Goal: Task Accomplishment & Management: Use online tool/utility

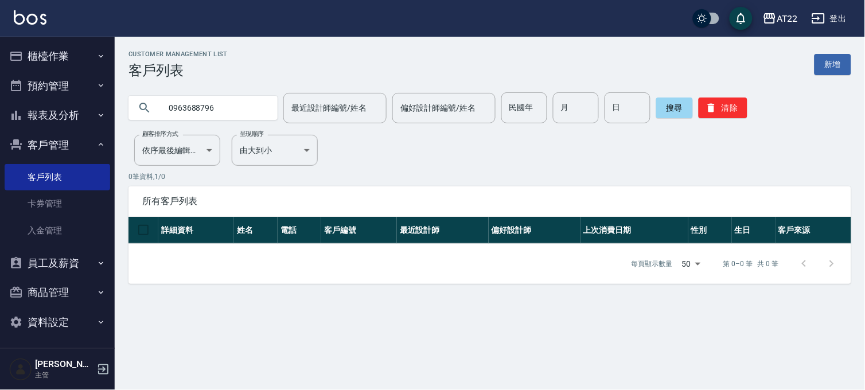
click at [232, 101] on input "0963688796" at bounding box center [215, 107] width 108 height 31
click at [218, 110] on input "0985532497" at bounding box center [215, 107] width 108 height 31
paste input "12733789"
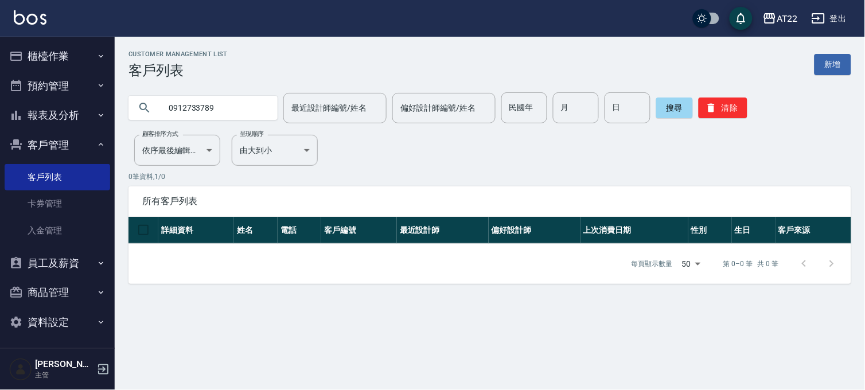
click at [215, 111] on input "0912733789" at bounding box center [215, 107] width 108 height 31
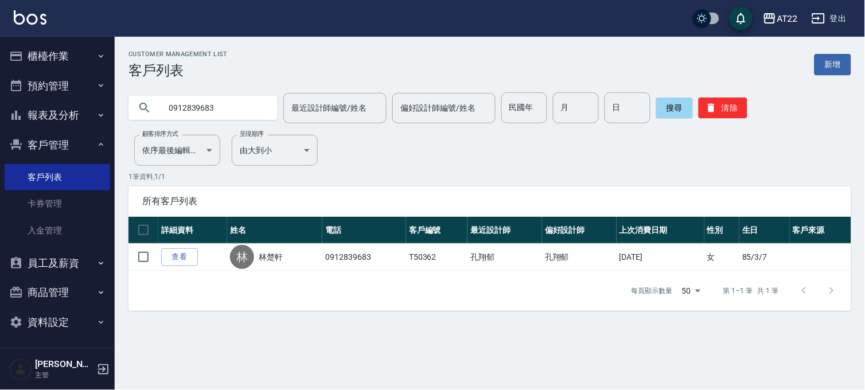
click at [222, 99] on input "0912839683" at bounding box center [215, 107] width 108 height 31
paste input "77181081"
type input "0977181081"
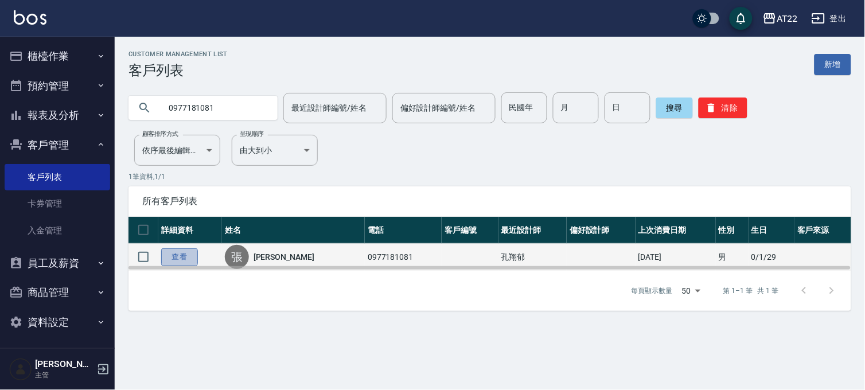
click at [178, 256] on link "查看" at bounding box center [179, 257] width 37 height 18
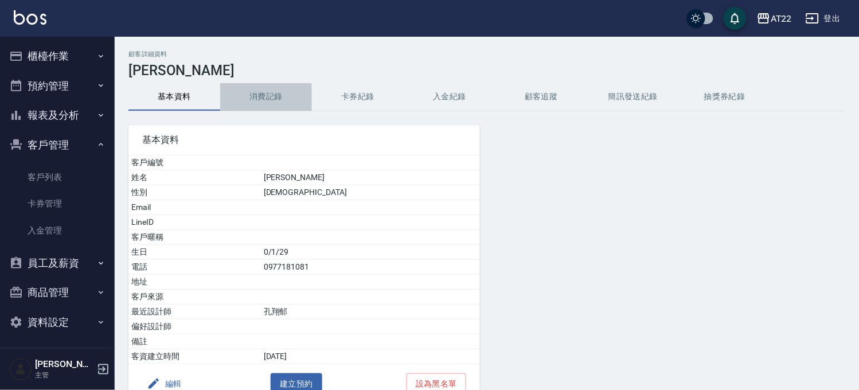
click at [285, 101] on button "消費記錄" at bounding box center [266, 97] width 92 height 28
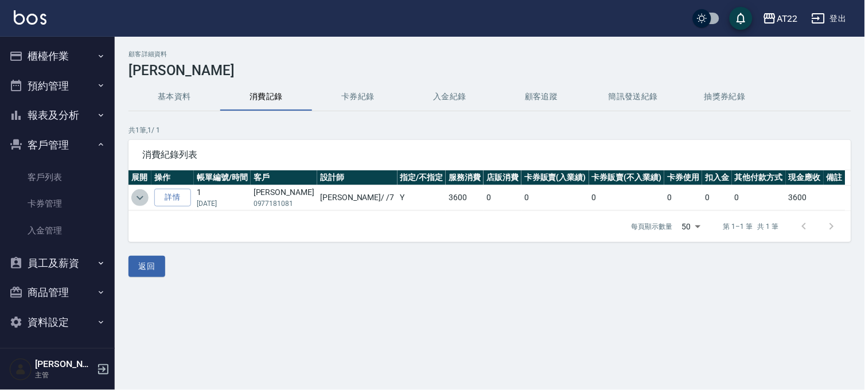
click at [142, 197] on icon "expand row" at bounding box center [140, 198] width 14 height 14
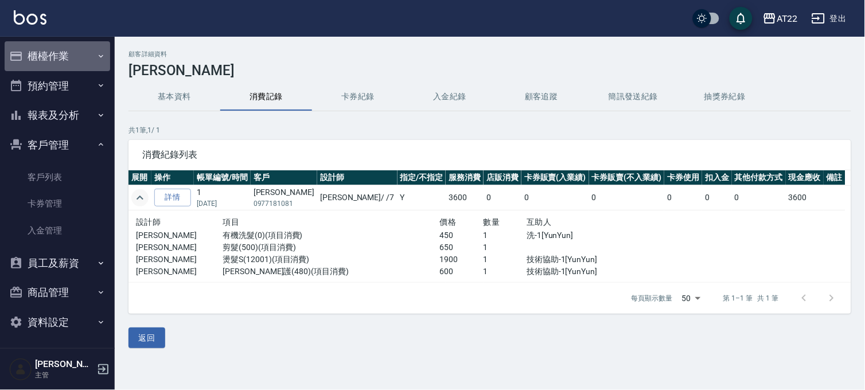
click at [79, 50] on button "櫃檯作業" at bounding box center [58, 56] width 106 height 30
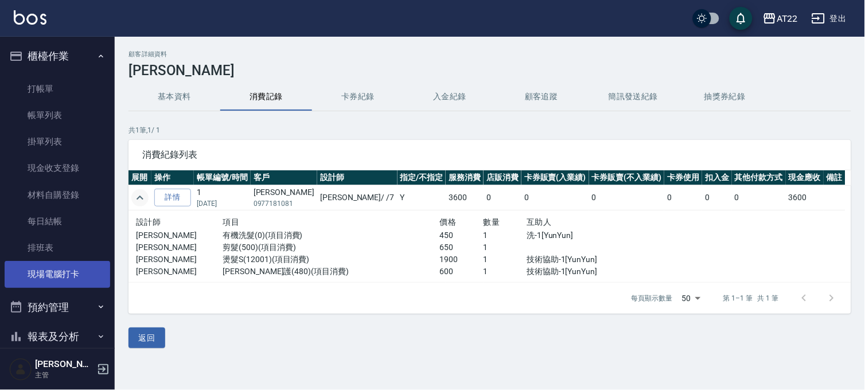
scroll to position [191, 0]
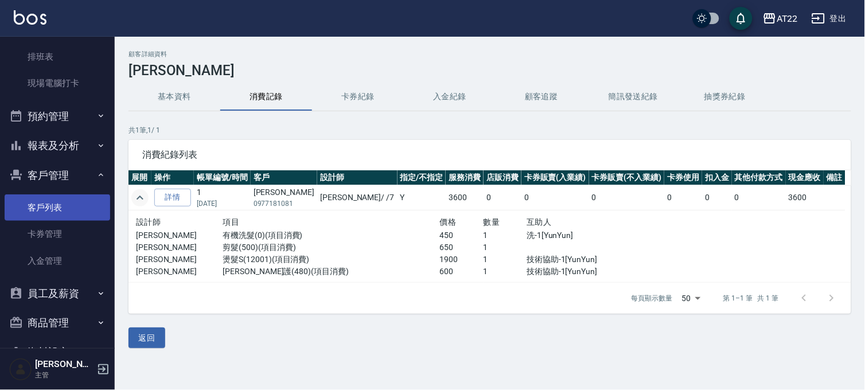
click at [61, 210] on link "客戶列表" at bounding box center [58, 207] width 106 height 26
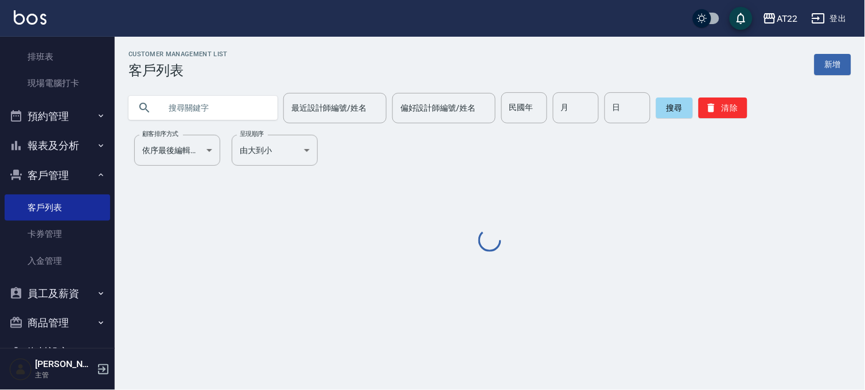
click at [205, 109] on input "text" at bounding box center [215, 107] width 108 height 31
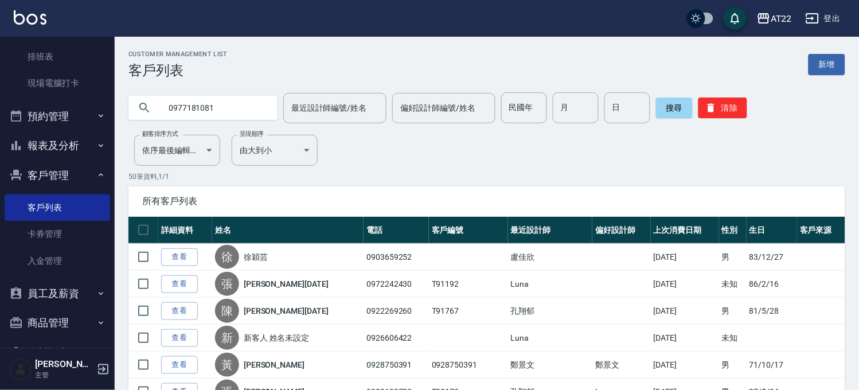
type input "0977181081"
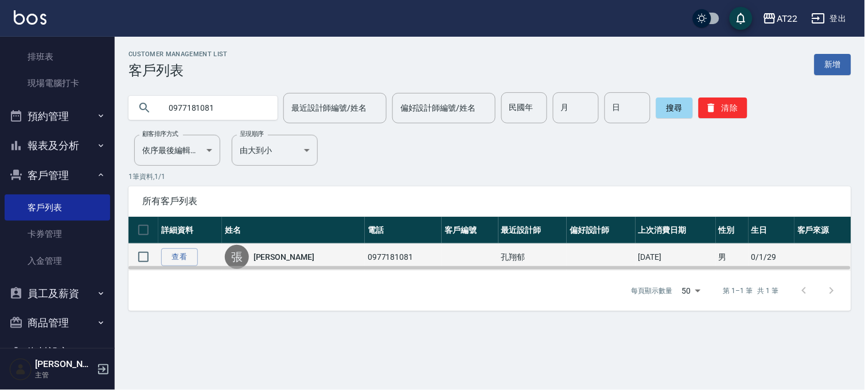
click at [184, 244] on td "查看" at bounding box center [190, 257] width 64 height 27
click at [171, 259] on link "查看" at bounding box center [179, 257] width 37 height 18
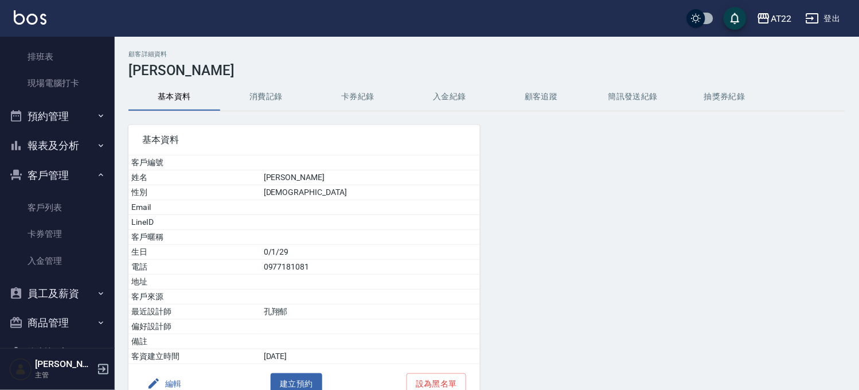
click at [267, 78] on h3 "張家瑋" at bounding box center [487, 71] width 717 height 16
click at [264, 90] on button "消費記錄" at bounding box center [266, 97] width 92 height 28
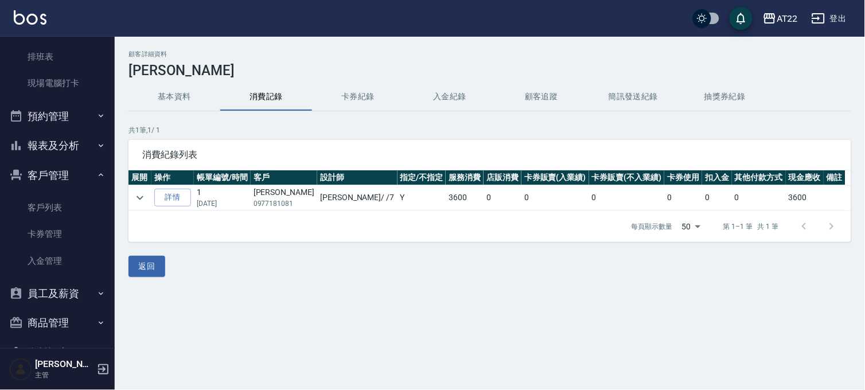
click at [138, 188] on td at bounding box center [140, 197] width 23 height 25
click at [140, 199] on icon "expand row" at bounding box center [140, 198] width 7 height 4
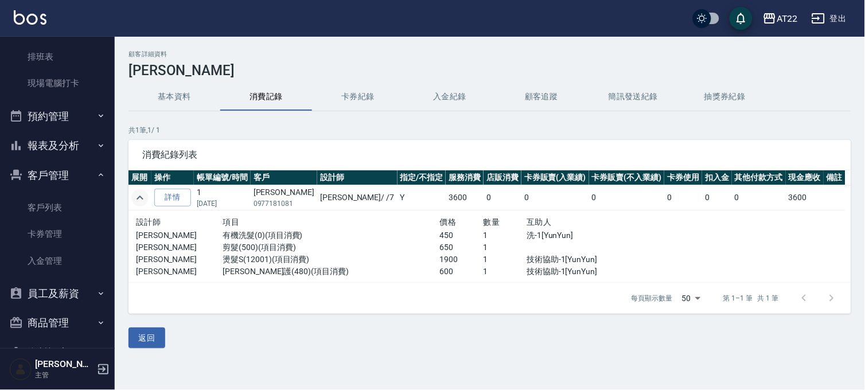
click at [140, 199] on icon "expand row" at bounding box center [140, 198] width 14 height 14
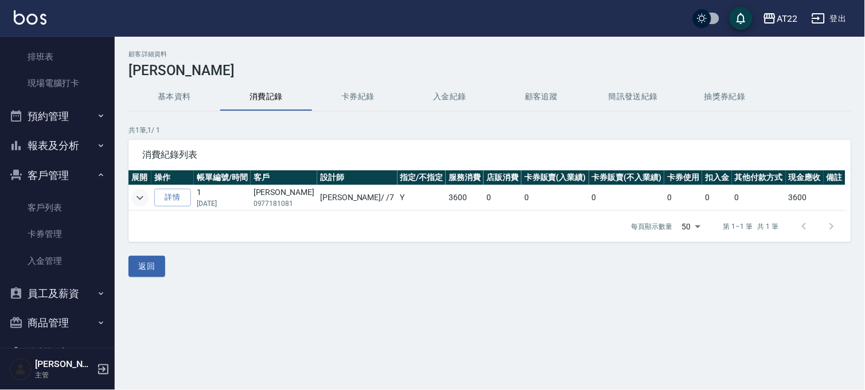
click at [182, 86] on button "基本資料" at bounding box center [175, 97] width 92 height 28
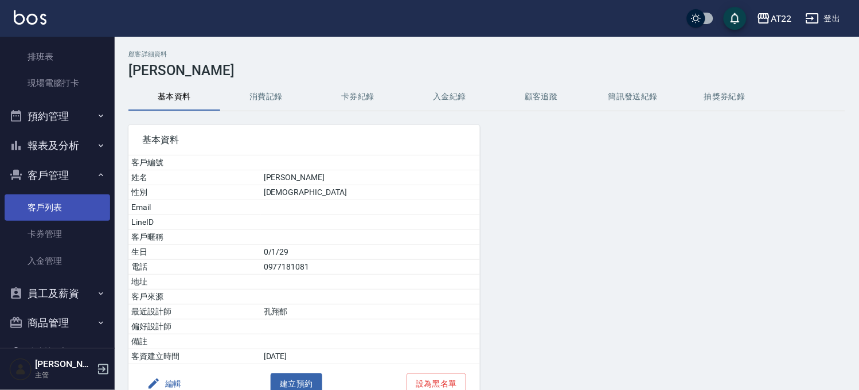
click at [79, 214] on link "客戶列表" at bounding box center [58, 207] width 106 height 26
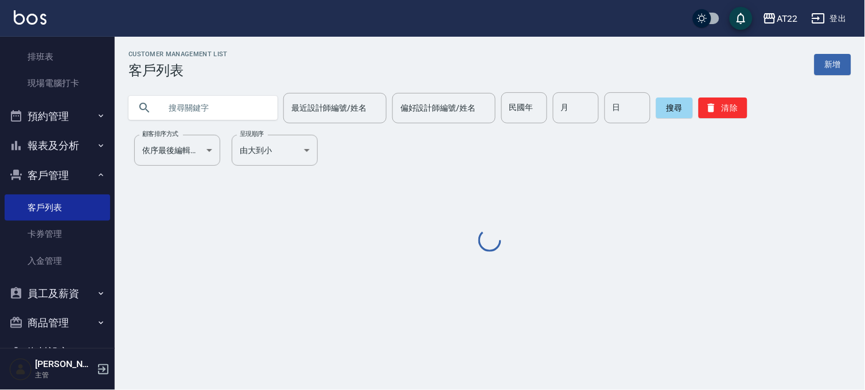
click at [231, 104] on input "text" at bounding box center [215, 107] width 108 height 31
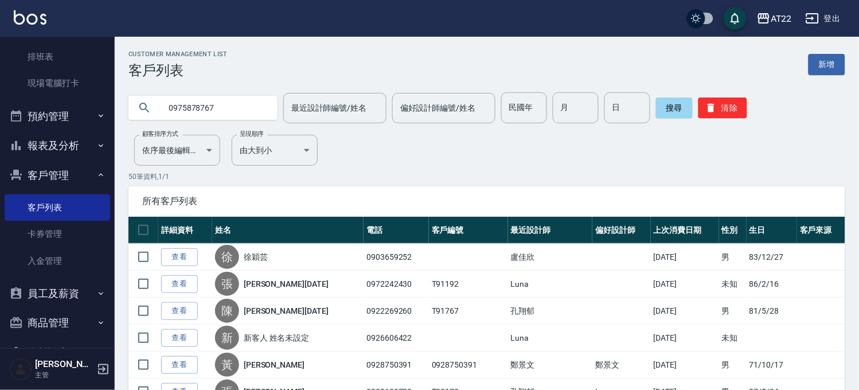
type input "0975878767"
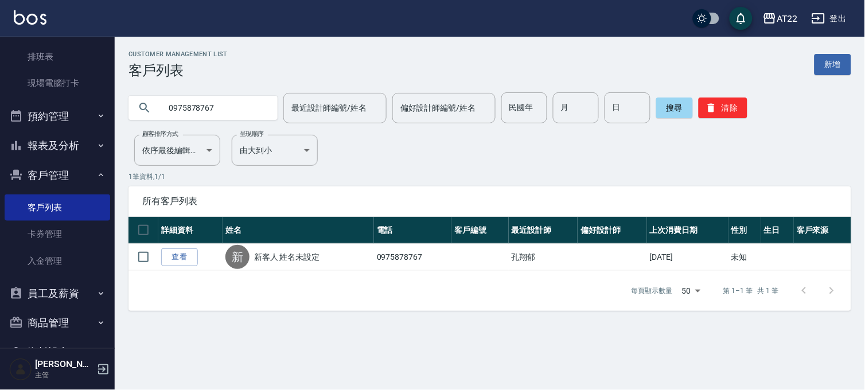
click at [184, 250] on link "查看" at bounding box center [179, 257] width 37 height 18
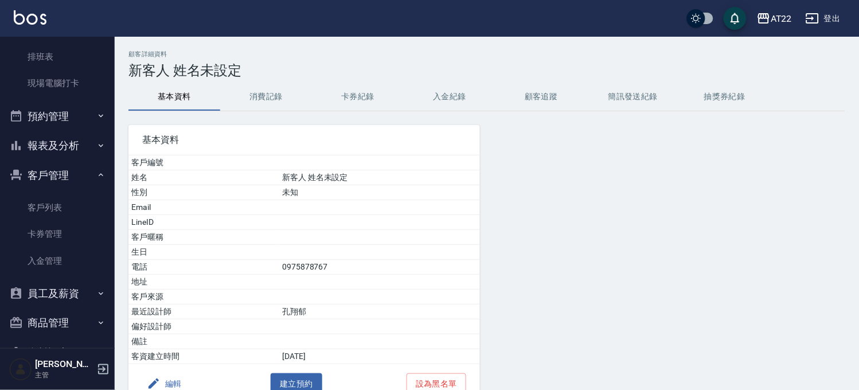
click at [282, 100] on button "消費記錄" at bounding box center [266, 97] width 92 height 28
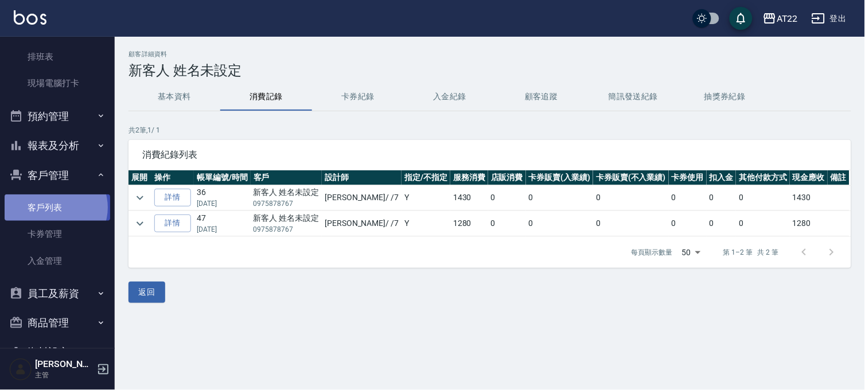
click at [55, 208] on link "客戶列表" at bounding box center [58, 207] width 106 height 26
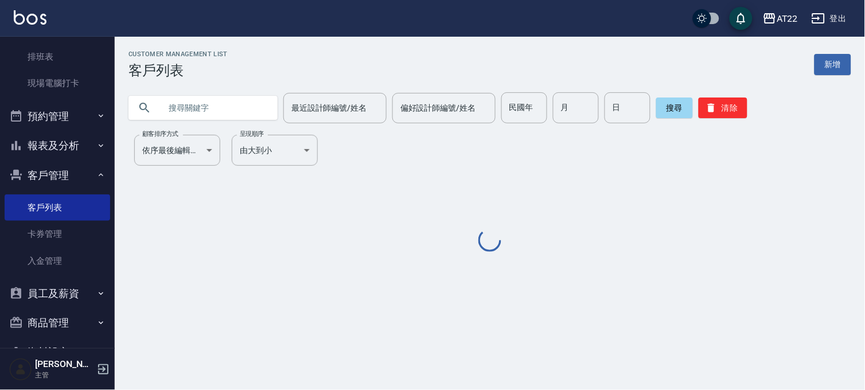
click at [212, 106] on input "text" at bounding box center [215, 107] width 108 height 31
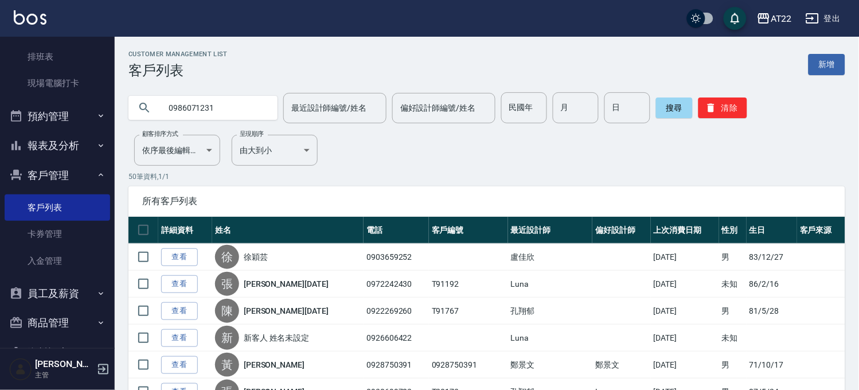
type input "0986071231"
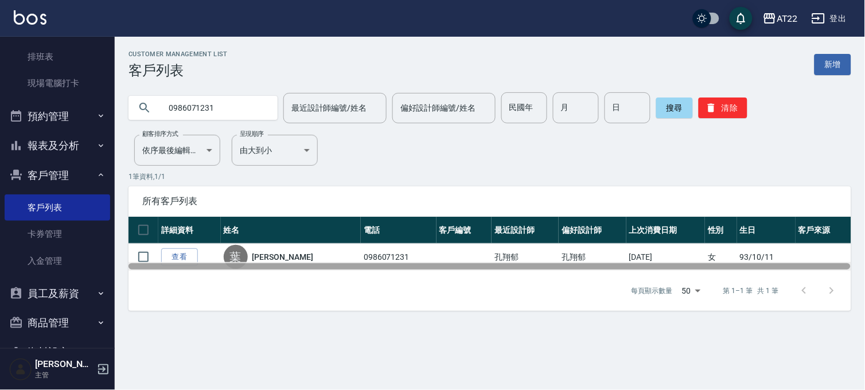
click at [181, 262] on div at bounding box center [490, 266] width 723 height 9
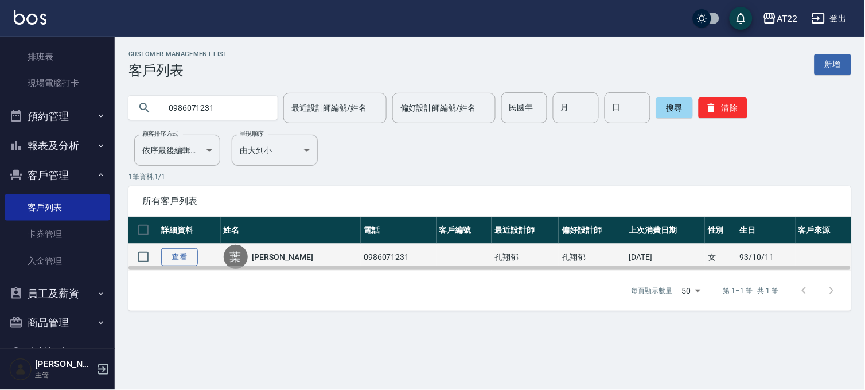
click at [182, 258] on link "查看" at bounding box center [179, 257] width 37 height 18
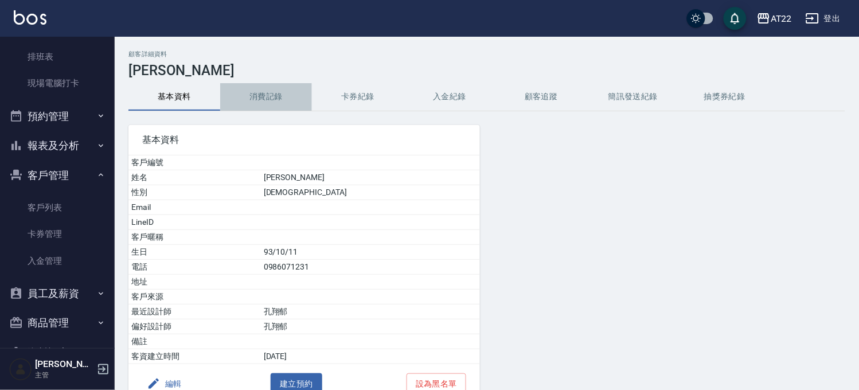
click at [274, 86] on button "消費記錄" at bounding box center [266, 97] width 92 height 28
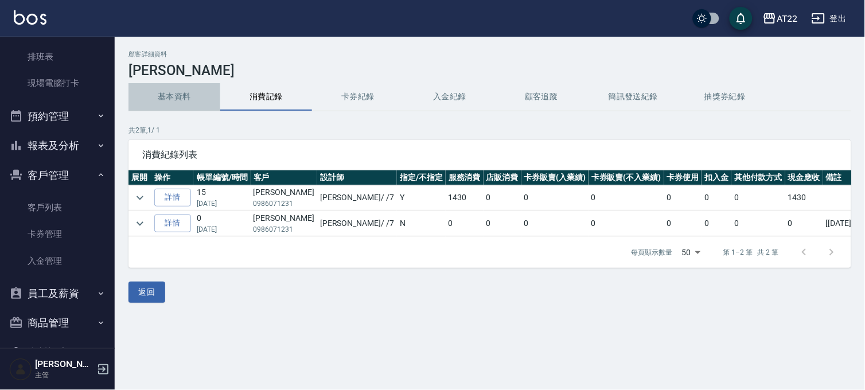
click at [189, 99] on button "基本資料" at bounding box center [175, 97] width 92 height 28
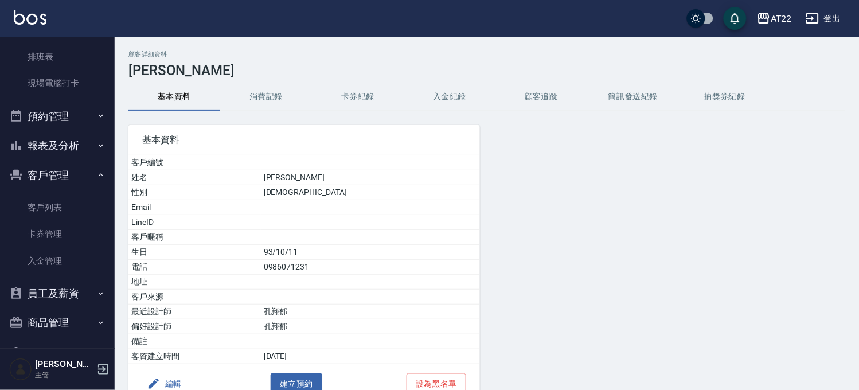
click at [337, 264] on td "0986071231" at bounding box center [370, 267] width 219 height 15
copy td "0986071231"
click at [778, 21] on div "AT22" at bounding box center [781, 18] width 21 height 14
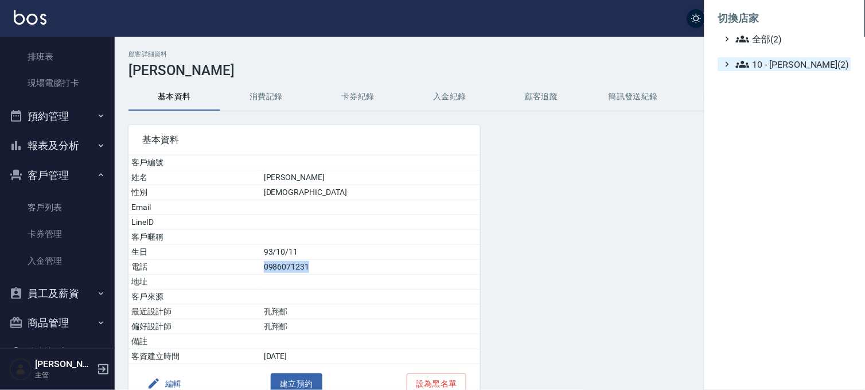
click at [769, 64] on span "10 - 楊家昕(2)" at bounding box center [791, 64] width 111 height 14
click at [764, 84] on span "AT22" at bounding box center [793, 79] width 107 height 14
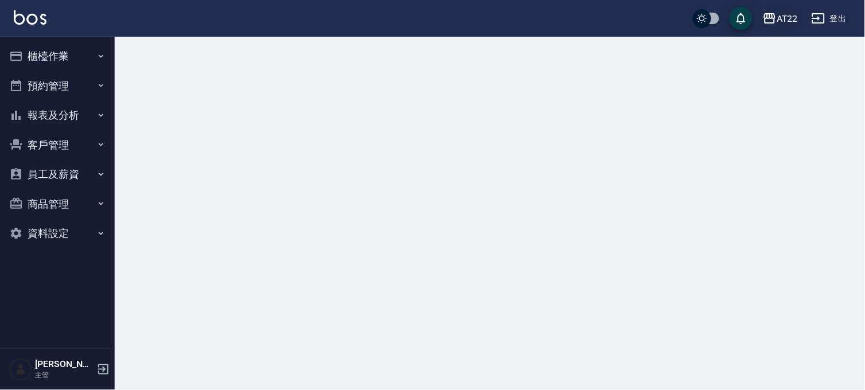
click at [789, 18] on div "AT22" at bounding box center [787, 18] width 21 height 14
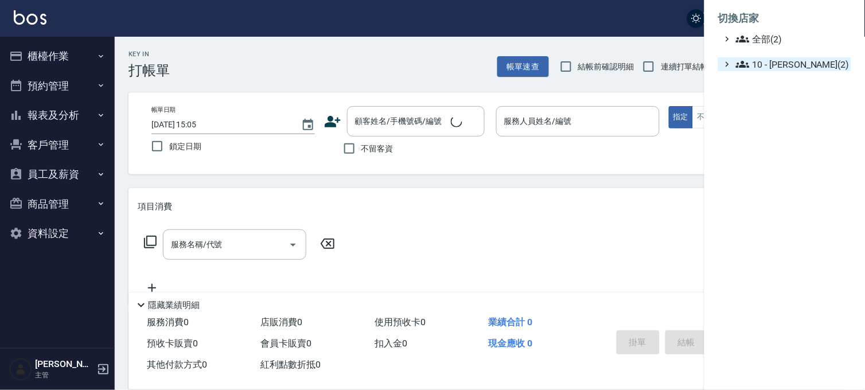
click at [792, 64] on span "10 - [PERSON_NAME](2)" at bounding box center [791, 64] width 111 height 14
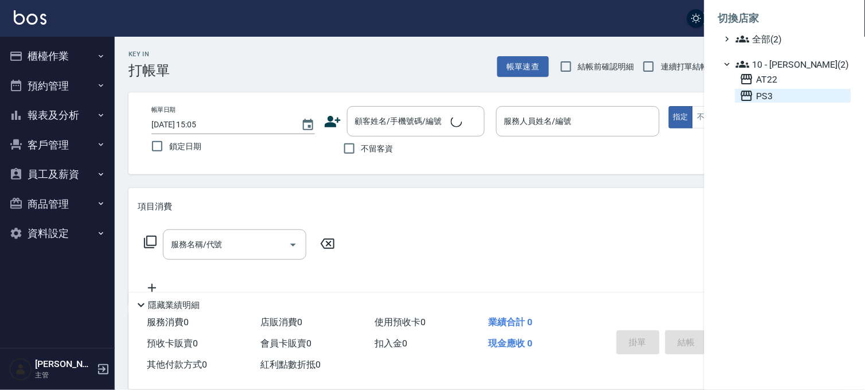
click at [775, 90] on span "PS3" at bounding box center [793, 96] width 107 height 14
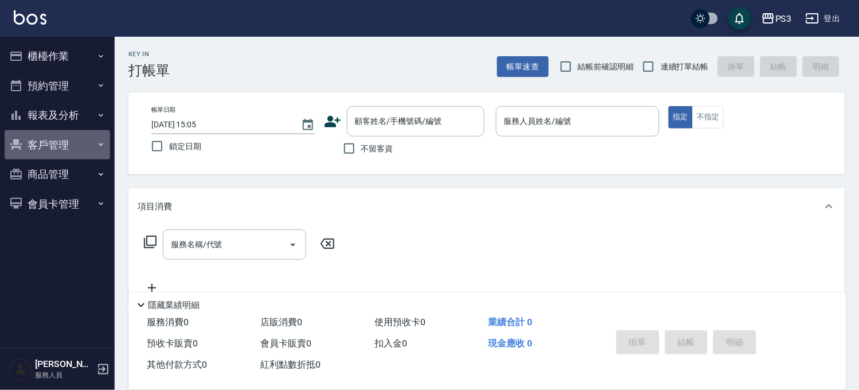
click at [68, 141] on button "客戶管理" at bounding box center [58, 145] width 106 height 30
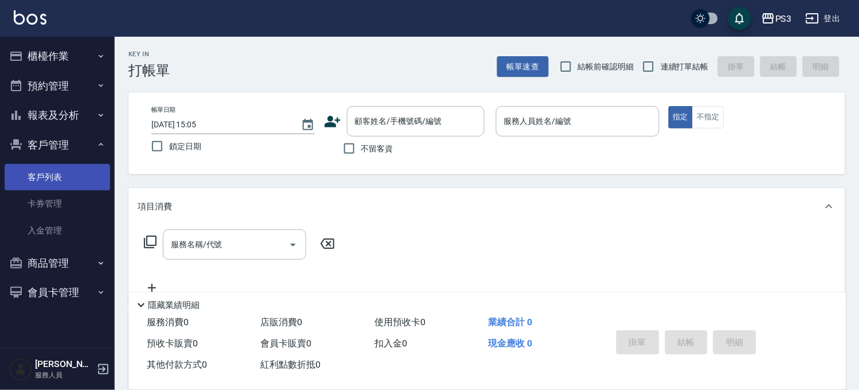
click at [60, 174] on link "客戶列表" at bounding box center [58, 177] width 106 height 26
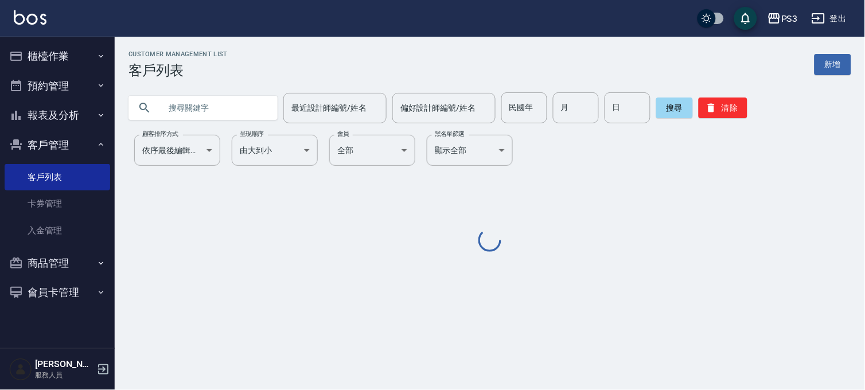
click at [185, 110] on input "text" at bounding box center [215, 107] width 108 height 31
paste input "0986071231"
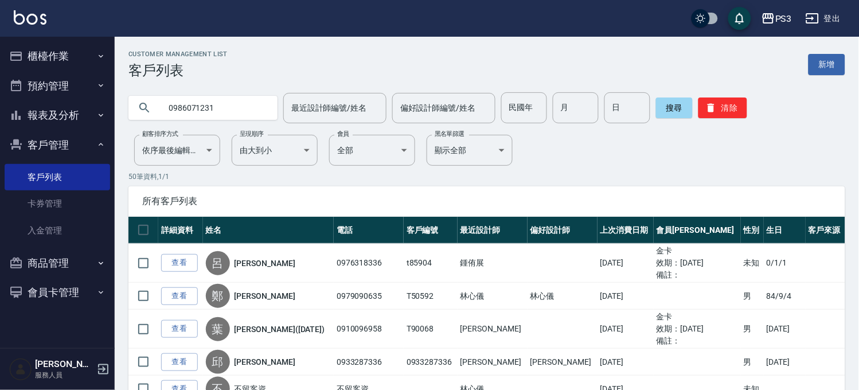
type input "0986071231"
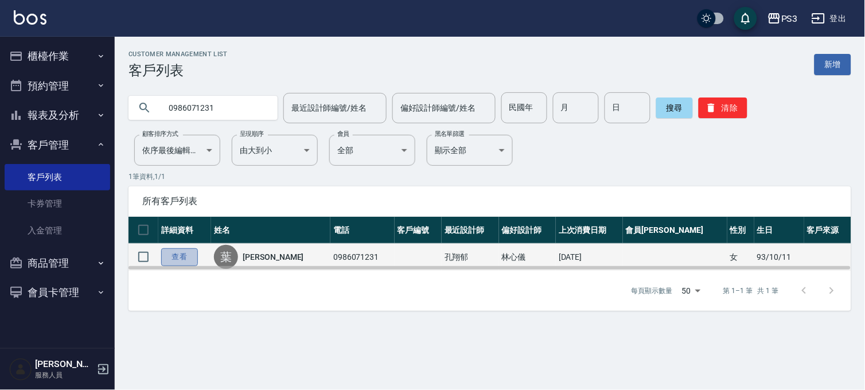
click at [190, 259] on link "查看" at bounding box center [179, 257] width 37 height 18
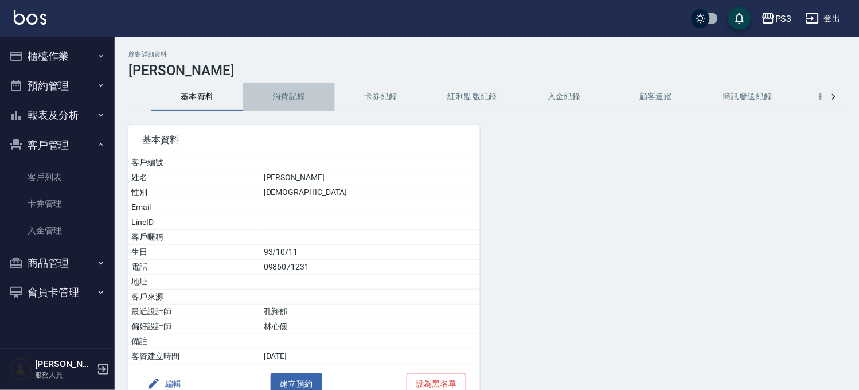
click at [282, 96] on button "消費記錄" at bounding box center [289, 97] width 92 height 28
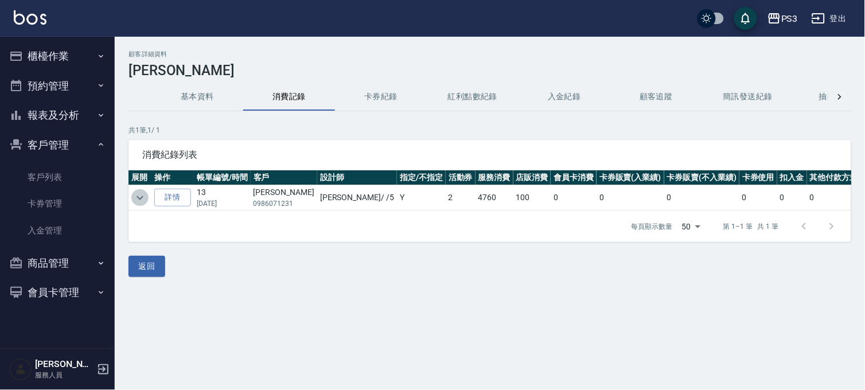
click at [140, 193] on icon "expand row" at bounding box center [140, 198] width 14 height 14
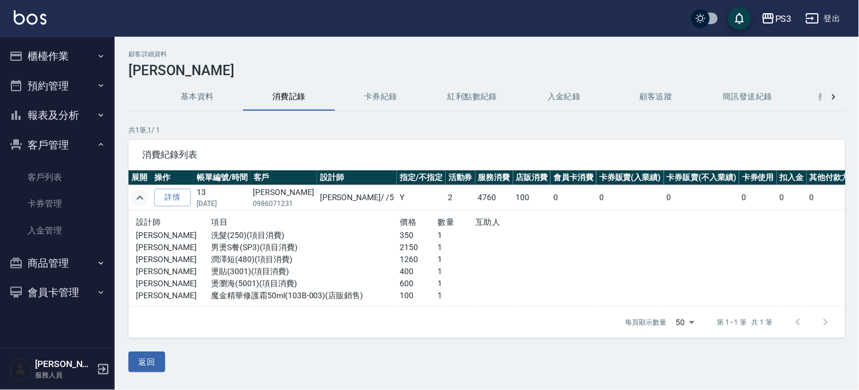
click at [790, 22] on div "PS3" at bounding box center [784, 18] width 17 height 14
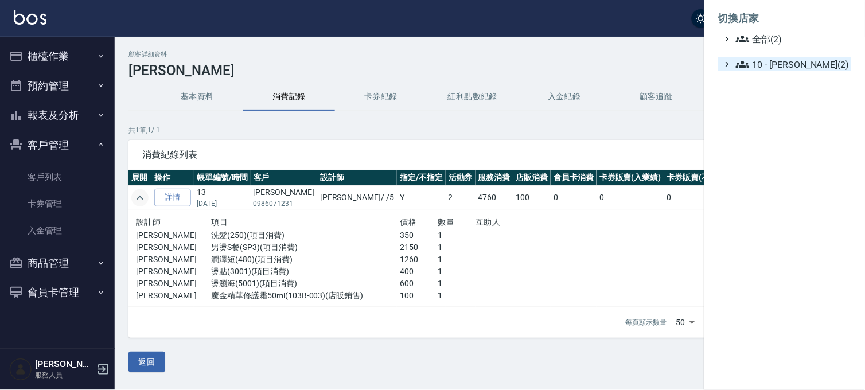
click at [782, 67] on span "10 - 楊家昕(2)" at bounding box center [791, 64] width 111 height 14
click at [773, 73] on span "AT22" at bounding box center [793, 79] width 107 height 14
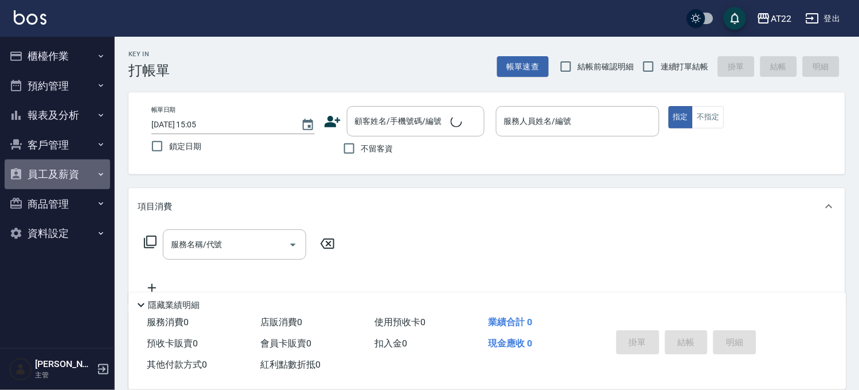
click at [72, 174] on button "員工及薪資" at bounding box center [58, 174] width 106 height 30
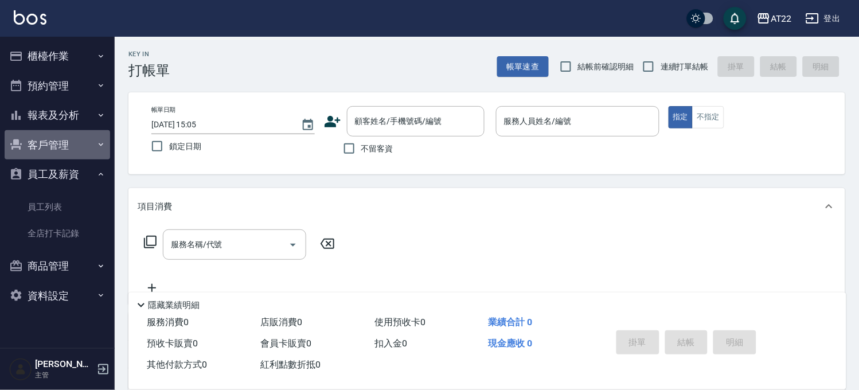
click at [37, 144] on button "客戶管理" at bounding box center [58, 145] width 106 height 30
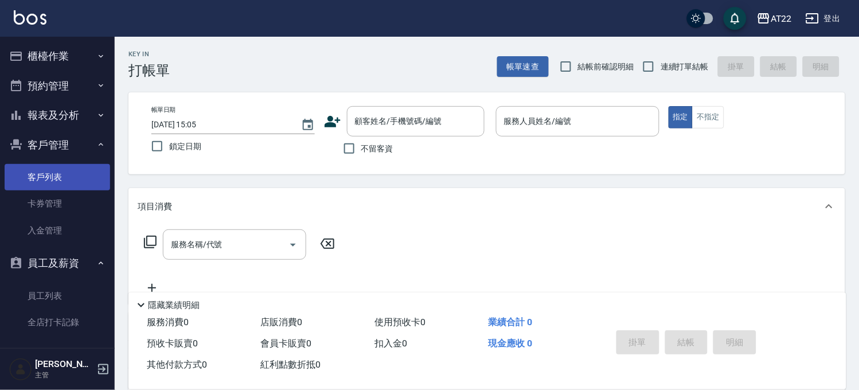
click at [48, 168] on link "客戶列表" at bounding box center [58, 177] width 106 height 26
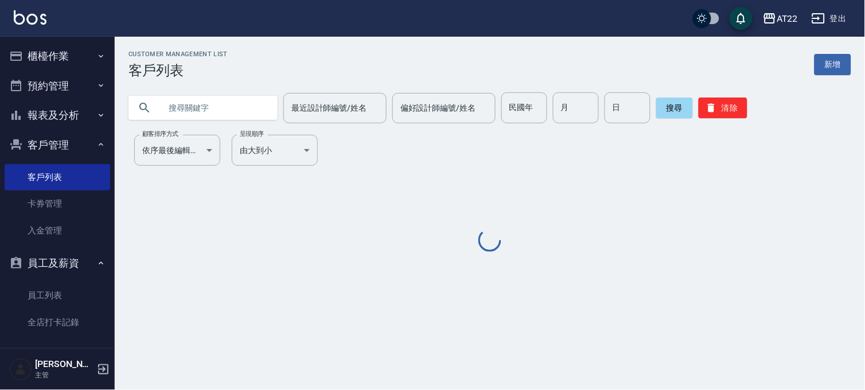
click at [199, 112] on input "text" at bounding box center [215, 107] width 108 height 31
paste input "0986071231"
type input "0986071231"
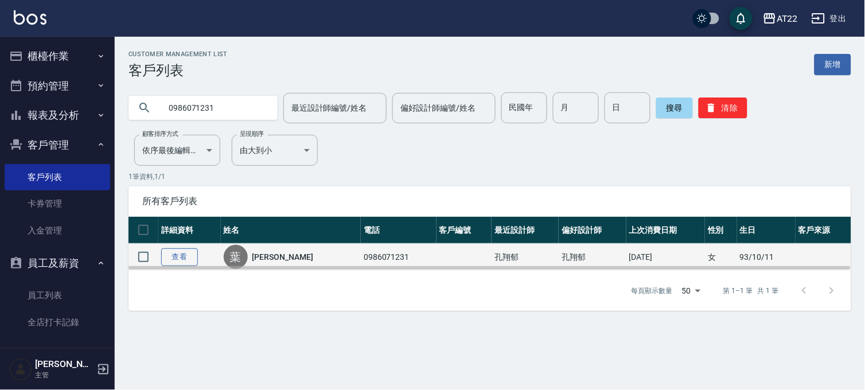
click at [181, 255] on link "查看" at bounding box center [179, 257] width 37 height 18
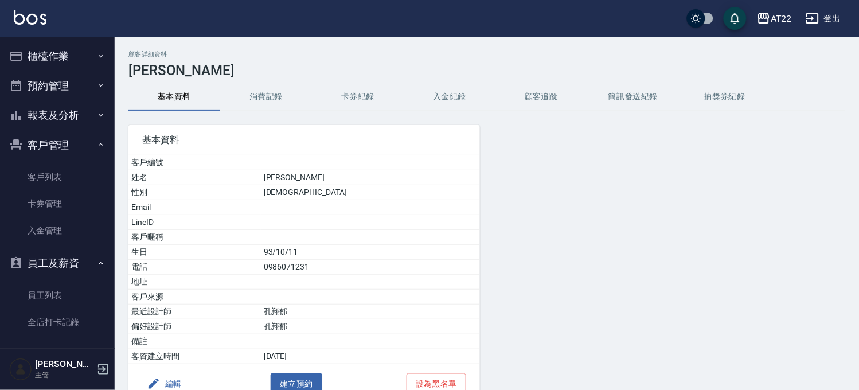
click at [264, 86] on button "消費記錄" at bounding box center [266, 97] width 92 height 28
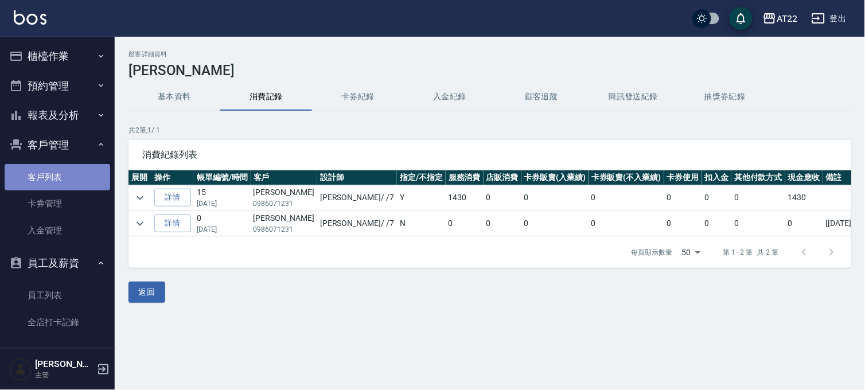
click at [75, 176] on link "客戶列表" at bounding box center [58, 177] width 106 height 26
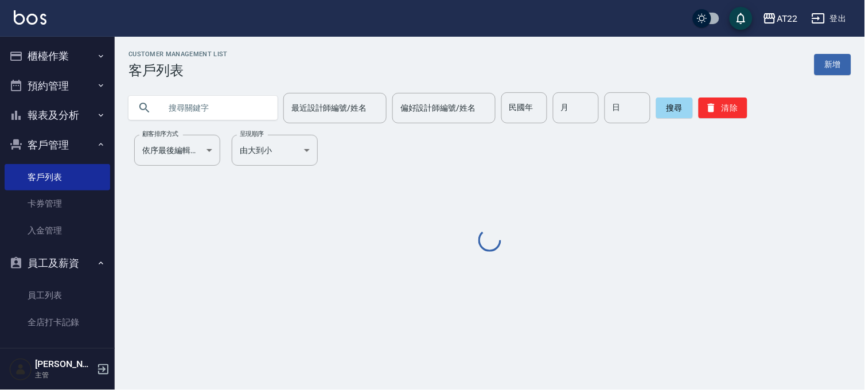
click at [201, 102] on input "text" at bounding box center [215, 107] width 108 height 31
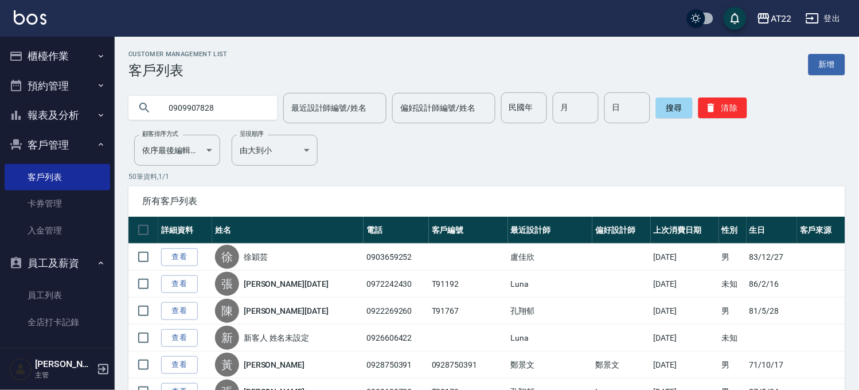
type input "0909907828"
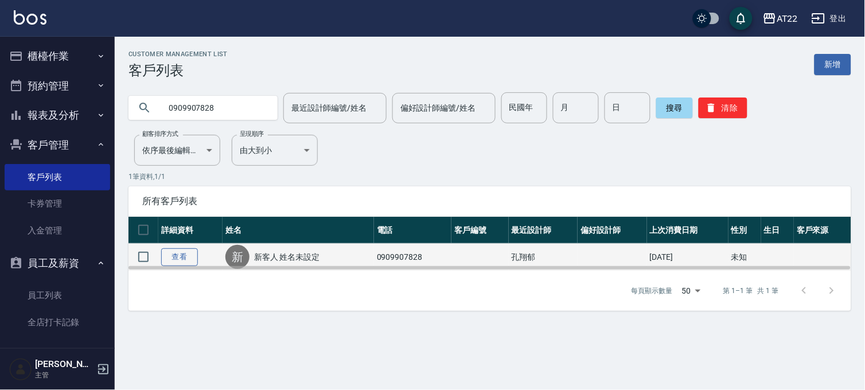
click at [176, 257] on link "查看" at bounding box center [179, 257] width 37 height 18
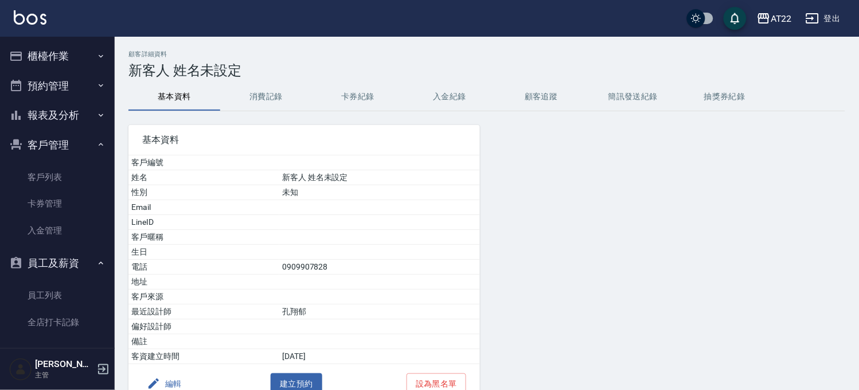
click at [291, 106] on button "消費記錄" at bounding box center [266, 97] width 92 height 28
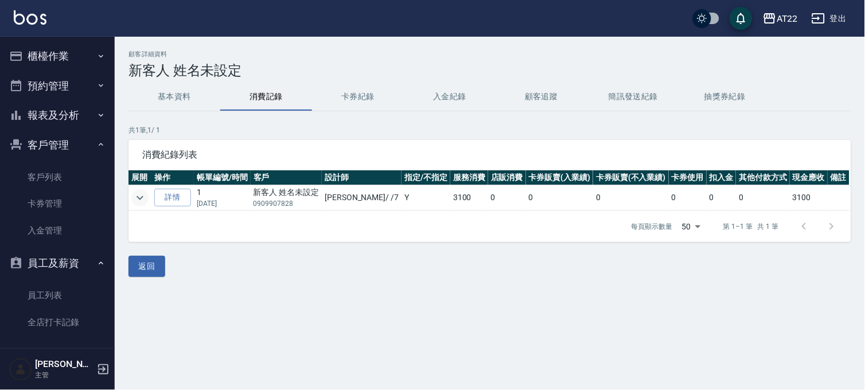
click at [142, 198] on icon "expand row" at bounding box center [140, 198] width 14 height 14
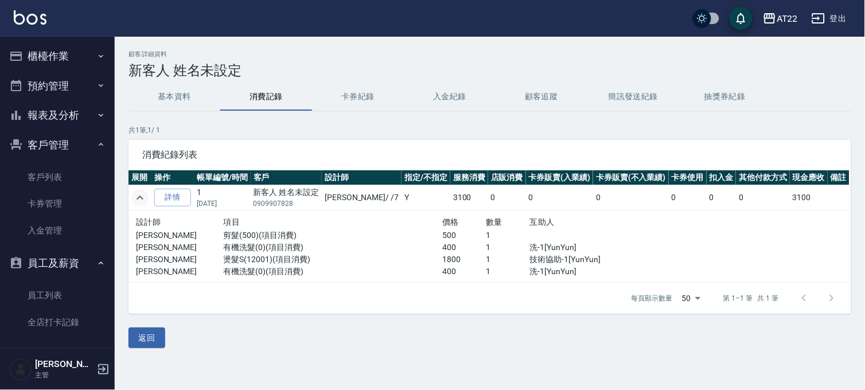
click at [77, 56] on button "櫃檯作業" at bounding box center [58, 56] width 106 height 30
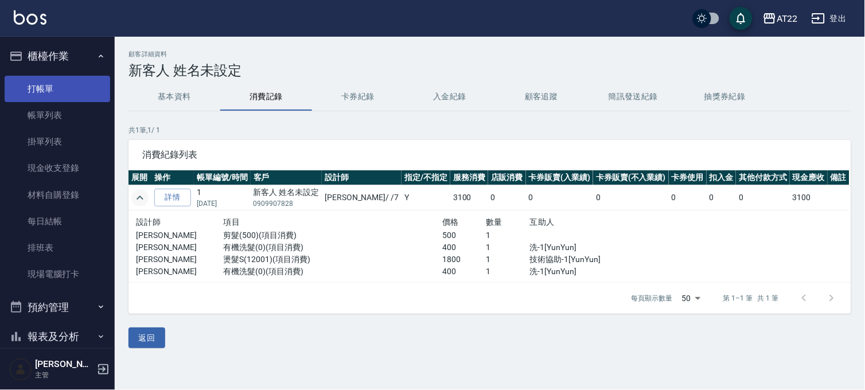
click at [60, 89] on link "打帳單" at bounding box center [58, 89] width 106 height 26
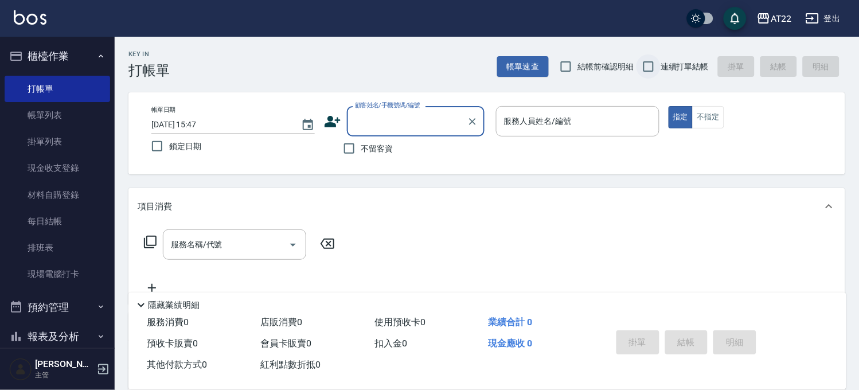
click at [652, 61] on input "連續打單結帳" at bounding box center [649, 67] width 24 height 24
checkbox input "true"
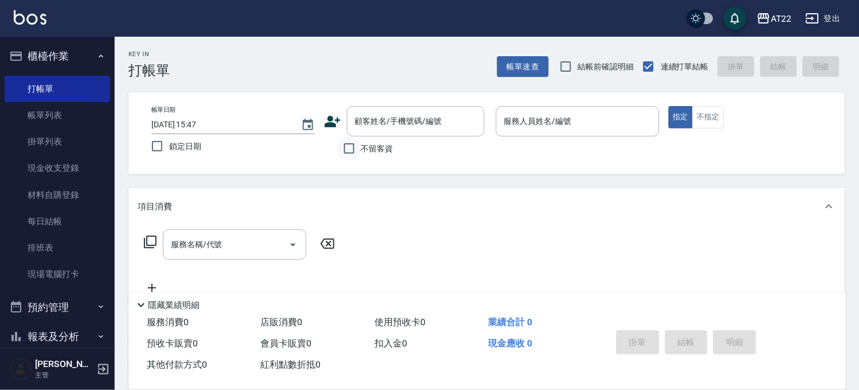
click at [351, 141] on input "不留客資" at bounding box center [349, 149] width 24 height 24
click at [358, 143] on input "不留客資" at bounding box center [349, 149] width 24 height 24
click at [409, 123] on input "顧客姓名/手機號碼/編號" at bounding box center [407, 121] width 110 height 20
click at [312, 157] on div "帳單日期 2025/08/17 15:47 鎖定日期" at bounding box center [233, 132] width 164 height 52
click at [359, 152] on input "不留客資" at bounding box center [349, 149] width 24 height 24
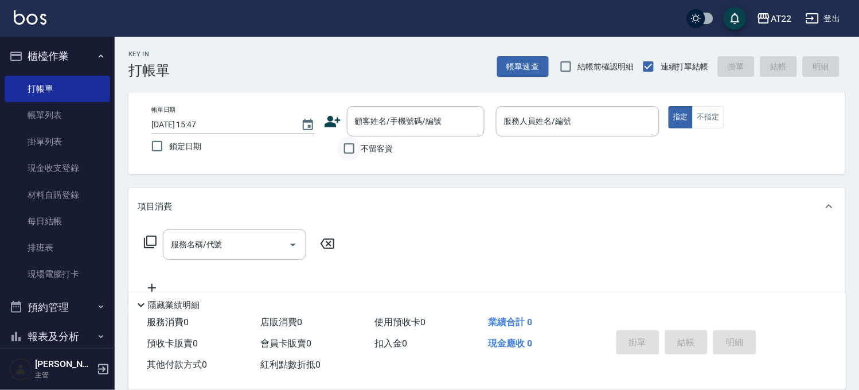
checkbox input "true"
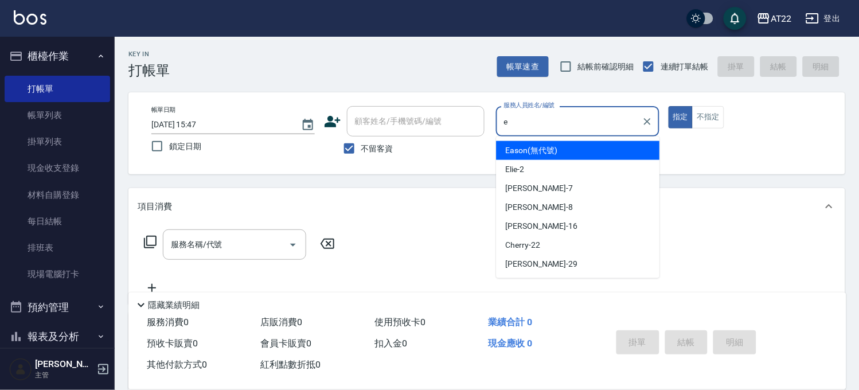
click at [550, 143] on div "Eason (無代號)" at bounding box center [579, 150] width 164 height 19
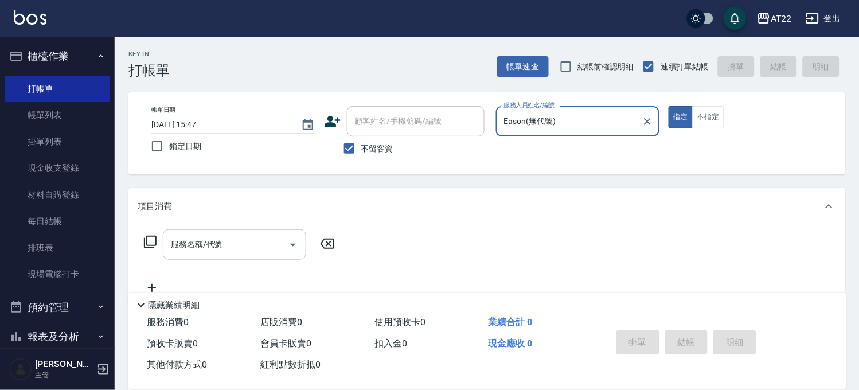
type input "Eason(無代號)"
click at [192, 252] on input "服務名稱/代號" at bounding box center [226, 245] width 116 height 20
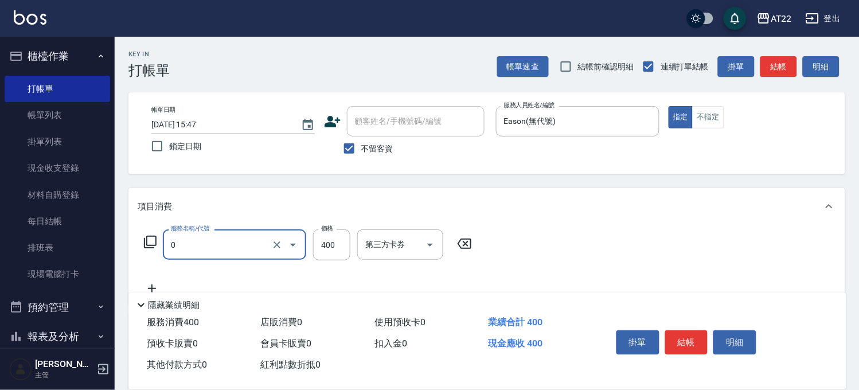
type input "有機洗髮(0)"
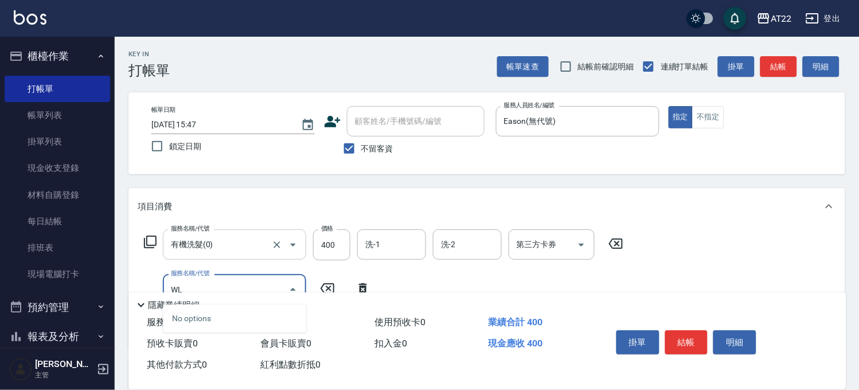
type input "W"
type input "C"
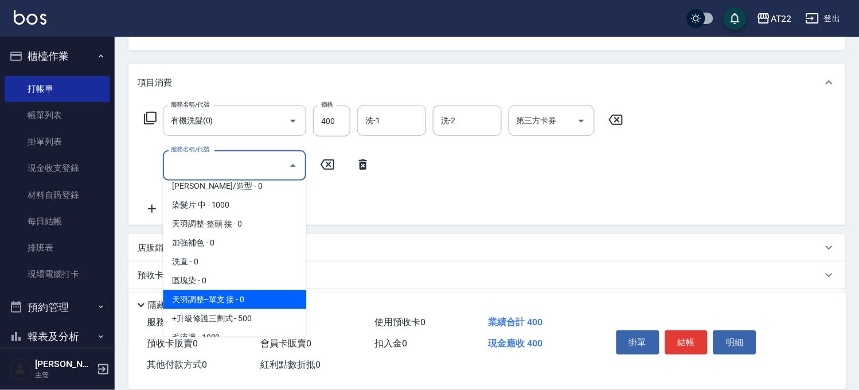
scroll to position [127, 0]
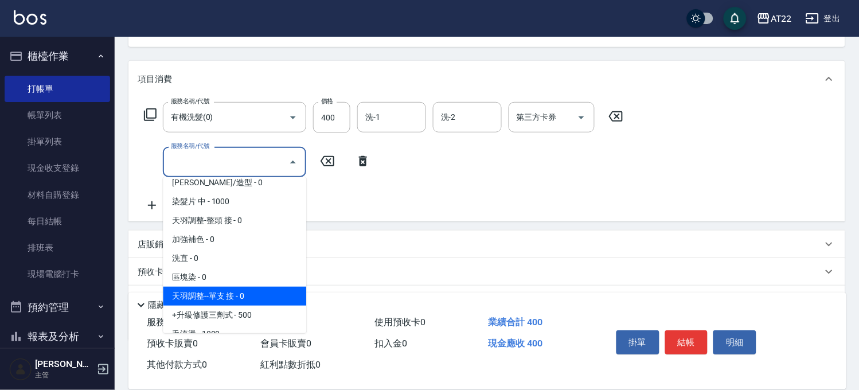
type input "ㄎ"
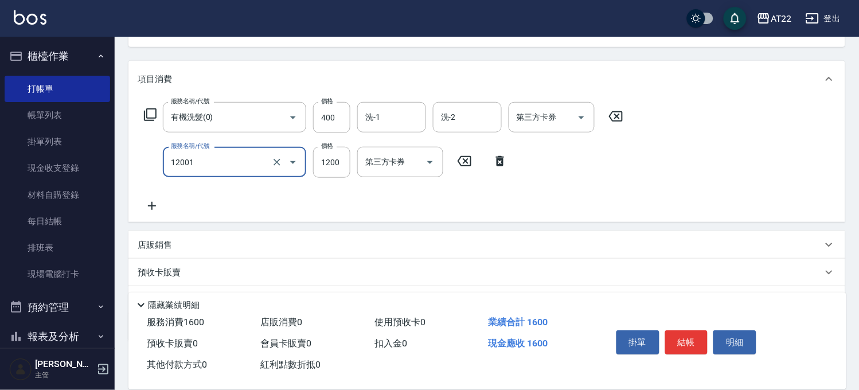
type input "燙髮S(12001)"
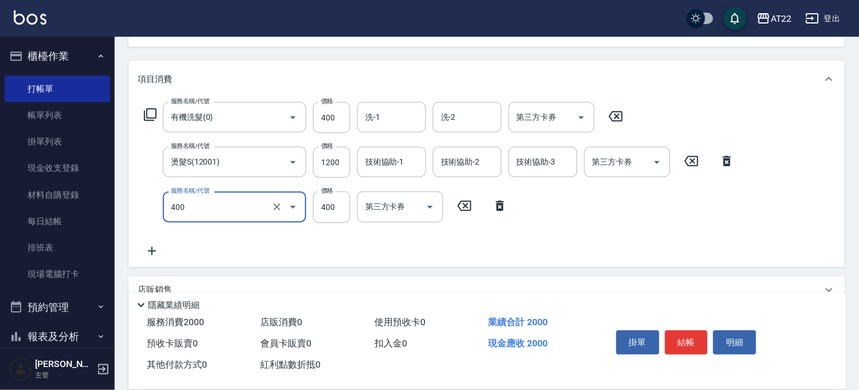
type input "剪髮(400)"
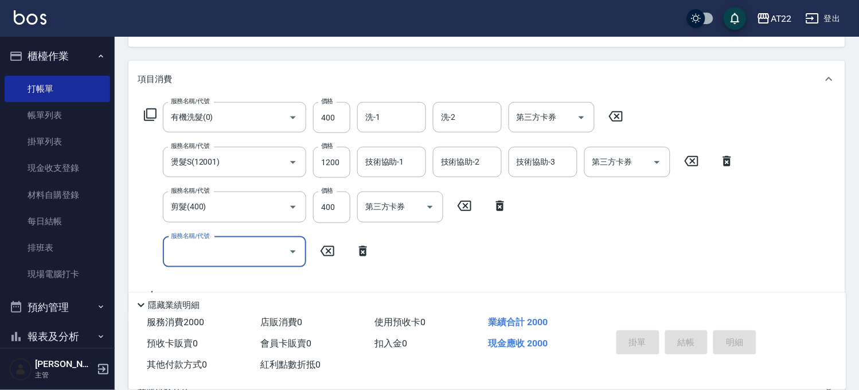
type input "2025/08/17 15:48"
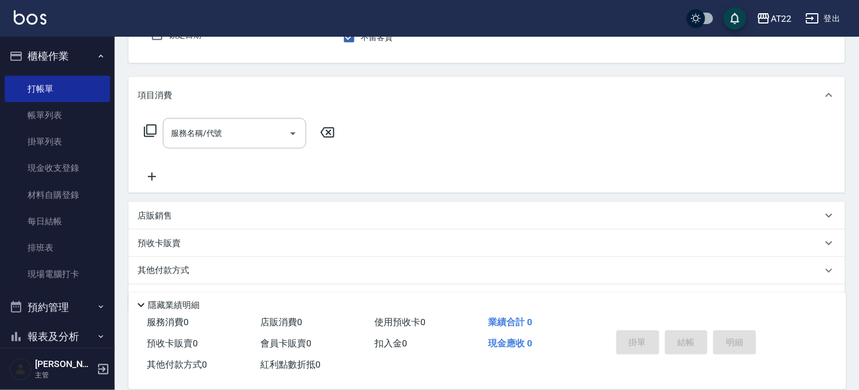
scroll to position [0, 0]
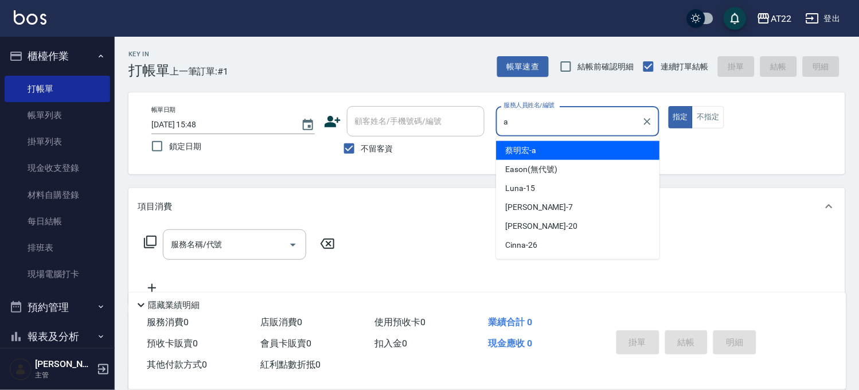
type input "蔡明宏-a"
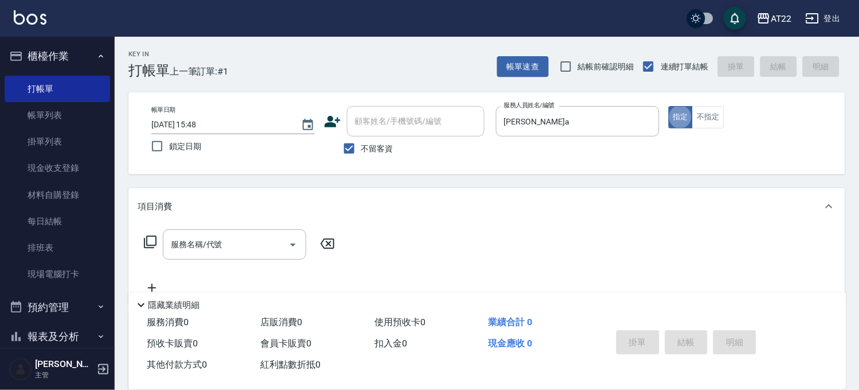
type button "true"
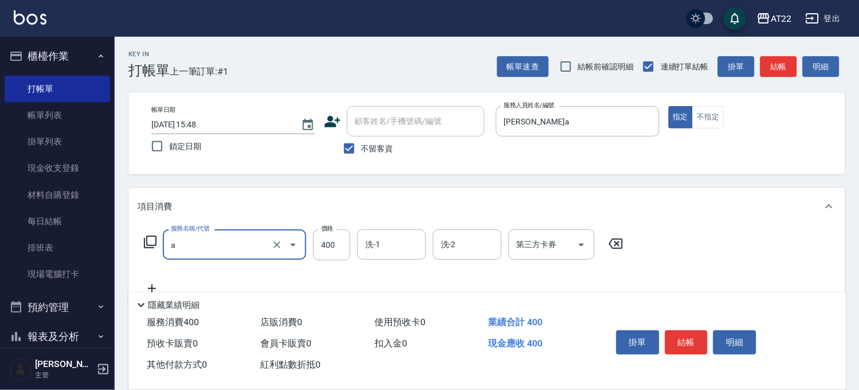
type input "ab洗髮(a)"
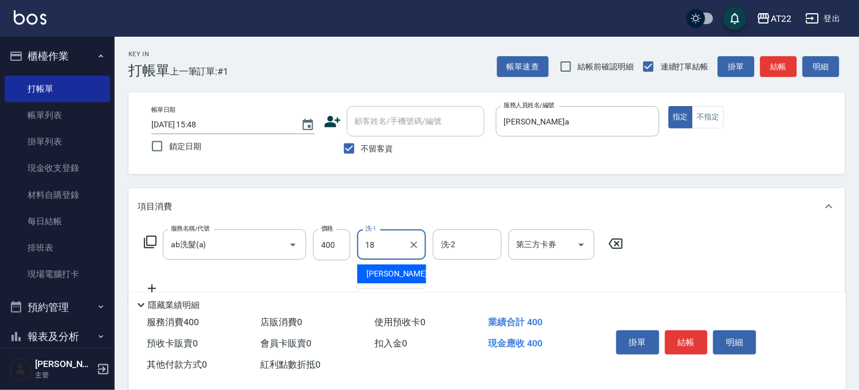
type input "恩恩-18"
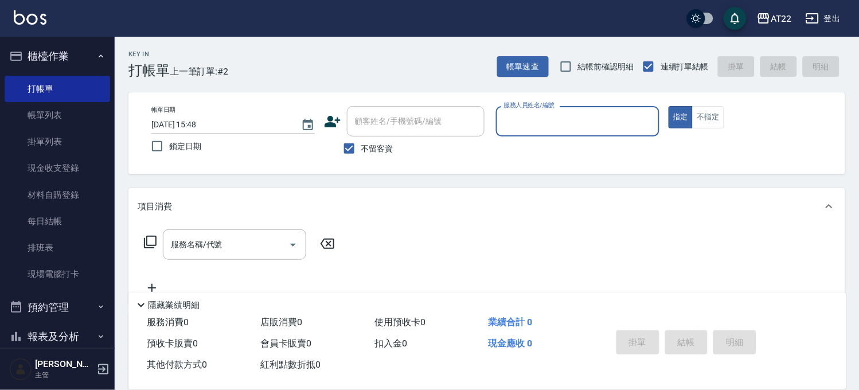
click at [382, 146] on span "不留客資" at bounding box center [377, 149] width 32 height 12
click at [361, 146] on input "不留客資" at bounding box center [349, 149] width 24 height 24
checkbox input "false"
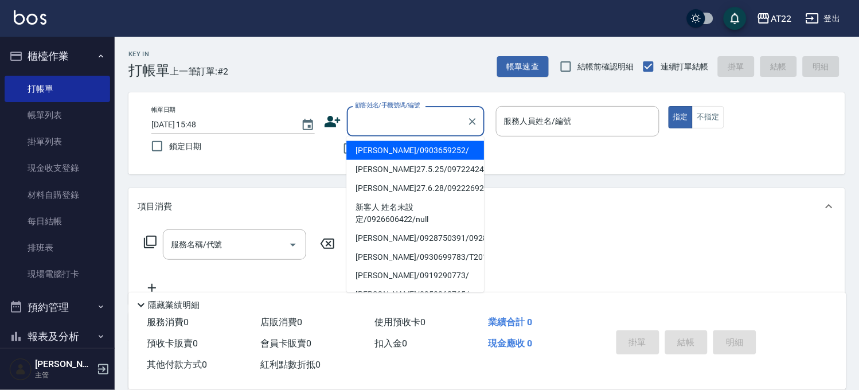
click at [406, 124] on input "顧客姓名/手機號碼/編號" at bounding box center [407, 121] width 110 height 20
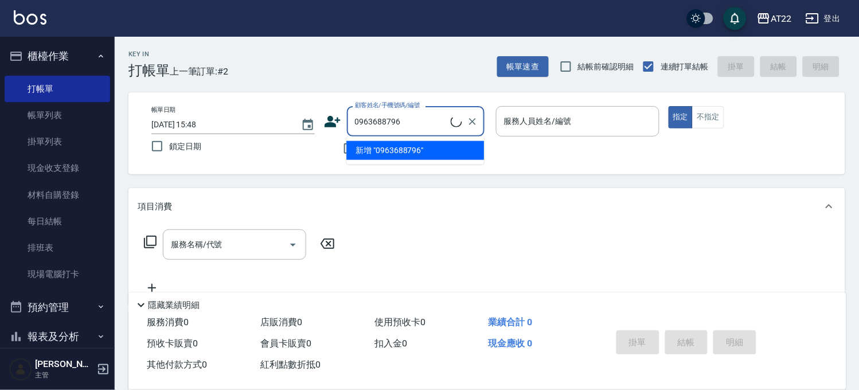
click at [403, 154] on li "新增 "0963688796"" at bounding box center [416, 150] width 138 height 19
type input "0963688796"
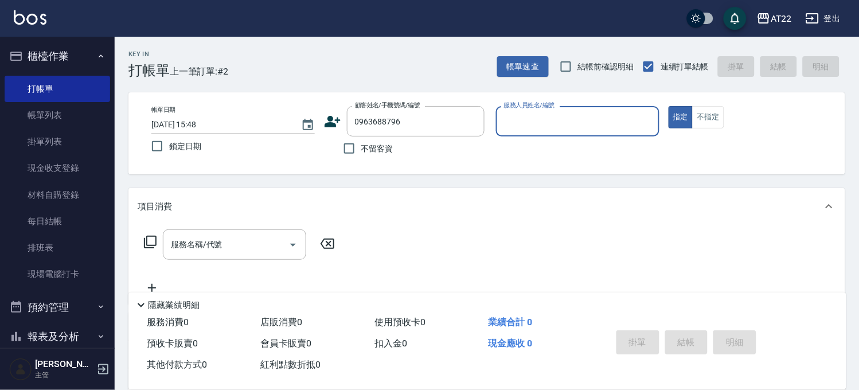
click at [324, 129] on icon at bounding box center [332, 121] width 17 height 17
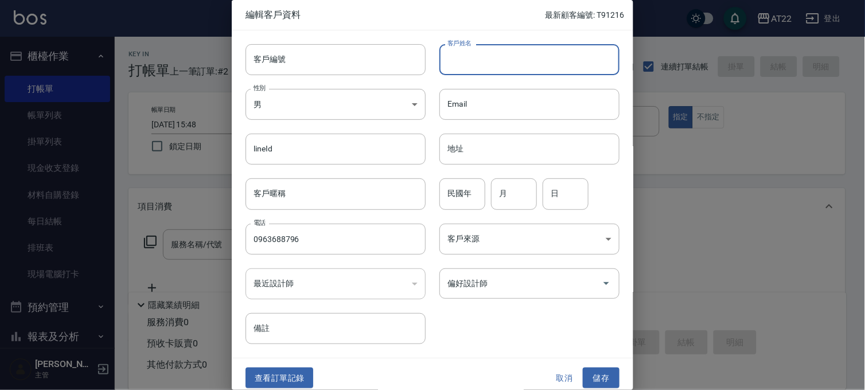
click at [498, 72] on input "客戶姓名" at bounding box center [529, 59] width 180 height 31
type input "ㄑ"
type input "餐"
type input "詹也影"
click at [477, 193] on input "民國年" at bounding box center [462, 193] width 46 height 31
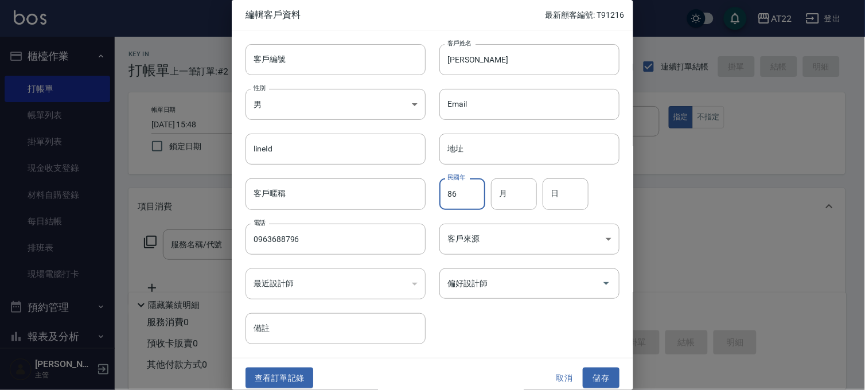
type input "86"
type input "8"
type input "13"
click at [586, 375] on button "儲存" at bounding box center [601, 378] width 37 height 21
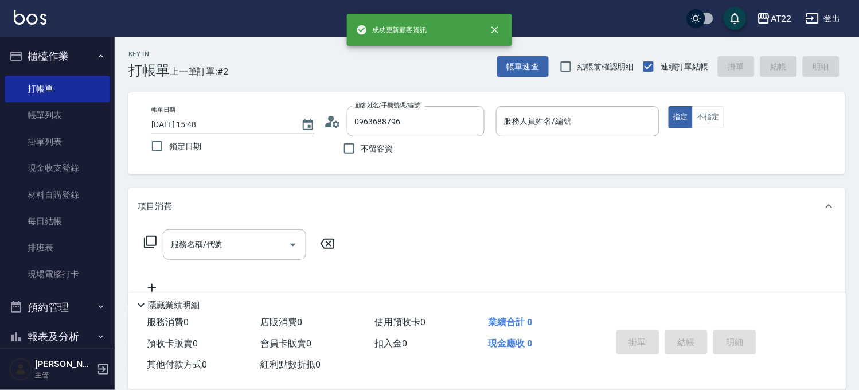
click at [614, 137] on p at bounding box center [578, 143] width 164 height 12
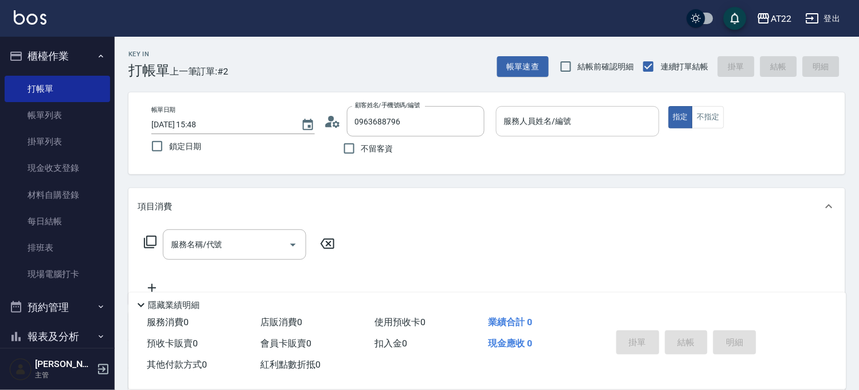
click at [614, 119] on input "服務人員姓名/編號" at bounding box center [577, 121] width 153 height 20
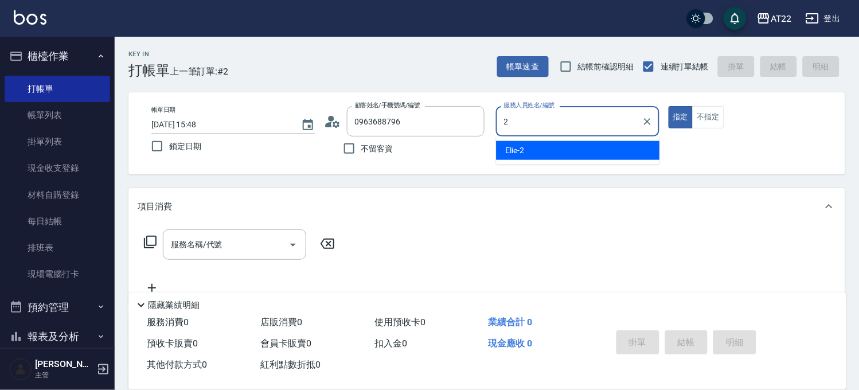
type input "Elie-2"
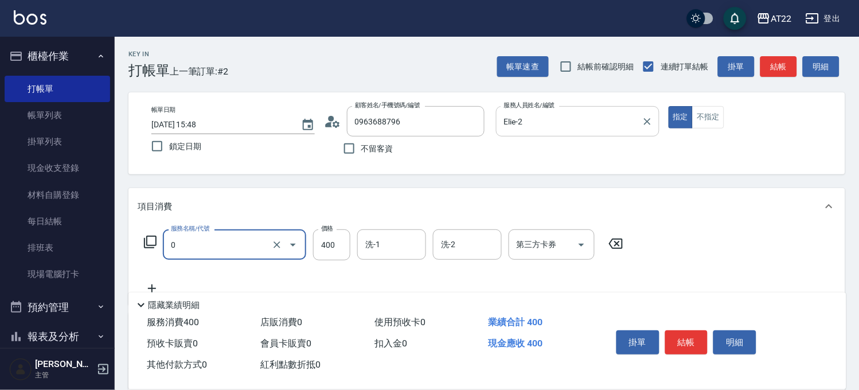
type input "有機洗髮(0)"
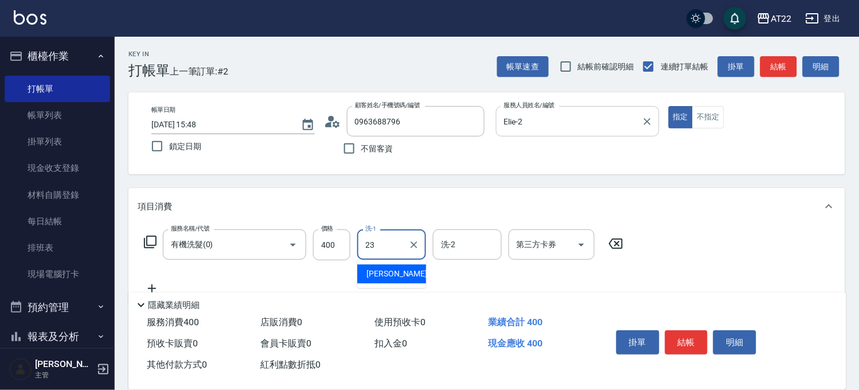
type input "Yuri-23"
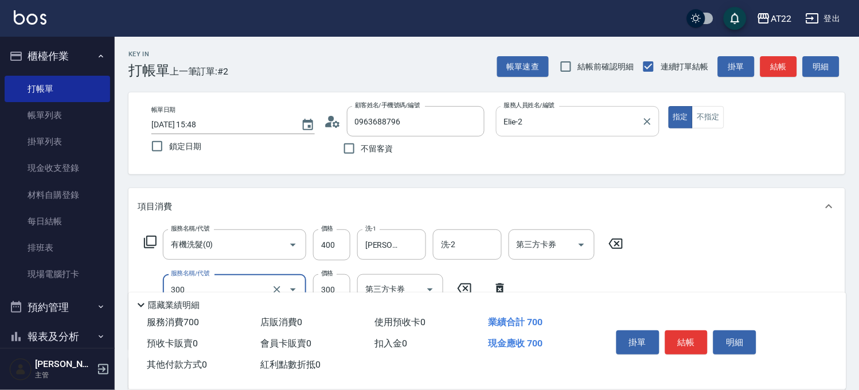
type input "剪髮(300)"
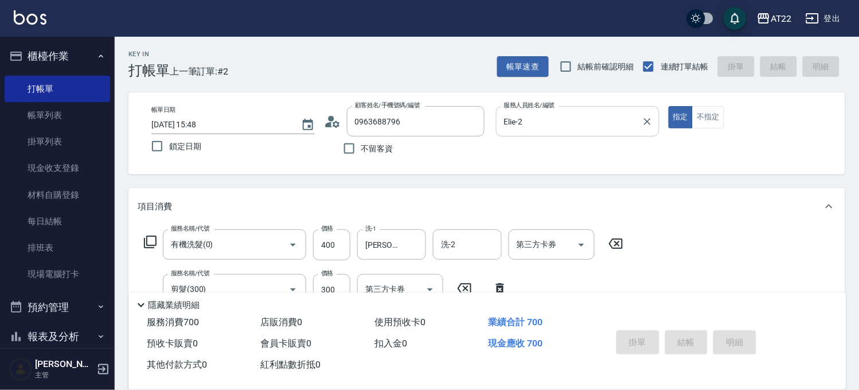
type input "2025/08/17 15:49"
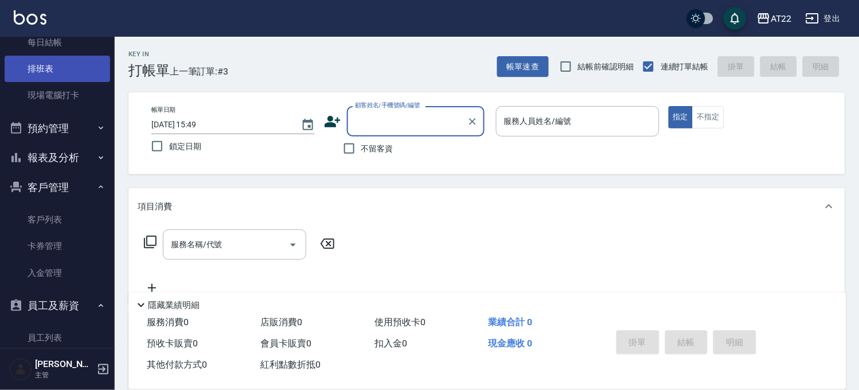
scroll to position [285, 0]
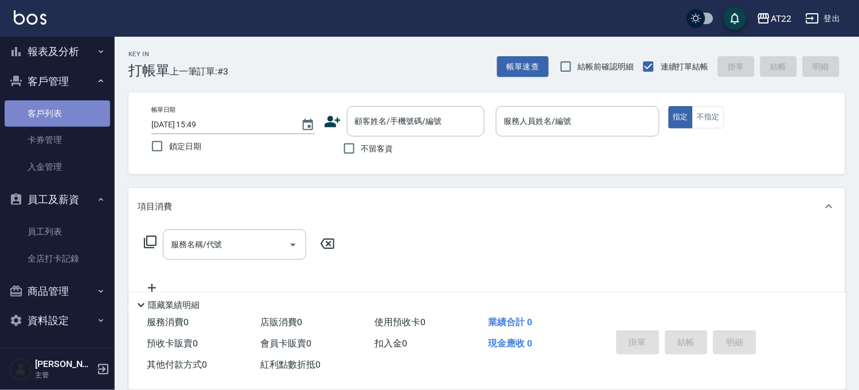
click at [73, 107] on link "客戶列表" at bounding box center [58, 113] width 106 height 26
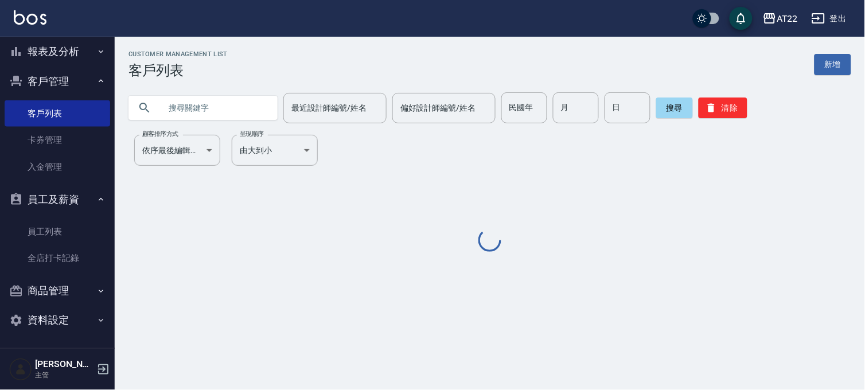
click at [207, 104] on input "text" at bounding box center [215, 107] width 108 height 31
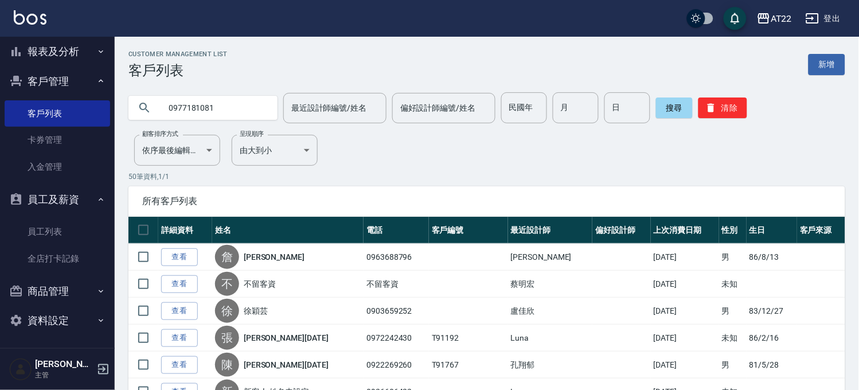
type input "0977181081"
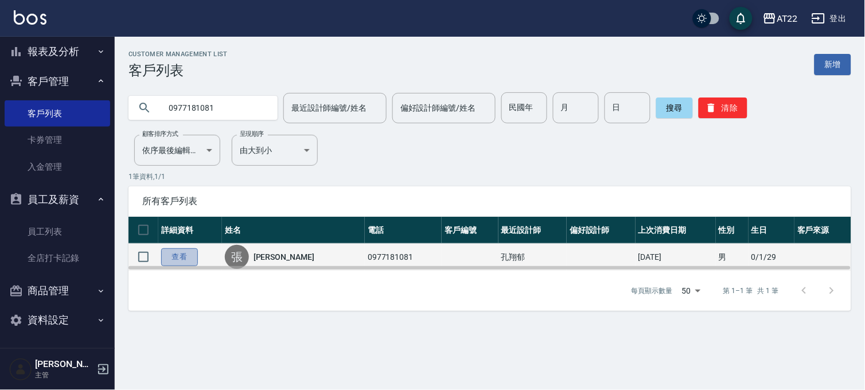
click at [186, 256] on link "查看" at bounding box center [179, 257] width 37 height 18
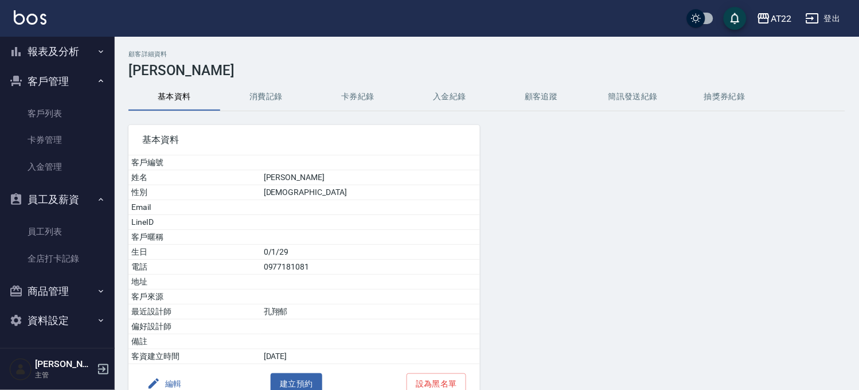
click at [173, 379] on button "編輯" at bounding box center [164, 383] width 44 height 21
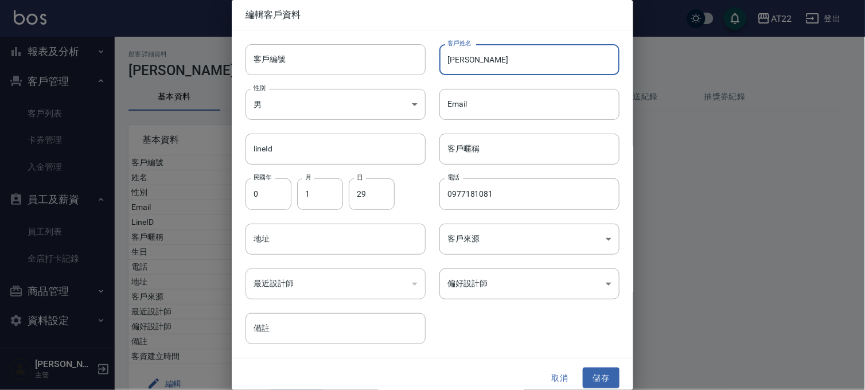
click at [456, 59] on input "張家瑋" at bounding box center [529, 59] width 180 height 31
type input "張庭瑋"
click at [347, 52] on input "客戶編號" at bounding box center [336, 59] width 180 height 31
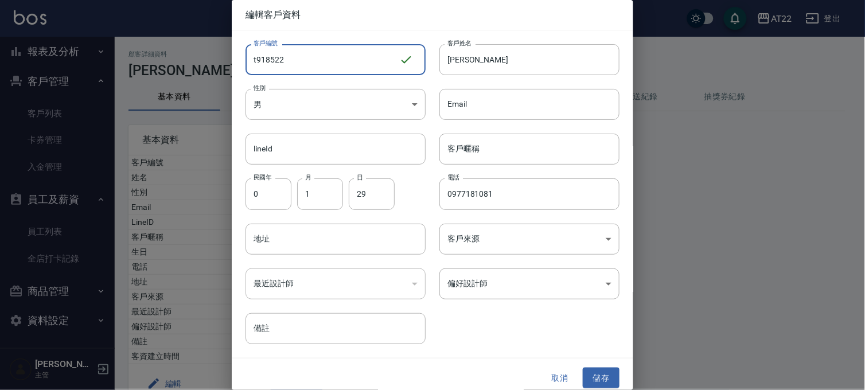
drag, startPoint x: 330, startPoint y: 54, endPoint x: 268, endPoint y: 66, distance: 62.6
click at [268, 66] on input "t918522" at bounding box center [323, 59] width 154 height 31
drag, startPoint x: 256, startPoint y: 62, endPoint x: 248, endPoint y: 61, distance: 8.1
click at [248, 61] on input "t91822" at bounding box center [323, 59] width 154 height 31
type input "T91822"
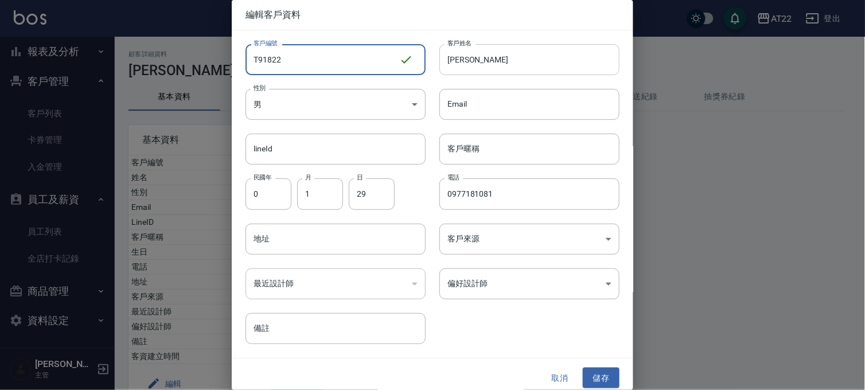
click at [484, 72] on input "張庭瑋" at bounding box center [529, 59] width 180 height 31
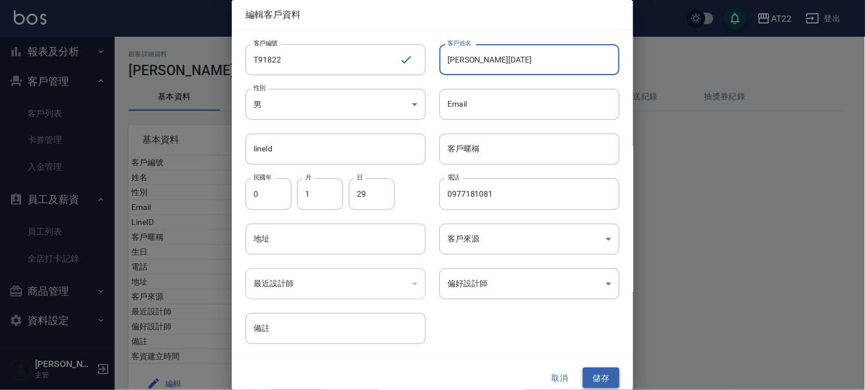
type input "張庭瑋27.8.17"
click at [600, 378] on button "儲存" at bounding box center [601, 378] width 37 height 21
click at [610, 382] on button "儲存" at bounding box center [601, 378] width 37 height 21
click at [610, 375] on button "儲存" at bounding box center [601, 378] width 37 height 21
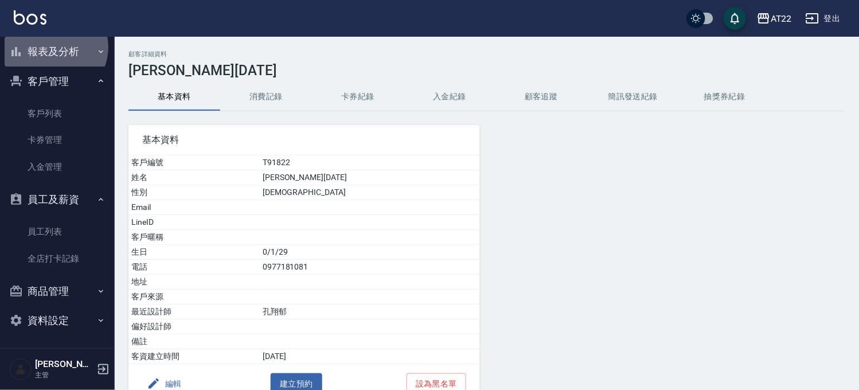
click at [52, 46] on button "報表及分析" at bounding box center [58, 52] width 106 height 30
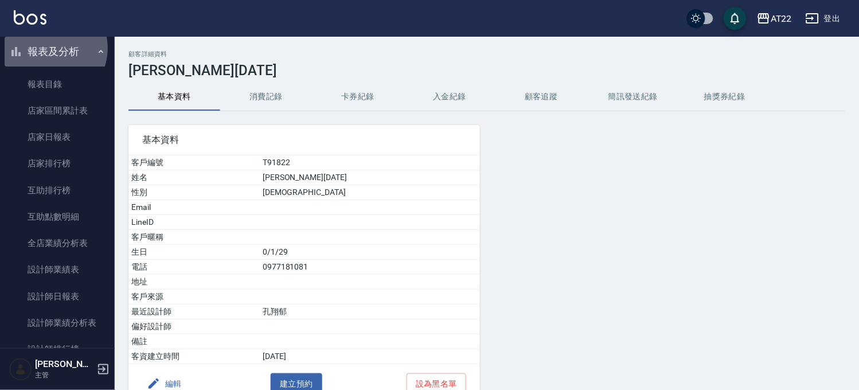
click at [49, 47] on button "報表及分析" at bounding box center [58, 52] width 106 height 30
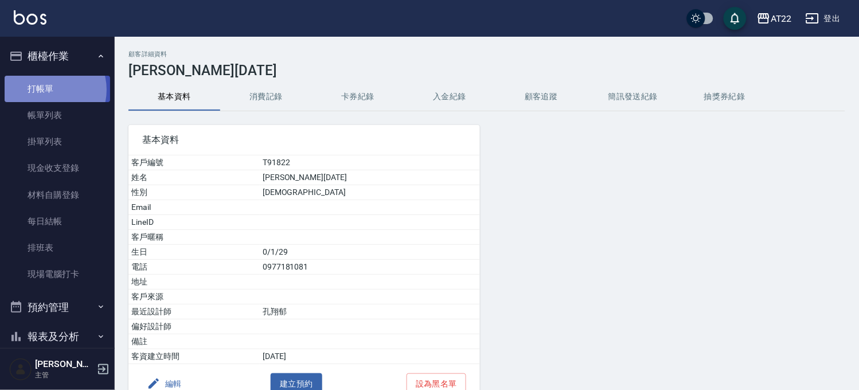
click at [49, 89] on link "打帳單" at bounding box center [58, 89] width 106 height 26
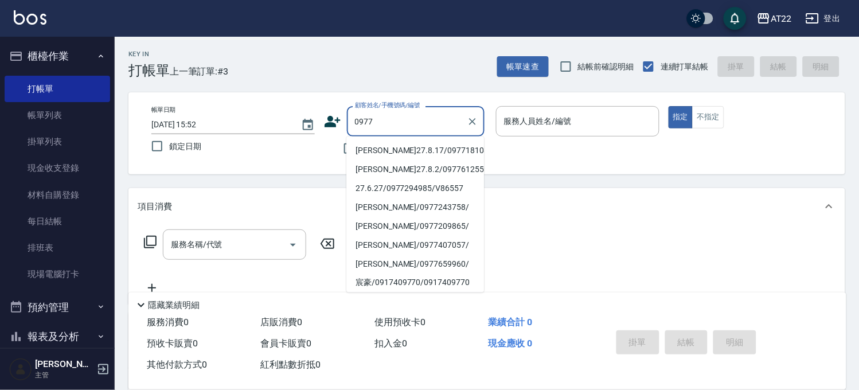
click at [379, 157] on li "張庭瑋27.8.17/0977181081/T91822" at bounding box center [416, 150] width 138 height 19
type input "張庭瑋27.8.17/0977181081/T91822"
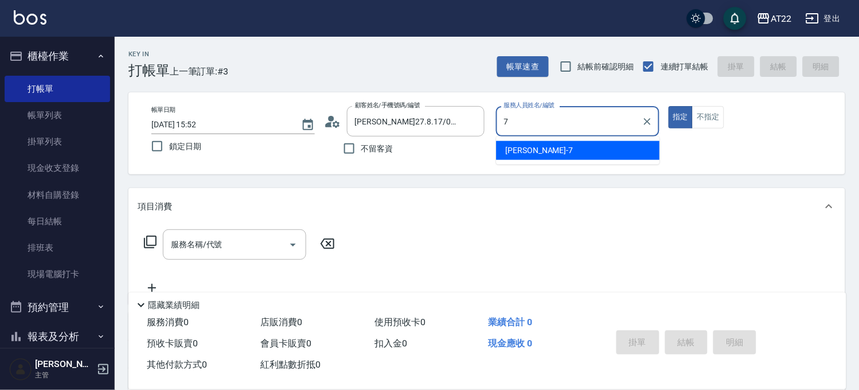
type input "Allen-7"
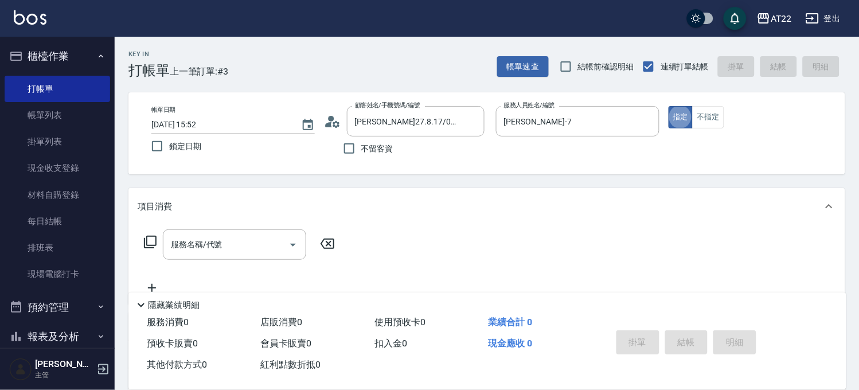
type button "true"
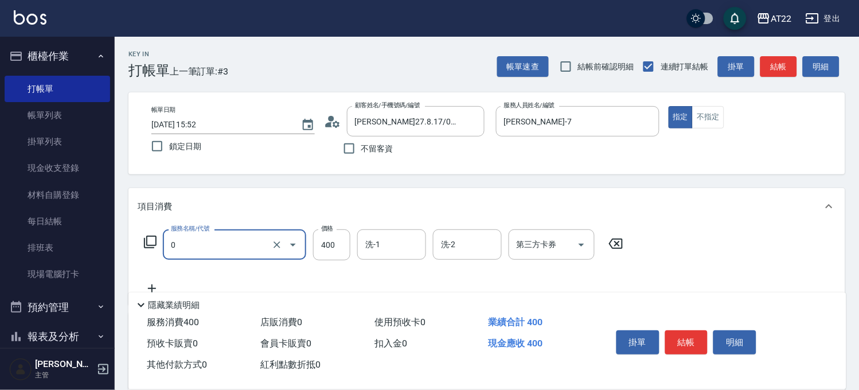
type input "有機洗髮(0)"
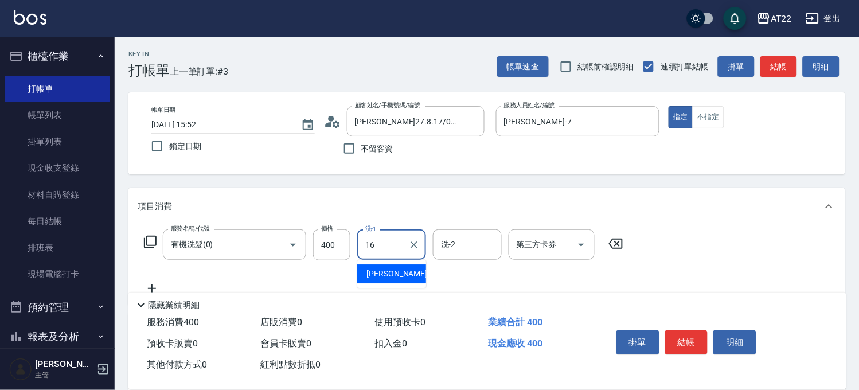
type input "Joe-16"
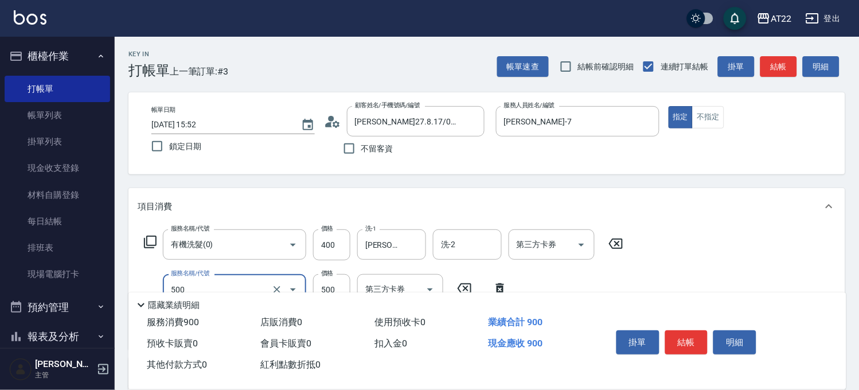
type input "剪髮(500)"
type input "630"
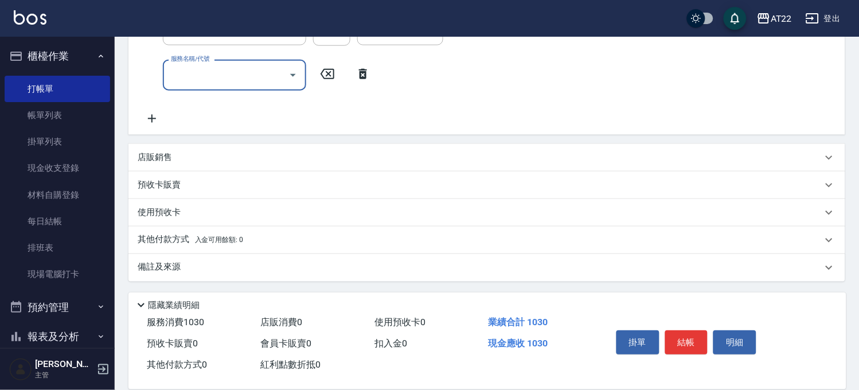
type input "3"
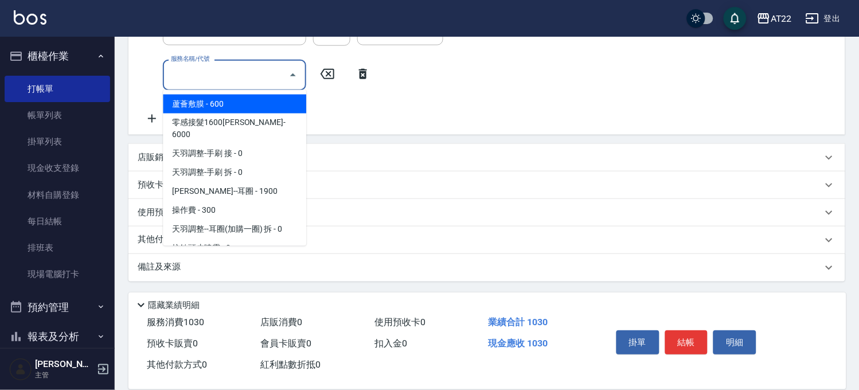
type input "ㄊ"
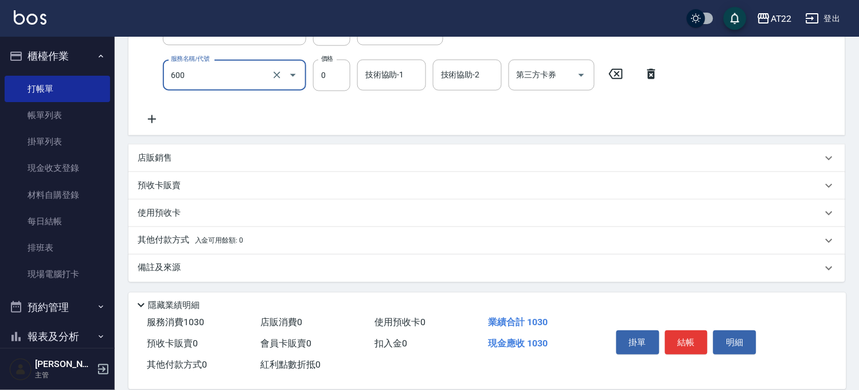
type input "燙瀏海(600)"
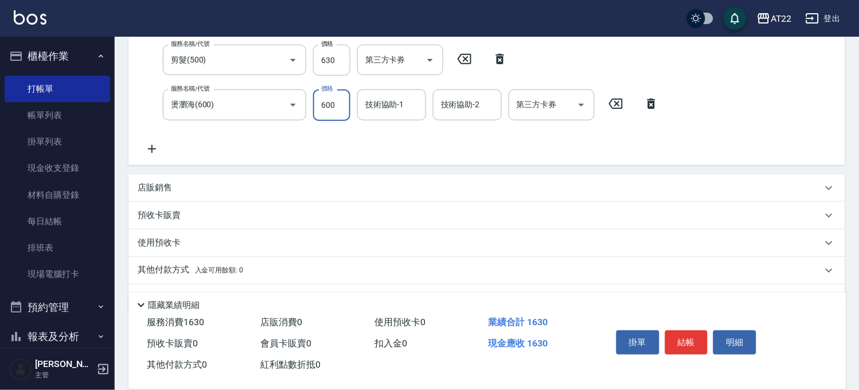
type input "600"
type input "2"
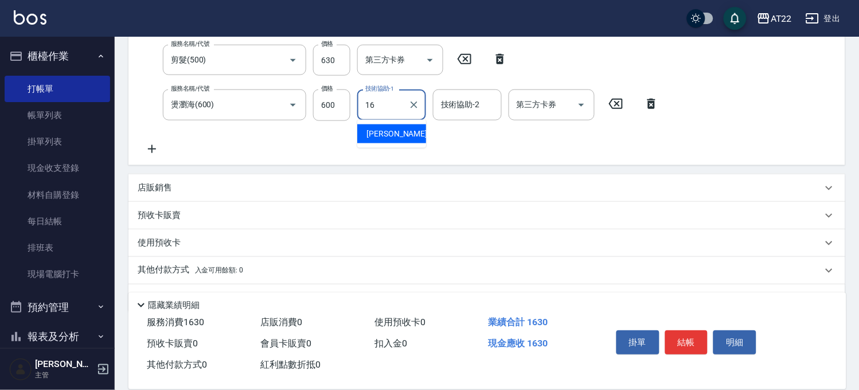
type input "Joe-16"
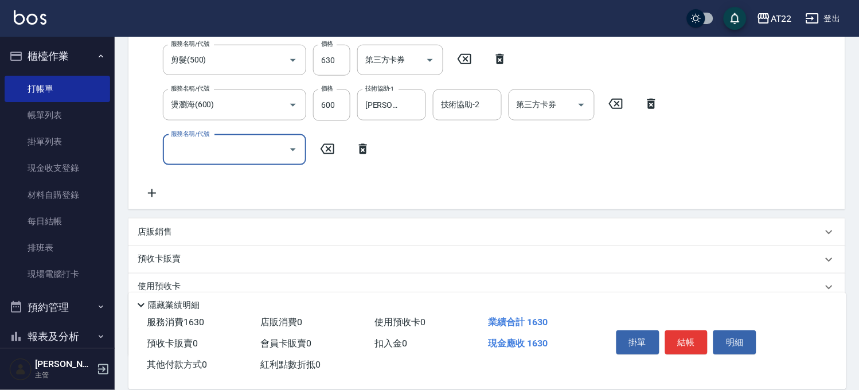
click at [179, 232] on div "店販銷售" at bounding box center [480, 232] width 685 height 12
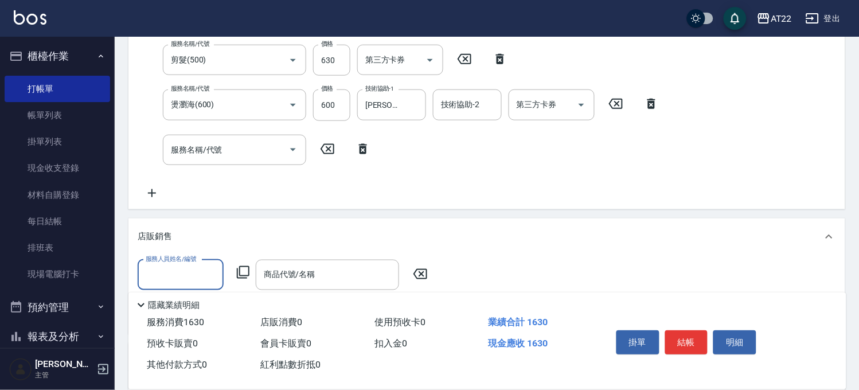
scroll to position [0, 0]
type input "Allen-7"
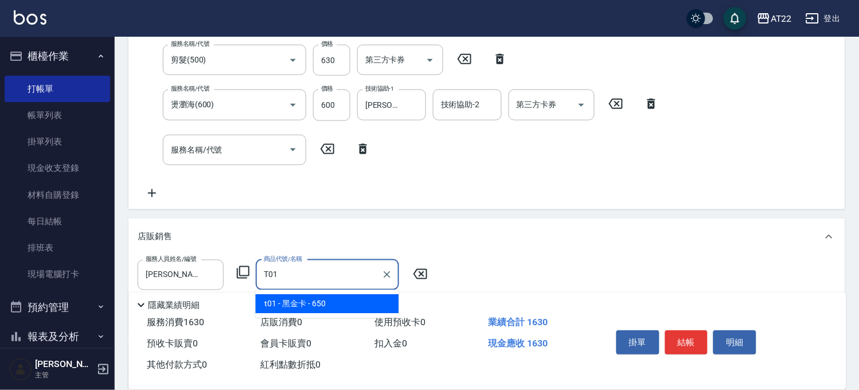
type input "黑金卡"
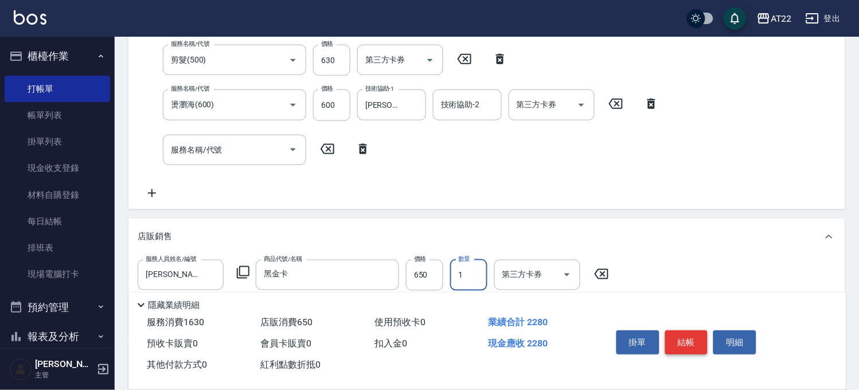
click at [695, 334] on button "結帳" at bounding box center [687, 342] width 43 height 24
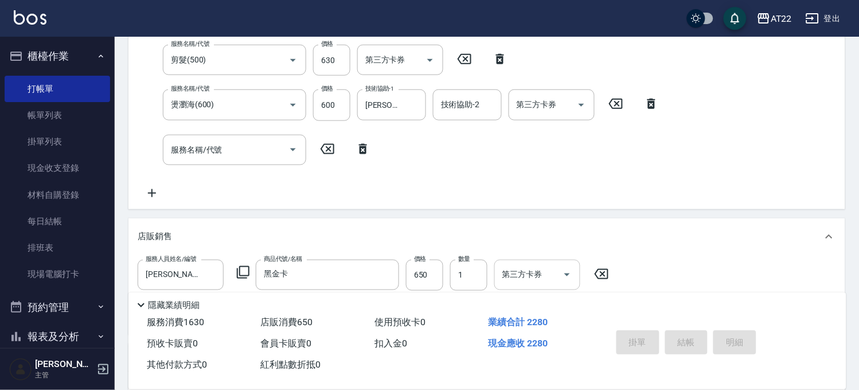
type input "2025/08/17 15:53"
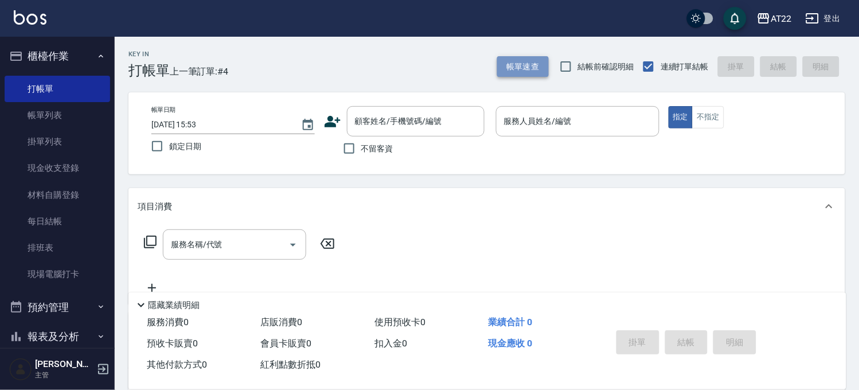
click at [532, 73] on button "帳單速查" at bounding box center [523, 66] width 52 height 21
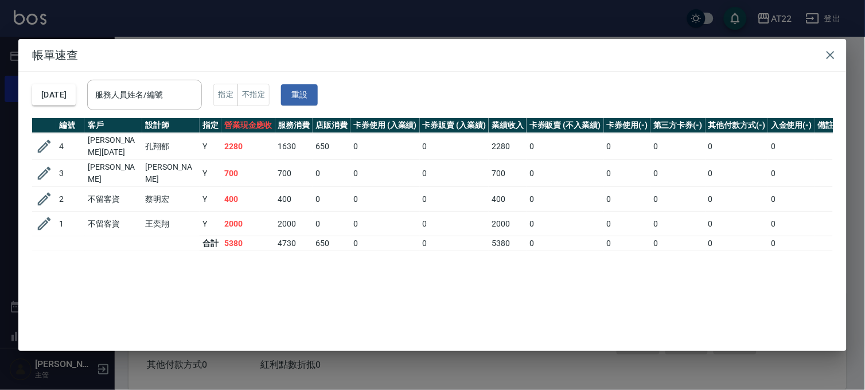
click at [523, 21] on div "帳單速查 2025/08/17 服務人員姓名/編號 服務人員姓名/編號 指定 不指定 重設 編號 客戶 設計師 指定 營業現金應收 服務消費 店販消費 卡券使…" at bounding box center [432, 195] width 865 height 390
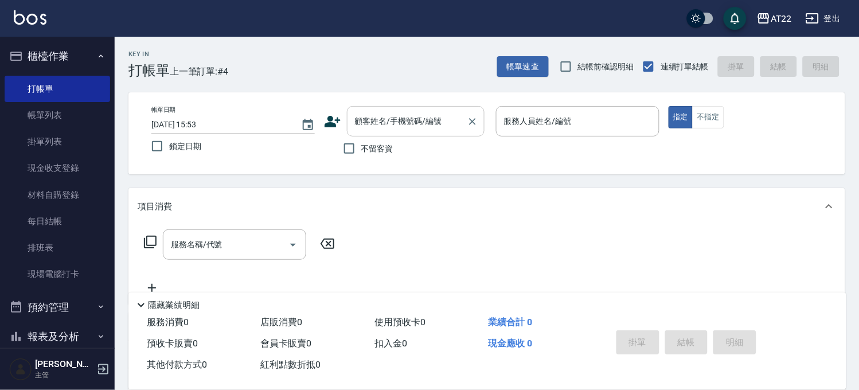
click at [372, 123] on input "顧客姓名/手機號碼/編號" at bounding box center [407, 121] width 110 height 20
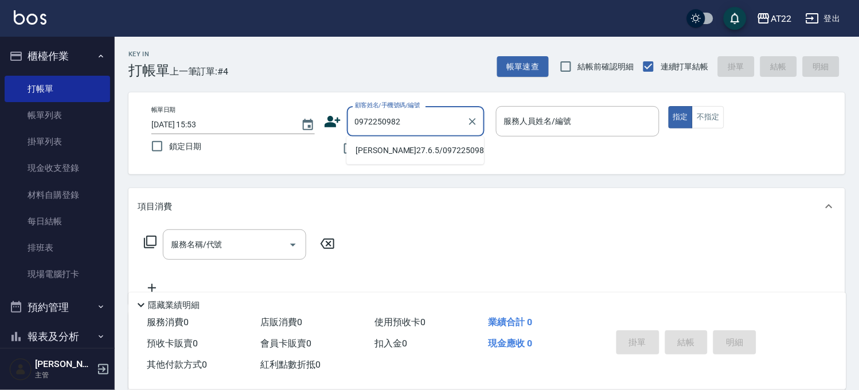
click at [380, 145] on li "何孟彥27.6.5/0972250982/T91243" at bounding box center [416, 150] width 138 height 19
type input "何孟彥27.6.5/0972250982/T91243"
type input "Allen-7"
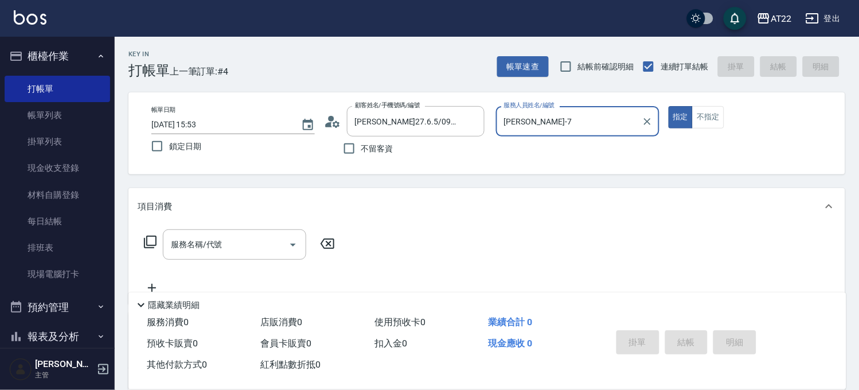
click at [669, 106] on button "指定" at bounding box center [681, 117] width 25 height 22
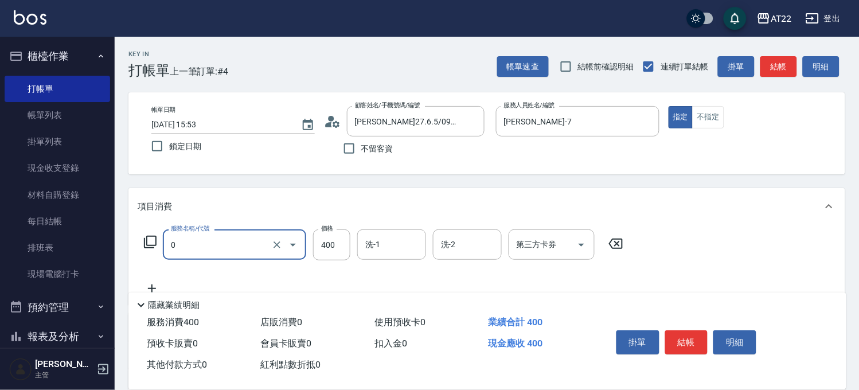
type input "有機洗髮(0)"
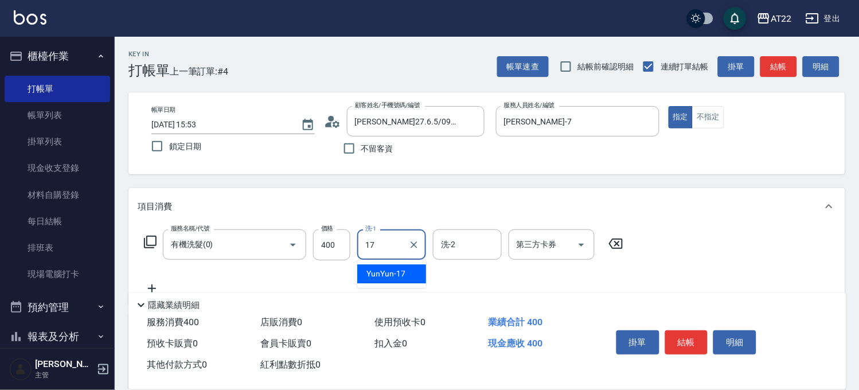
type input "YunYun-17"
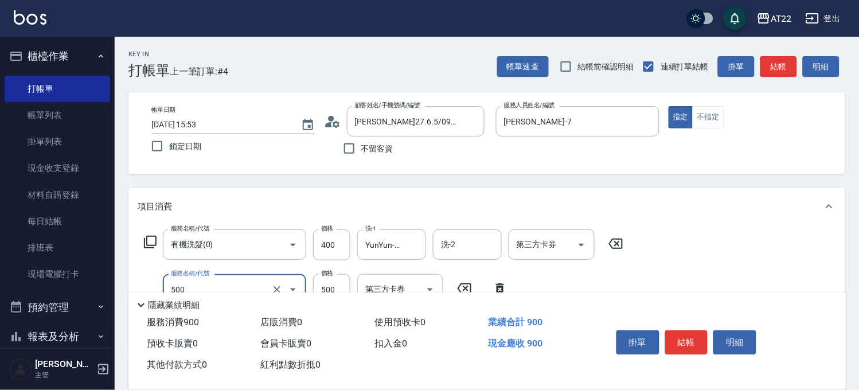
type input "剪髮(500)"
type input "630"
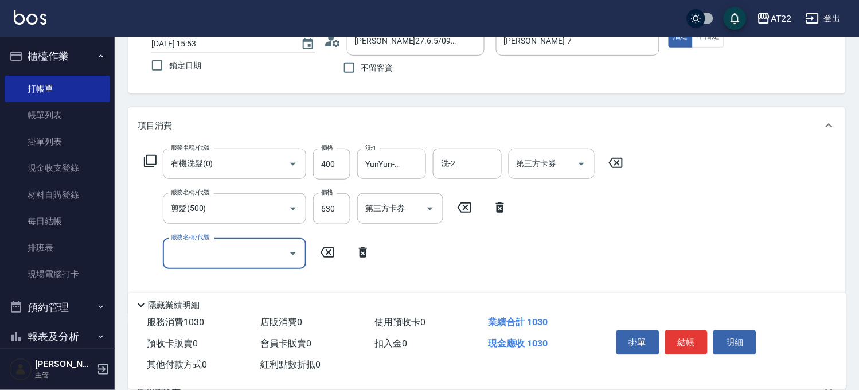
scroll to position [127, 0]
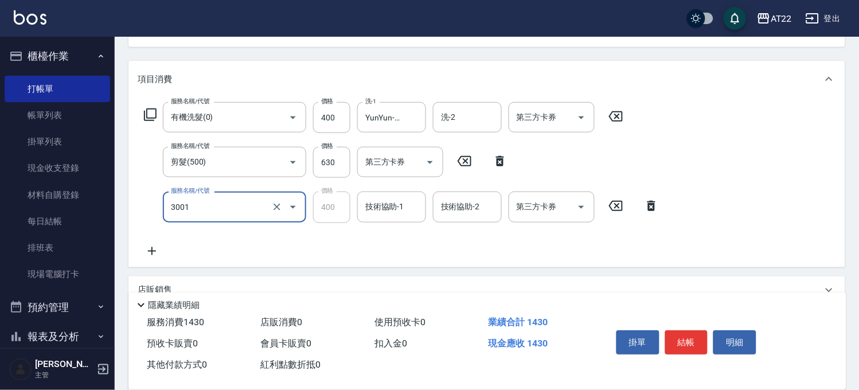
type input "側邊燙貼(3001)"
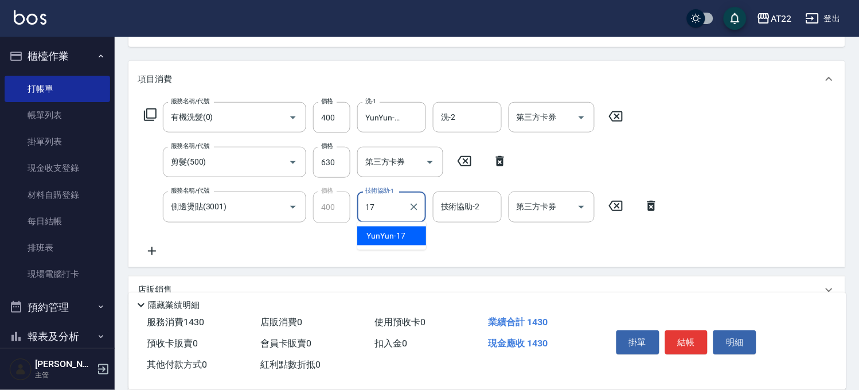
type input "YunYun-17"
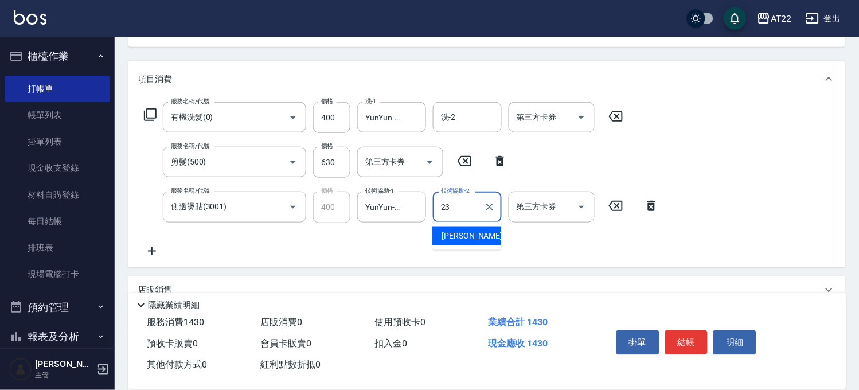
type input "Yuri-23"
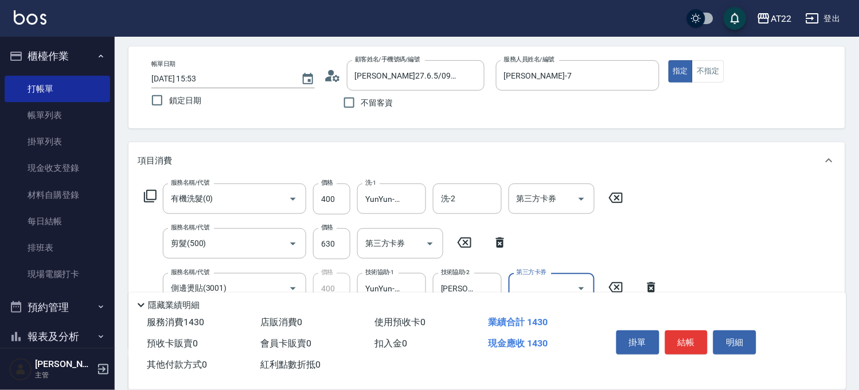
scroll to position [0, 0]
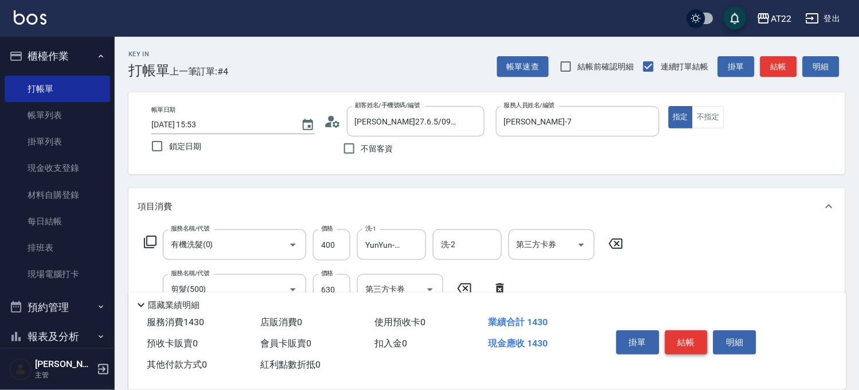
click at [684, 340] on button "結帳" at bounding box center [687, 342] width 43 height 24
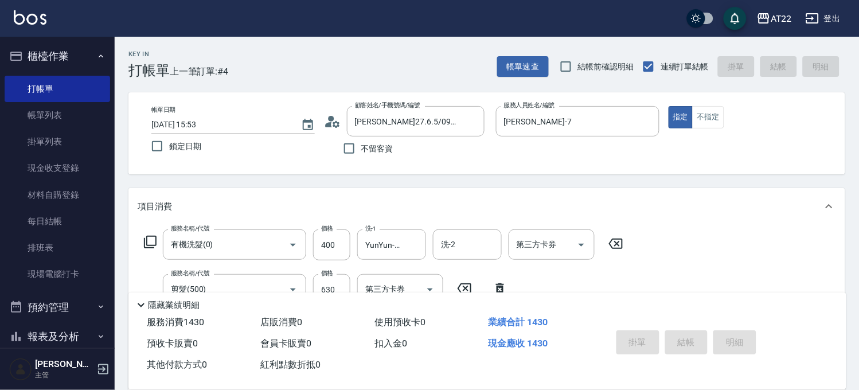
type input "2025/08/17 15:55"
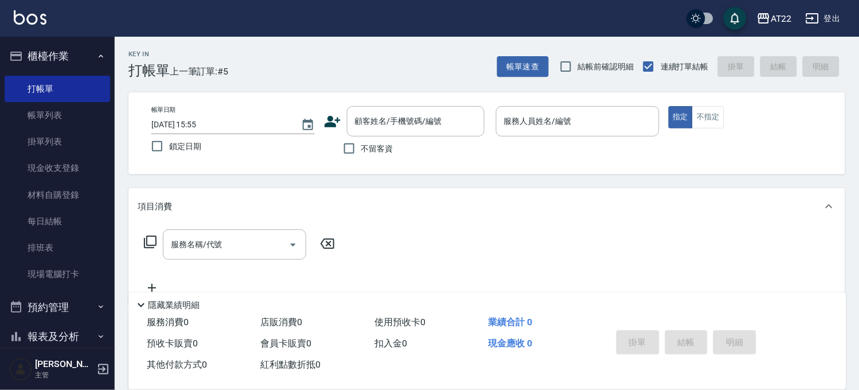
click at [386, 150] on span "不留客資" at bounding box center [377, 149] width 32 height 12
click at [361, 150] on input "不留客資" at bounding box center [349, 149] width 24 height 24
checkbox input "true"
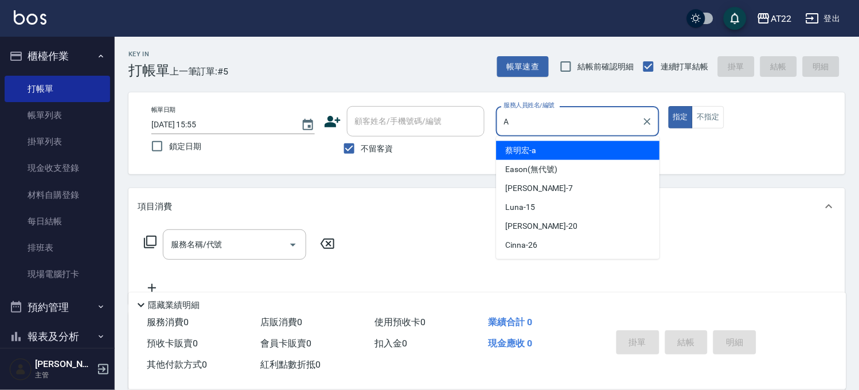
type input "蔡明宏-a"
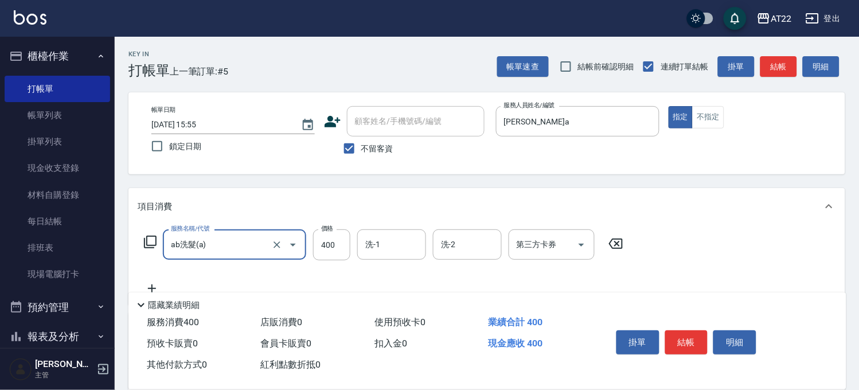
type input "ab洗髮(a)"
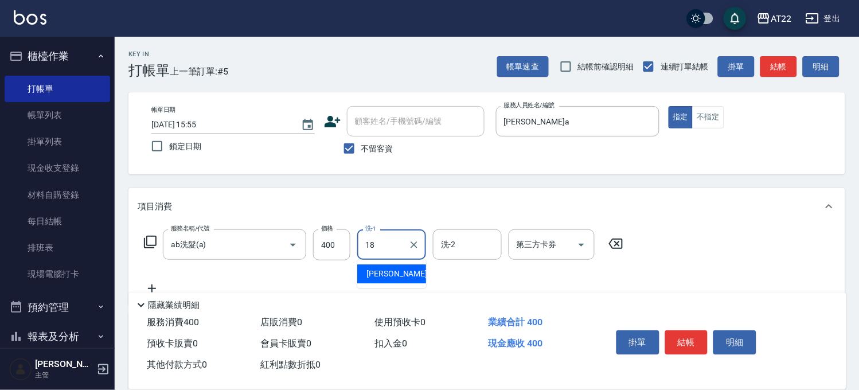
type input "恩恩-18"
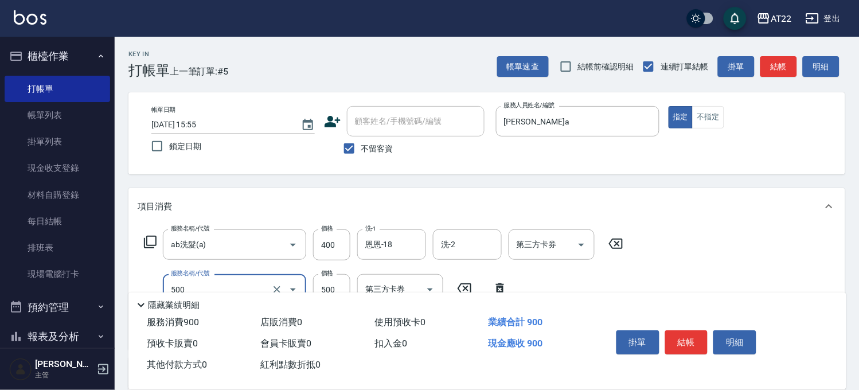
type input "剪髮(500)"
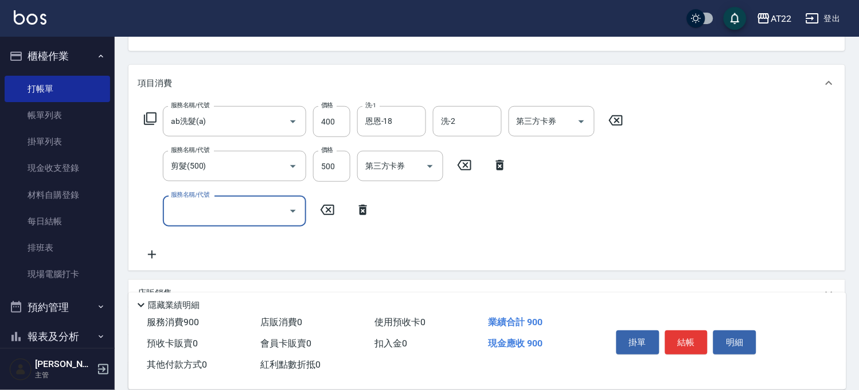
scroll to position [127, 0]
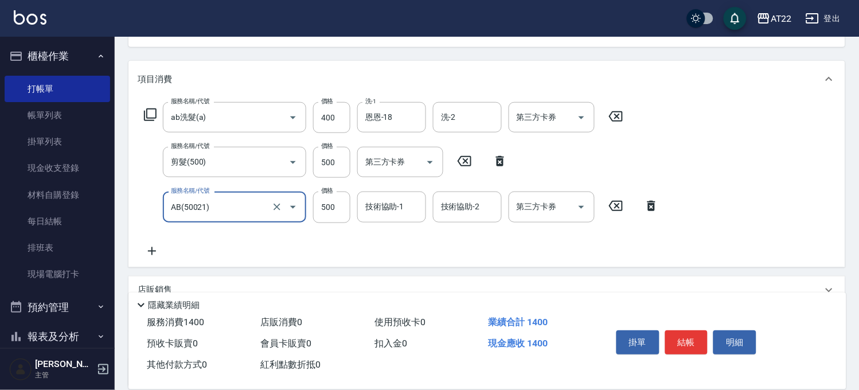
type input "AB(50021)"
type input "1600"
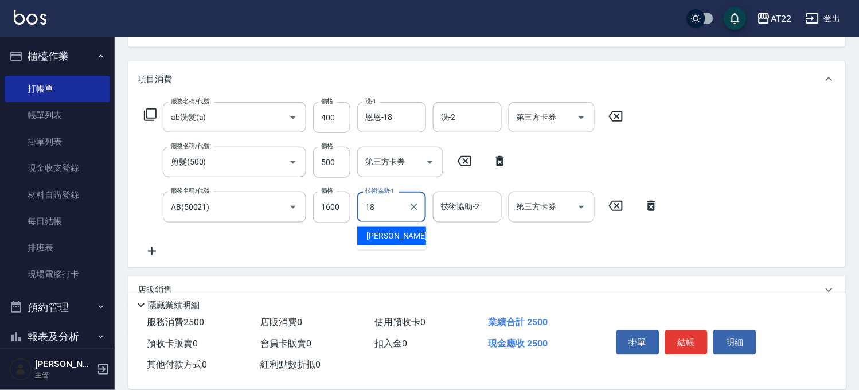
type input "恩恩-18"
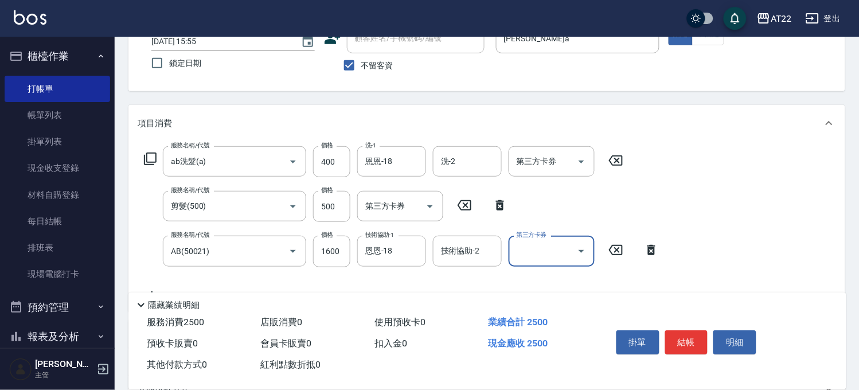
scroll to position [64, 0]
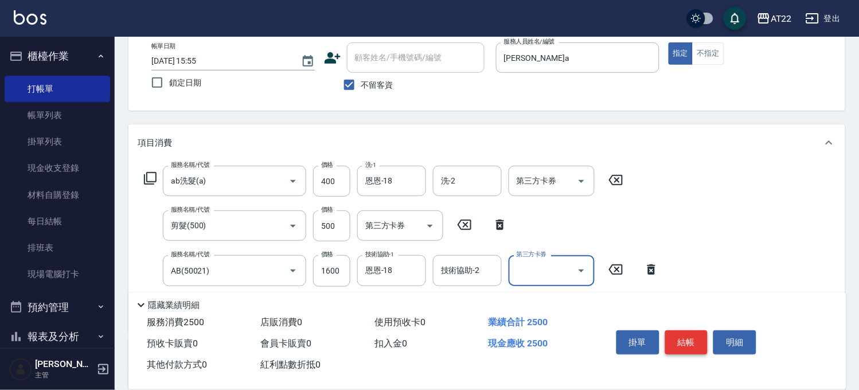
click at [683, 330] on button "結帳" at bounding box center [687, 342] width 43 height 24
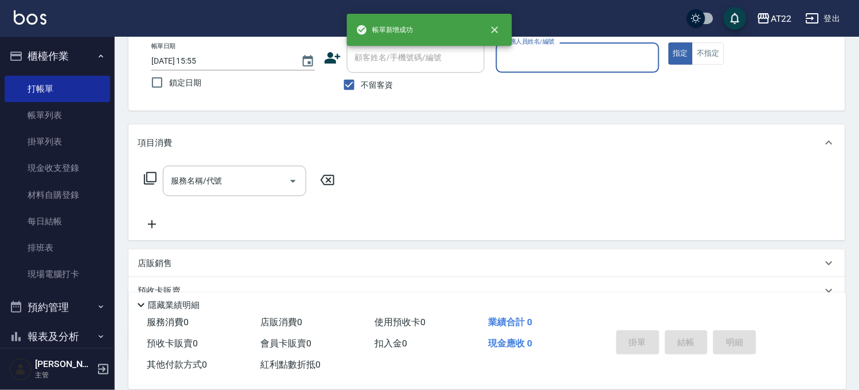
scroll to position [0, 0]
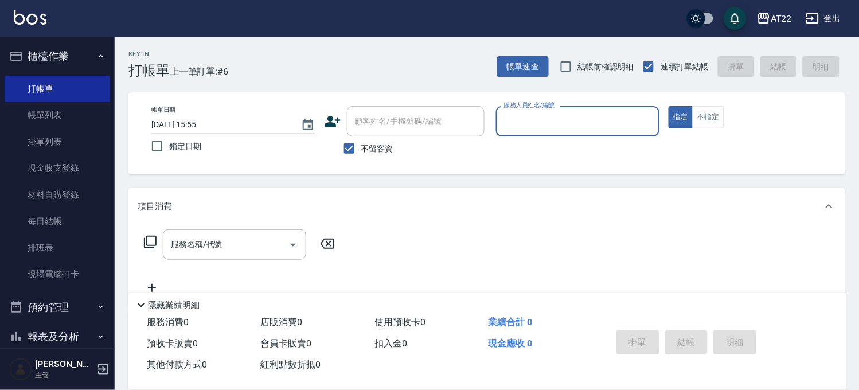
click at [379, 147] on span "不留客資" at bounding box center [377, 149] width 32 height 12
click at [361, 147] on input "不留客資" at bounding box center [349, 149] width 24 height 24
checkbox input "false"
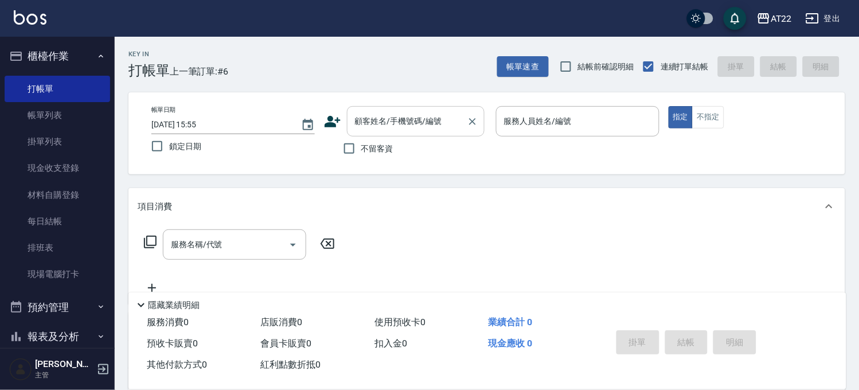
click at [402, 123] on input "顧客姓名/手機號碼/編號" at bounding box center [407, 121] width 110 height 20
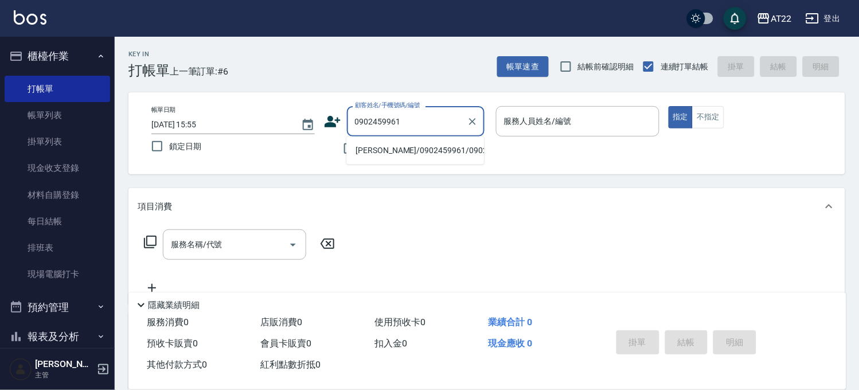
click at [396, 147] on li "史方婕/0902459961/0902459961" at bounding box center [416, 150] width 138 height 19
type input "史方婕/0902459961/0902459961"
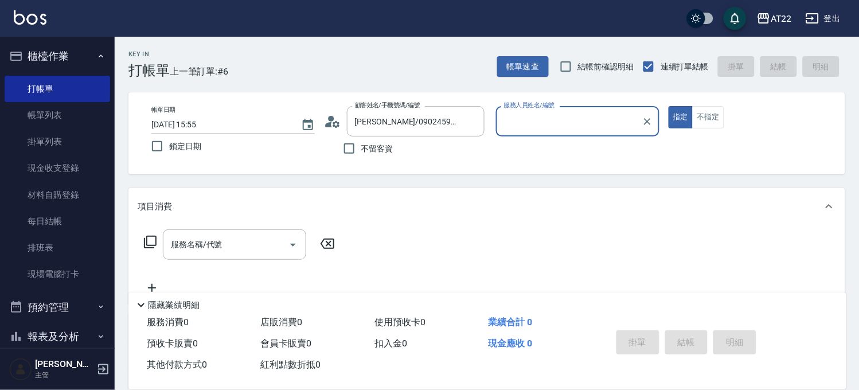
type input "SINDY-6"
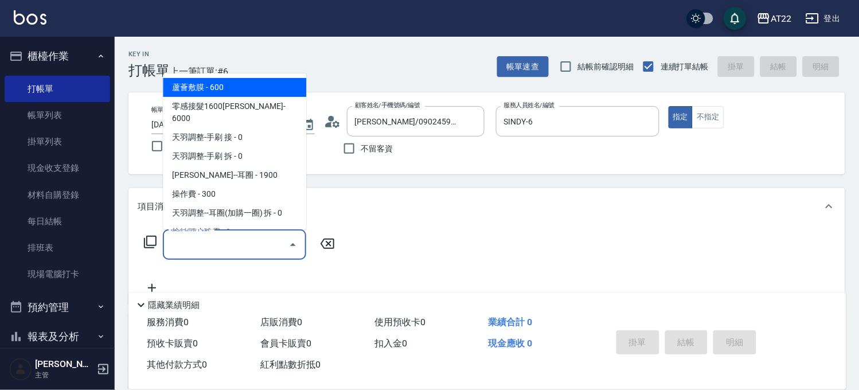
click at [247, 246] on input "服務名稱/代號" at bounding box center [226, 245] width 116 height 20
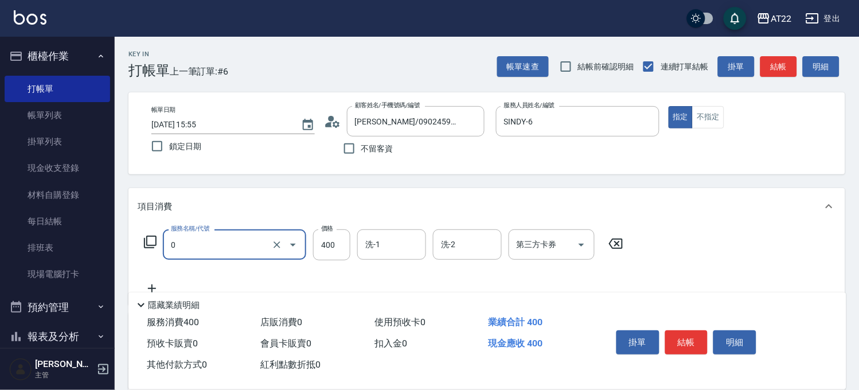
type input "有機洗髮(0)"
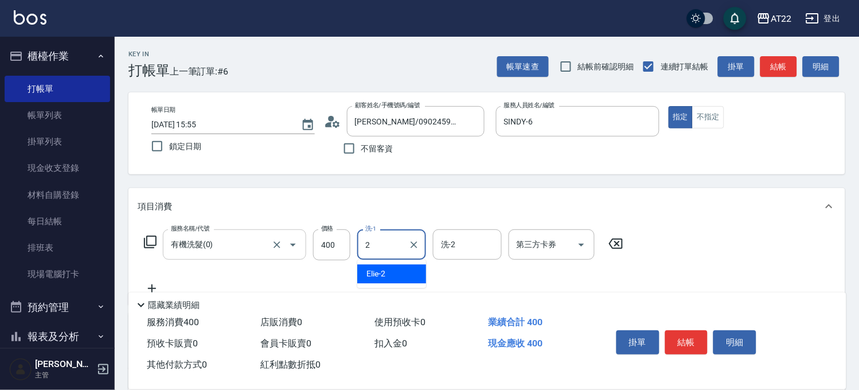
type input "Elie-2"
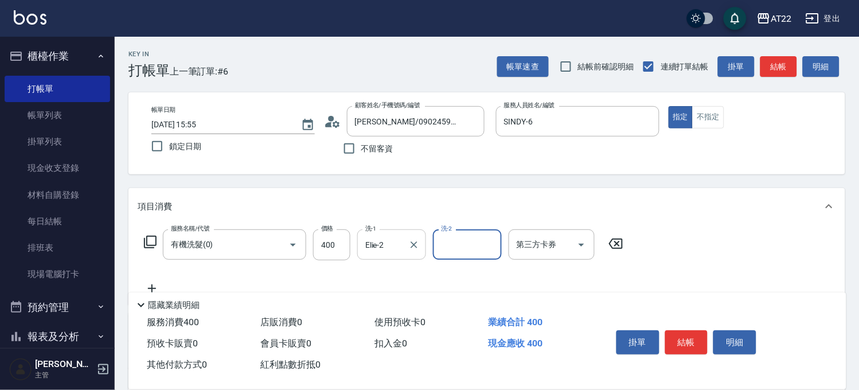
click at [423, 246] on div "Elie-2 洗-1" at bounding box center [391, 244] width 69 height 30
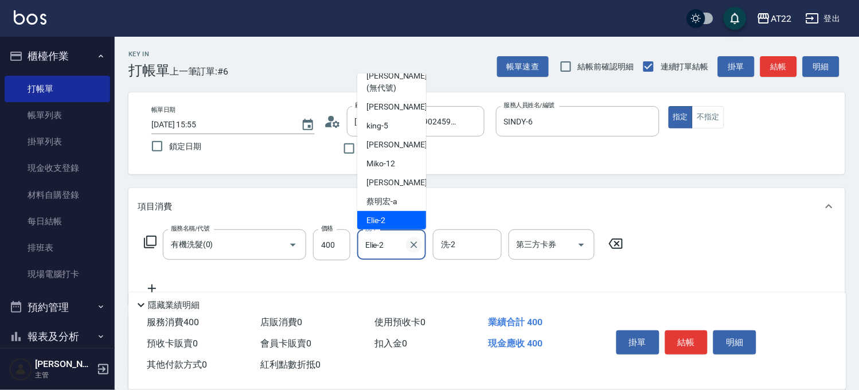
click at [414, 244] on icon "Clear" at bounding box center [414, 245] width 7 height 7
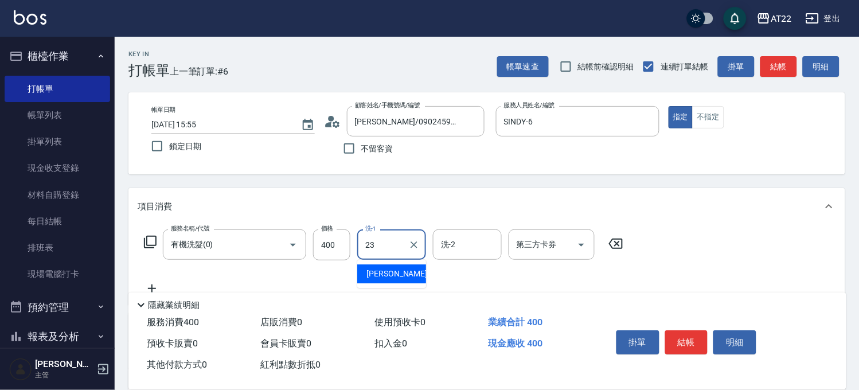
type input "Yuri-23"
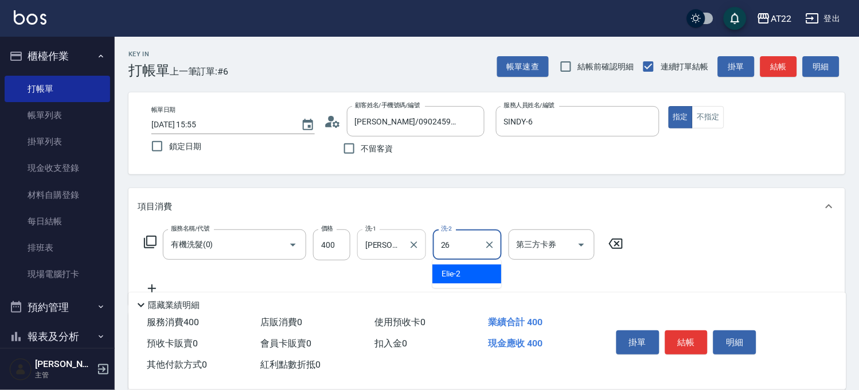
type input "Cinna-26"
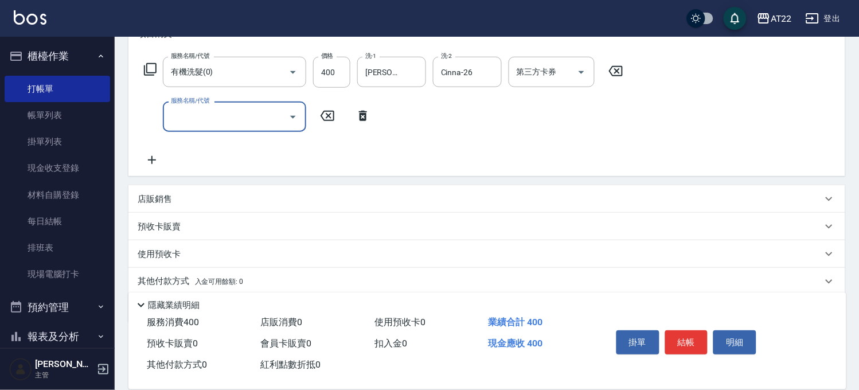
scroll to position [151, 0]
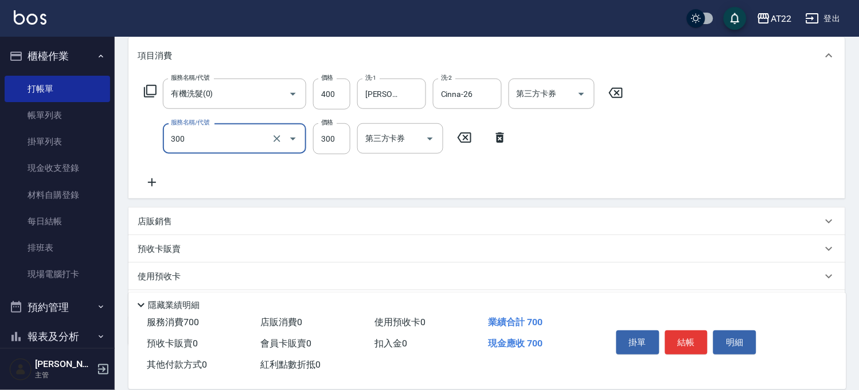
type input "剪髮(300)"
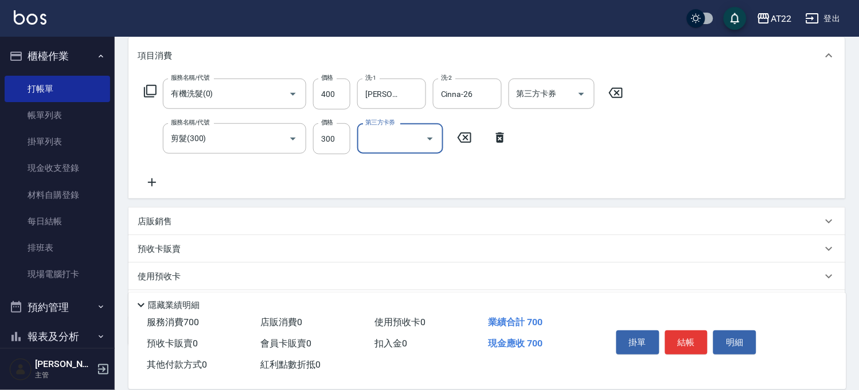
scroll to position [0, 0]
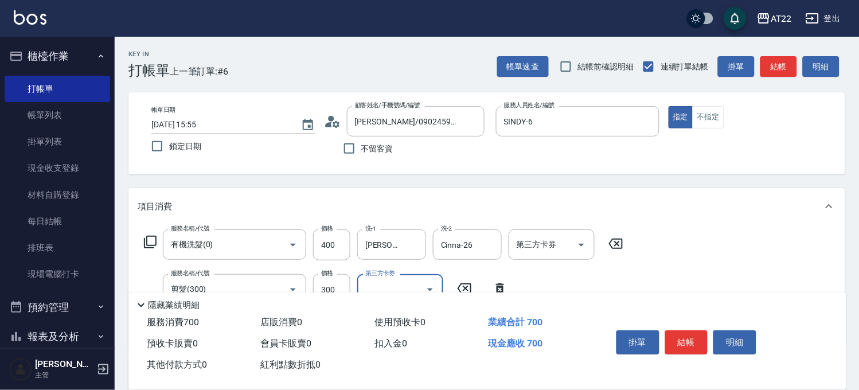
click at [695, 342] on button "結帳" at bounding box center [687, 342] width 43 height 24
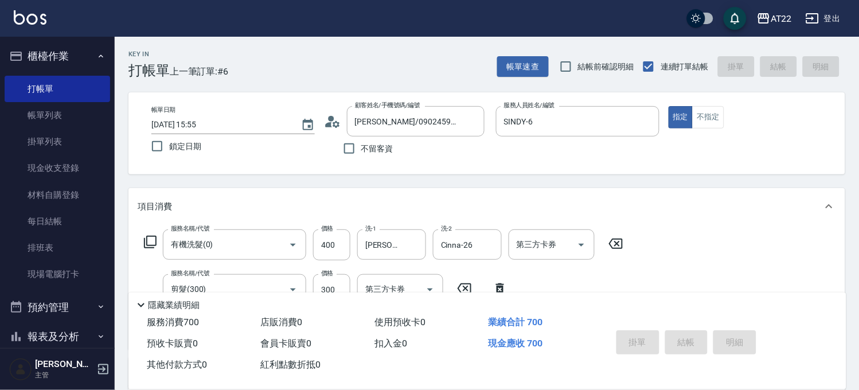
type input "2025/08/17 15:56"
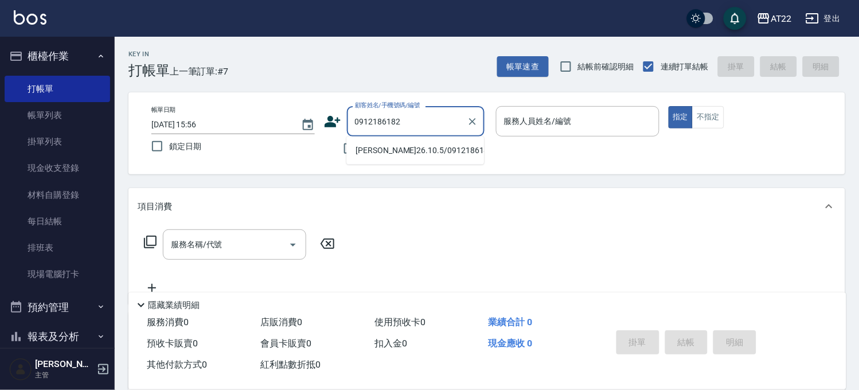
click at [356, 147] on li "陳小姐26.10.5/0912186182/V81922" at bounding box center [416, 150] width 138 height 19
type input "陳小姐26.10.5/0912186182/V81922"
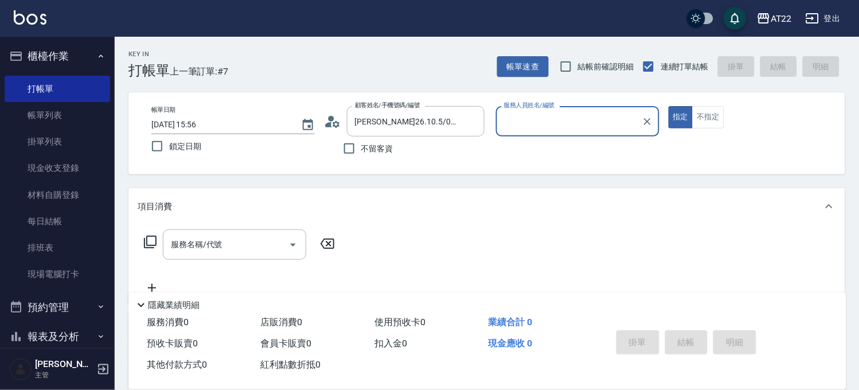
type input "king-5"
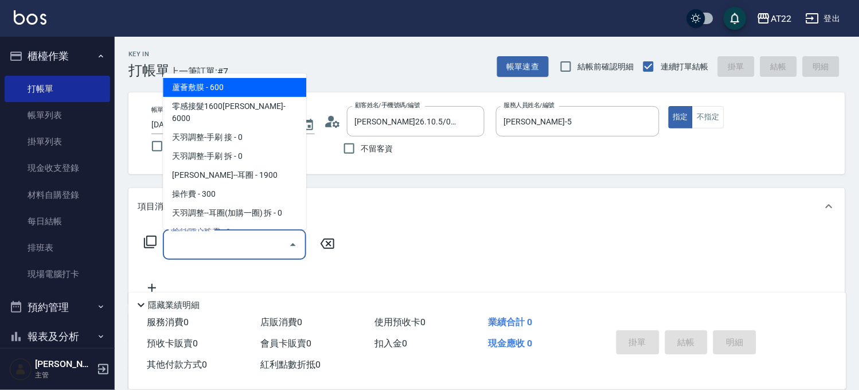
click at [250, 251] on input "服務名稱/代號" at bounding box center [226, 245] width 116 height 20
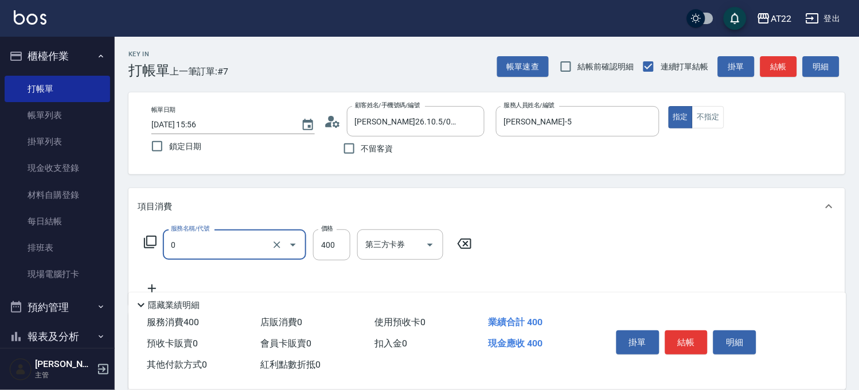
type input "有機洗髮(0)"
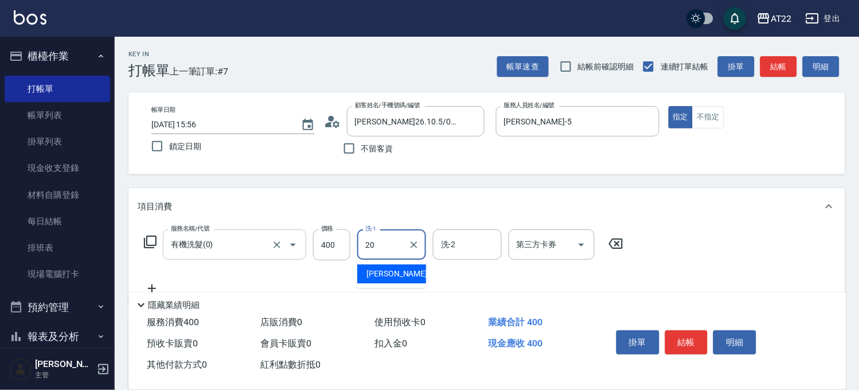
type input "Noah-20"
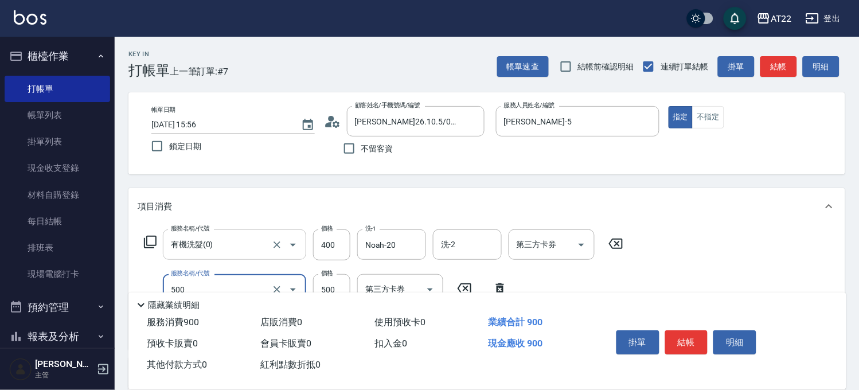
type input "剪髮(500)"
type input "450"
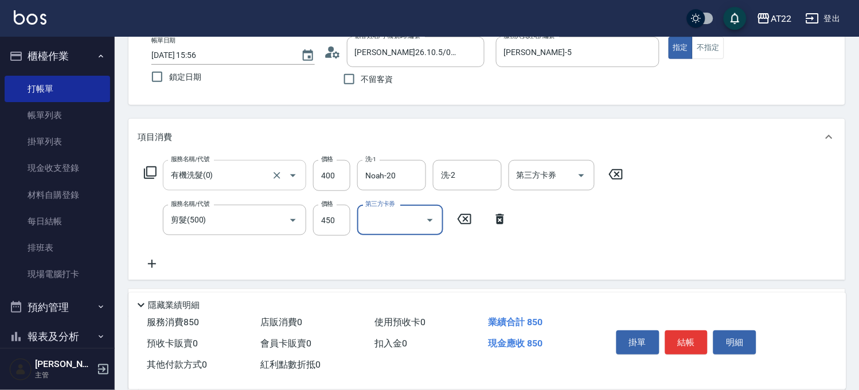
scroll to position [127, 0]
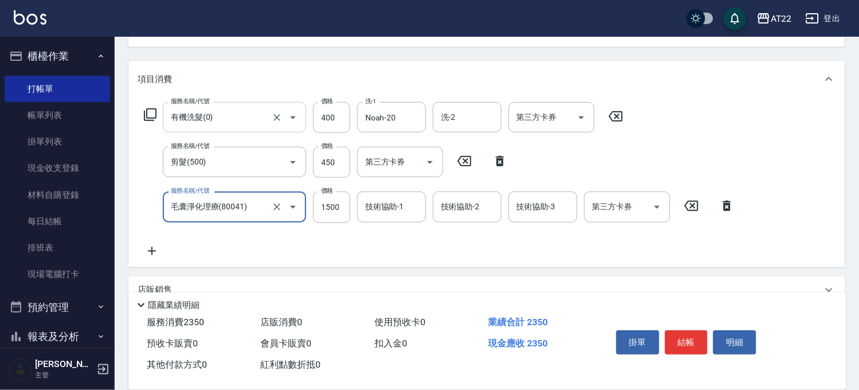
type input "毛囊淨化理療(80041)"
type input "1200"
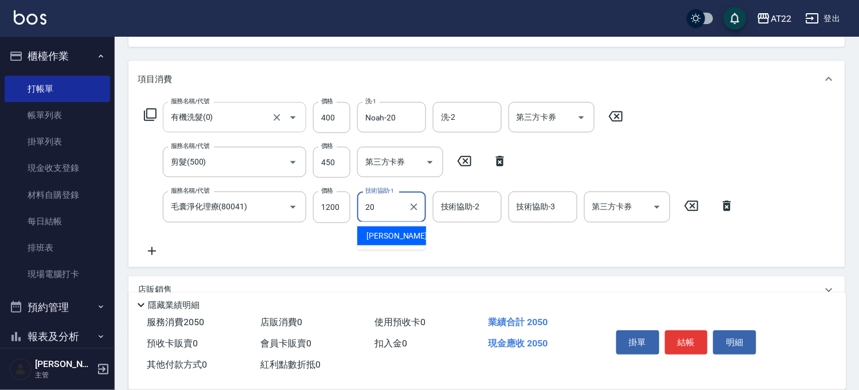
type input "Noah-20"
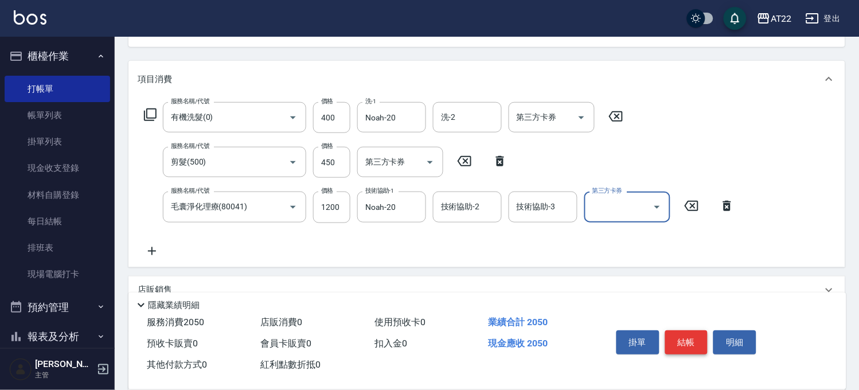
click at [692, 334] on button "結帳" at bounding box center [687, 342] width 43 height 24
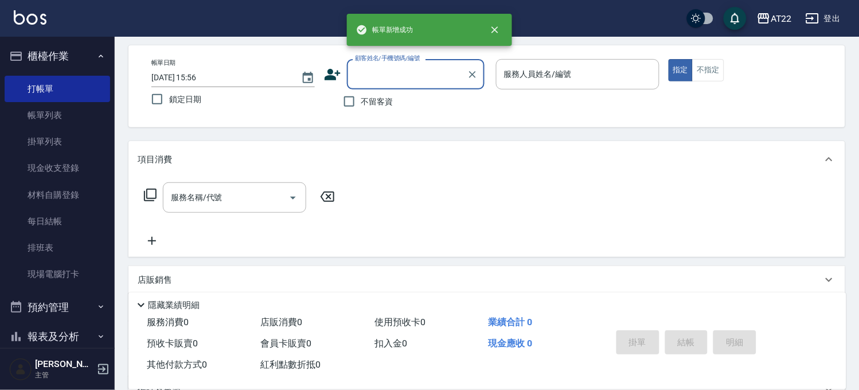
scroll to position [0, 0]
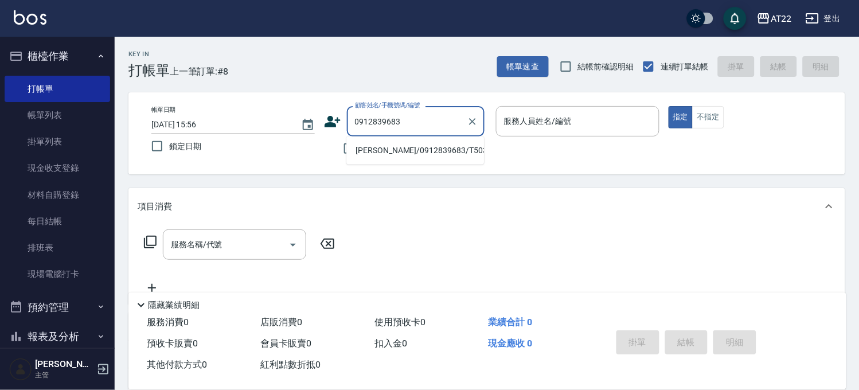
click at [391, 152] on li "林楚軒/0912839683/T50362" at bounding box center [416, 150] width 138 height 19
type input "林楚軒/0912839683/T50362"
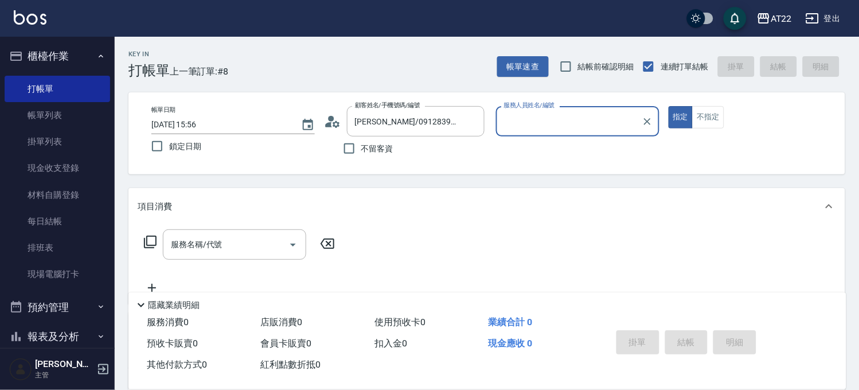
type input "Allen-7"
click at [317, 128] on button "Choose date, selected date is 2025-08-17" at bounding box center [308, 125] width 28 height 28
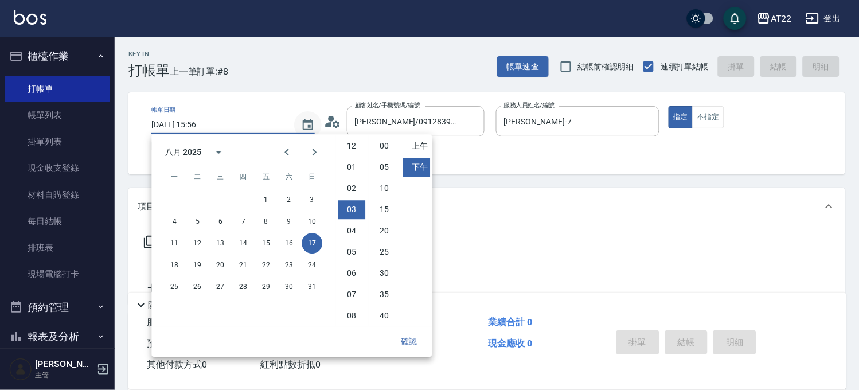
scroll to position [64, 0]
click at [345, 119] on div "顧客姓名/手機號碼/編號 林楚軒/0912839683/T50362 顧客姓名/手機號碼/編號" at bounding box center [406, 121] width 164 height 30
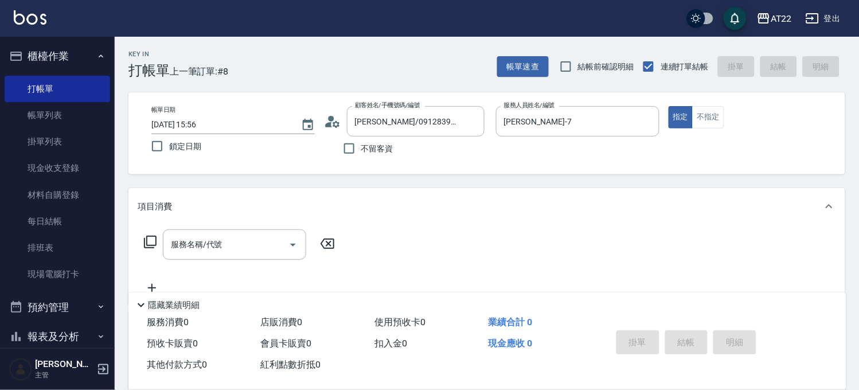
click at [335, 123] on icon at bounding box center [332, 121] width 17 height 17
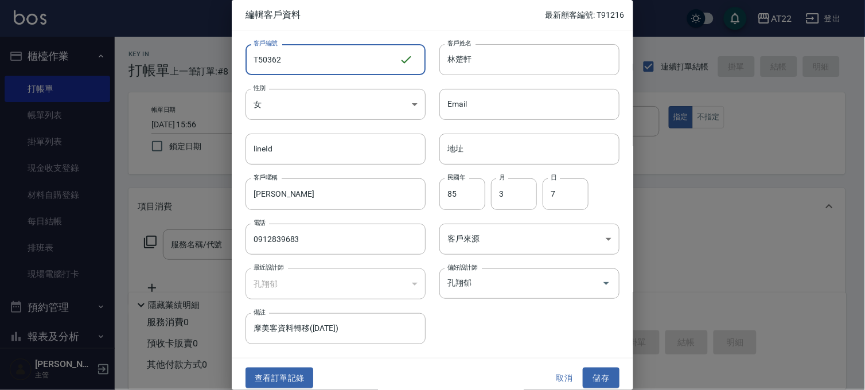
drag, startPoint x: 351, startPoint y: 52, endPoint x: 174, endPoint y: 61, distance: 176.9
click at [174, 61] on div "編輯客戶資料 最新顧客編號: T91216 客戶編號 T50362 ​ 客戶編號 客戶姓名 林楚軒 客戶姓名 性別 女 FEMALE 性別 Email Ema…" at bounding box center [432, 195] width 865 height 390
type input "T91757"
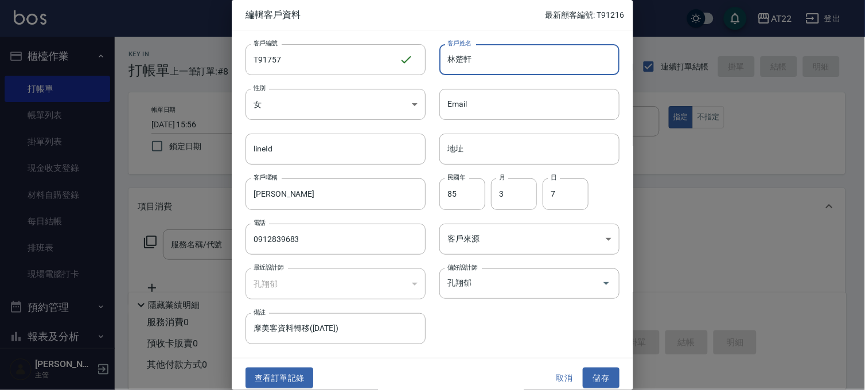
click at [549, 72] on input "林楚軒" at bounding box center [529, 59] width 180 height 31
type input "林楚軒27.8.17"
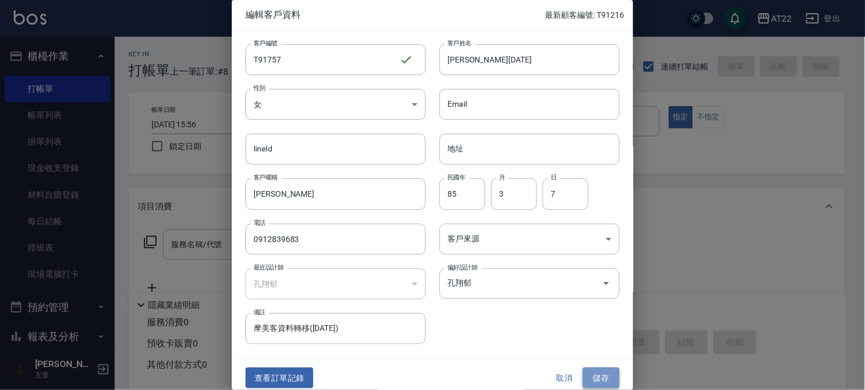
click at [603, 379] on button "儲存" at bounding box center [601, 378] width 37 height 21
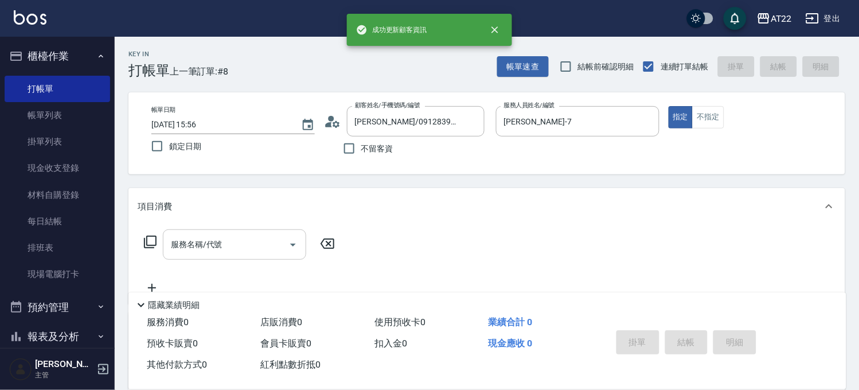
click at [213, 238] on div "服務名稱/代號 服務名稱/代號" at bounding box center [234, 244] width 143 height 30
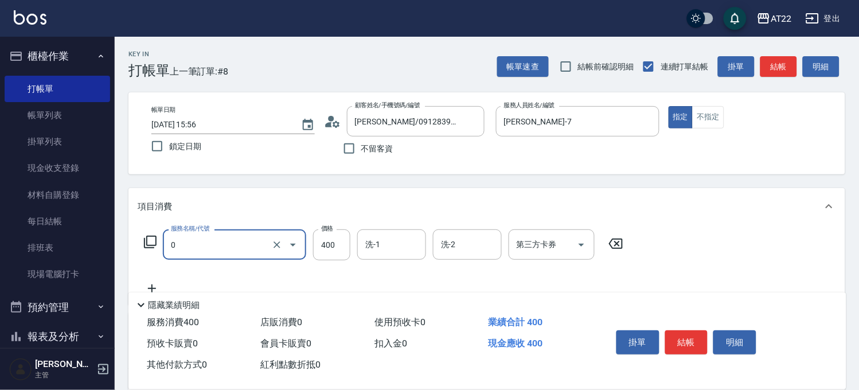
type input "有機洗髮(0)"
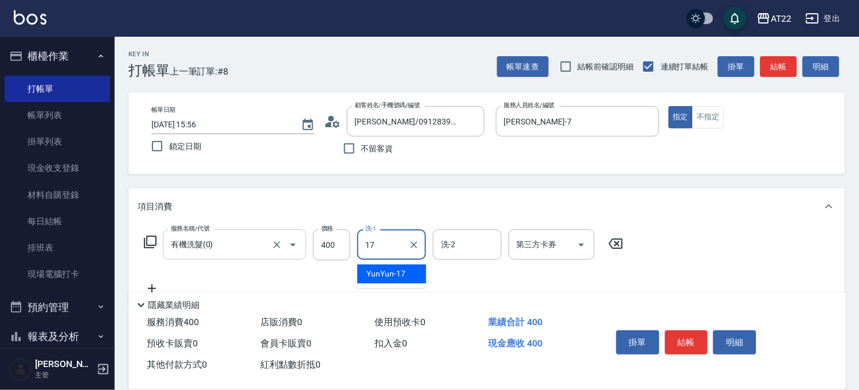
type input "YunYun-17"
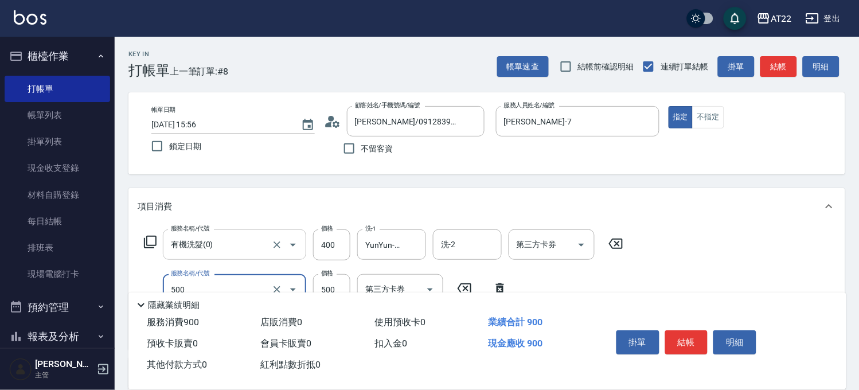
type input "剪髮(500)"
type input "630"
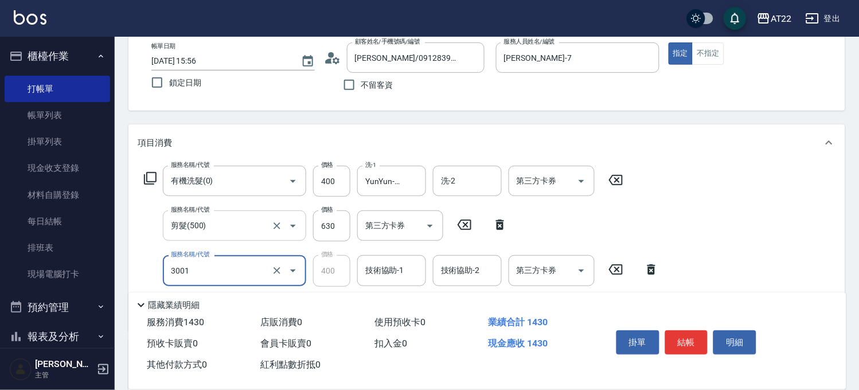
type input "側邊燙貼(3001)"
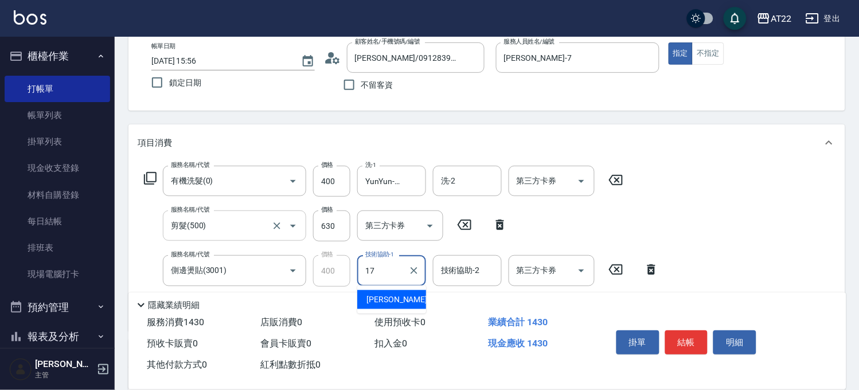
type input "YunYun-17"
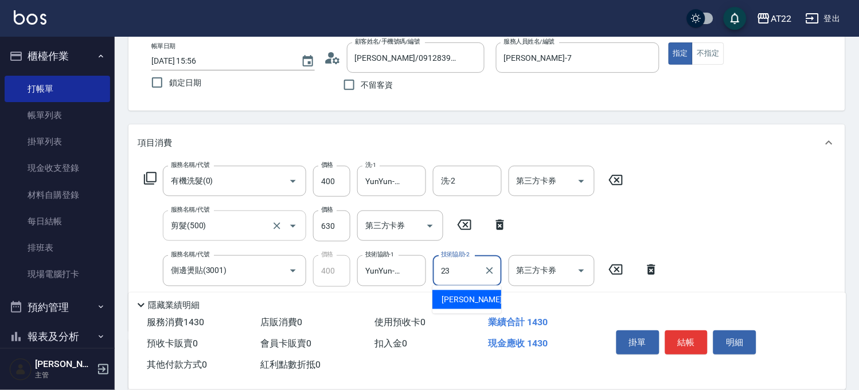
type input "Yuri-23"
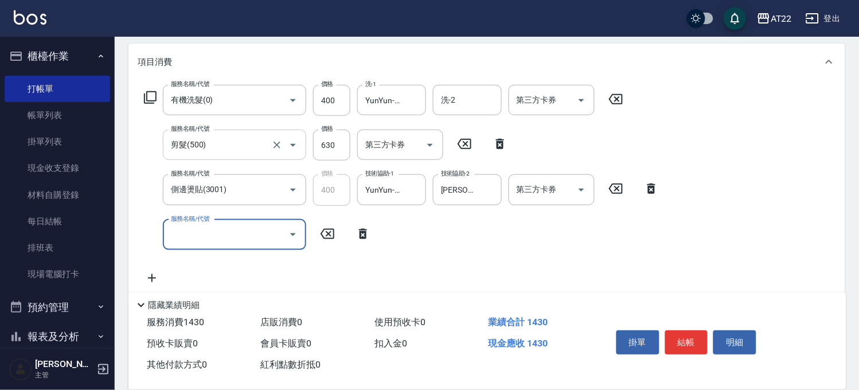
scroll to position [191, 0]
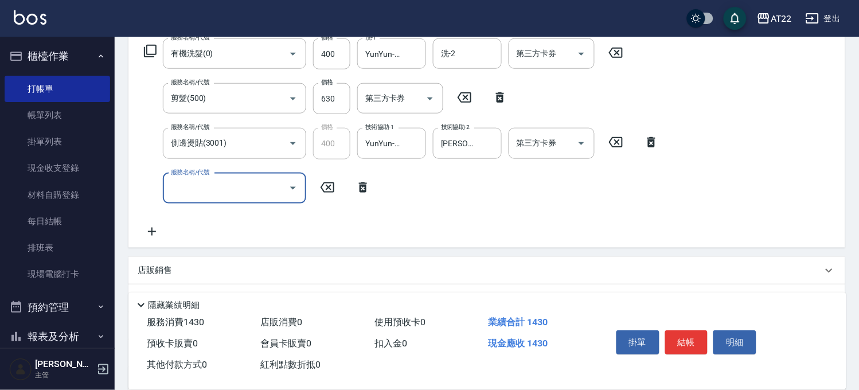
click at [167, 266] on p "店販銷售" at bounding box center [155, 270] width 34 height 12
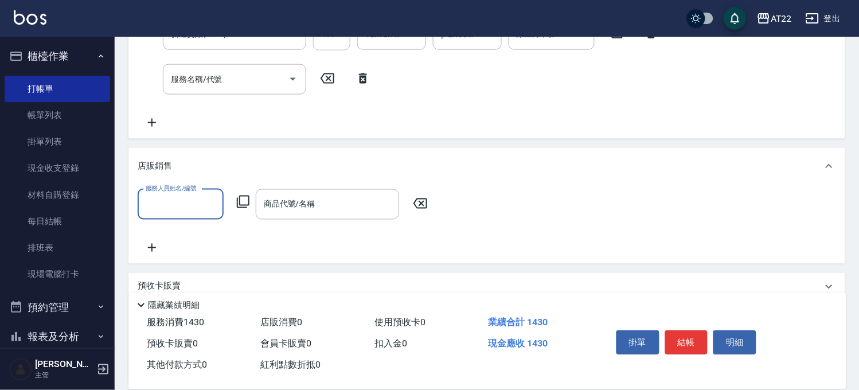
scroll to position [382, 0]
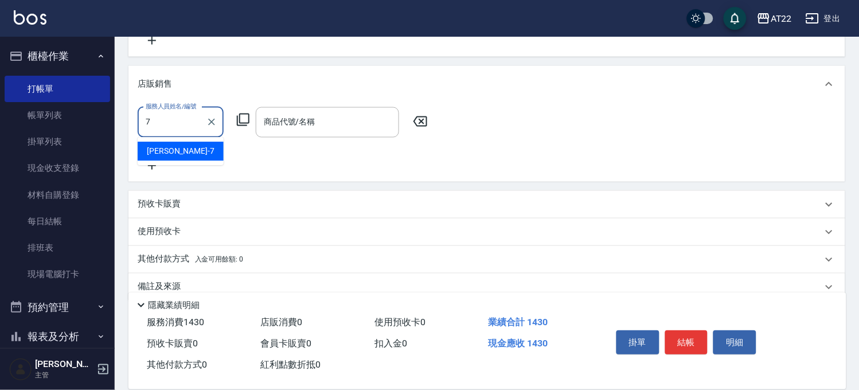
type input "Allen-7"
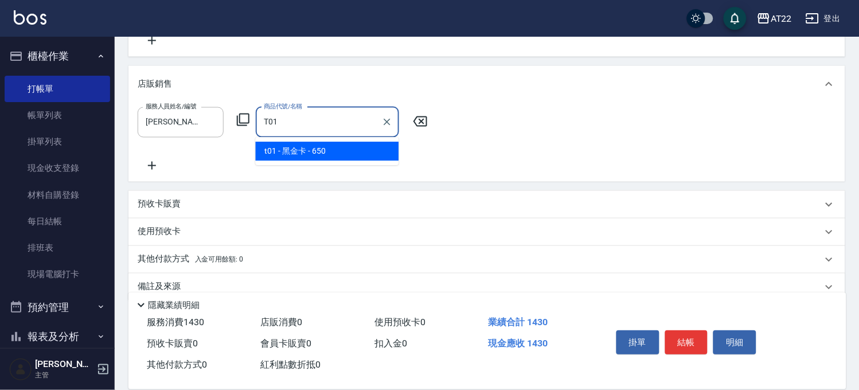
type input "黑金卡"
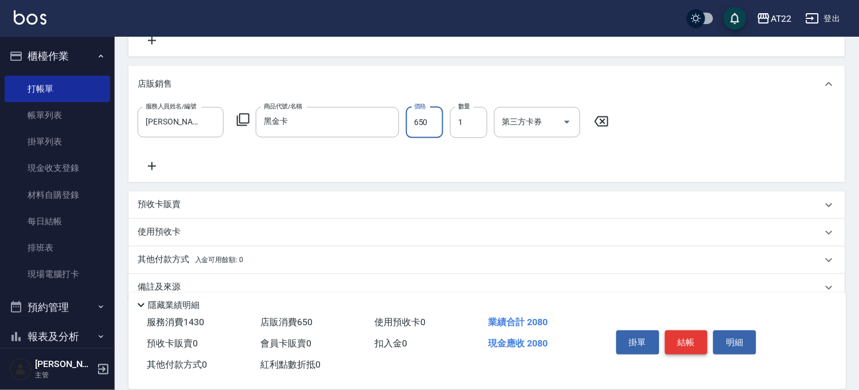
click at [690, 338] on button "結帳" at bounding box center [687, 342] width 43 height 24
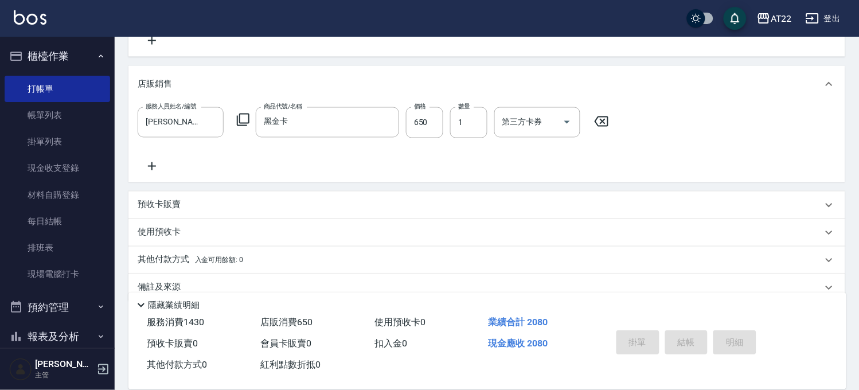
type input "2025/08/17 15:57"
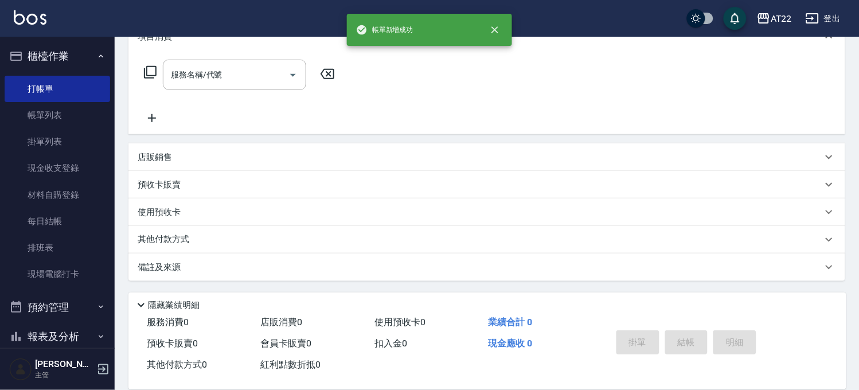
scroll to position [0, 0]
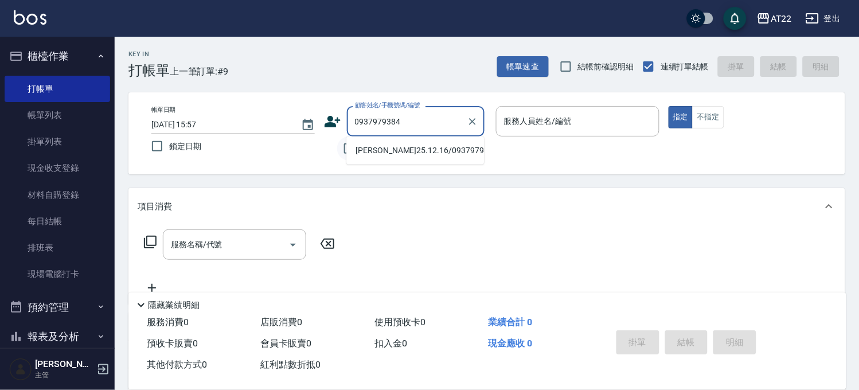
type input "0937979384"
click at [337, 150] on input "不留客資" at bounding box center [349, 149] width 24 height 24
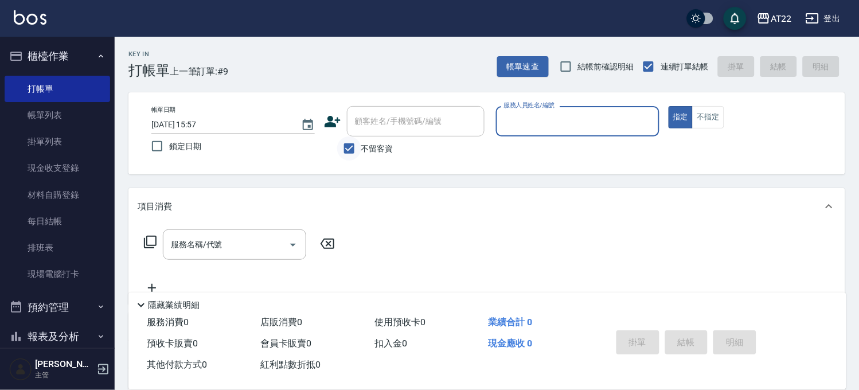
click at [354, 151] on input "不留客資" at bounding box center [349, 149] width 24 height 24
checkbox input "false"
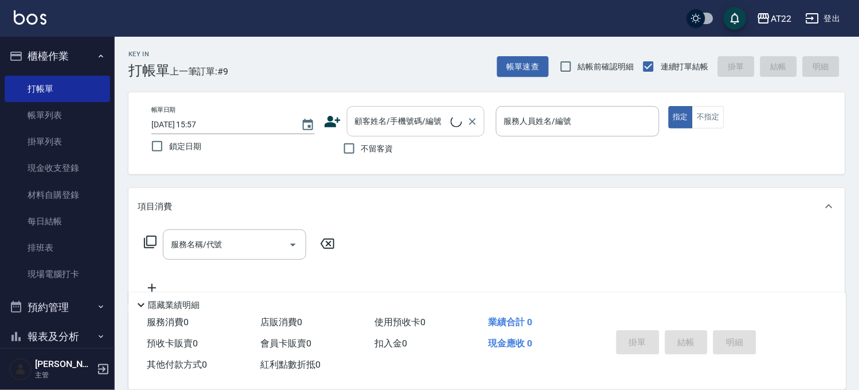
click at [392, 121] on div "顧客姓名/手機號碼/編號 顧客姓名/手機號碼/編號" at bounding box center [416, 121] width 138 height 30
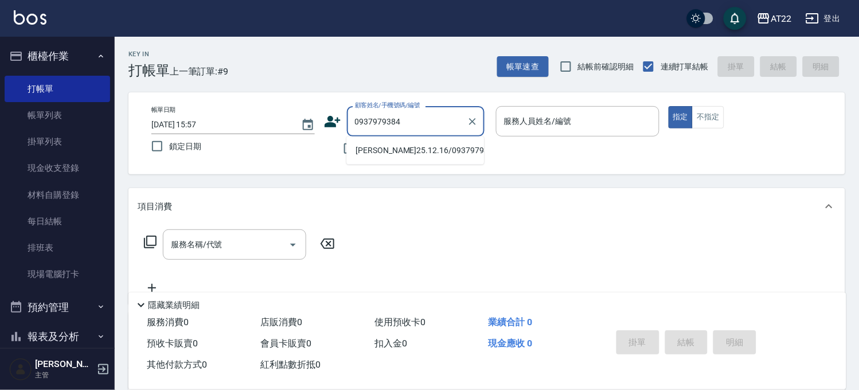
click at [407, 144] on li "黃振瑜25.12.16/0937979384/V84110." at bounding box center [416, 150] width 138 height 19
type input "黃振瑜25.12.16/0937979384/V84110."
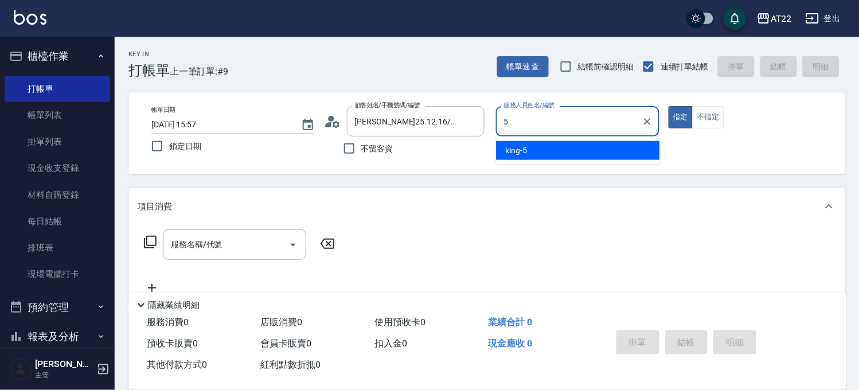
type input "king-5"
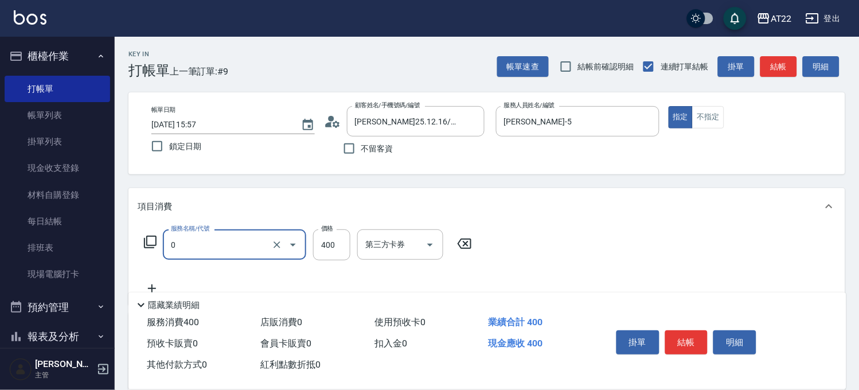
type input "有機洗髮(0)"
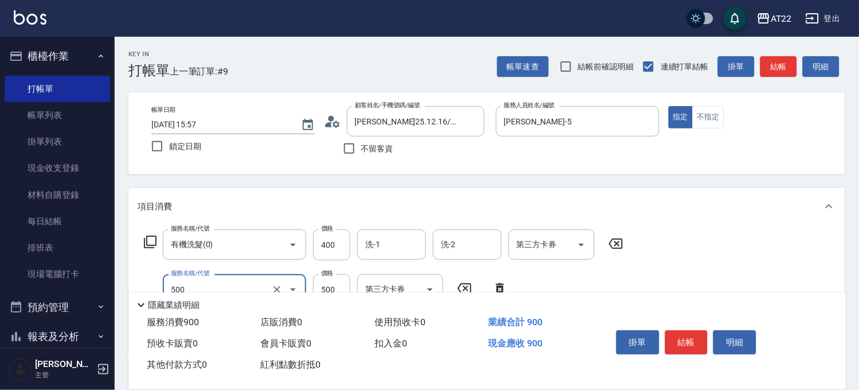
type input "剪髮(500)"
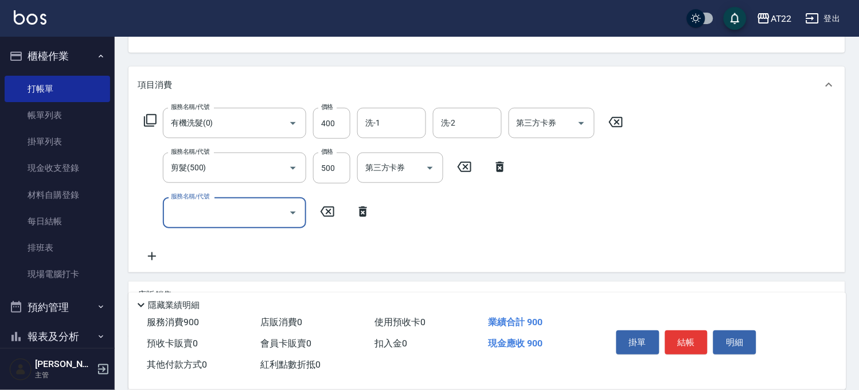
scroll to position [191, 0]
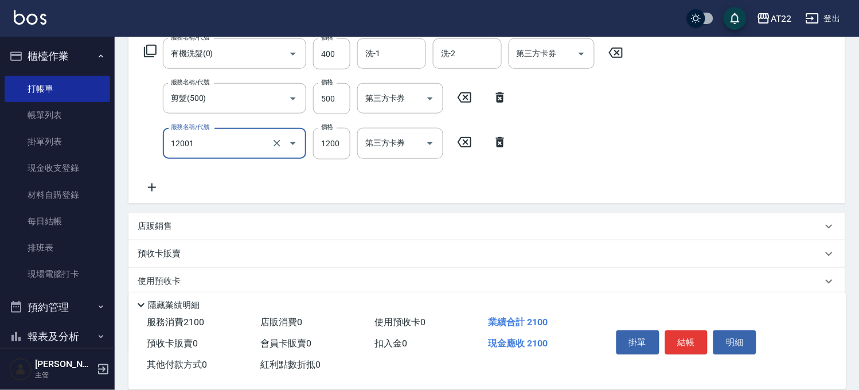
type input "燙髮S(12001)"
type input "1570"
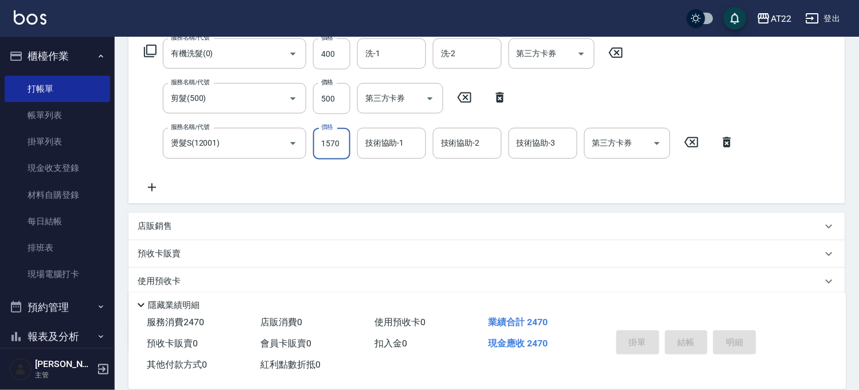
type input "2025/08/17 15:58"
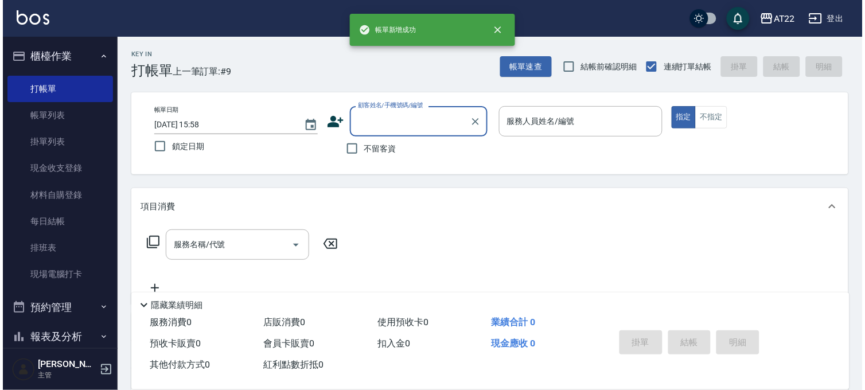
scroll to position [0, 0]
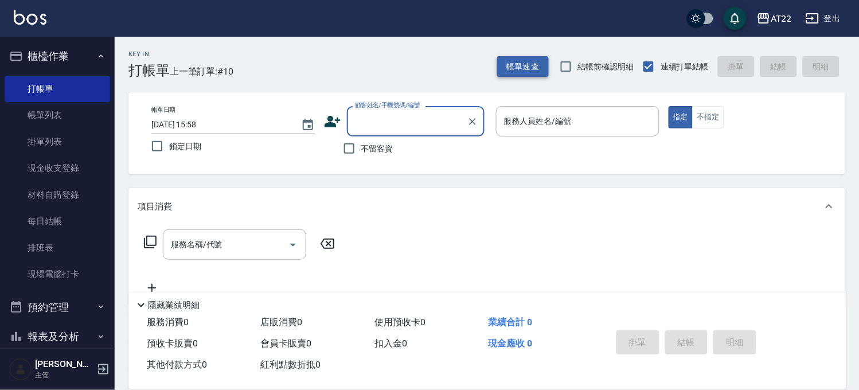
click at [526, 69] on button "帳單速查" at bounding box center [523, 66] width 52 height 21
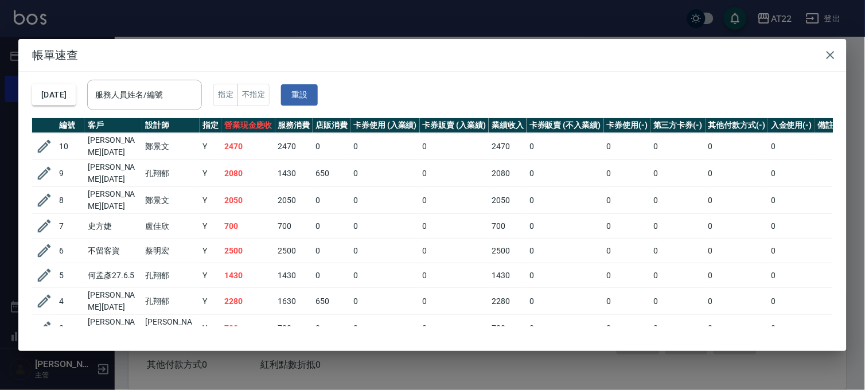
click at [532, 14] on div "帳單速查 2025/08/17 服務人員姓名/編號 服務人員姓名/編號 指定 不指定 重設 編號 客戶 設計師 指定 營業現金應收 服務消費 店販消費 卡券使…" at bounding box center [432, 195] width 865 height 390
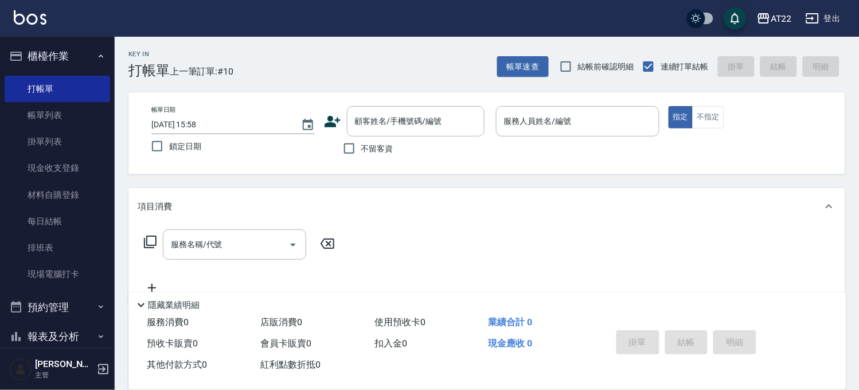
click at [375, 143] on span "不留客資" at bounding box center [377, 149] width 32 height 12
click at [361, 142] on input "不留客資" at bounding box center [349, 149] width 24 height 24
checkbox input "true"
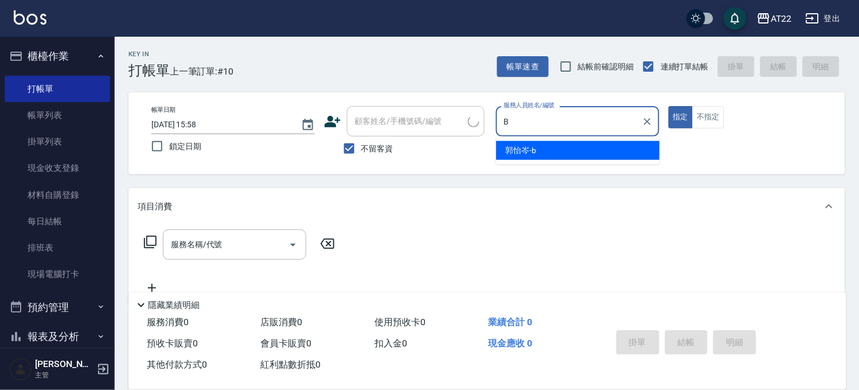
type input "郭怡岑-b"
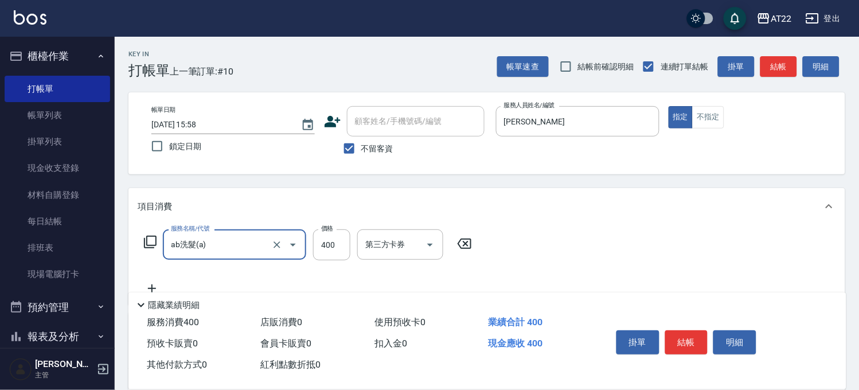
type input "ab洗髮(a)"
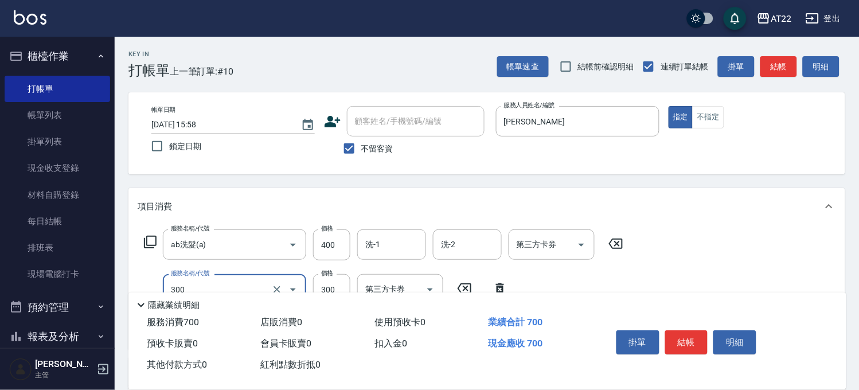
type input "剪髮(300)"
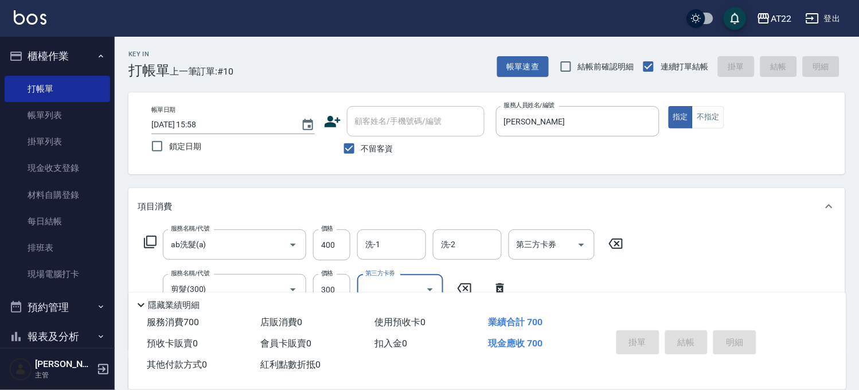
type input "2025/08/17 15:59"
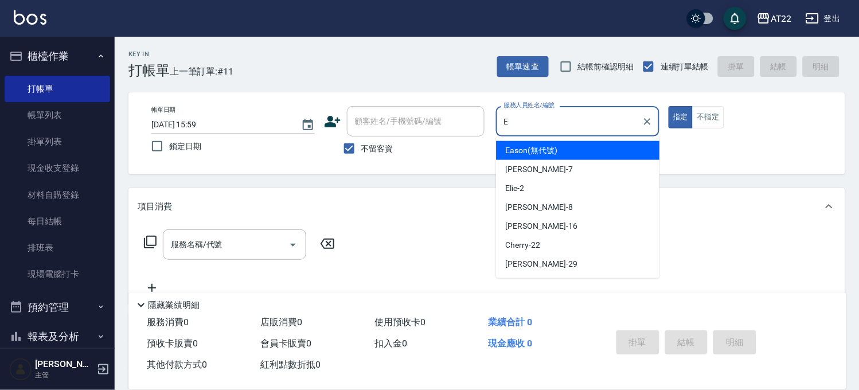
click at [531, 153] on span "Eason (無代號)" at bounding box center [532, 151] width 52 height 12
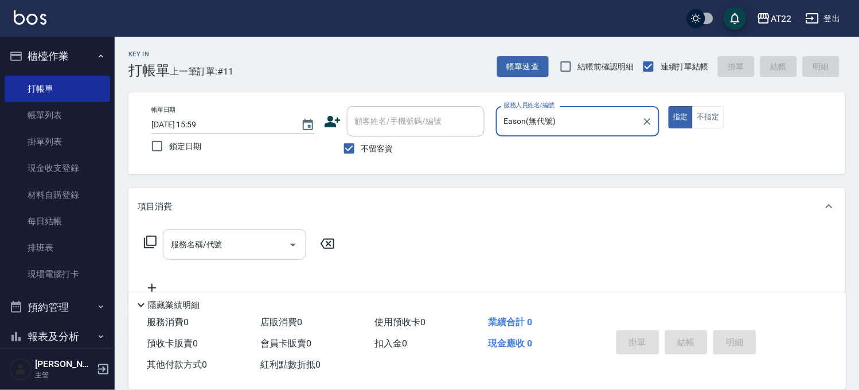
type input "Eason(無代號)"
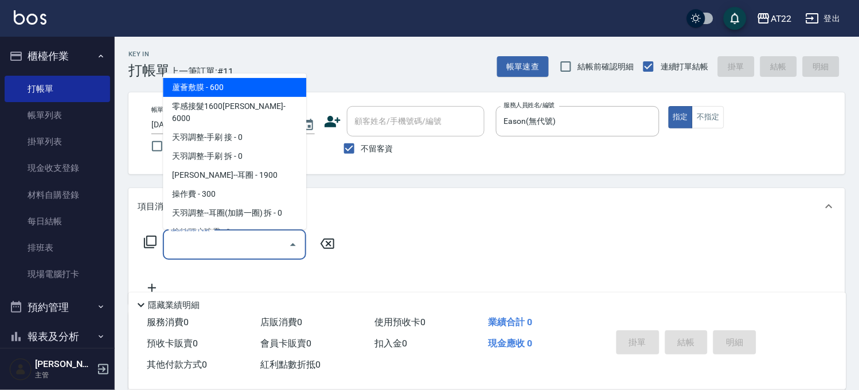
click at [270, 237] on input "服務名稱/代號" at bounding box center [226, 245] width 116 height 20
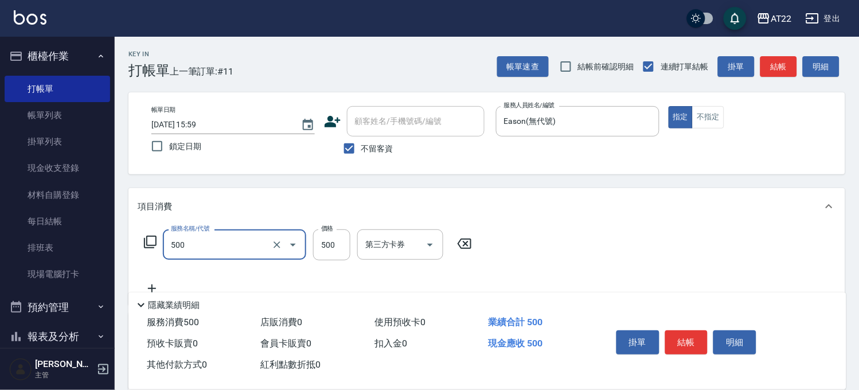
type input "剪髮(500)"
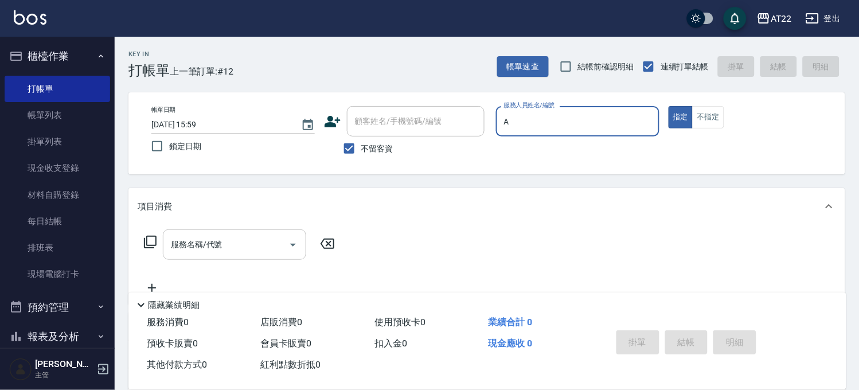
type input "蔡明宏-a"
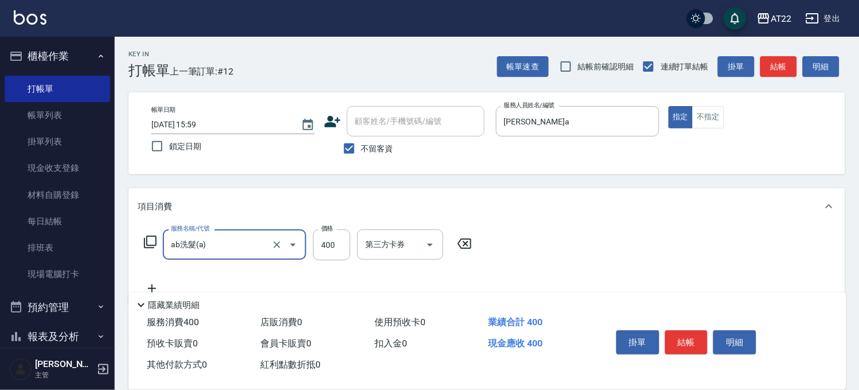
type input "ab洗髮(a)"
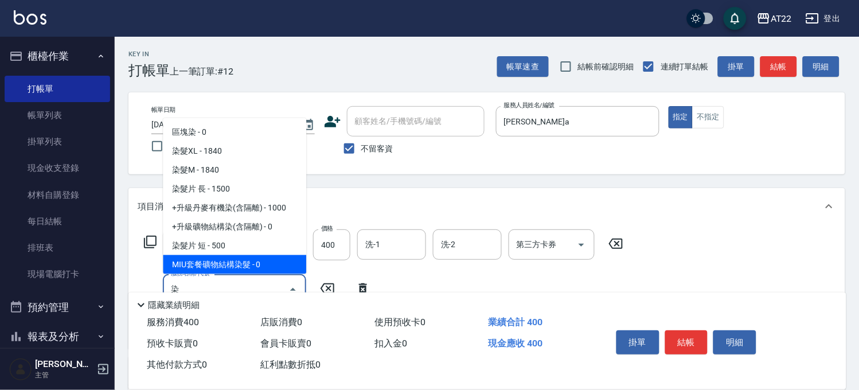
scroll to position [37, 0]
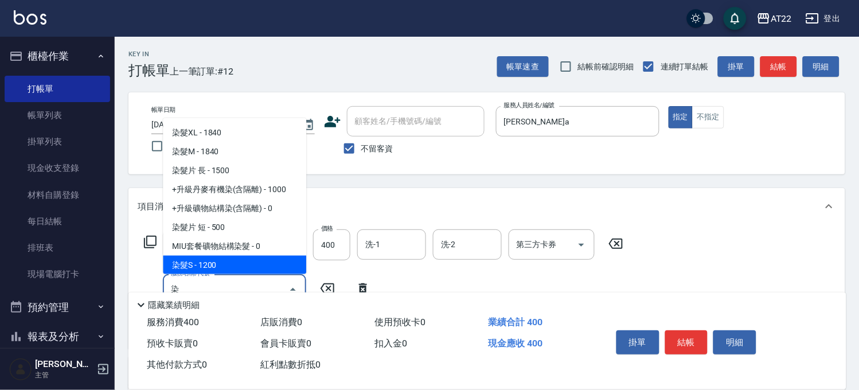
type input "染髮S(12002)"
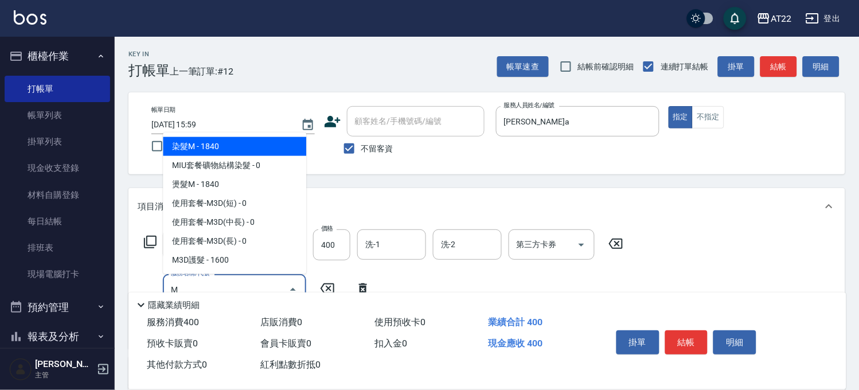
click at [227, 139] on span "染髮M - 1840" at bounding box center [234, 146] width 143 height 19
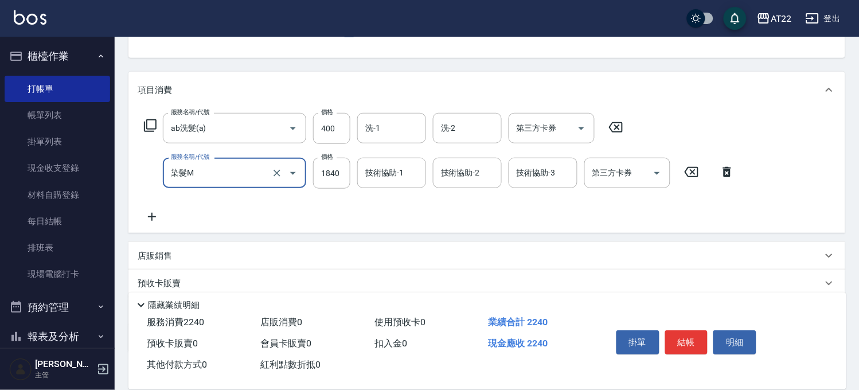
scroll to position [187, 0]
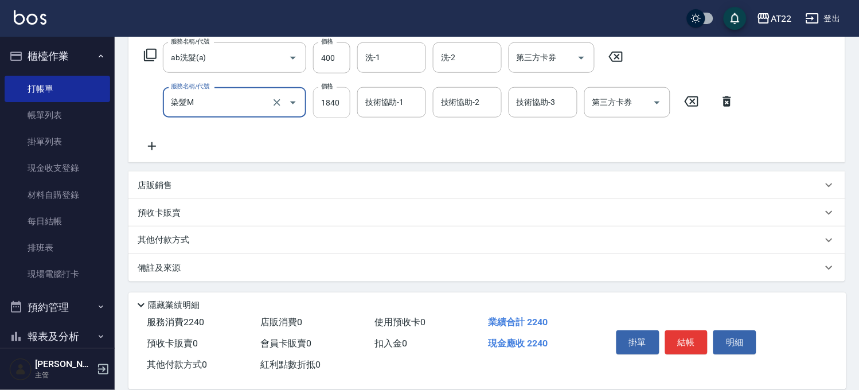
type input "染髮M"
click at [336, 98] on input "1840" at bounding box center [331, 102] width 37 height 31
type input "2100"
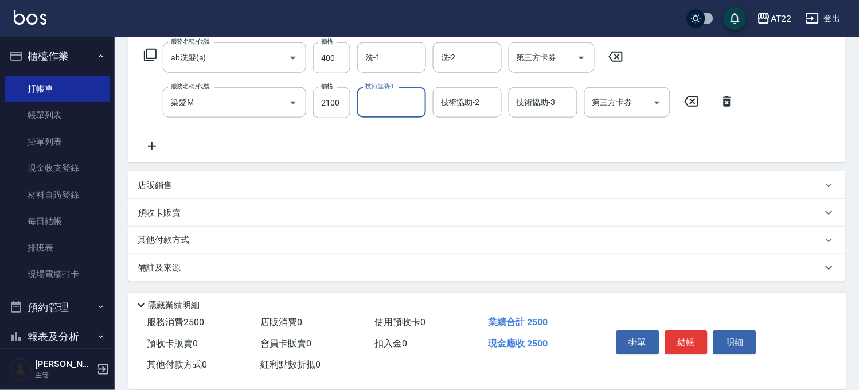
scroll to position [0, 0]
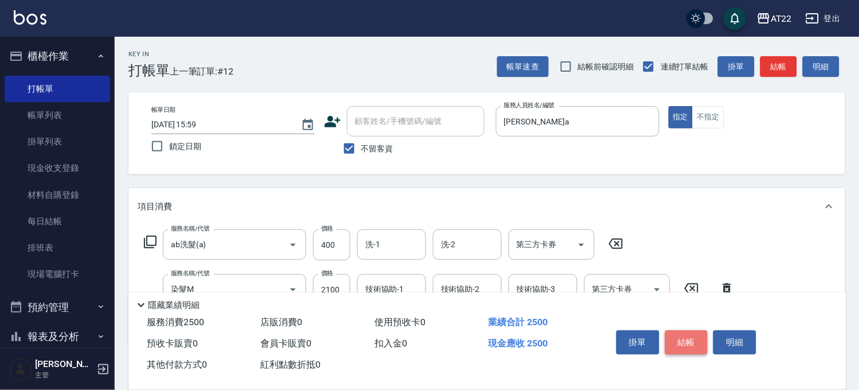
click at [681, 337] on button "結帳" at bounding box center [687, 342] width 43 height 24
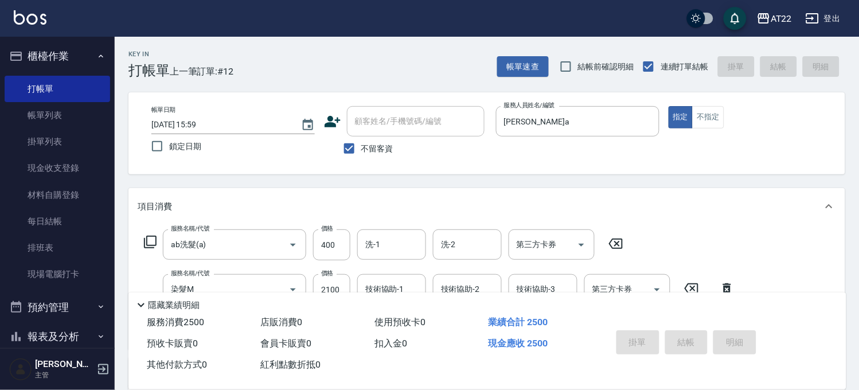
type input "2025/08/17 16:00"
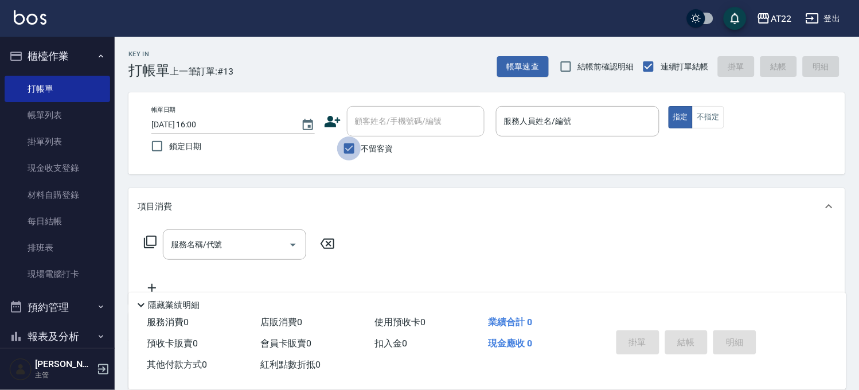
click at [359, 147] on input "不留客資" at bounding box center [349, 149] width 24 height 24
checkbox input "false"
click at [381, 129] on input "顧客姓名/手機號碼/編號" at bounding box center [407, 121] width 110 height 20
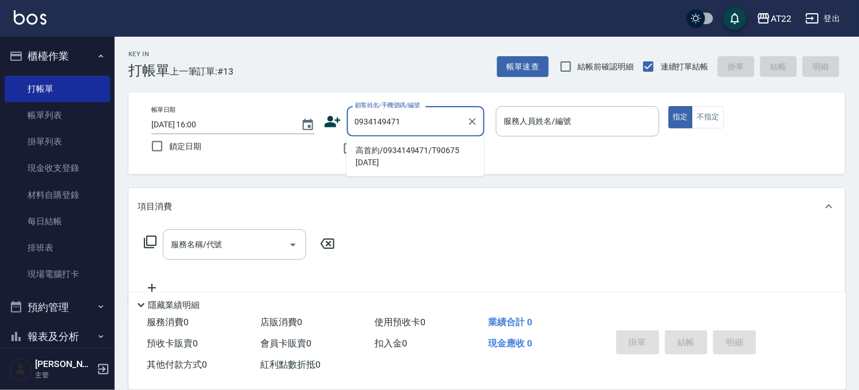
click at [379, 147] on li "高首約/0934149471/T90675 27-05-25" at bounding box center [416, 156] width 138 height 31
type input "高首約/0934149471/T90675 27-05-25"
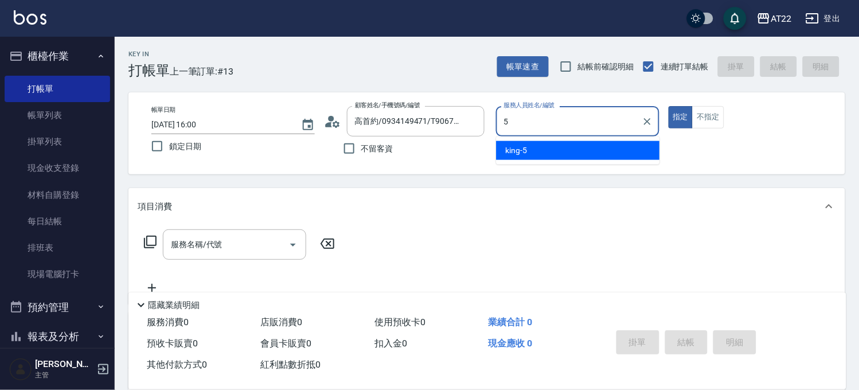
type input "king-5"
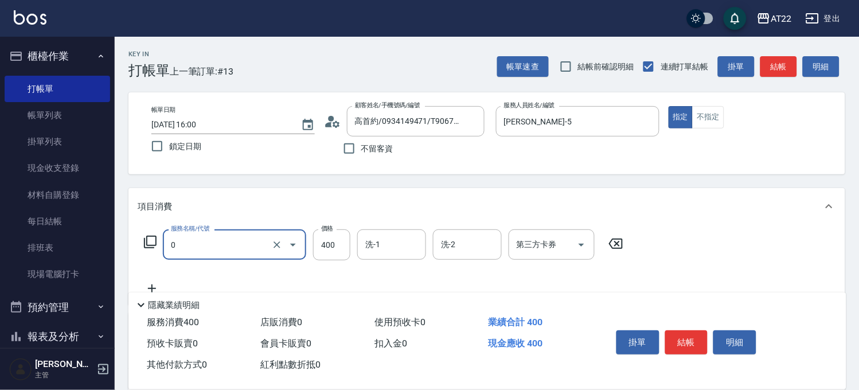
type input "有機洗髮(0)"
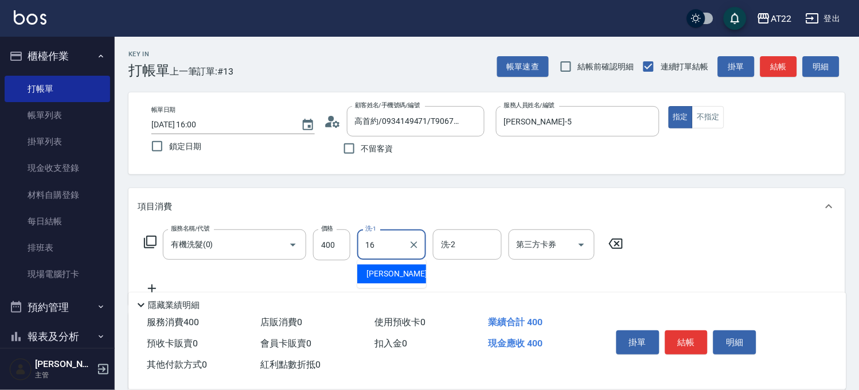
type input "Joe-16"
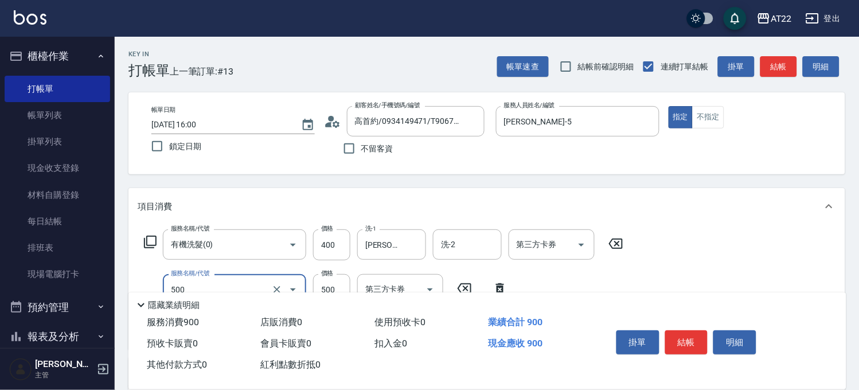
type input "剪髮(500)"
type input "燙髮S(12001)"
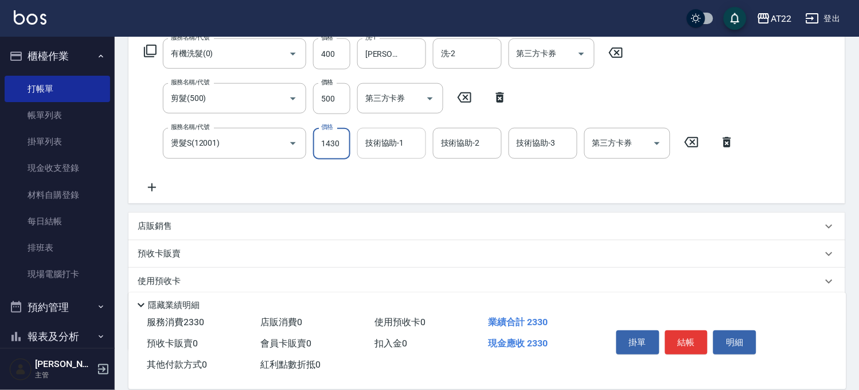
type input "1430"
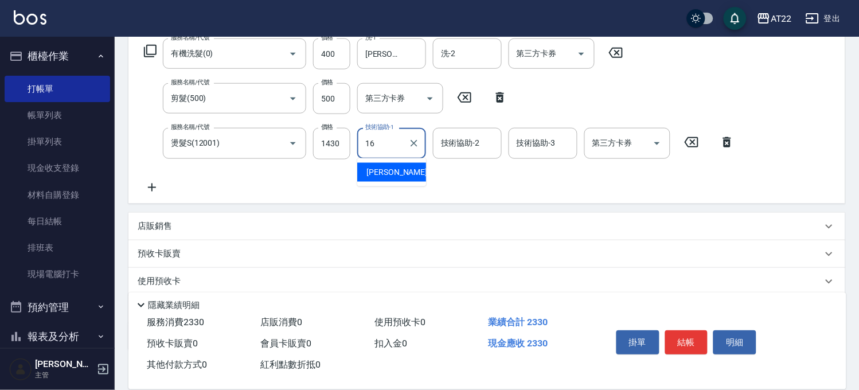
type input "Joe-16"
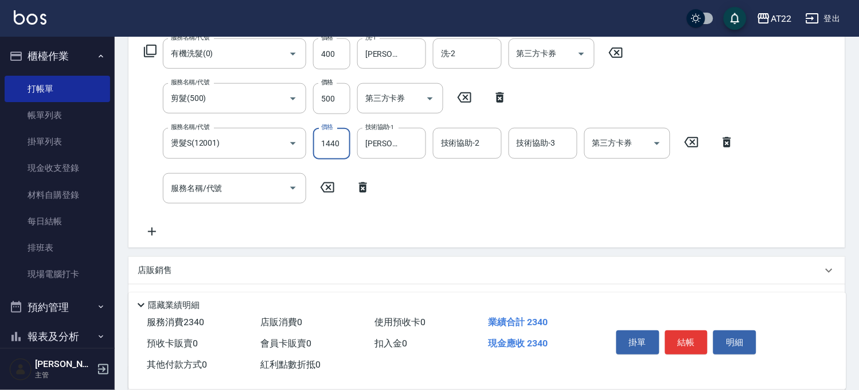
type input "1440"
click at [254, 182] on input "服務名稱/代號" at bounding box center [226, 188] width 116 height 20
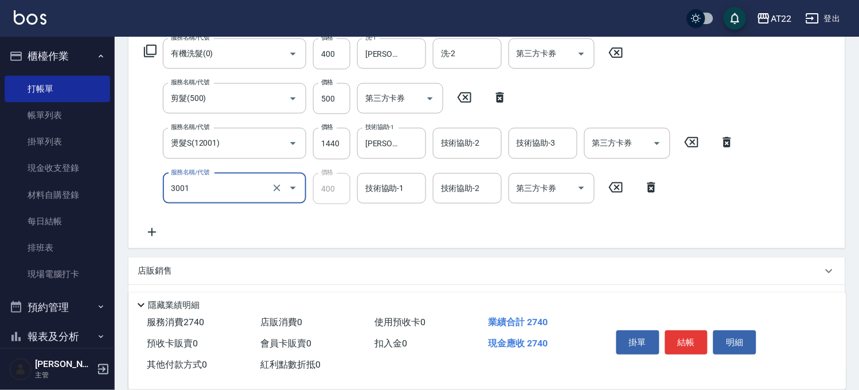
type input "側邊燙貼(3001)"
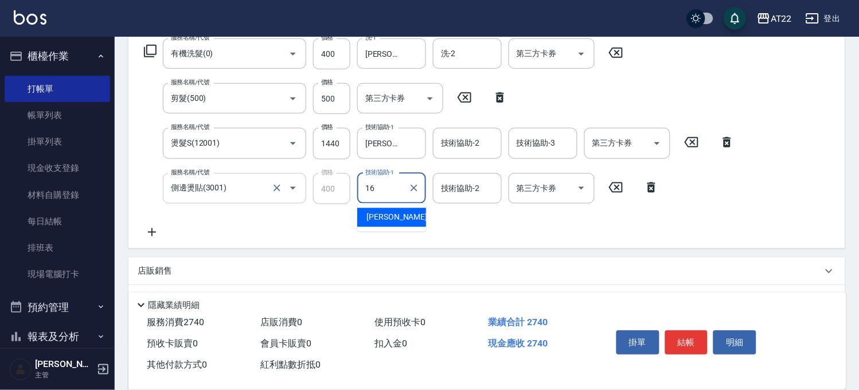
type input "Joe-16"
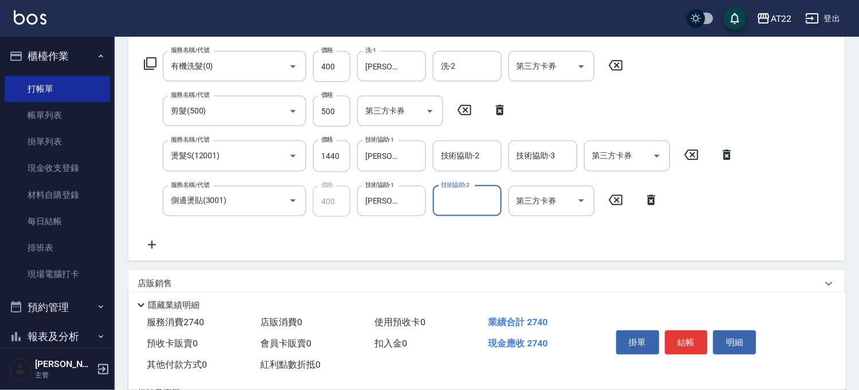
scroll to position [0, 0]
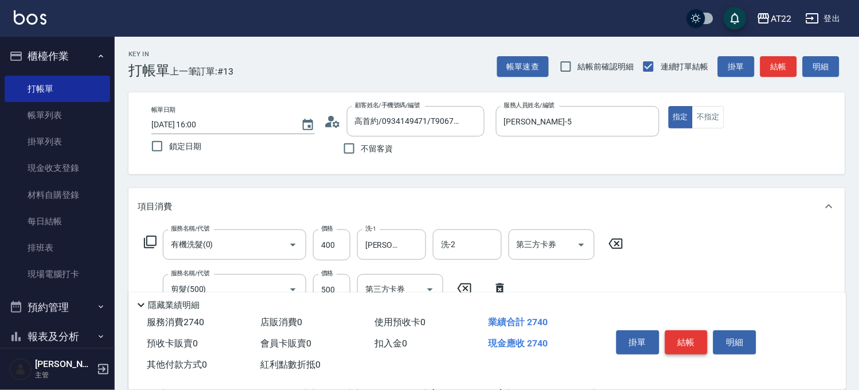
click at [689, 338] on button "結帳" at bounding box center [687, 342] width 43 height 24
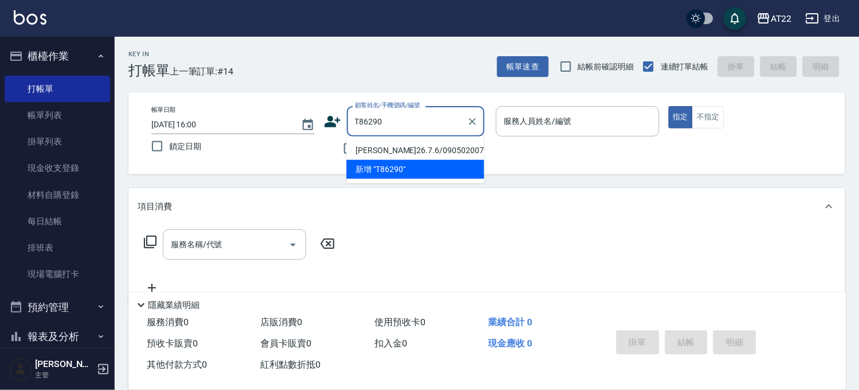
click at [395, 146] on li "盧宥叡26.7.6/0905020075/t86290" at bounding box center [416, 150] width 138 height 19
type input "盧宥叡26.7.6/0905020075/t86290"
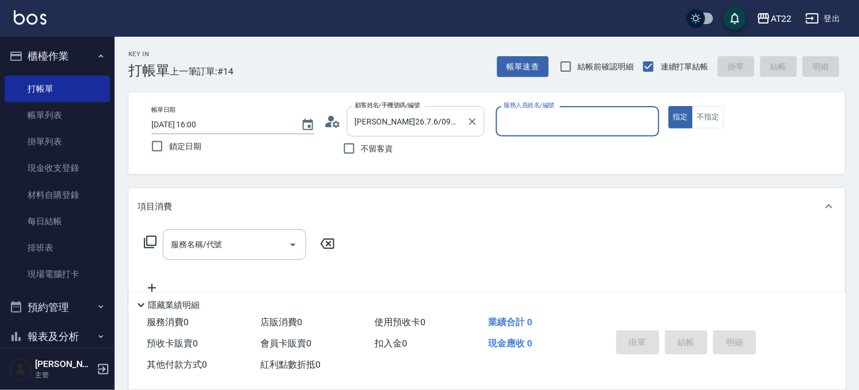
click at [457, 129] on input "盧宥叡26.7.6/0905020075/t86290" at bounding box center [407, 121] width 110 height 20
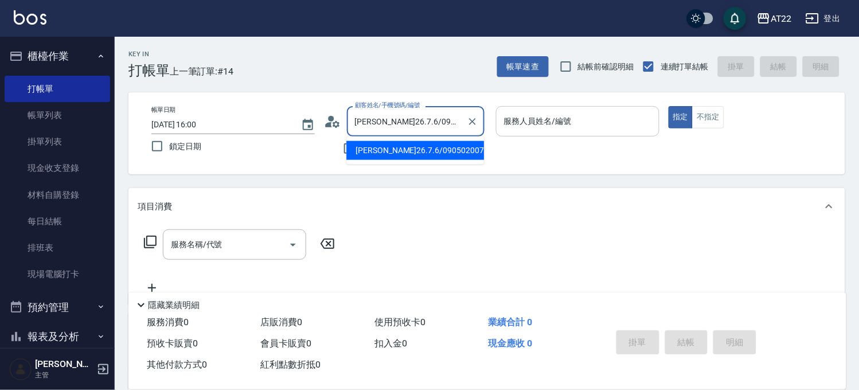
click at [524, 114] on input "服務人員姓名/編號" at bounding box center [577, 121] width 153 height 20
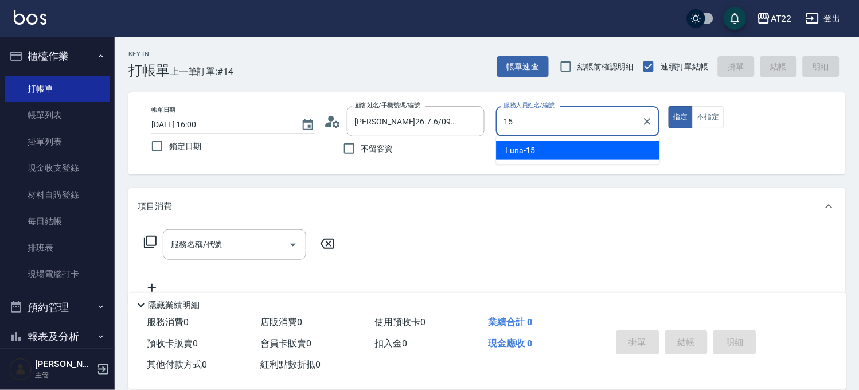
type input "Luna-15"
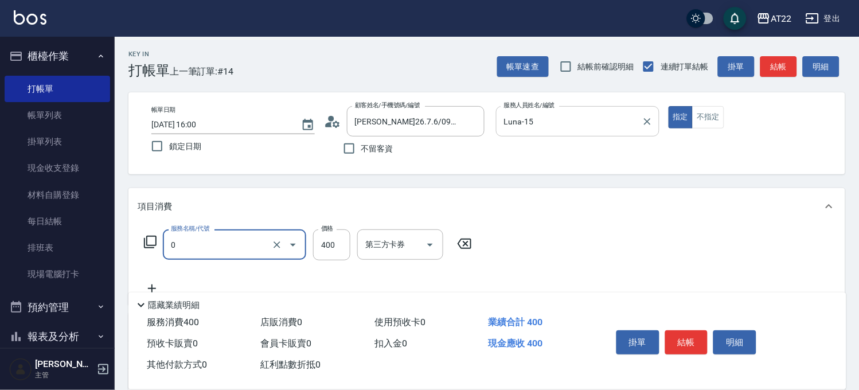
type input "有機洗髮(0)"
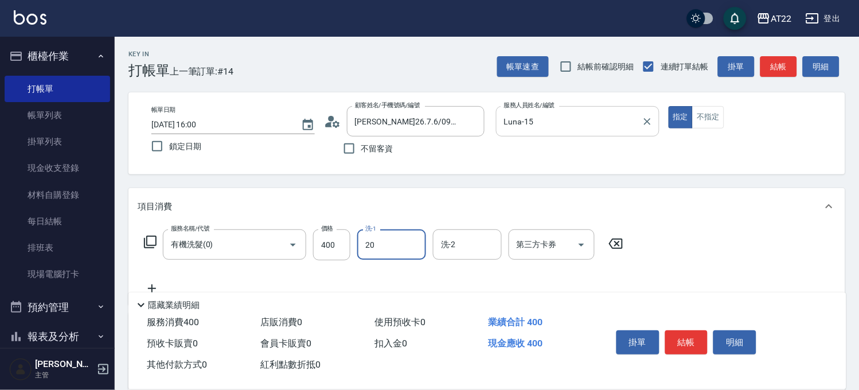
type input "Noah-20"
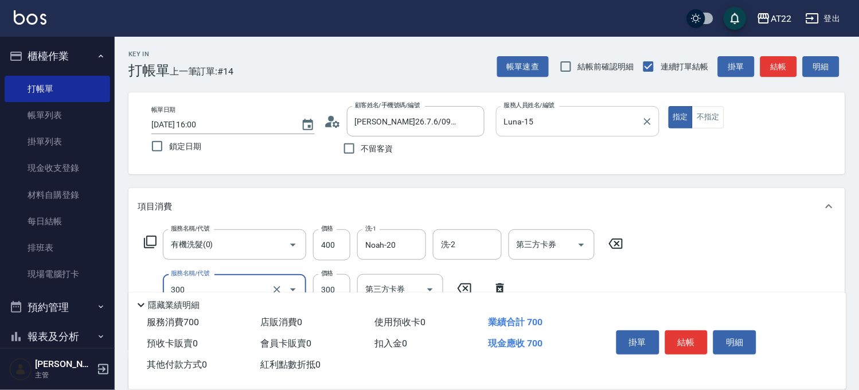
type input "剪髮(300)"
type input "230"
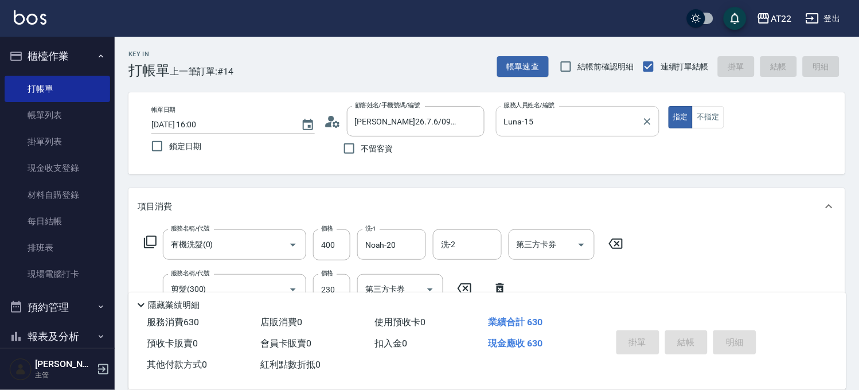
type input "2025/08/17 16:03"
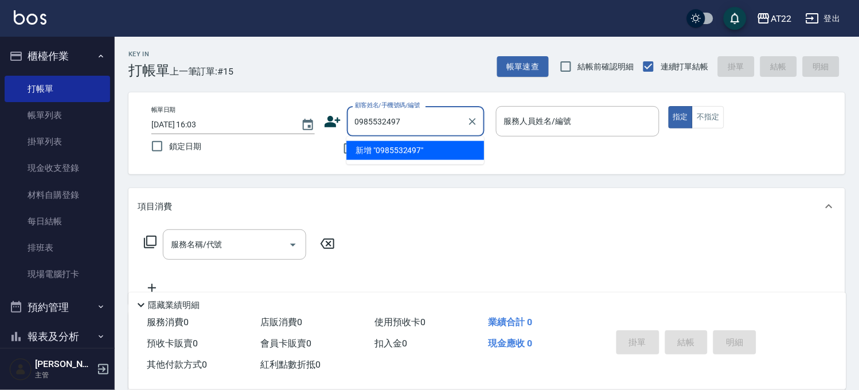
click at [406, 157] on li "新增 "0985532497"" at bounding box center [416, 150] width 138 height 19
type input "0985532497"
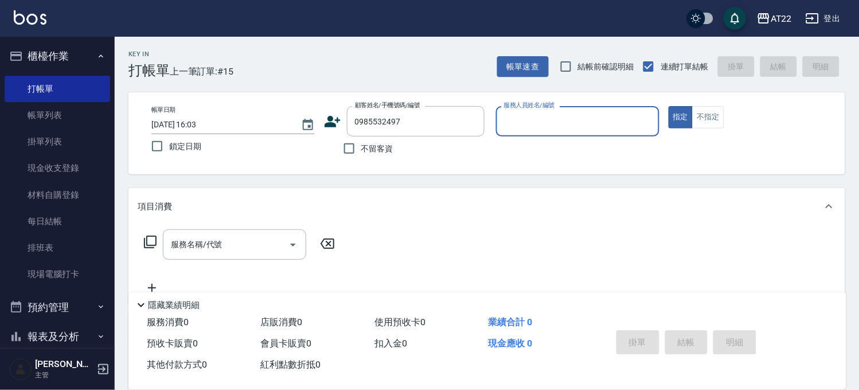
click at [337, 117] on icon at bounding box center [333, 121] width 16 height 11
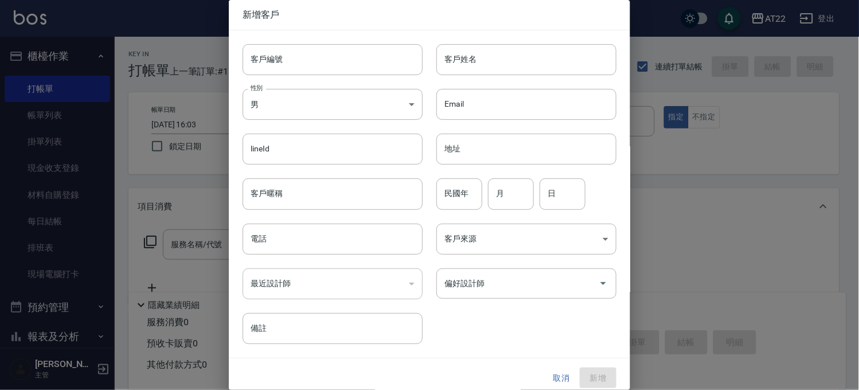
type input "0985532497"
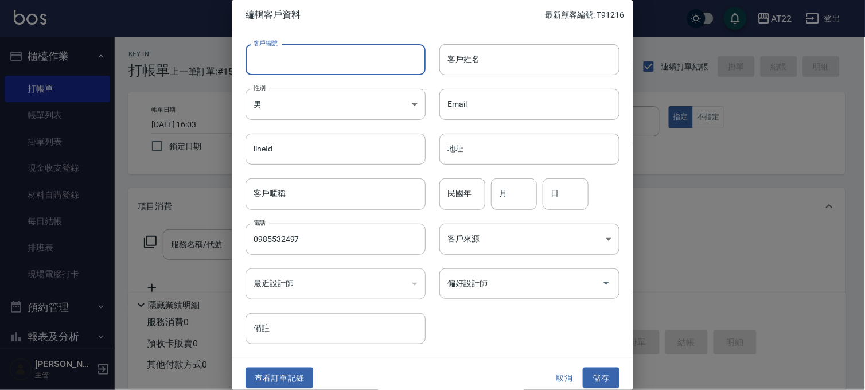
click at [351, 60] on input "客戶編號" at bounding box center [336, 59] width 180 height 31
type input "T82105"
click at [486, 62] on input "客戶姓名" at bounding box center [529, 59] width 180 height 31
type input "ㄎ"
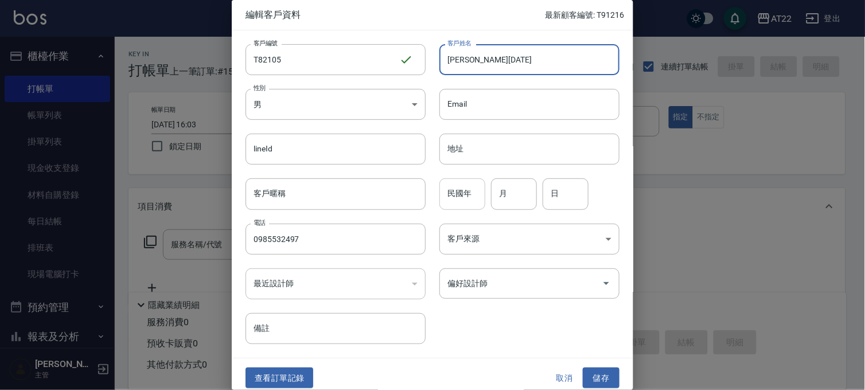
type input "陳怡秀26.10.11"
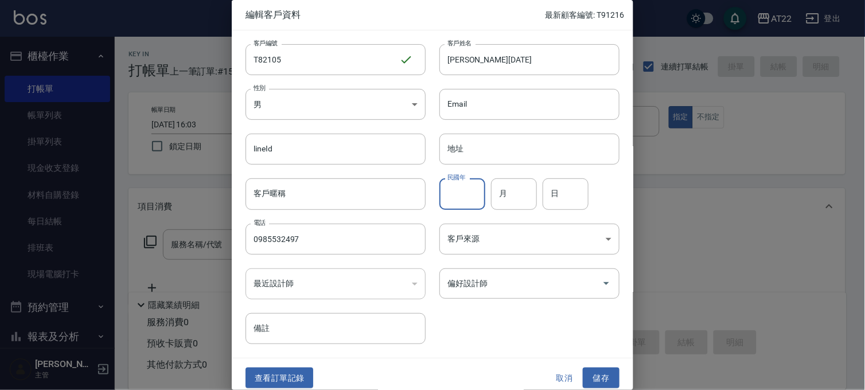
click at [463, 195] on input "民國年" at bounding box center [462, 193] width 46 height 31
type input "90"
type input "4"
type input "26"
click at [588, 374] on button "儲存" at bounding box center [601, 378] width 37 height 21
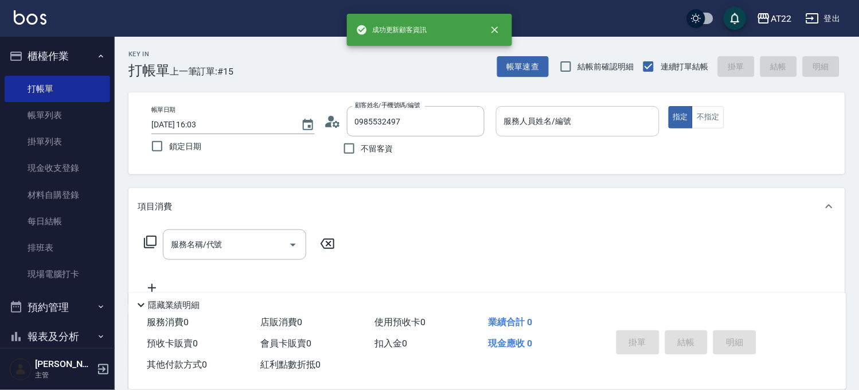
click at [547, 112] on div "服務人員姓名/編號 服務人員姓名/編號" at bounding box center [578, 121] width 164 height 30
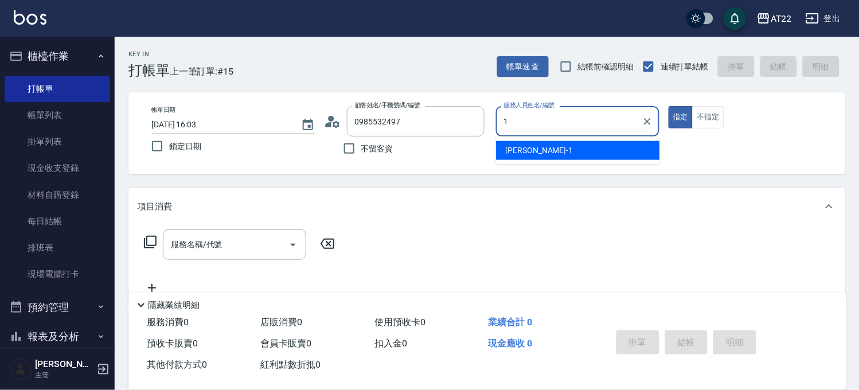
type input "孫一平-1"
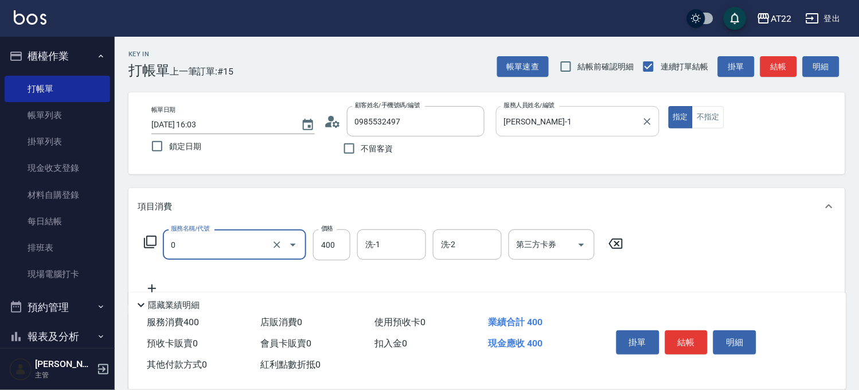
type input "有機洗髮(0)"
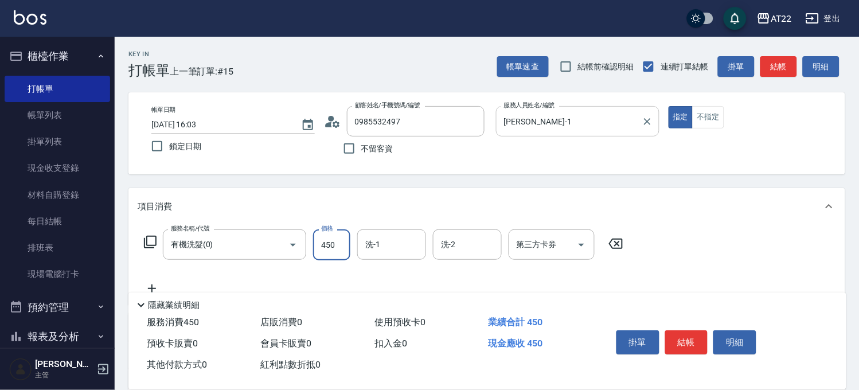
type input "450"
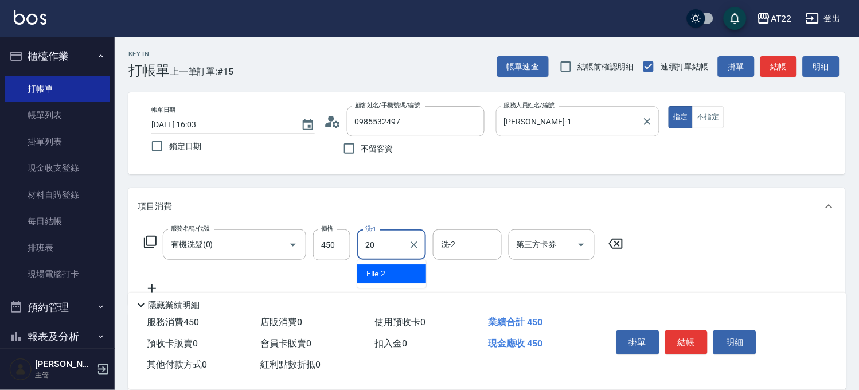
type input "Noah-20"
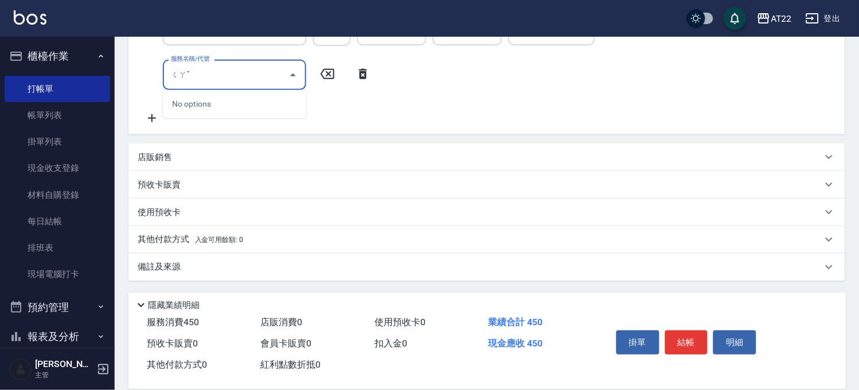
scroll to position [24, 0]
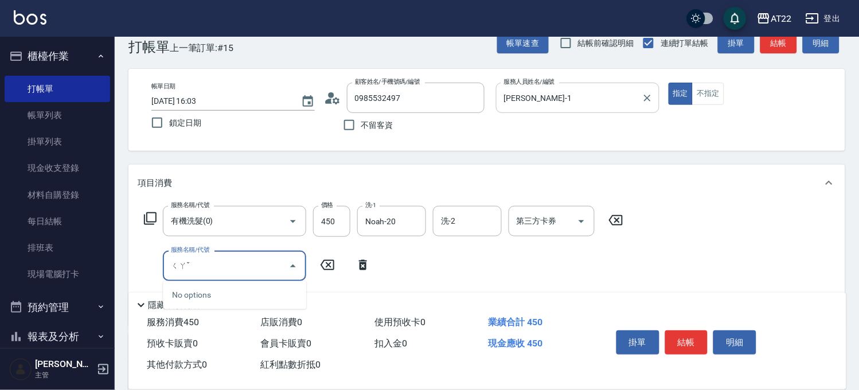
type input "ㄑ"
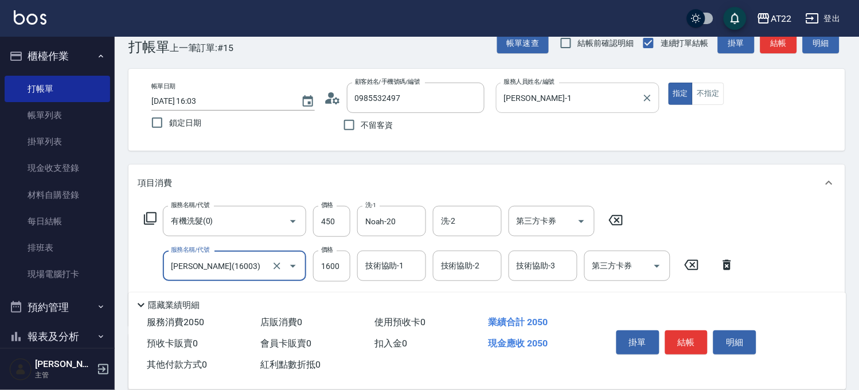
type input "卡碧兒(16003)"
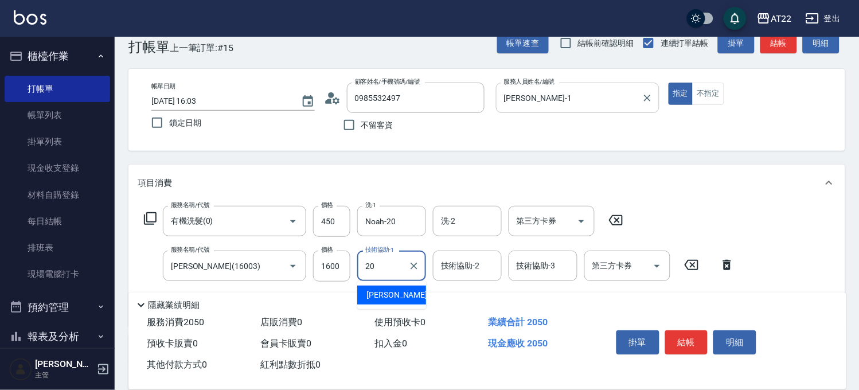
type input "Noah-20"
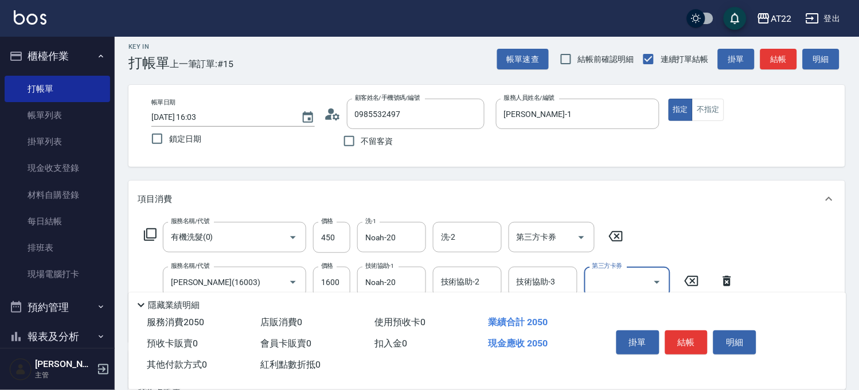
scroll to position [0, 0]
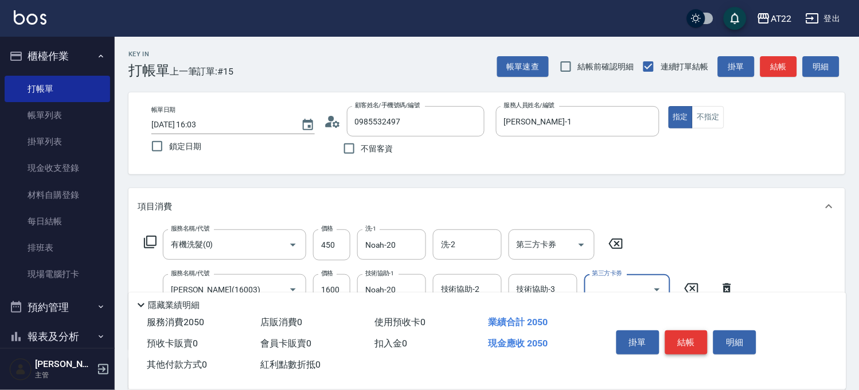
click at [698, 334] on button "結帳" at bounding box center [687, 342] width 43 height 24
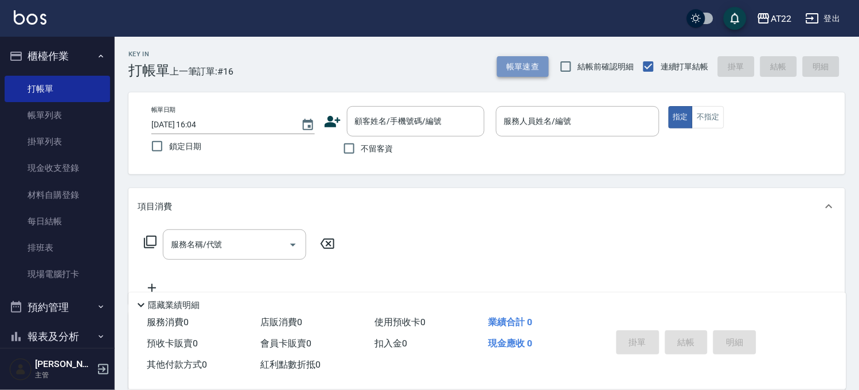
click at [532, 76] on button "帳單速查" at bounding box center [523, 66] width 52 height 21
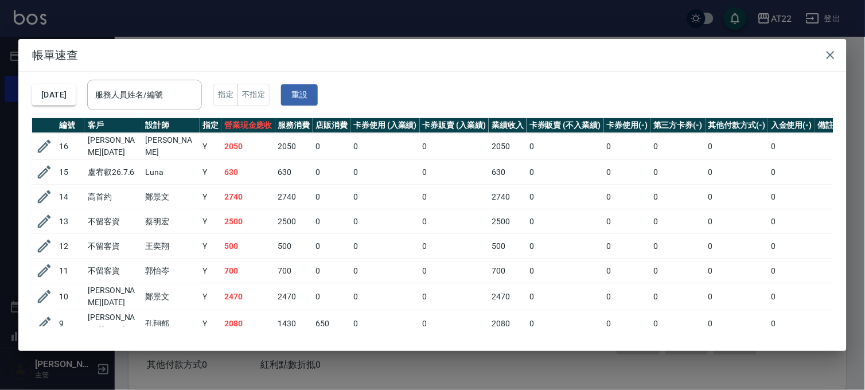
click at [325, 376] on div "帳單速查 2025/08/17 服務人員姓名/編號 服務人員姓名/編號 指定 不指定 重設 編號 客戶 設計師 指定 營業現金應收 服務消費 店販消費 卡券使…" at bounding box center [432, 195] width 865 height 390
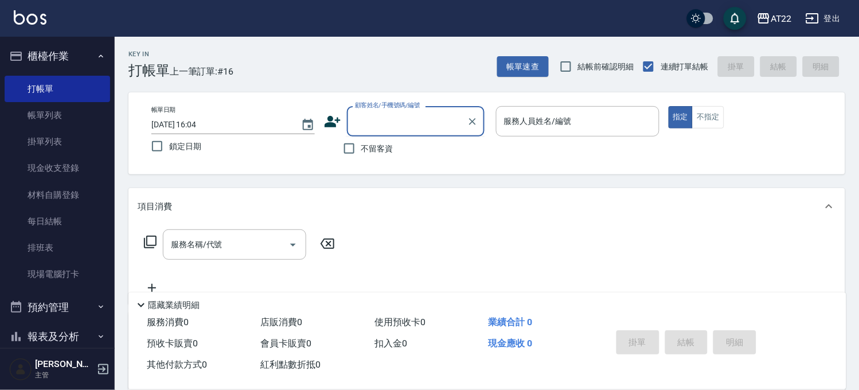
click at [405, 131] on input "顧客姓名/手機號碼/編號" at bounding box center [407, 121] width 110 height 20
click at [418, 147] on li "0908955304/0908955304/0908955304" at bounding box center [416, 150] width 138 height 19
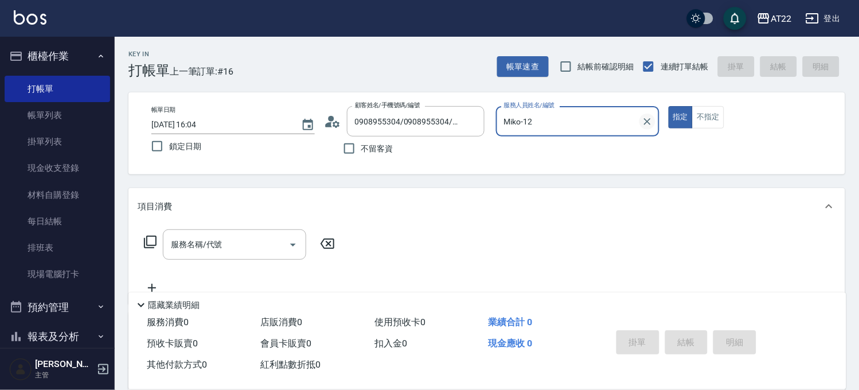
click at [648, 124] on icon "Clear" at bounding box center [647, 121] width 11 height 11
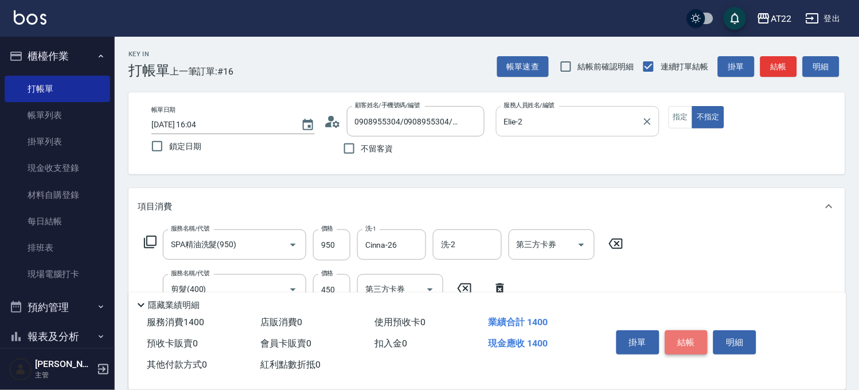
click at [674, 336] on button "結帳" at bounding box center [687, 342] width 43 height 24
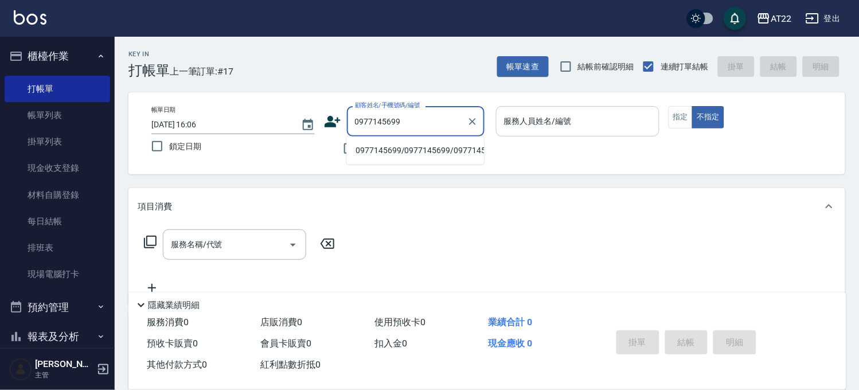
click at [428, 146] on li "0977145699/0977145699/0977145699" at bounding box center [416, 150] width 138 height 19
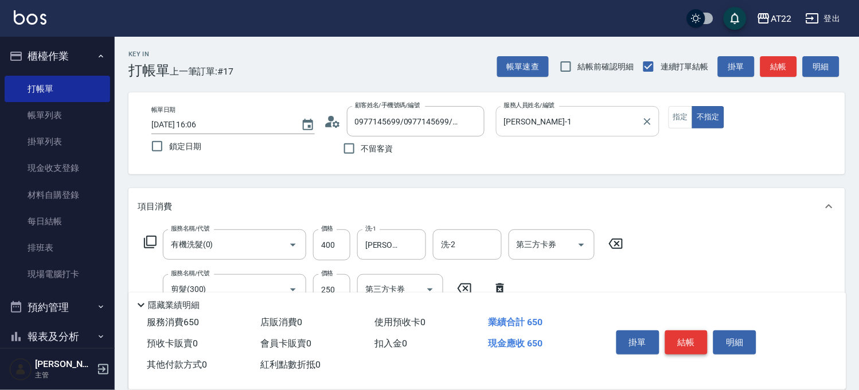
click at [698, 341] on button "結帳" at bounding box center [687, 342] width 43 height 24
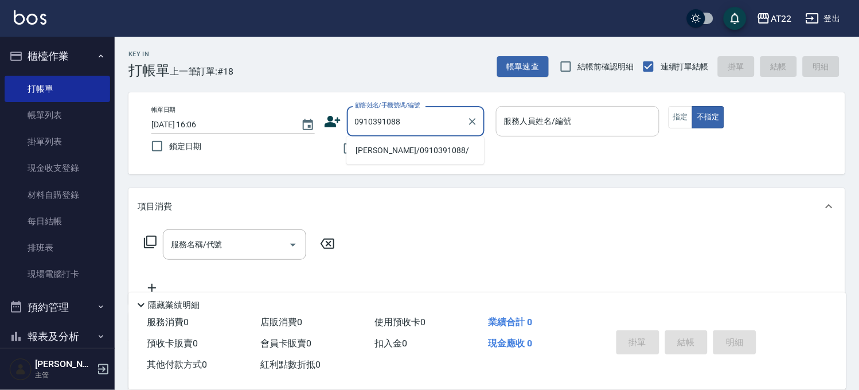
click at [384, 149] on li "李/0910391088/" at bounding box center [416, 150] width 138 height 19
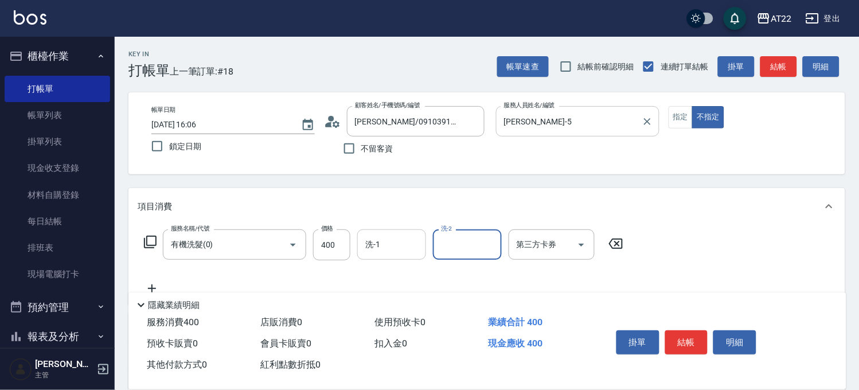
click at [386, 232] on div "洗-1" at bounding box center [391, 244] width 69 height 30
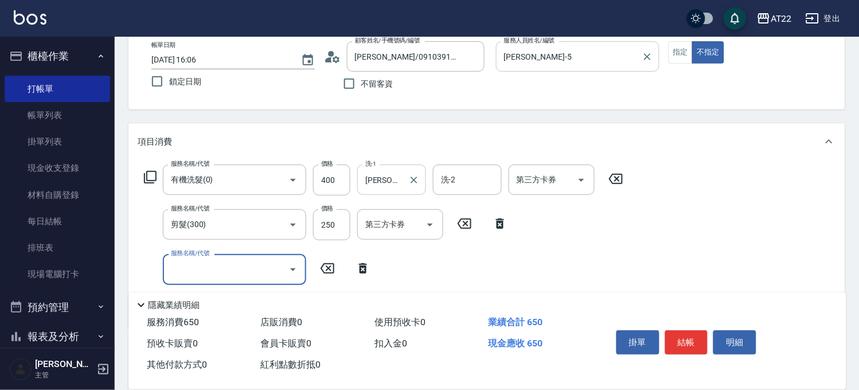
scroll to position [191, 0]
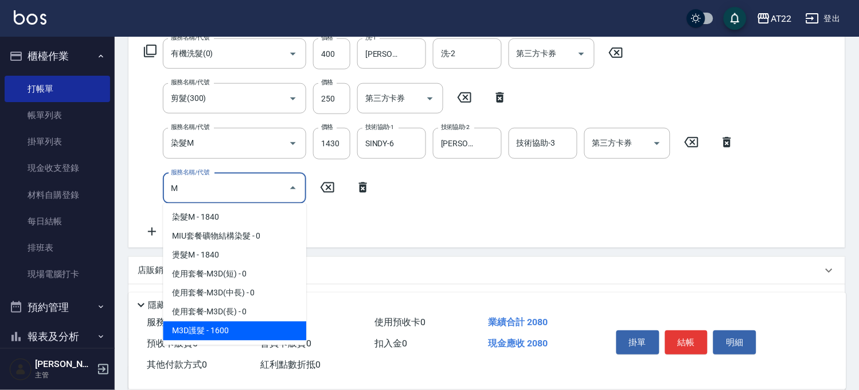
click at [216, 328] on span "M3D護髮 - 1600" at bounding box center [234, 331] width 143 height 19
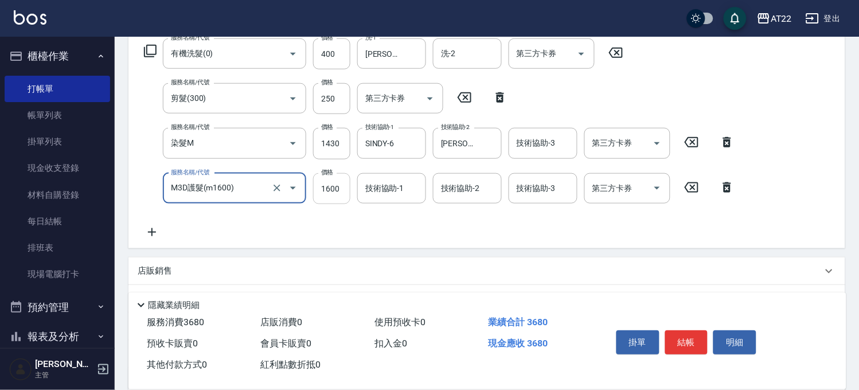
click at [337, 176] on input "1600" at bounding box center [331, 188] width 37 height 31
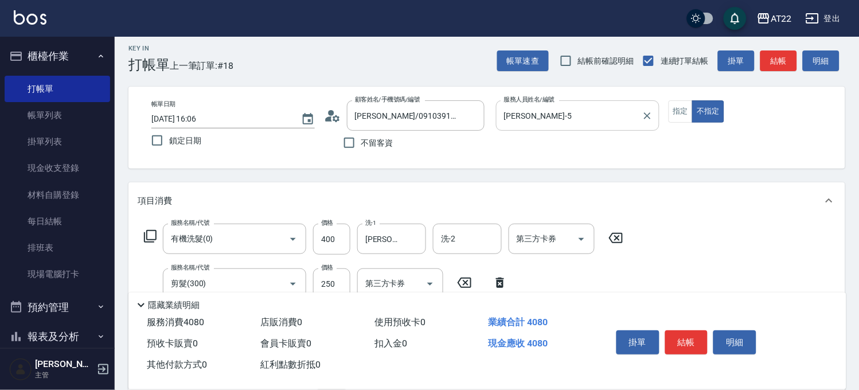
scroll to position [0, 0]
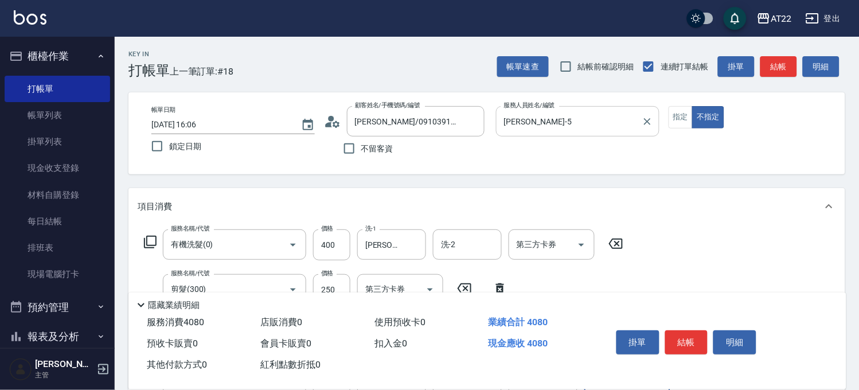
click at [697, 330] on button "結帳" at bounding box center [687, 342] width 43 height 24
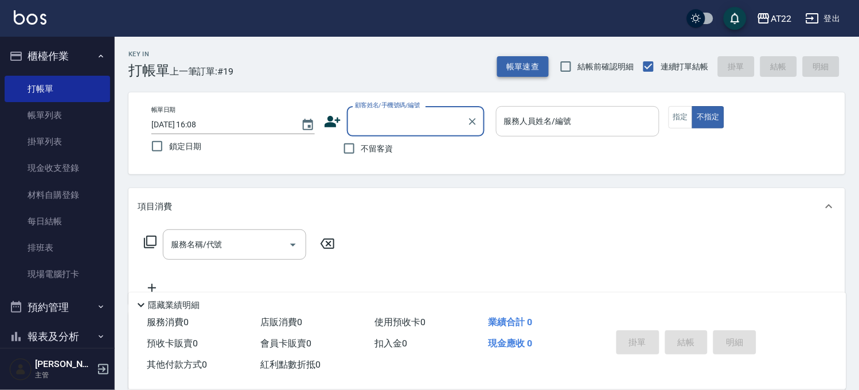
click at [523, 69] on button "帳單速查" at bounding box center [523, 66] width 52 height 21
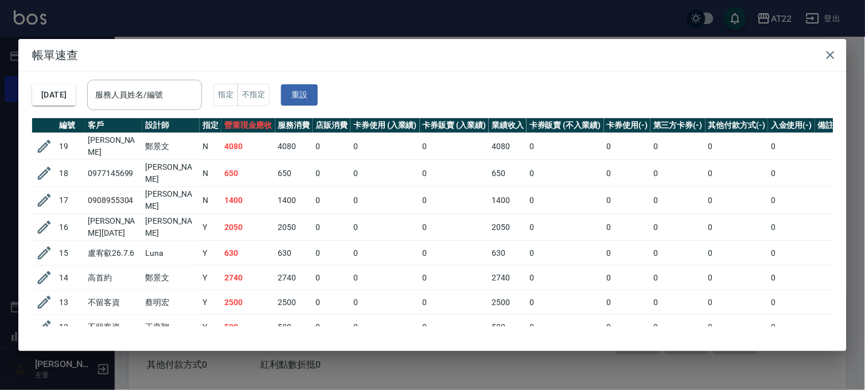
click at [542, 26] on div "帳單速查 2025/08/17 服務人員姓名/編號 服務人員姓名/編號 指定 不指定 重設 編號 客戶 設計師 指定 營業現金應收 服務消費 店販消費 卡券使…" at bounding box center [432, 195] width 865 height 390
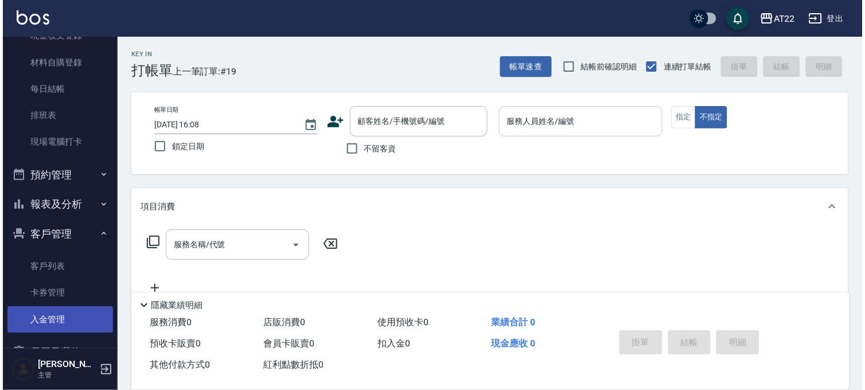
scroll to position [191, 0]
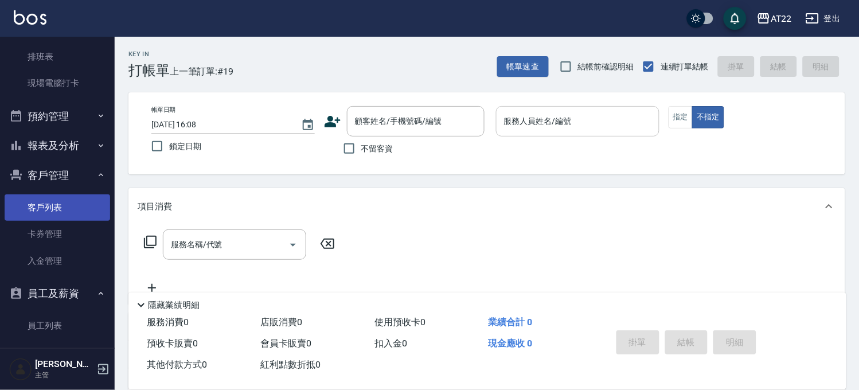
click at [49, 205] on link "客戶列表" at bounding box center [58, 207] width 106 height 26
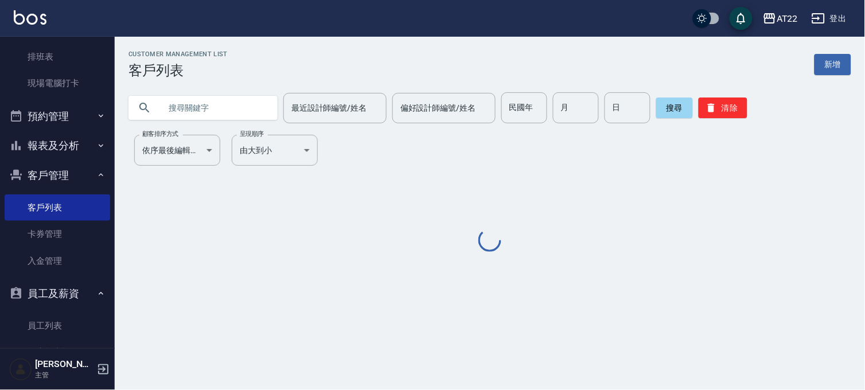
click at [236, 107] on input "text" at bounding box center [215, 107] width 108 height 31
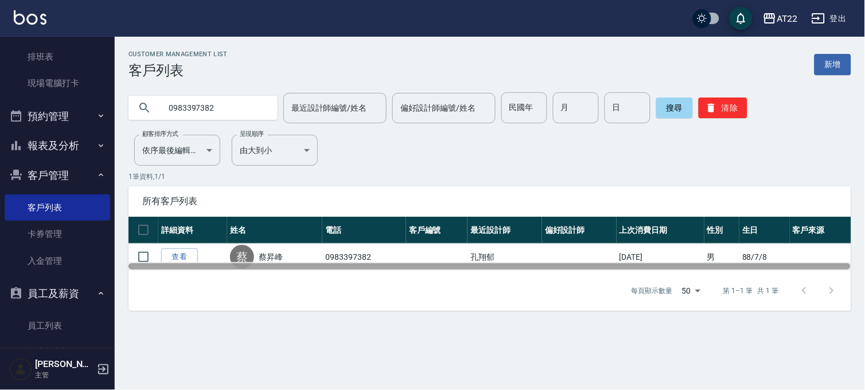
click at [176, 262] on div at bounding box center [490, 266] width 723 height 9
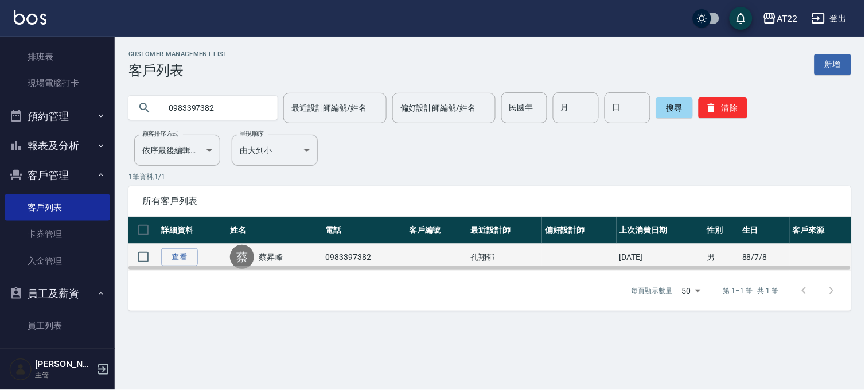
click at [181, 247] on td "查看" at bounding box center [192, 257] width 69 height 27
click at [181, 248] on link "查看" at bounding box center [179, 257] width 37 height 18
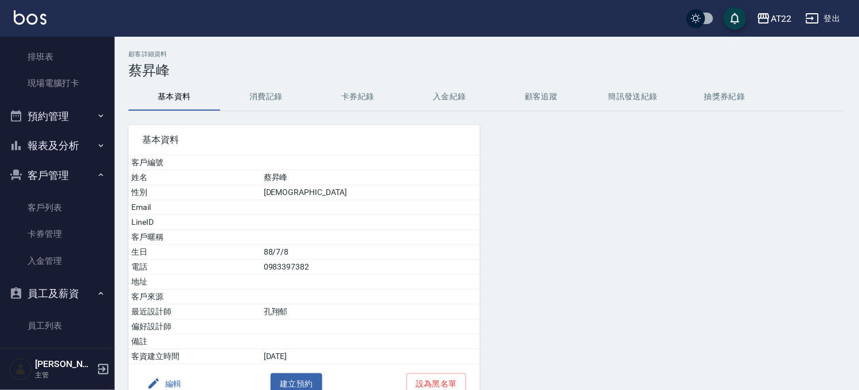
click at [247, 93] on button "消費記錄" at bounding box center [266, 97] width 92 height 28
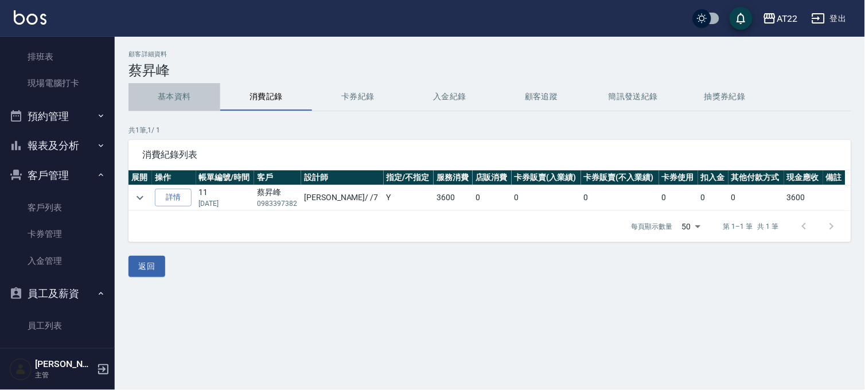
click at [188, 99] on button "基本資料" at bounding box center [175, 97] width 92 height 28
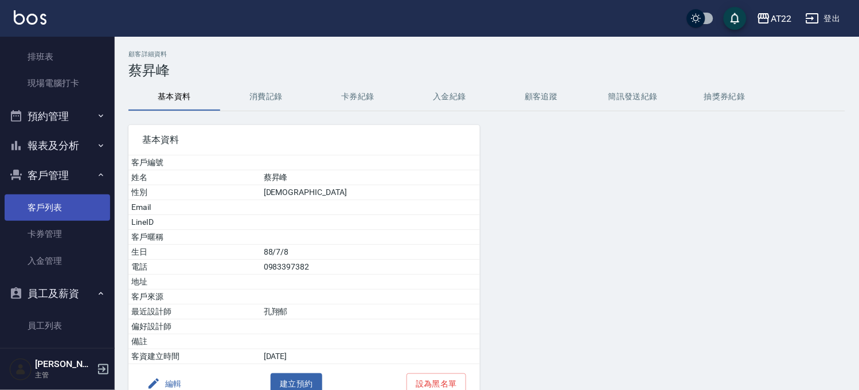
click at [46, 214] on link "客戶列表" at bounding box center [58, 207] width 106 height 26
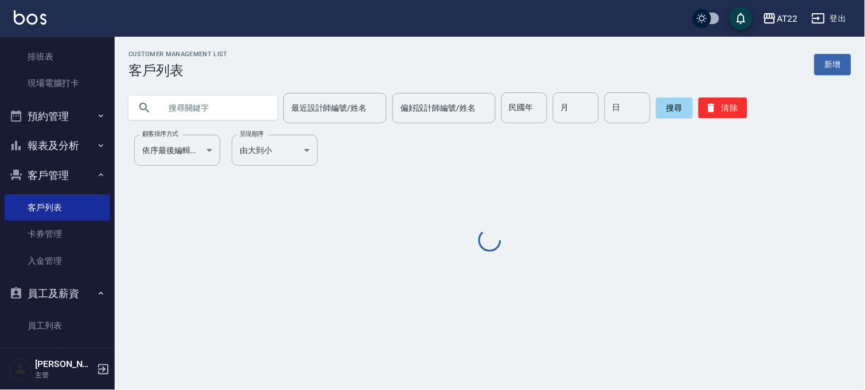
click at [226, 110] on input "text" at bounding box center [215, 107] width 108 height 31
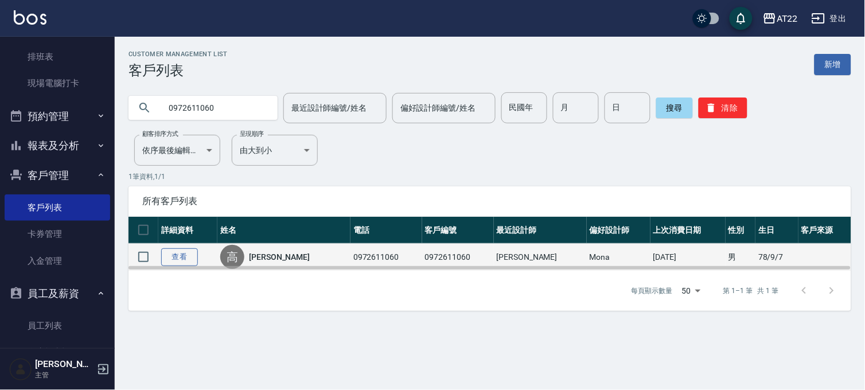
click at [178, 256] on link "查看" at bounding box center [179, 257] width 37 height 18
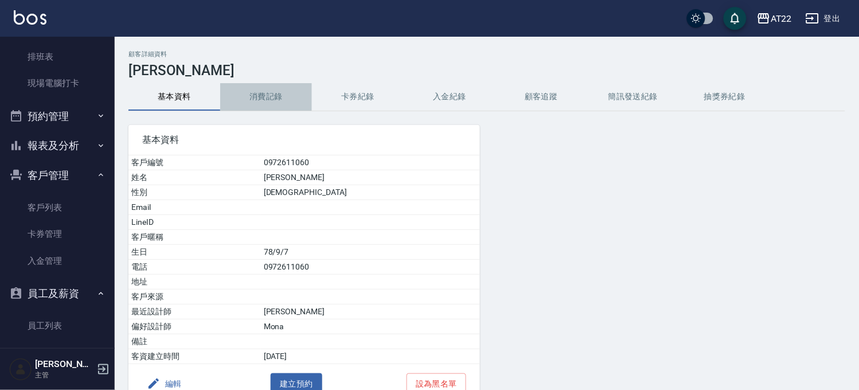
click at [270, 89] on button "消費記錄" at bounding box center [266, 97] width 92 height 28
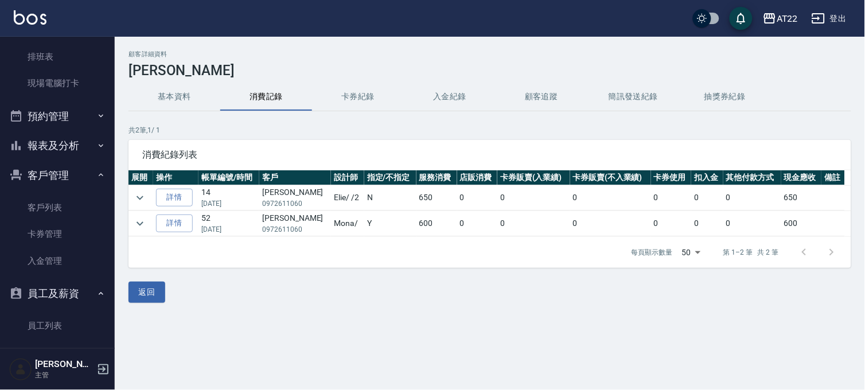
click at [662, 46] on div "顧客詳細資料 高健祐 基本資料 消費記錄 卡券紀錄 入金紀錄 顧客追蹤 簡訊發送紀錄 抽獎券紀錄 共 2 筆, 1 / 1 消費紀錄列表 展開 操作 帳單編號…" at bounding box center [490, 177] width 750 height 280
click at [37, 208] on link "客戶列表" at bounding box center [58, 207] width 106 height 26
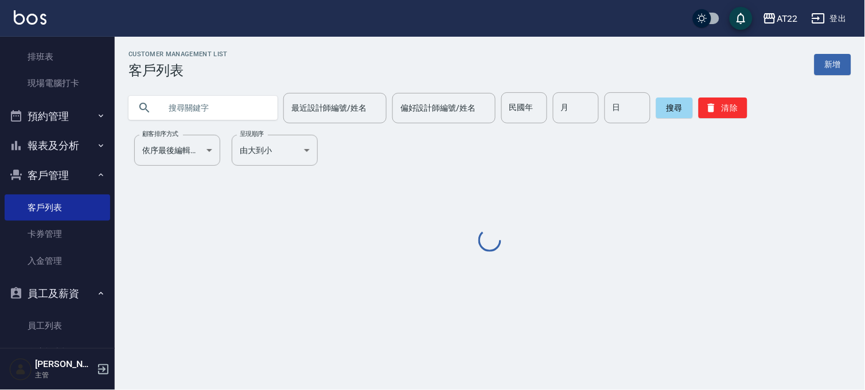
click at [184, 99] on input "text" at bounding box center [215, 107] width 108 height 31
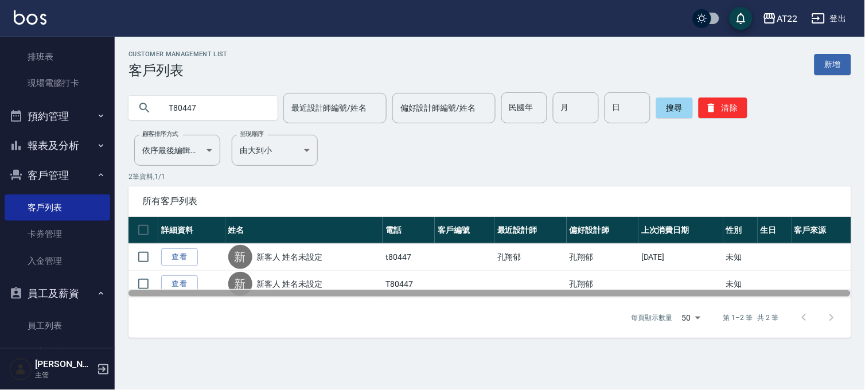
click at [192, 289] on div at bounding box center [490, 293] width 723 height 9
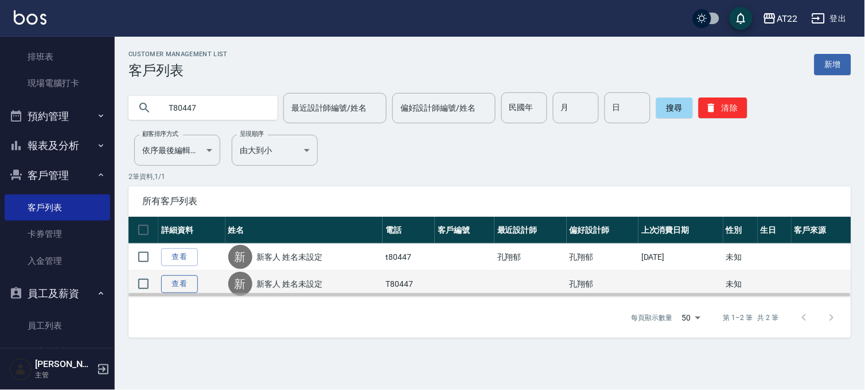
click at [175, 285] on link "查看" at bounding box center [179, 284] width 37 height 18
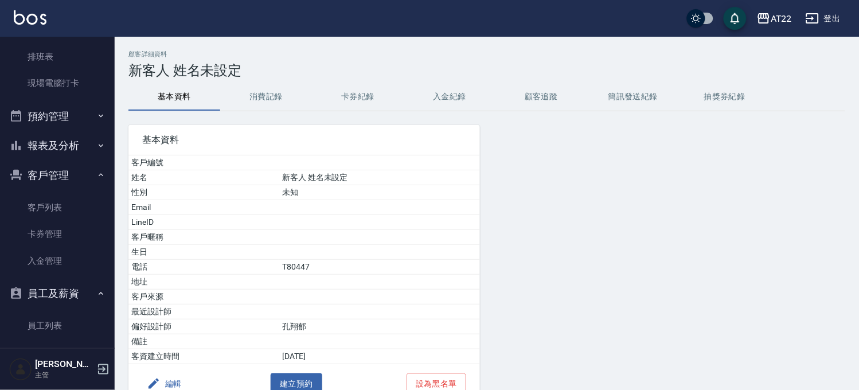
click at [283, 102] on button "消費記錄" at bounding box center [266, 97] width 92 height 28
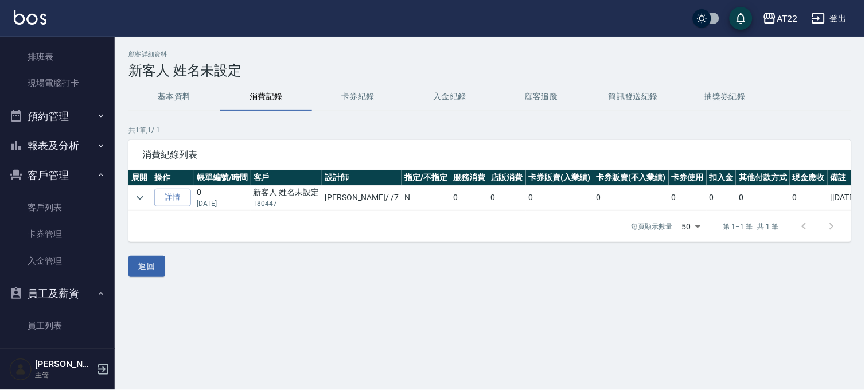
click at [203, 94] on button "基本資料" at bounding box center [175, 97] width 92 height 28
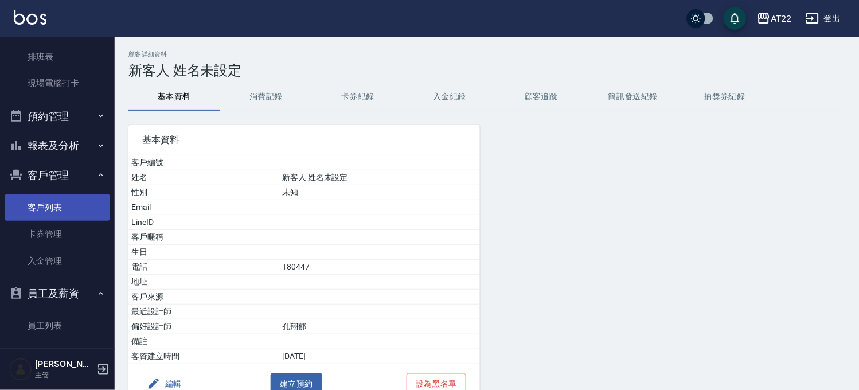
click at [37, 199] on link "客戶列表" at bounding box center [58, 207] width 106 height 26
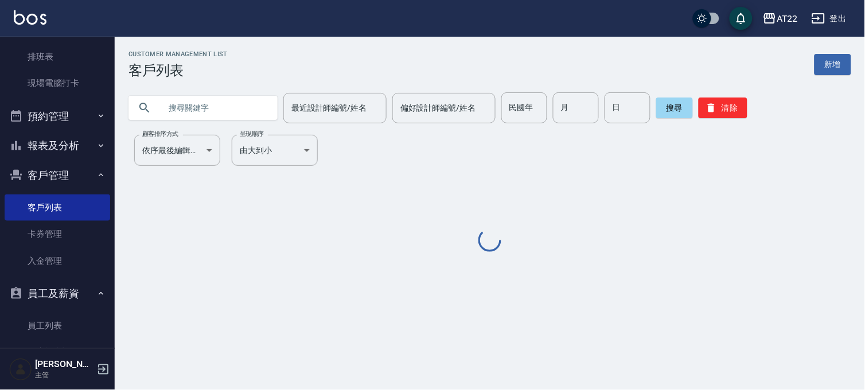
click at [173, 107] on input "text" at bounding box center [215, 107] width 108 height 31
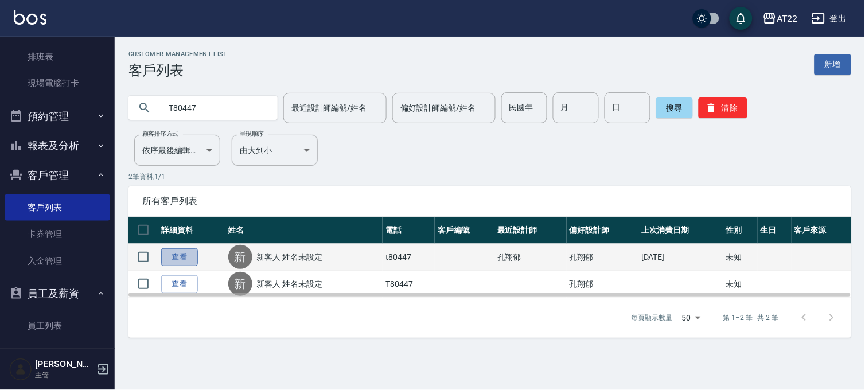
click at [172, 250] on link "查看" at bounding box center [179, 257] width 37 height 18
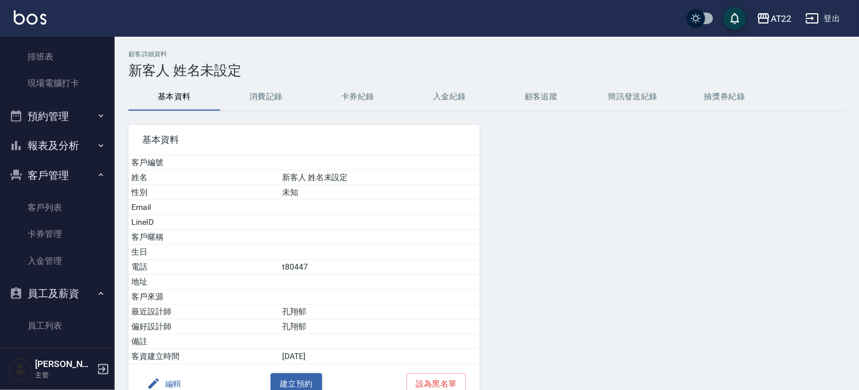
click at [250, 123] on div "基本資料 客戶編號 姓名 新客人 姓名未設定 性別 未知 Email LineID 客戶暱稱 生日 電話 t80447 地址 客戶來源 最近設計師 孔翔郁 偏…" at bounding box center [297, 257] width 365 height 293
click at [258, 101] on button "消費記錄" at bounding box center [266, 97] width 92 height 28
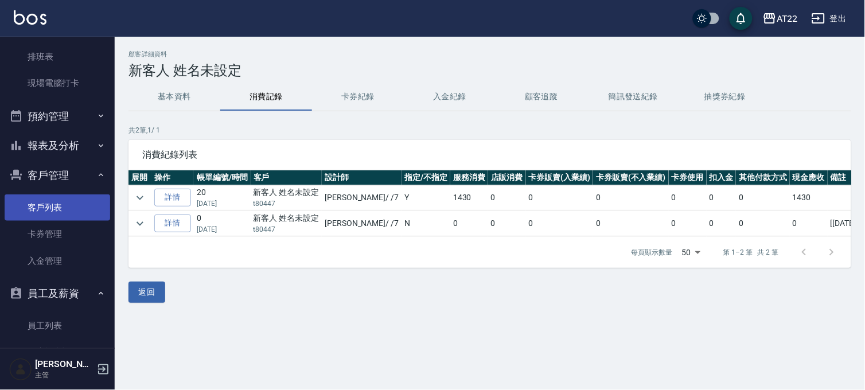
click at [30, 203] on link "客戶列表" at bounding box center [58, 207] width 106 height 26
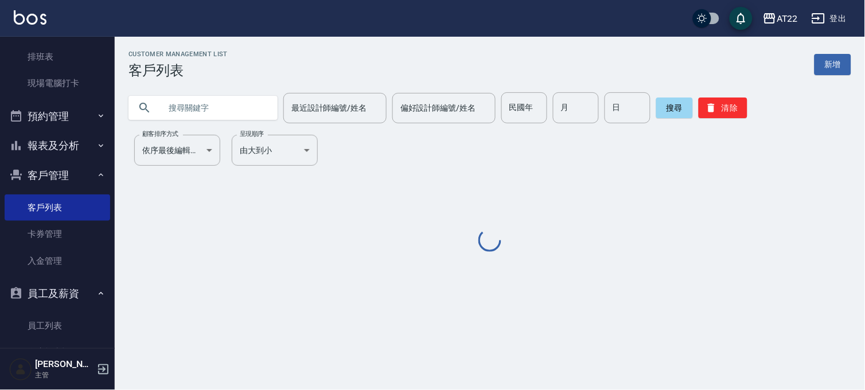
click at [165, 105] on input "text" at bounding box center [215, 107] width 108 height 31
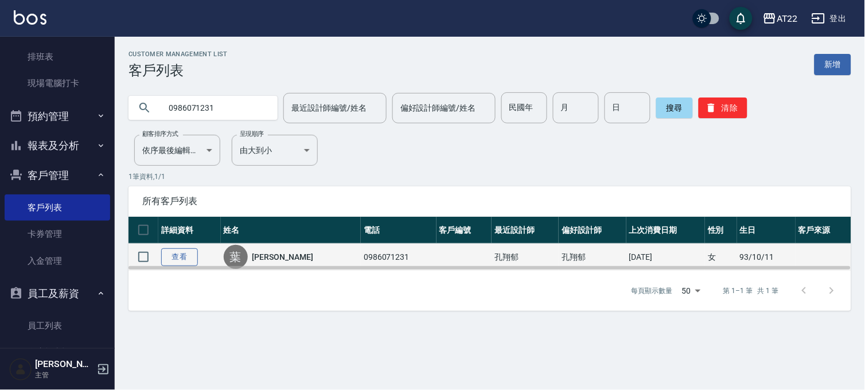
click at [170, 260] on link "查看" at bounding box center [179, 257] width 37 height 18
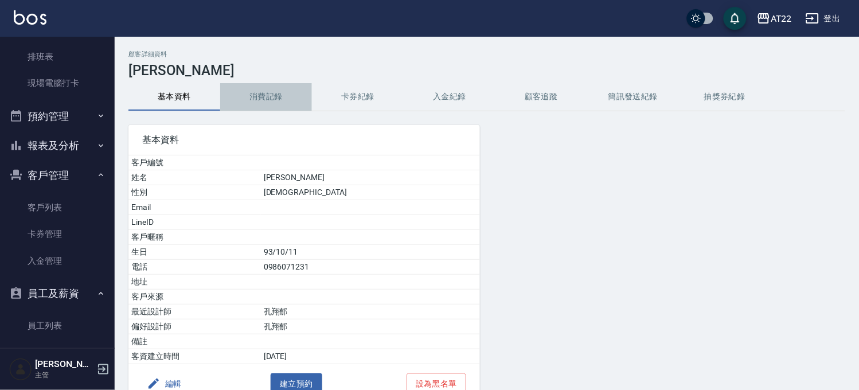
click at [251, 108] on button "消費記錄" at bounding box center [266, 97] width 92 height 28
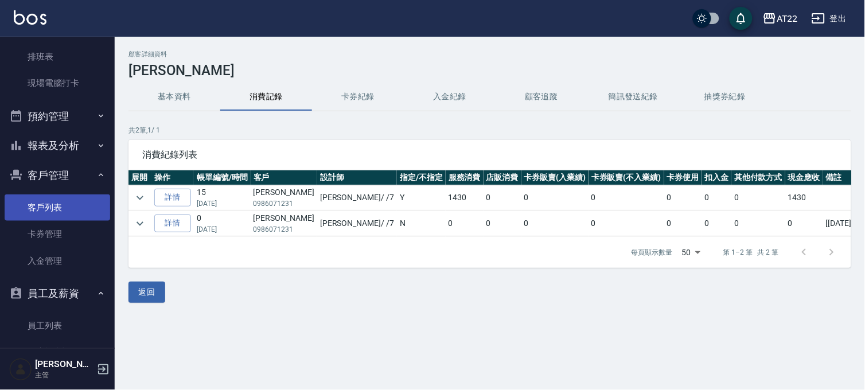
click at [43, 211] on link "客戶列表" at bounding box center [58, 207] width 106 height 26
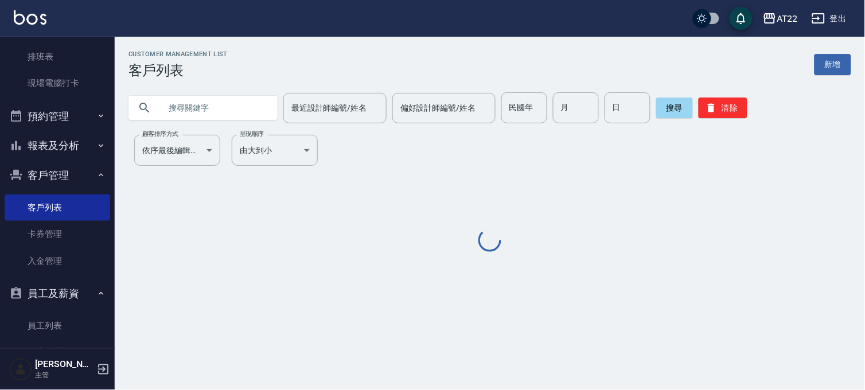
click at [227, 118] on input "text" at bounding box center [215, 107] width 108 height 31
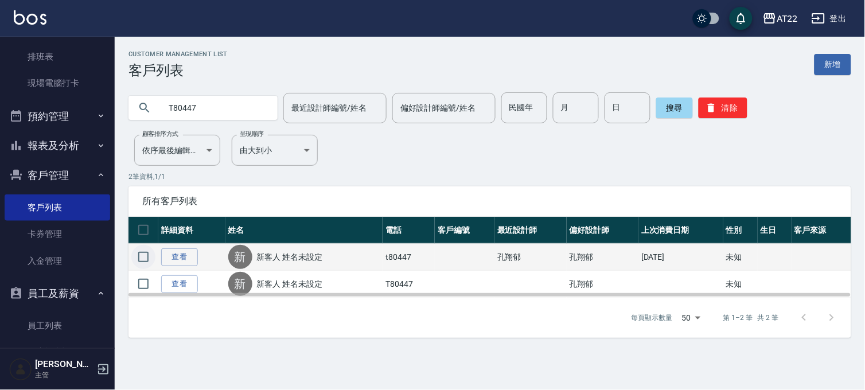
click at [141, 262] on input "checkbox" at bounding box center [143, 257] width 24 height 24
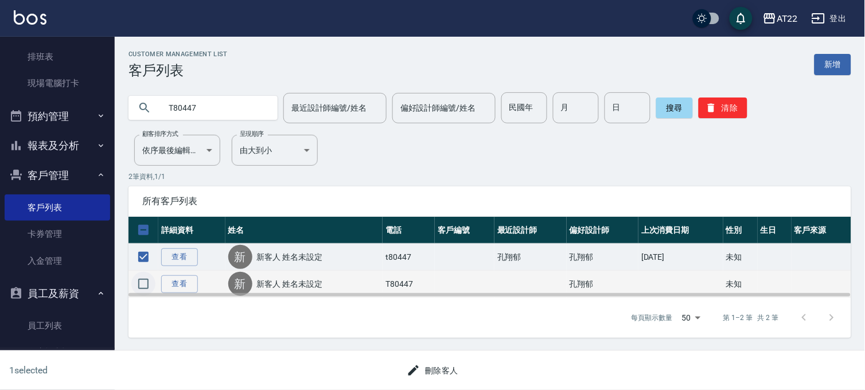
click at [145, 279] on input "checkbox" at bounding box center [143, 284] width 24 height 24
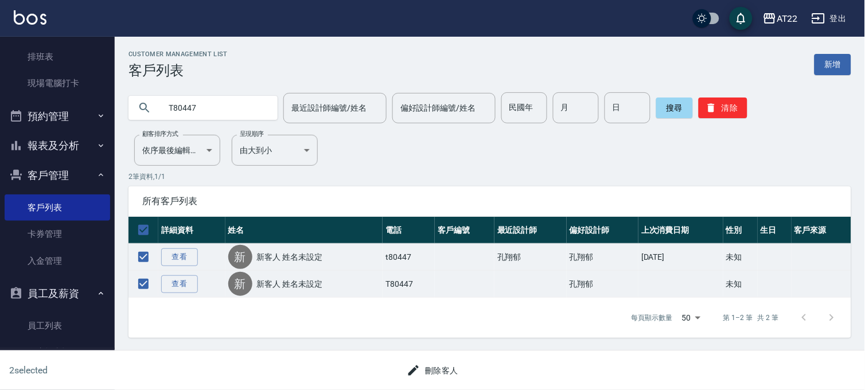
click at [437, 370] on button "刪除客人" at bounding box center [432, 370] width 61 height 21
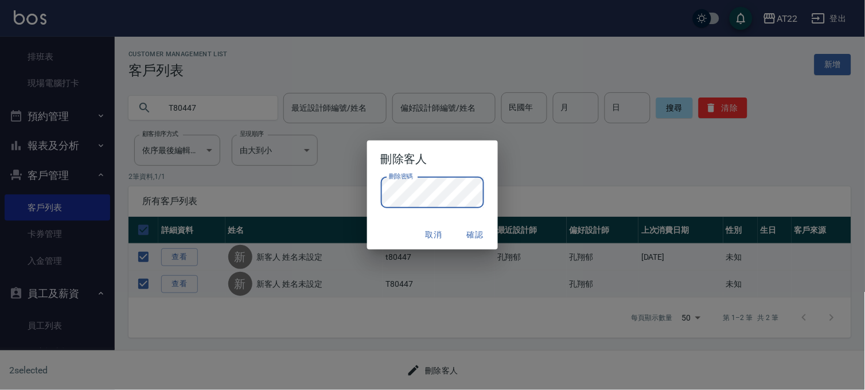
click at [406, 184] on div "刪除密碼 刪除密碼" at bounding box center [432, 192] width 103 height 31
click at [474, 234] on button "確認" at bounding box center [475, 234] width 37 height 21
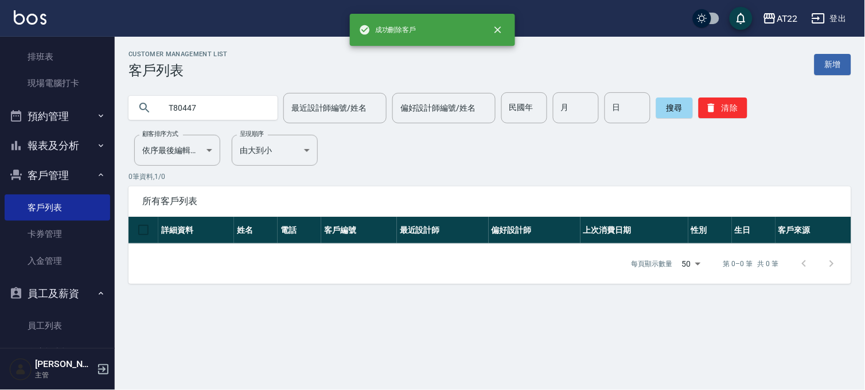
drag, startPoint x: 210, startPoint y: 106, endPoint x: 145, endPoint y: 120, distance: 66.4
click at [145, 120] on div "T80447" at bounding box center [203, 107] width 149 height 31
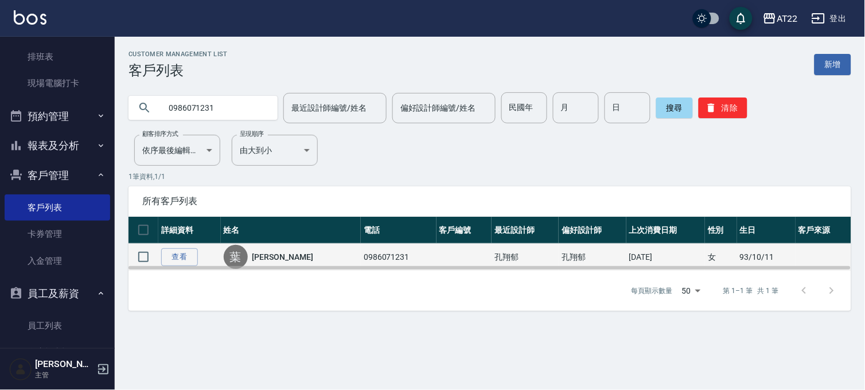
click at [181, 247] on td "查看" at bounding box center [189, 257] width 63 height 27
click at [179, 251] on link "查看" at bounding box center [179, 257] width 37 height 18
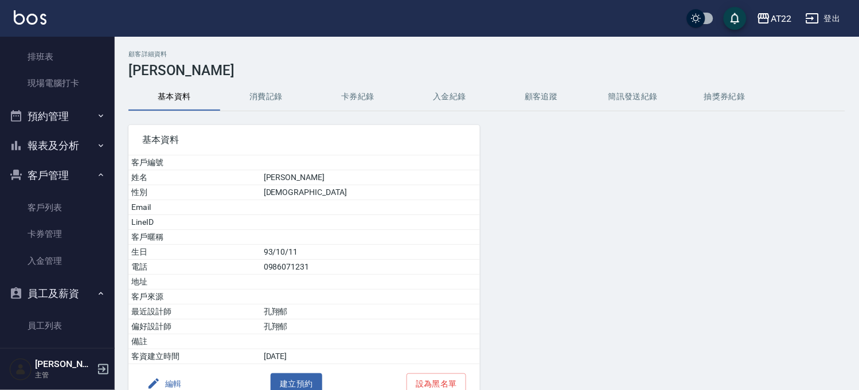
click at [182, 384] on button "編輯" at bounding box center [164, 383] width 44 height 21
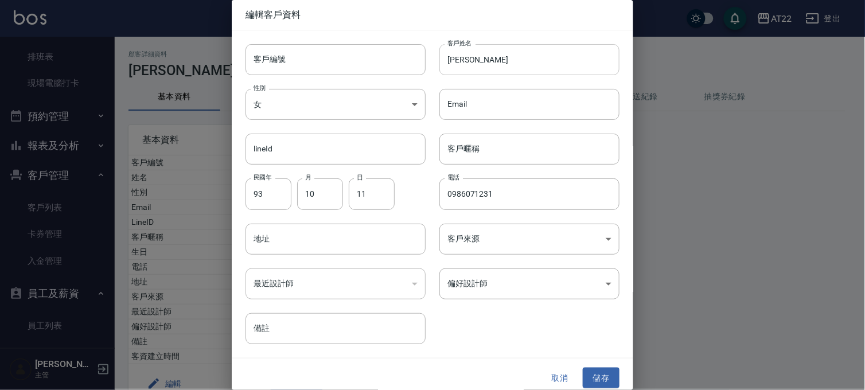
click at [504, 67] on input "葉睿琦" at bounding box center [529, 59] width 180 height 31
click at [337, 46] on input "客戶編號" at bounding box center [336, 59] width 180 height 31
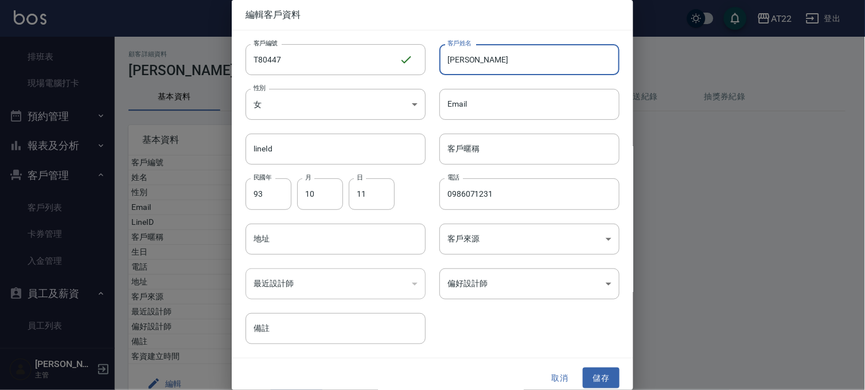
click at [472, 58] on input "葉睿琦" at bounding box center [529, 59] width 180 height 31
click at [600, 368] on button "儲存" at bounding box center [601, 378] width 37 height 21
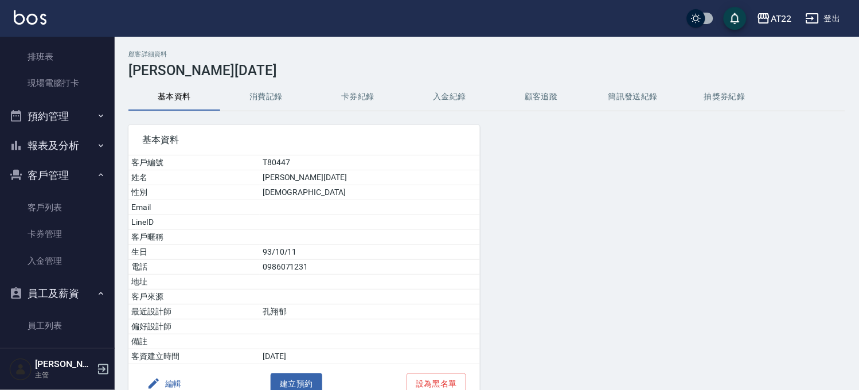
drag, startPoint x: 57, startPoint y: 209, endPoint x: 81, endPoint y: 187, distance: 32.5
click at [57, 209] on link "客戶列表" at bounding box center [58, 207] width 106 height 26
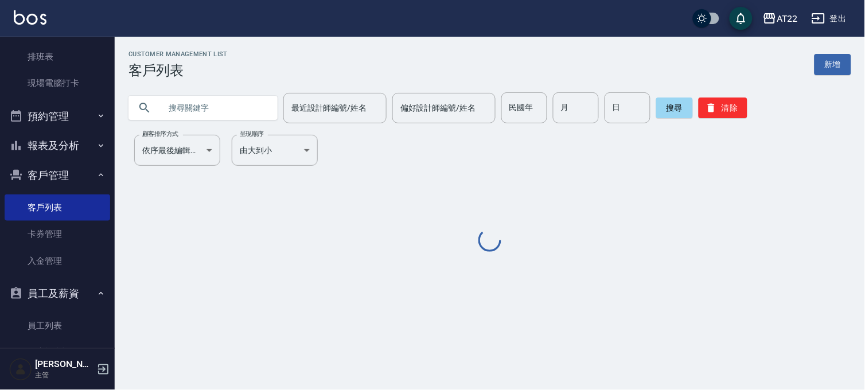
click at [181, 109] on input "text" at bounding box center [215, 107] width 108 height 31
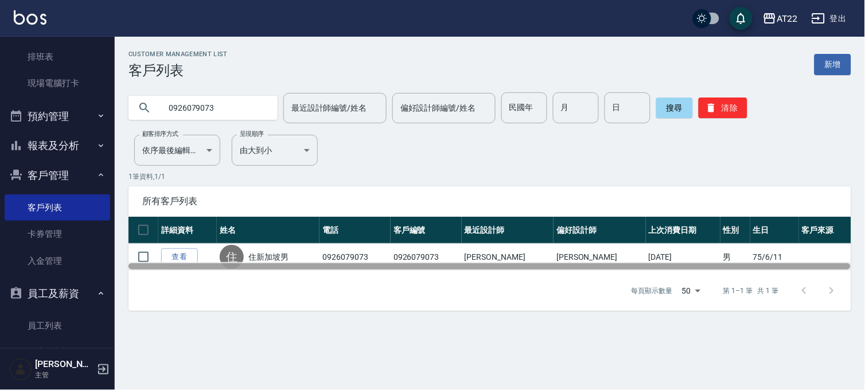
click at [178, 262] on div at bounding box center [490, 266] width 723 height 9
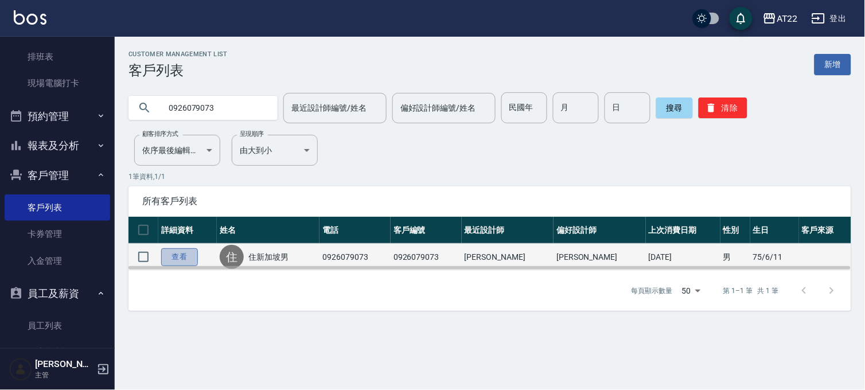
click at [179, 259] on link "查看" at bounding box center [179, 257] width 37 height 18
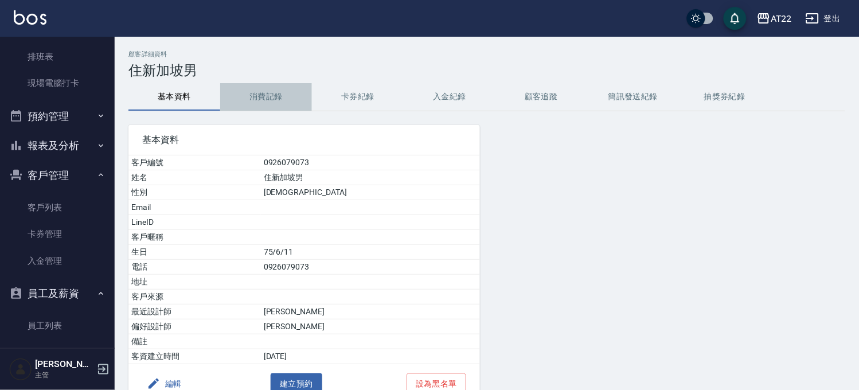
click at [267, 94] on button "消費記錄" at bounding box center [266, 97] width 92 height 28
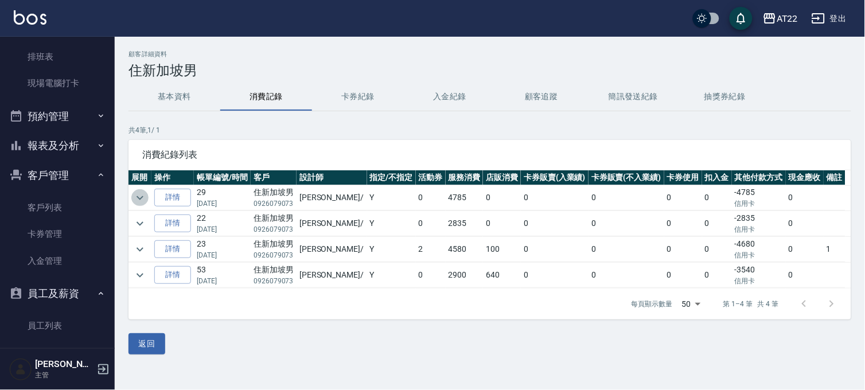
click at [137, 198] on icon "expand row" at bounding box center [140, 198] width 14 height 14
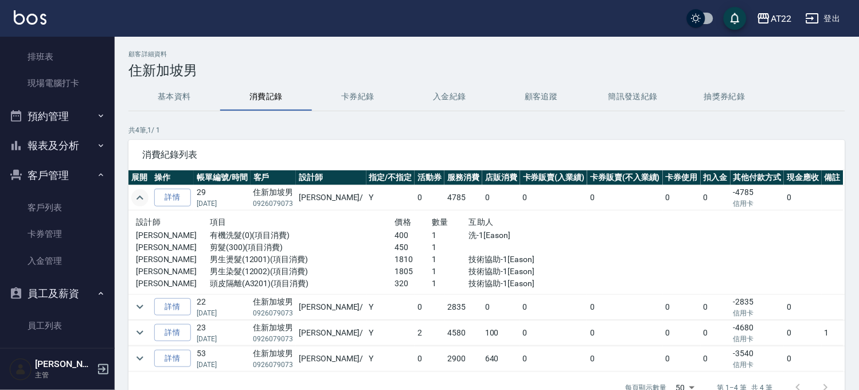
click at [137, 198] on icon "expand row" at bounding box center [140, 198] width 14 height 14
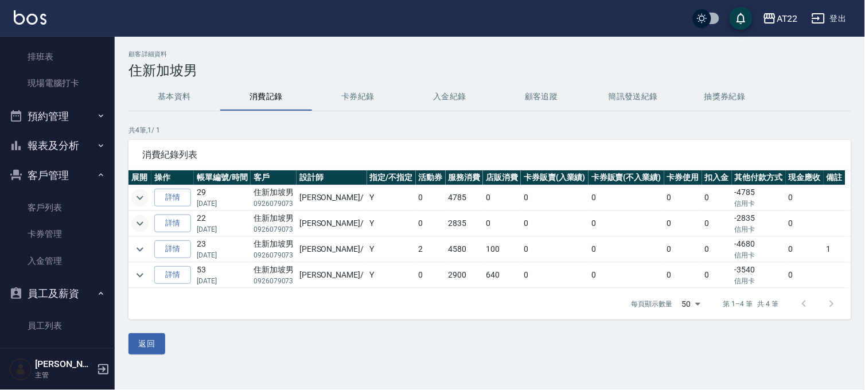
click at [134, 229] on icon "expand row" at bounding box center [140, 224] width 14 height 14
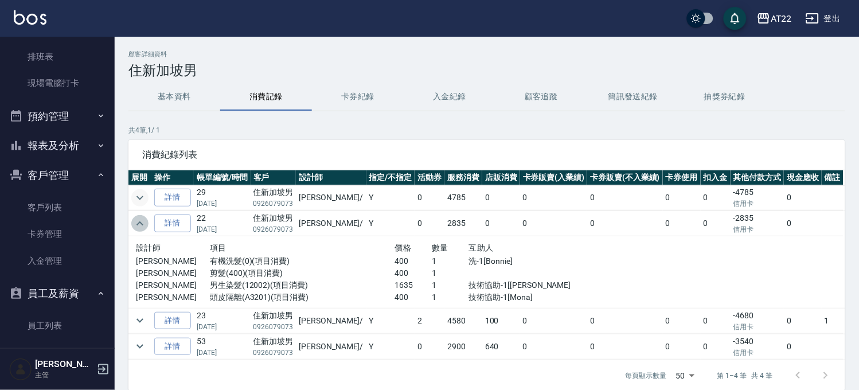
click at [134, 229] on icon "expand row" at bounding box center [140, 224] width 14 height 14
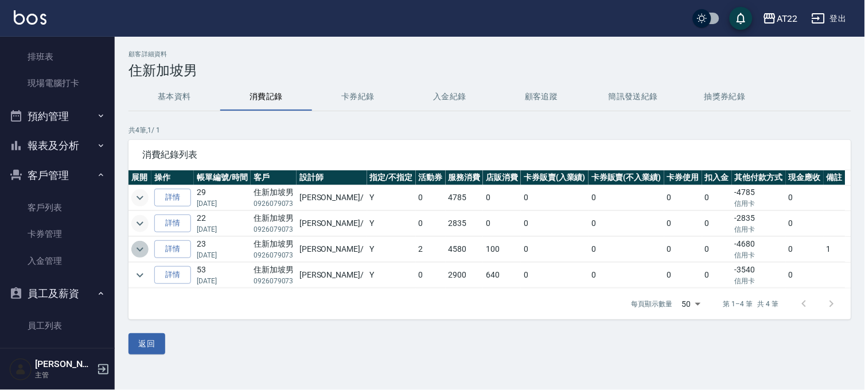
click at [139, 251] on icon "expand row" at bounding box center [140, 250] width 14 height 14
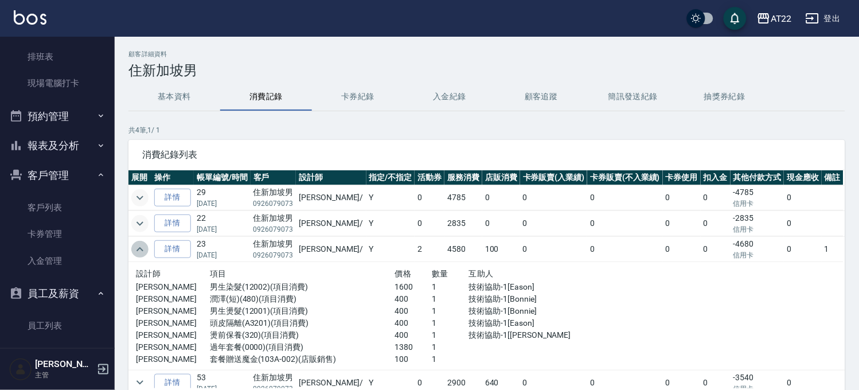
click at [139, 251] on icon "expand row" at bounding box center [140, 250] width 14 height 14
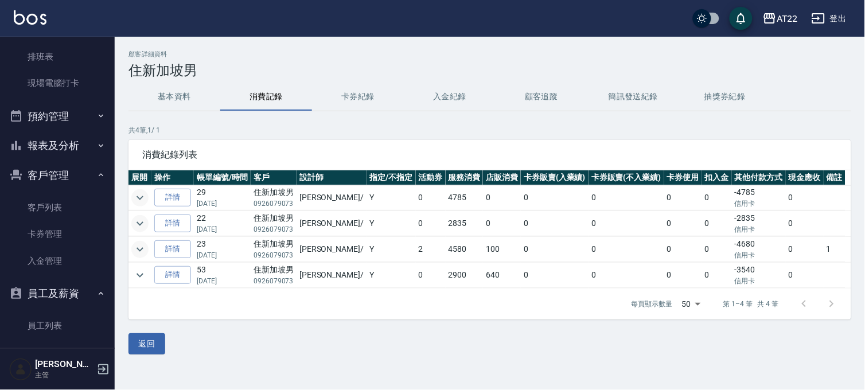
click at [149, 273] on td at bounding box center [140, 275] width 23 height 25
click at [142, 270] on icon "expand row" at bounding box center [140, 275] width 14 height 14
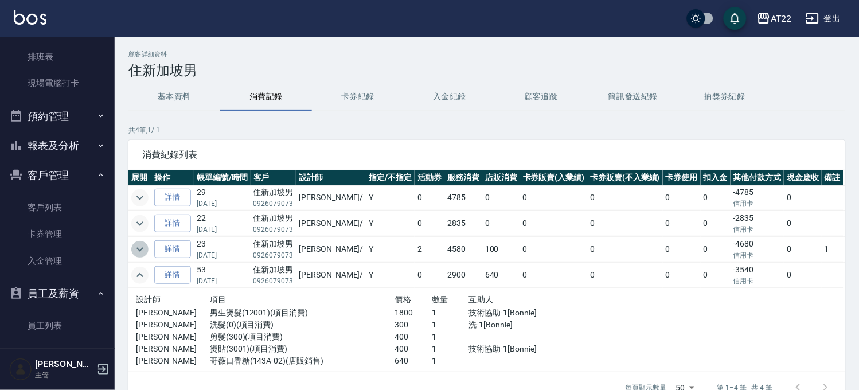
click at [135, 247] on icon "expand row" at bounding box center [140, 250] width 14 height 14
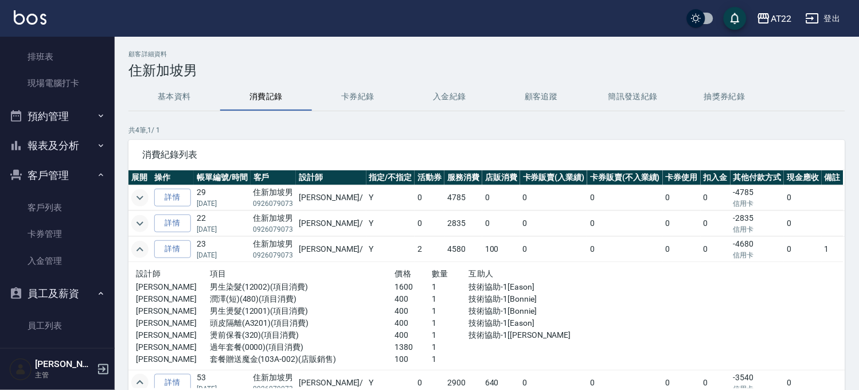
click at [141, 222] on icon "expand row" at bounding box center [140, 224] width 14 height 14
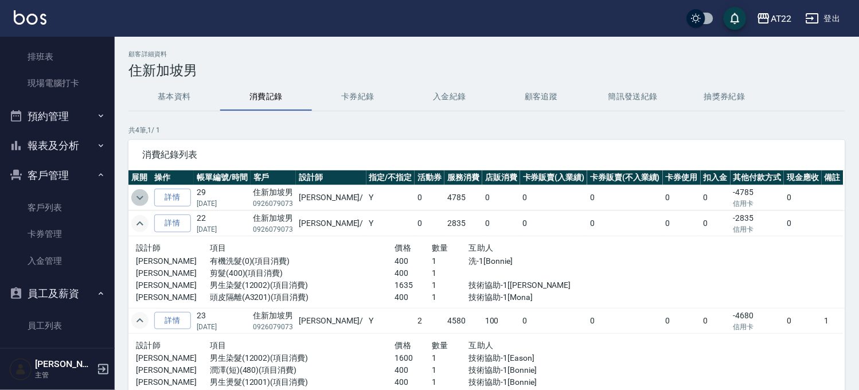
click at [137, 197] on icon "expand row" at bounding box center [140, 198] width 14 height 14
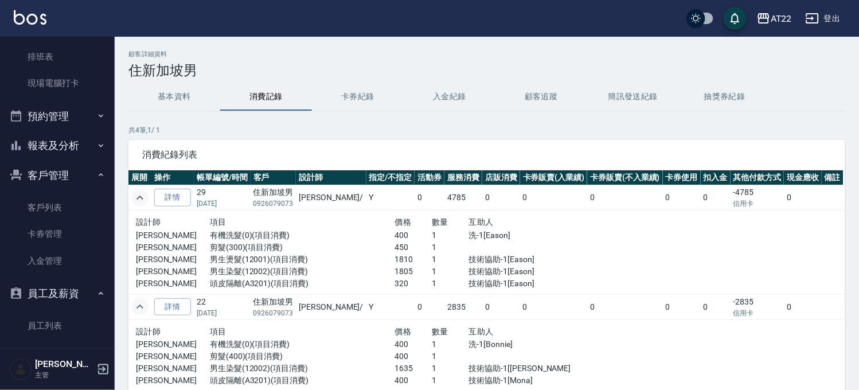
drag, startPoint x: 71, startPoint y: 212, endPoint x: 87, endPoint y: 184, distance: 32.6
click at [71, 212] on link "客戶列表" at bounding box center [58, 207] width 106 height 26
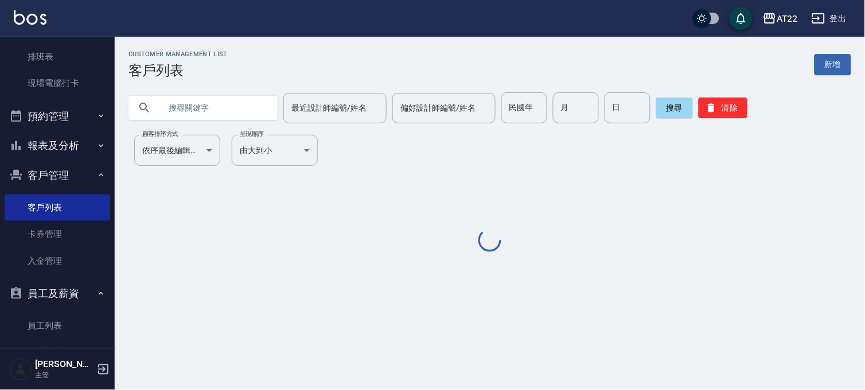
click at [182, 115] on input "text" at bounding box center [215, 107] width 108 height 31
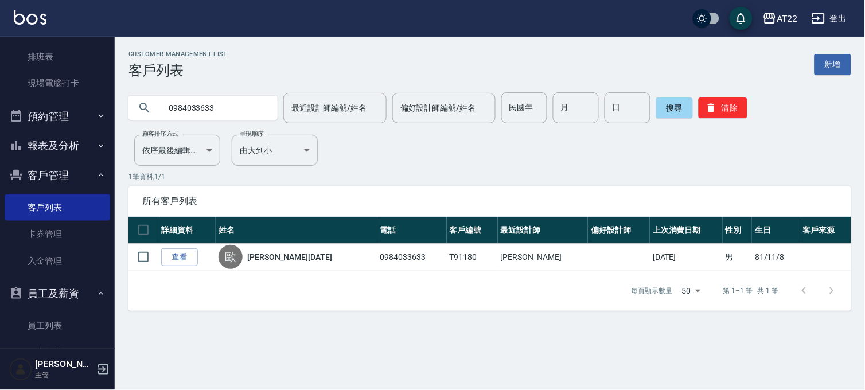
click at [205, 116] on input "0984033633" at bounding box center [215, 107] width 108 height 31
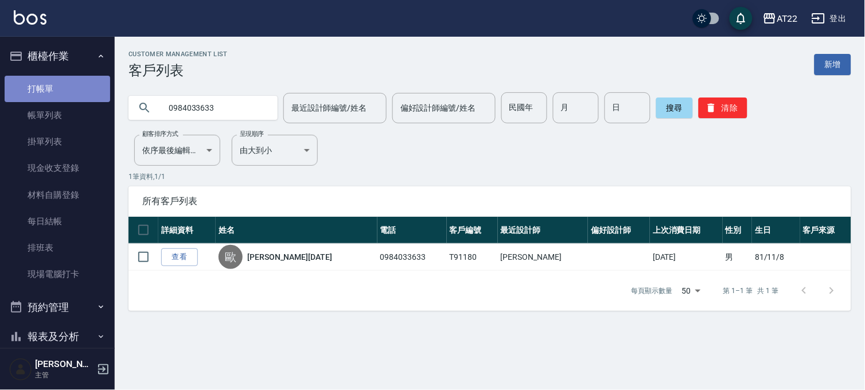
click at [76, 92] on link "打帳單" at bounding box center [58, 89] width 106 height 26
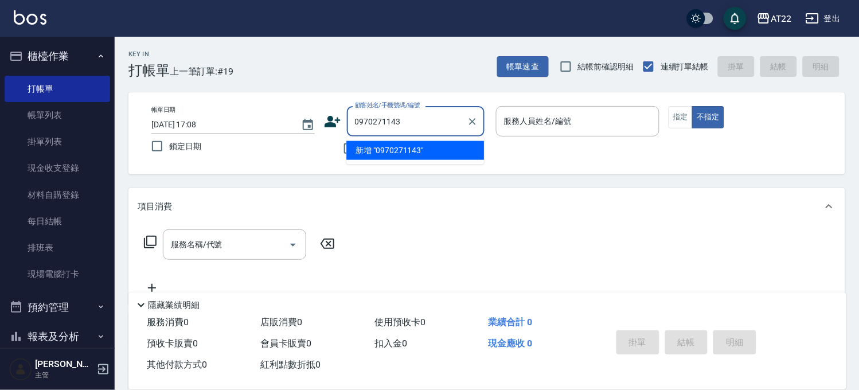
click at [383, 153] on li "新增 "0970271143"" at bounding box center [416, 150] width 138 height 19
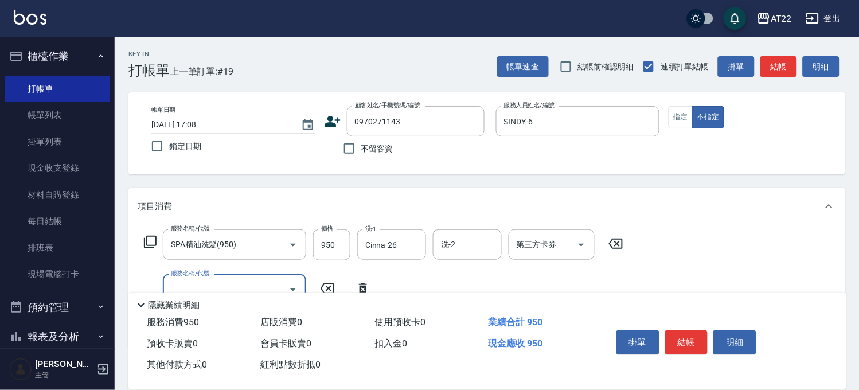
drag, startPoint x: 686, startPoint y: 343, endPoint x: 681, endPoint y: 339, distance: 6.5
click at [686, 343] on button "結帳" at bounding box center [687, 342] width 43 height 24
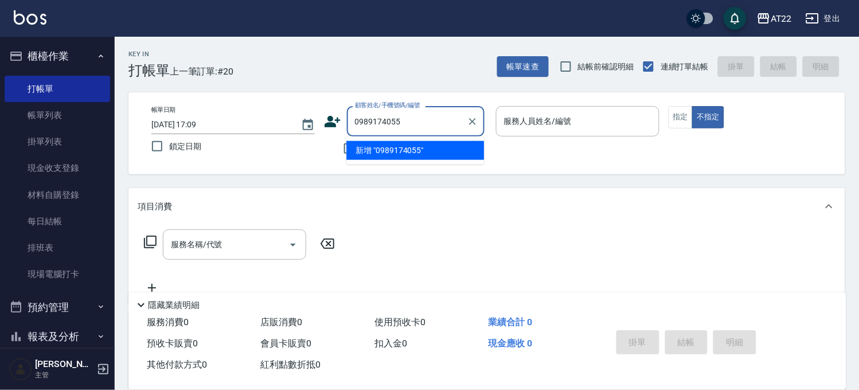
click at [402, 156] on li "新增 "0989174055"" at bounding box center [416, 150] width 138 height 19
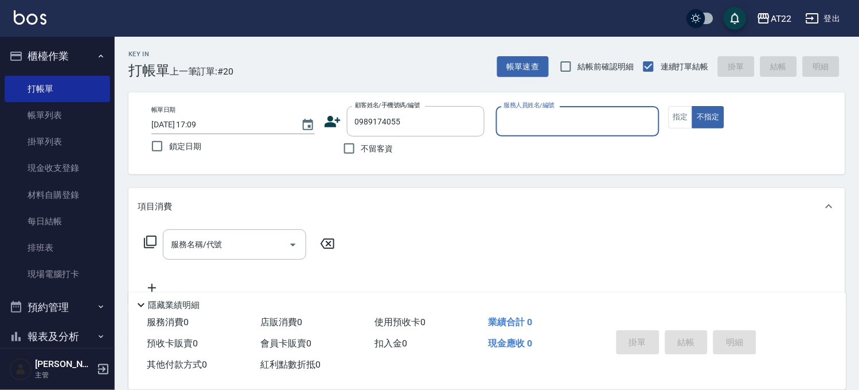
click at [330, 123] on icon at bounding box center [333, 121] width 16 height 11
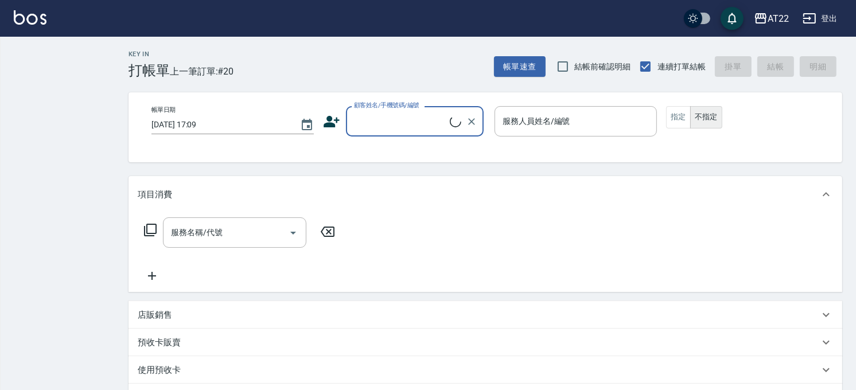
click at [397, 124] on input "顧客姓名/手機號碼/編號" at bounding box center [400, 121] width 99 height 20
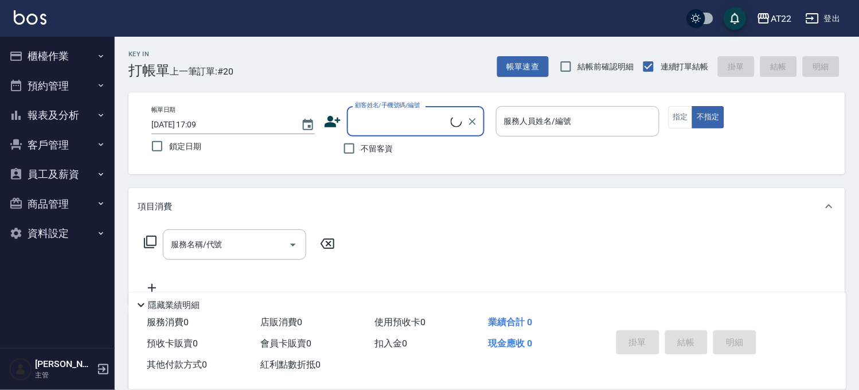
click at [397, 124] on input "顧客姓名/手機號碼/編號" at bounding box center [401, 121] width 99 height 20
click at [389, 148] on li "/0989174055/null" at bounding box center [416, 150] width 138 height 19
type input "/0989174055/null"
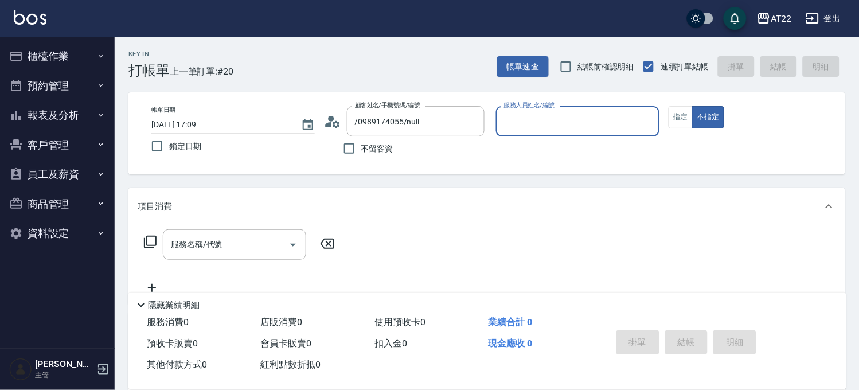
click at [332, 127] on icon at bounding box center [332, 121] width 17 height 17
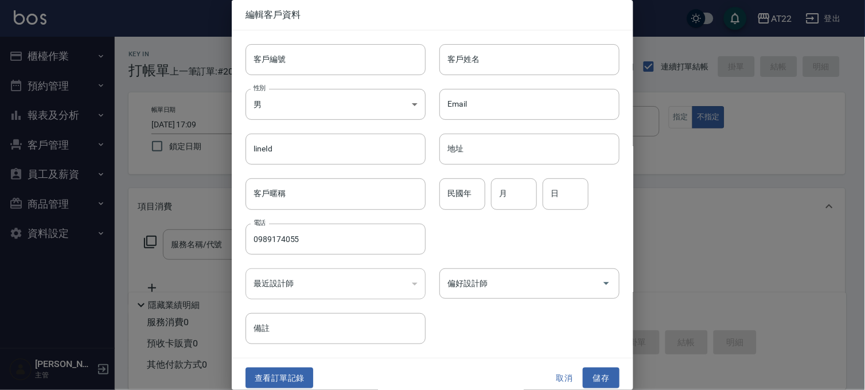
click at [255, 47] on div "客戶編號 客戶編號" at bounding box center [336, 59] width 180 height 31
type input "T91823"
click at [524, 65] on input "客戶姓名" at bounding box center [529, 59] width 180 height 31
type input "f"
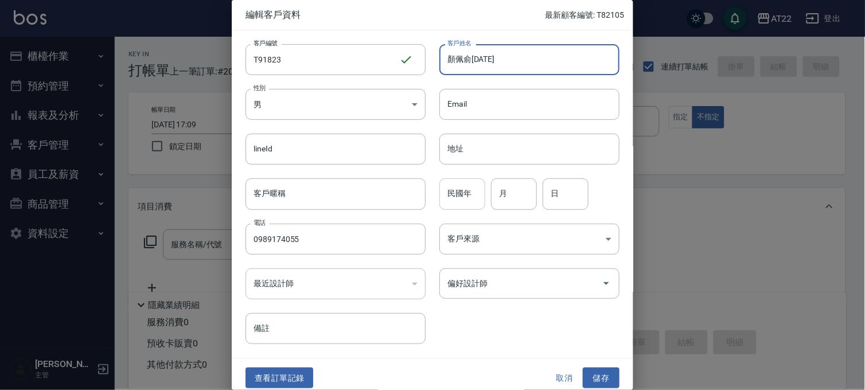
type input "顏佩俞27.8.17"
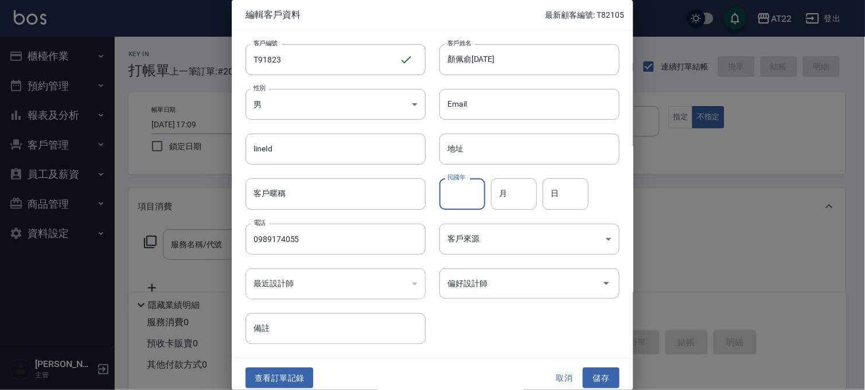
click at [465, 195] on input "民國年" at bounding box center [462, 193] width 46 height 31
type input "80"
type input "8"
type input "13"
click at [586, 373] on button "儲存" at bounding box center [601, 378] width 37 height 21
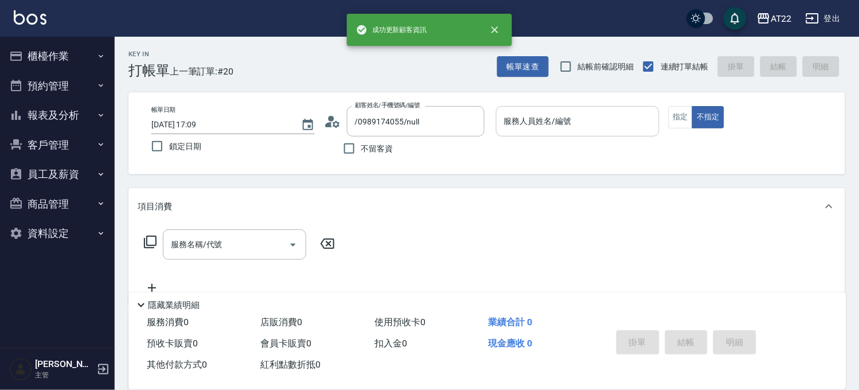
click at [589, 121] on input "服務人員姓名/編號" at bounding box center [577, 121] width 153 height 20
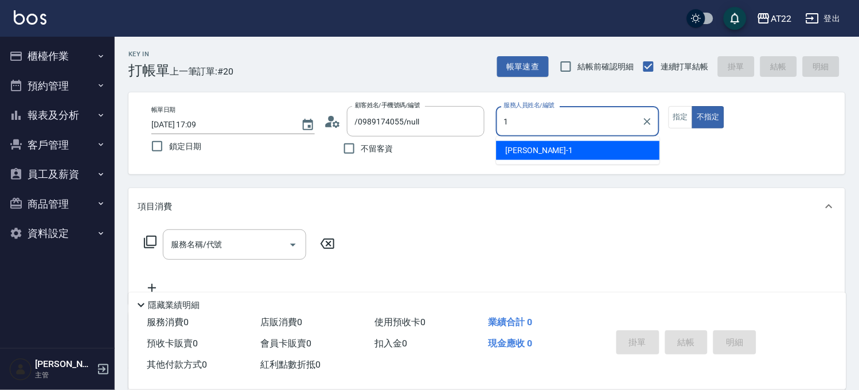
type input "孫一平-1"
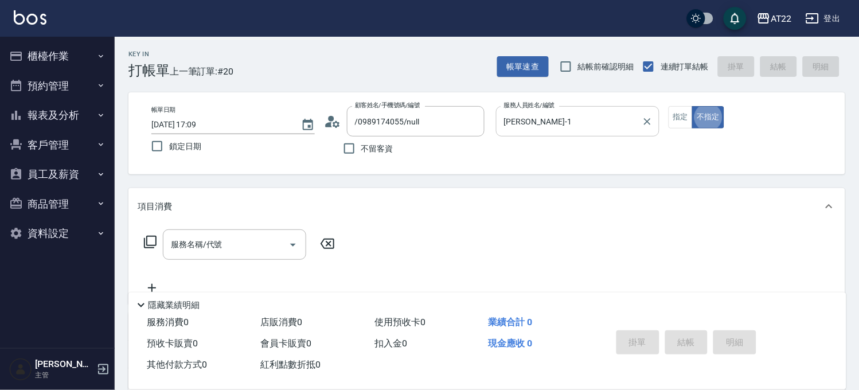
type button "false"
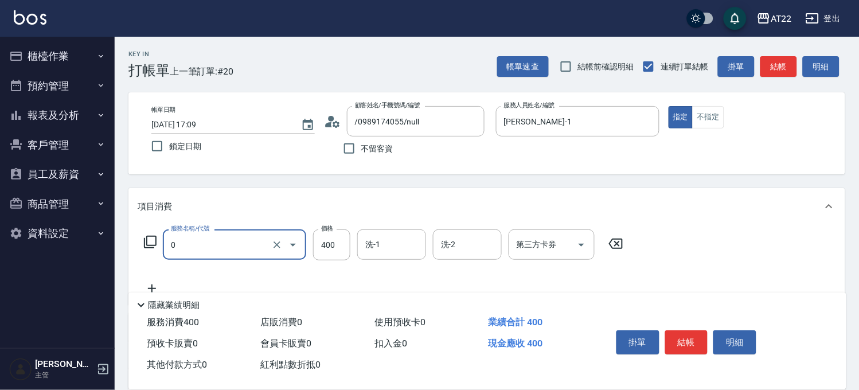
type input "有機洗髮(0)"
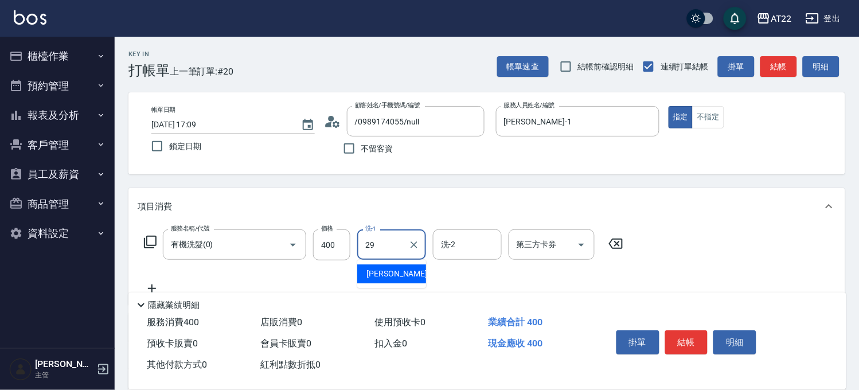
type input "Joyce-29"
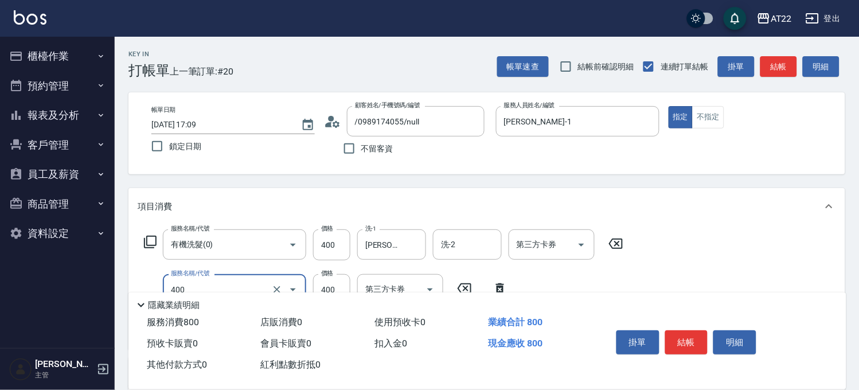
type input "剪髮(400)"
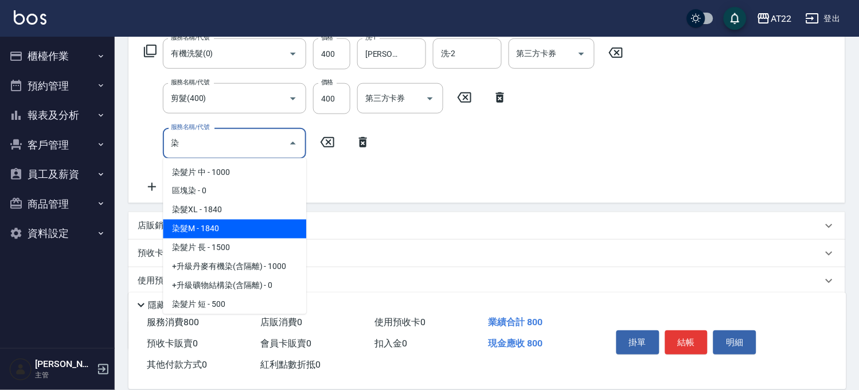
click at [246, 232] on span "染髮M - 1840" at bounding box center [234, 229] width 143 height 19
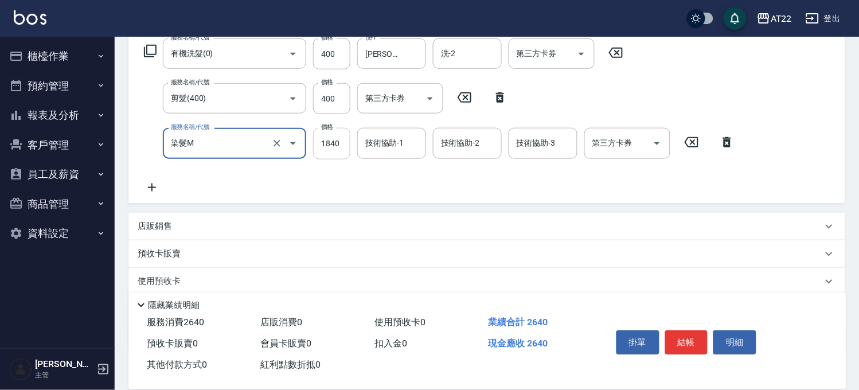
type input "染髮M"
click at [336, 145] on input "1840" at bounding box center [331, 143] width 37 height 31
type input "1350"
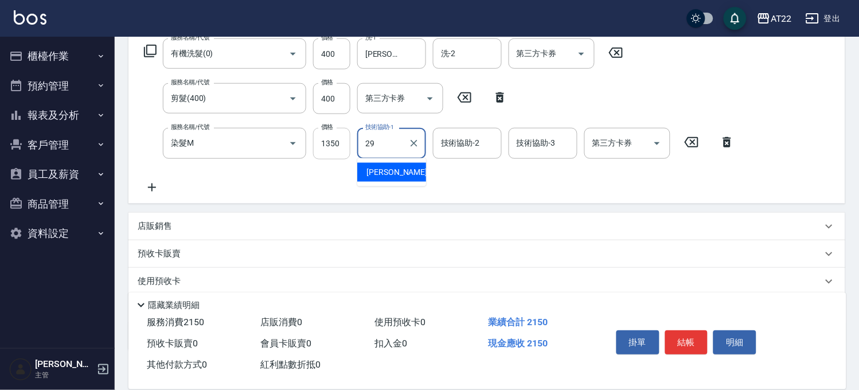
type input "Joyce-29"
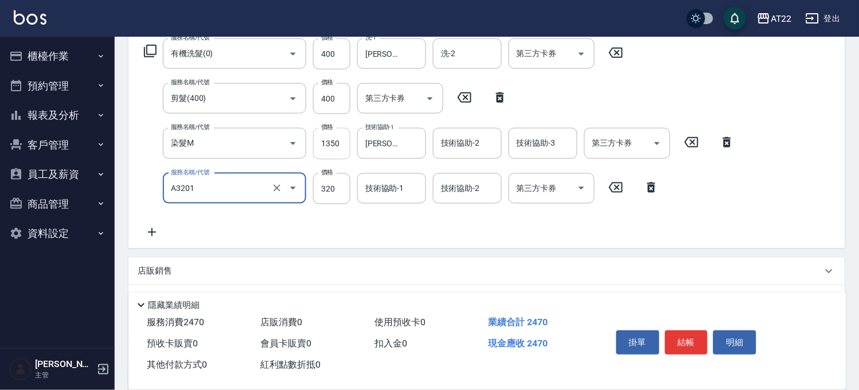
type input "頭皮隔離液(A3201)"
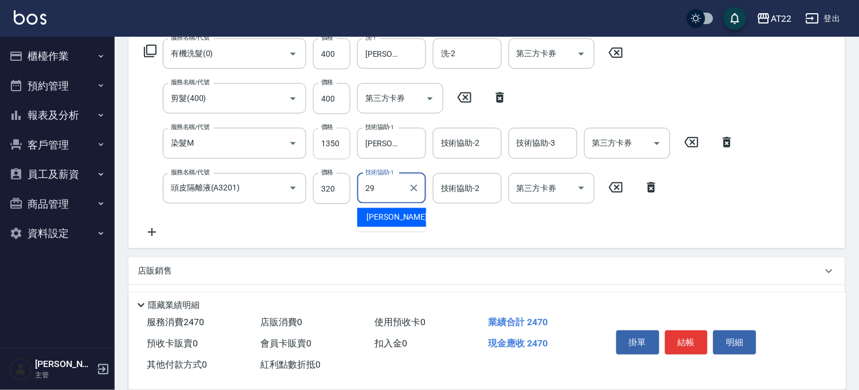
type input "Joyce-29"
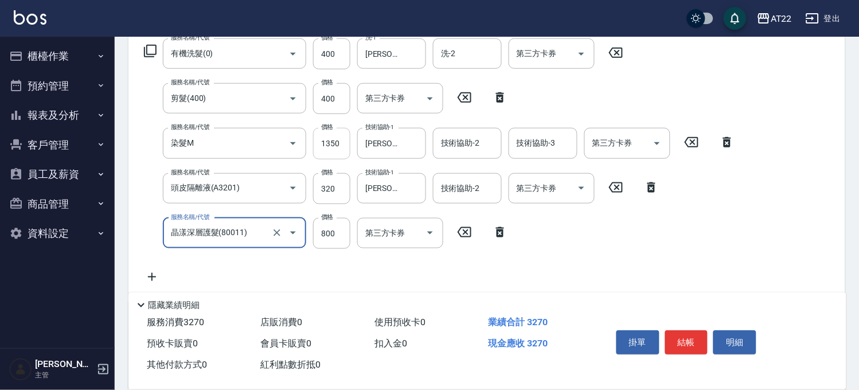
type input "晶漾深層護髮(80011)"
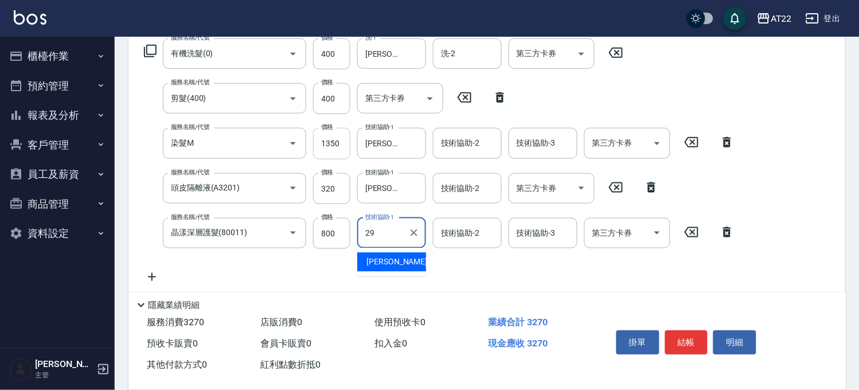
type input "Joyce-29"
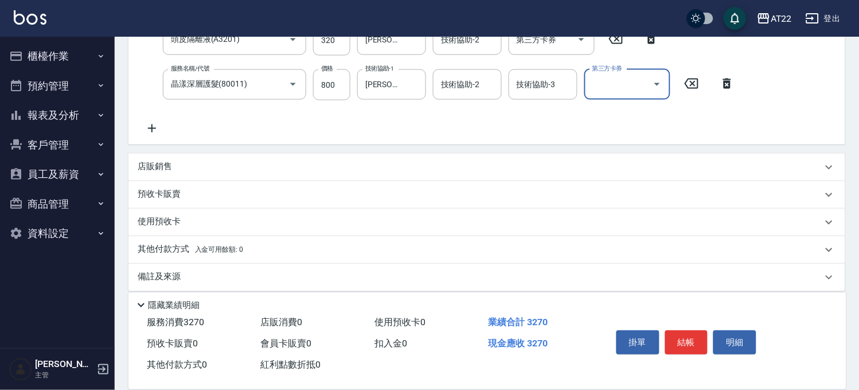
scroll to position [349, 0]
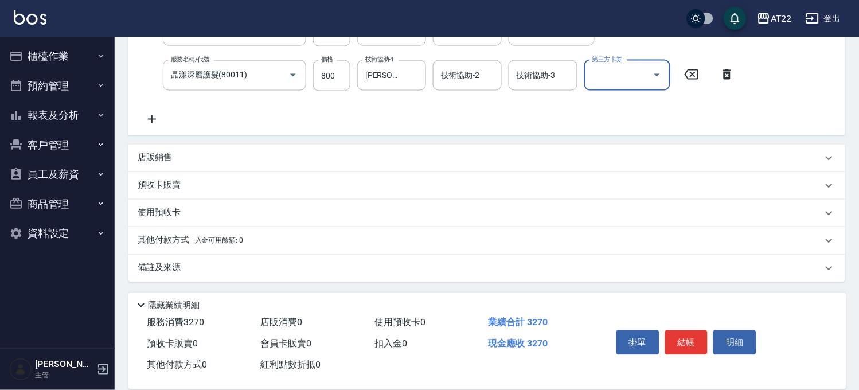
click at [197, 157] on div "店販銷售" at bounding box center [480, 158] width 685 height 12
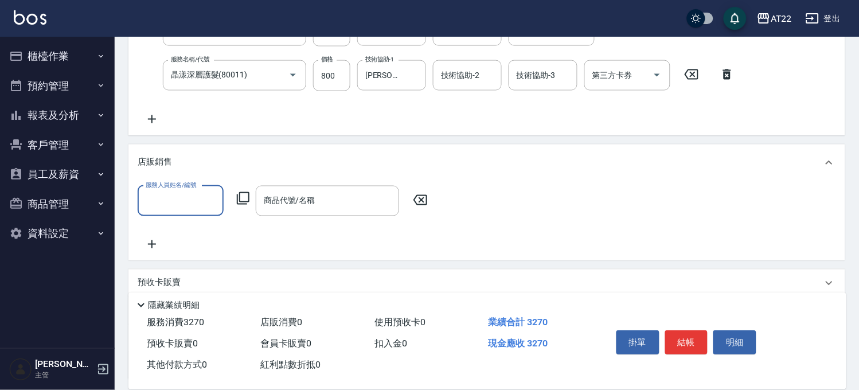
scroll to position [0, 0]
type input "孫一平-1"
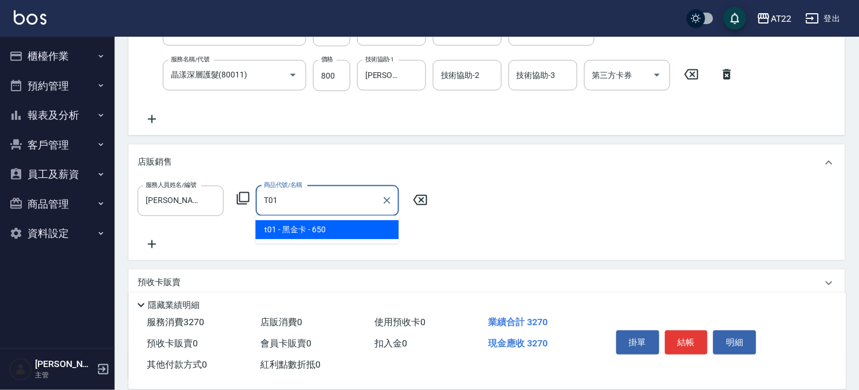
type input "黑金卡"
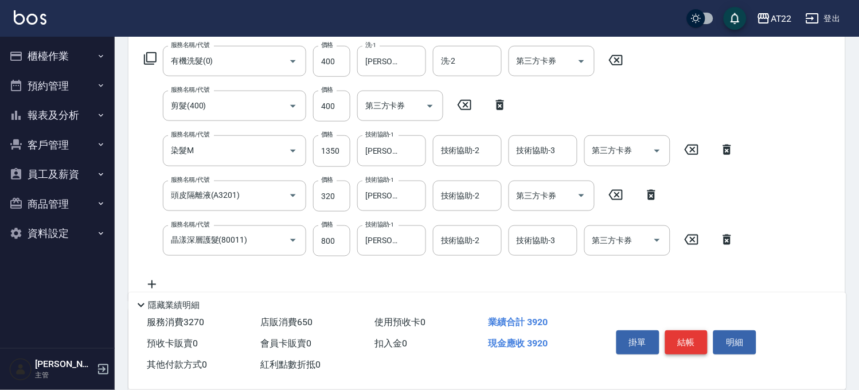
scroll to position [94, 0]
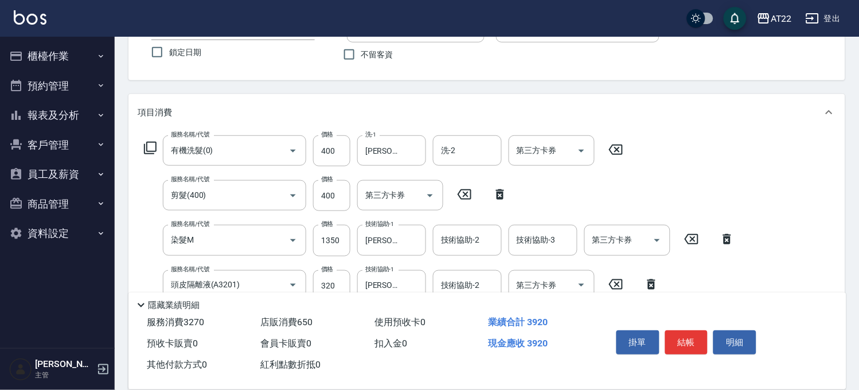
click at [695, 326] on div "掛單 結帳 明細" at bounding box center [687, 344] width 150 height 36
click at [673, 337] on button "結帳" at bounding box center [687, 342] width 43 height 24
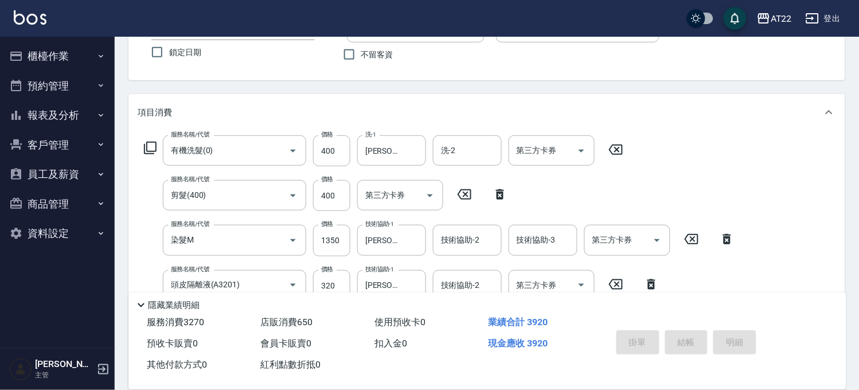
type input "2025/08/17 17:13"
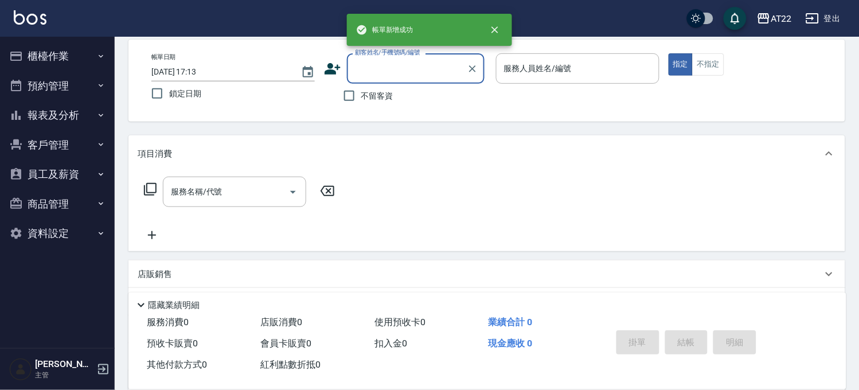
scroll to position [0, 0]
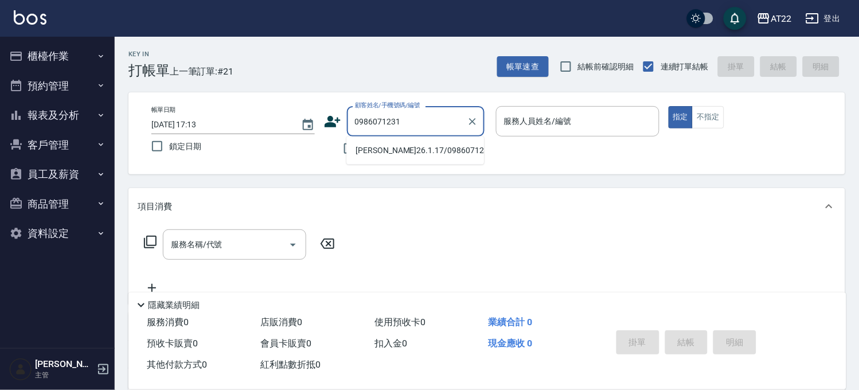
click at [395, 157] on li "葉睿琦26.1.17/0986071231/T80447" at bounding box center [416, 150] width 138 height 19
type input "葉睿琦26.1.17/0986071231/T80447"
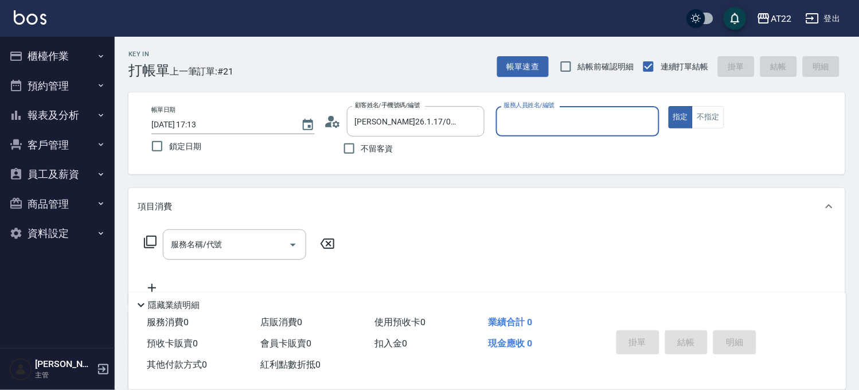
click at [334, 124] on icon at bounding box center [336, 123] width 7 height 7
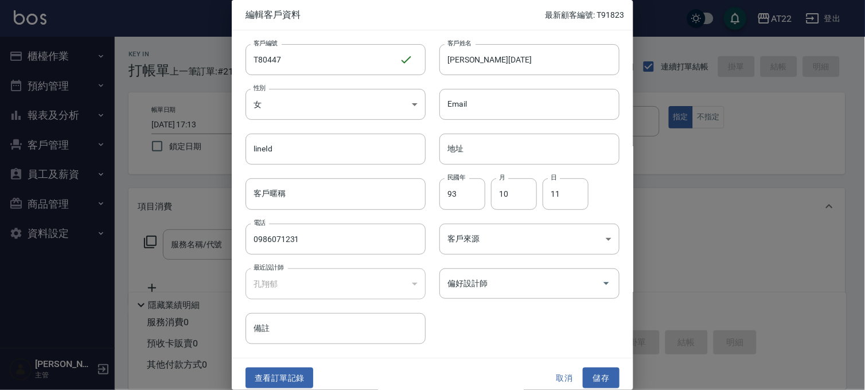
click at [562, 369] on button "取消" at bounding box center [564, 378] width 37 height 21
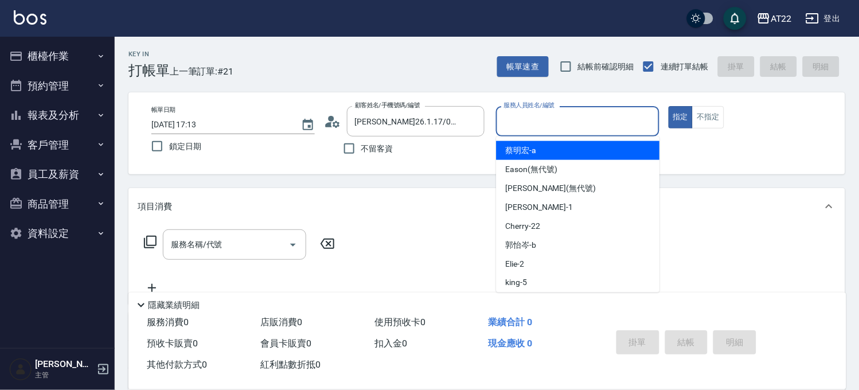
click at [519, 122] on input "服務人員姓名/編號" at bounding box center [577, 121] width 153 height 20
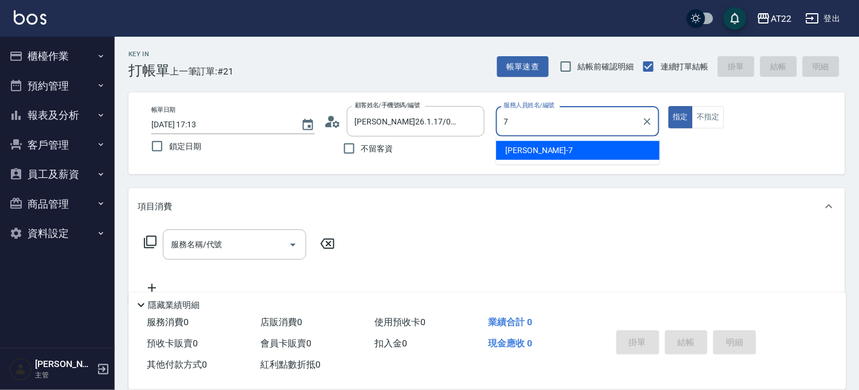
type input "Allen-7"
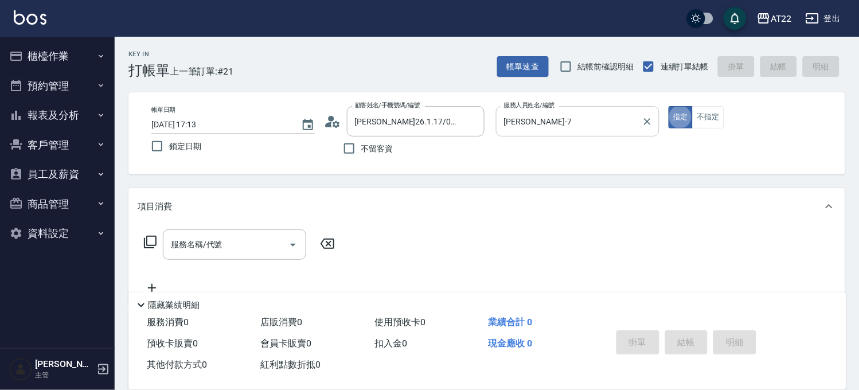
type button "true"
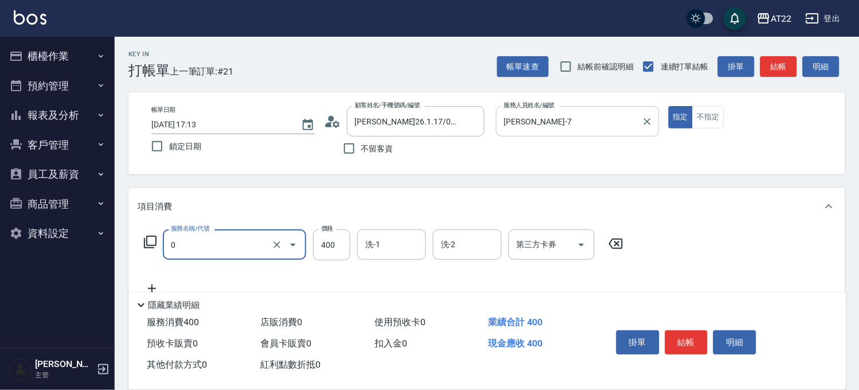
type input "有機洗髮(0)"
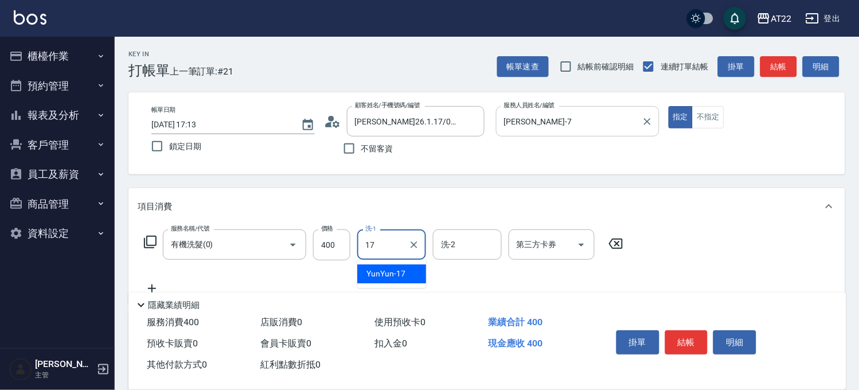
type input "YunYun-17"
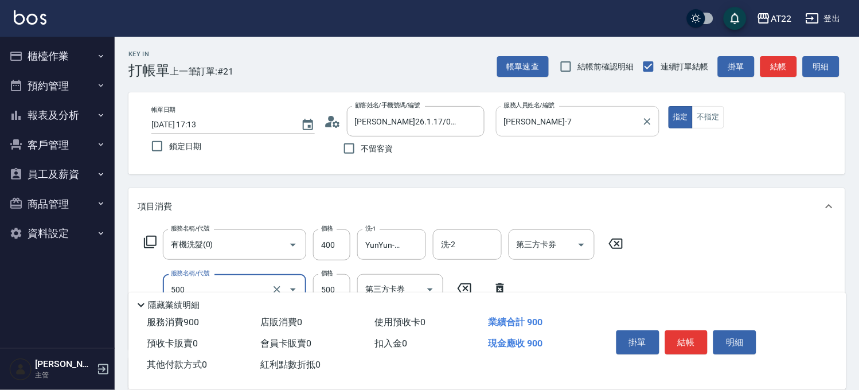
type input "剪髮(500)"
type input "630"
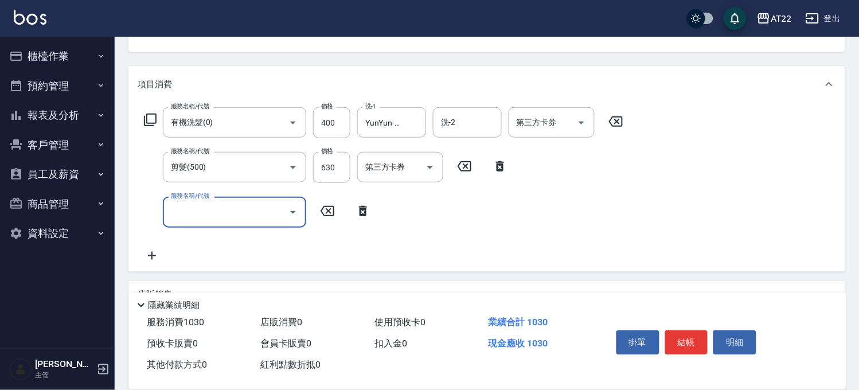
scroll to position [191, 0]
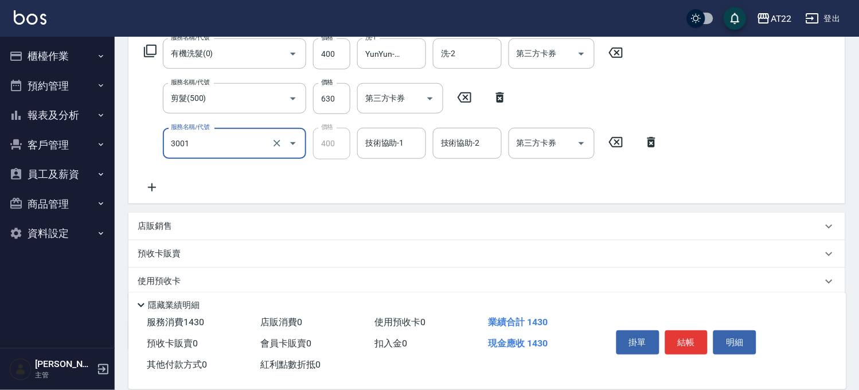
type input "側邊燙貼(3001)"
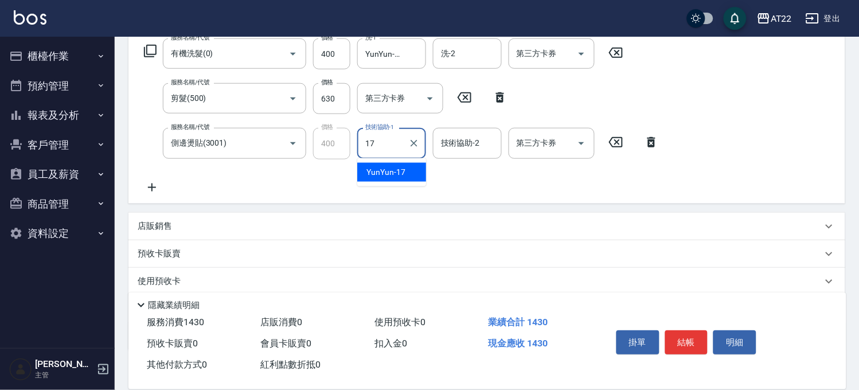
type input "YunYun-17"
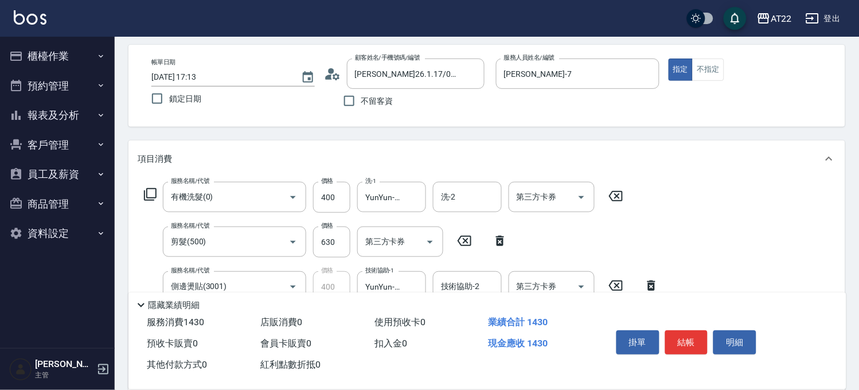
scroll to position [0, 0]
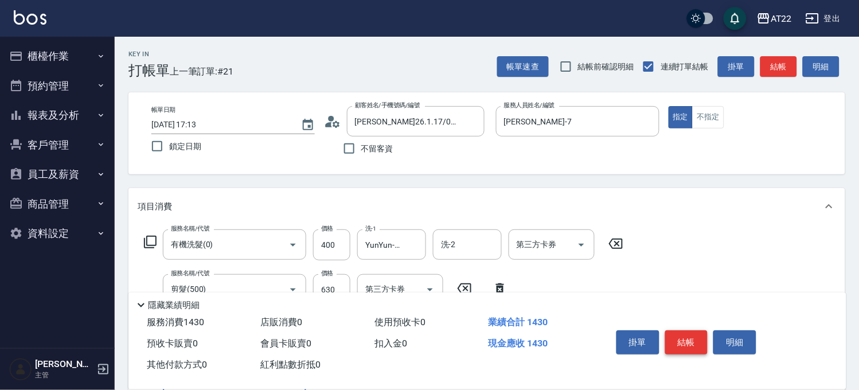
click at [681, 344] on button "結帳" at bounding box center [687, 342] width 43 height 24
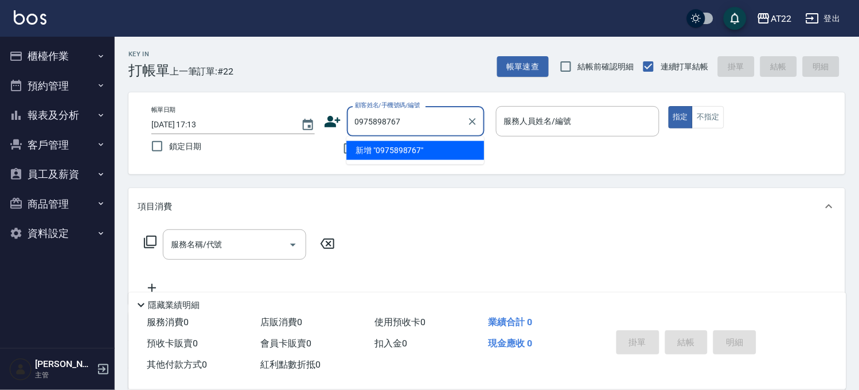
drag, startPoint x: 383, startPoint y: 124, endPoint x: 375, endPoint y: 125, distance: 8.1
click at [375, 125] on input "0975898767" at bounding box center [407, 121] width 110 height 20
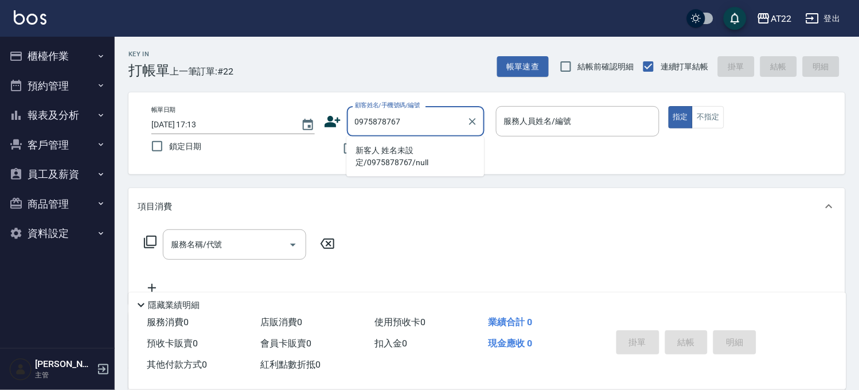
click at [413, 159] on li "新客人 姓名未設定/0975878767/null" at bounding box center [416, 156] width 138 height 31
type input "新客人 姓名未設定/0975878767/null"
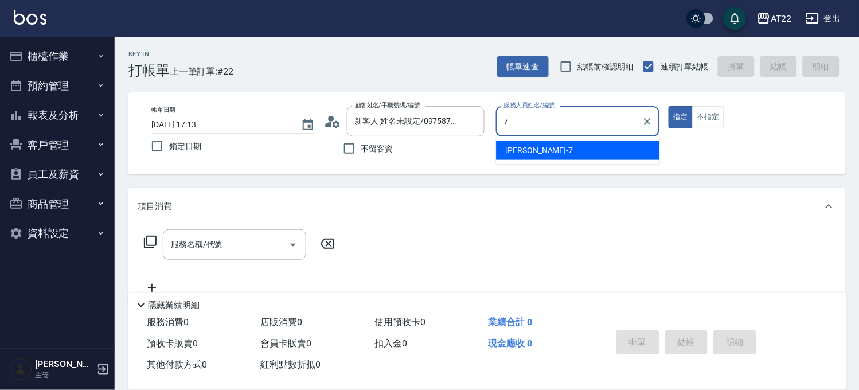
type input "Allen-7"
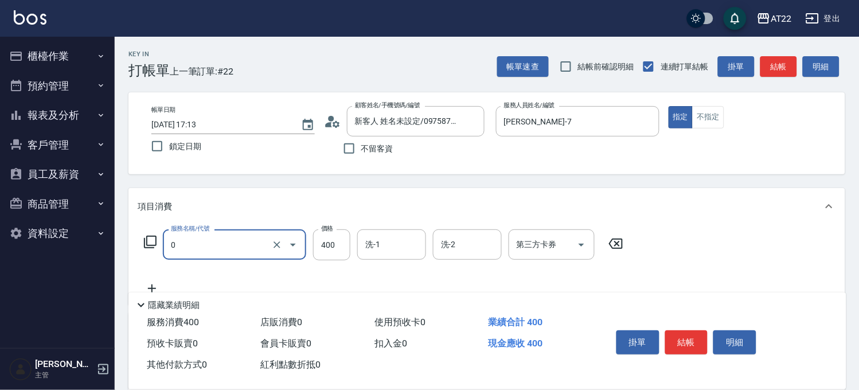
type input "有機洗髮(0)"
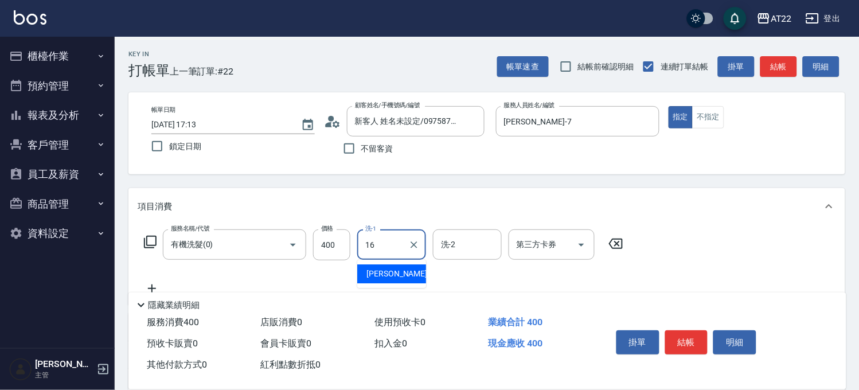
type input "Joe-16"
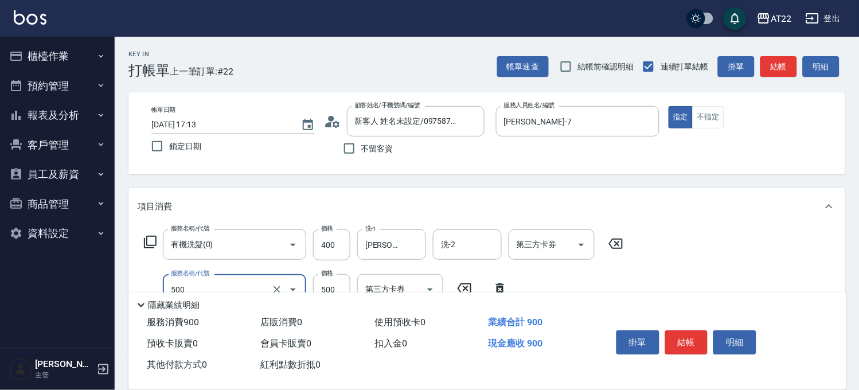
type input "剪髮(500)"
type input "700"
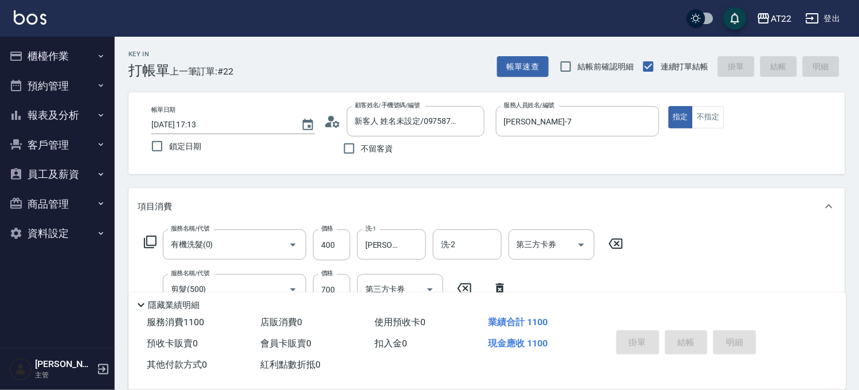
type input "2025/08/17 17:14"
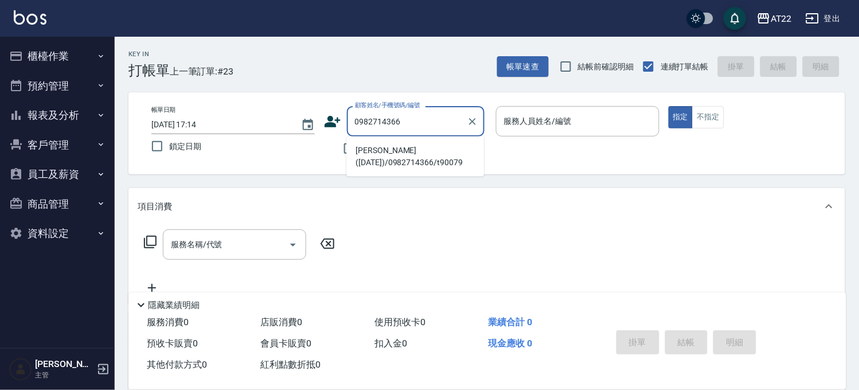
click at [415, 151] on li "康朕洲(27/1/25)/0982714366/t90079" at bounding box center [416, 156] width 138 height 31
type input "康朕洲(27/1/25)/0982714366/t90079"
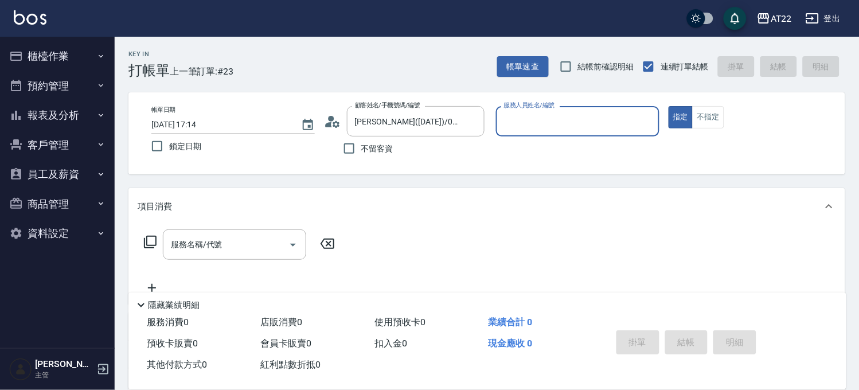
type input "Allen-7"
click at [247, 256] on input "服務名稱/代號" at bounding box center [226, 248] width 116 height 20
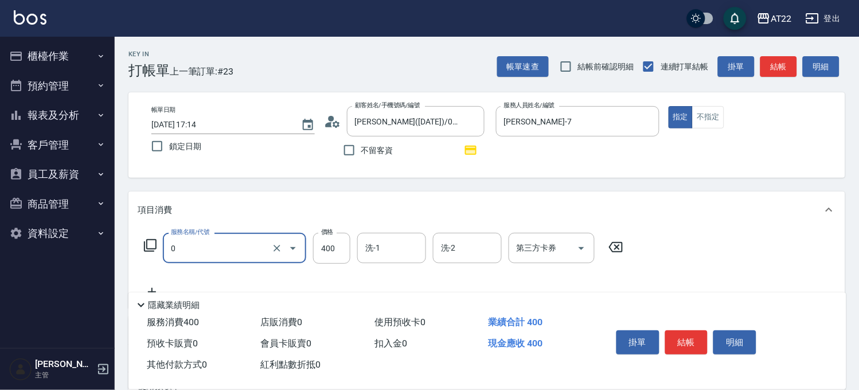
type input "有機洗髮(0)"
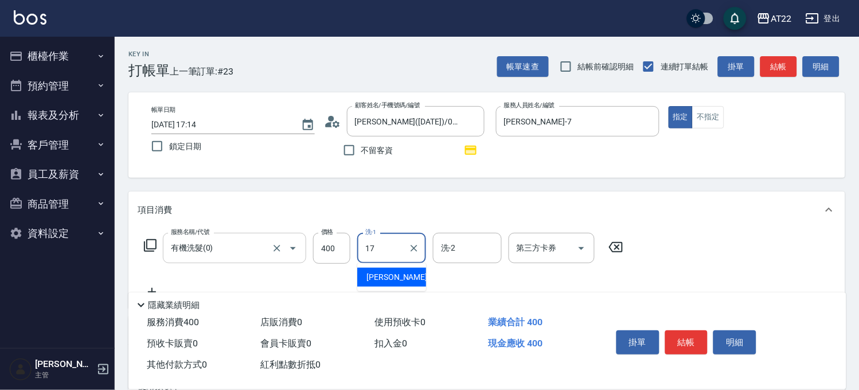
type input "YunYun-17"
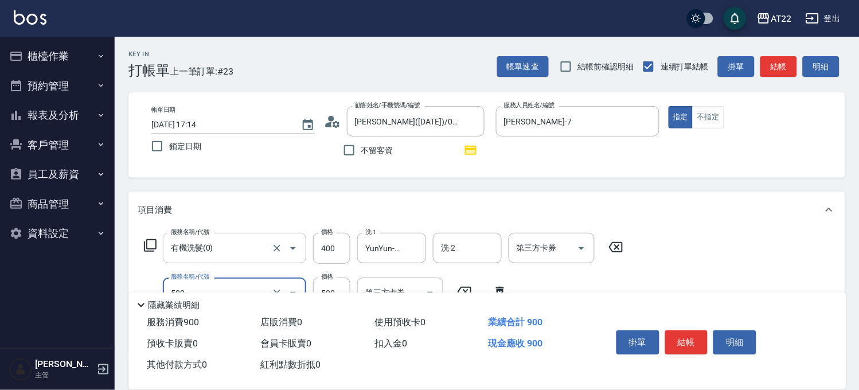
type input "剪髮(500)"
type input "700"
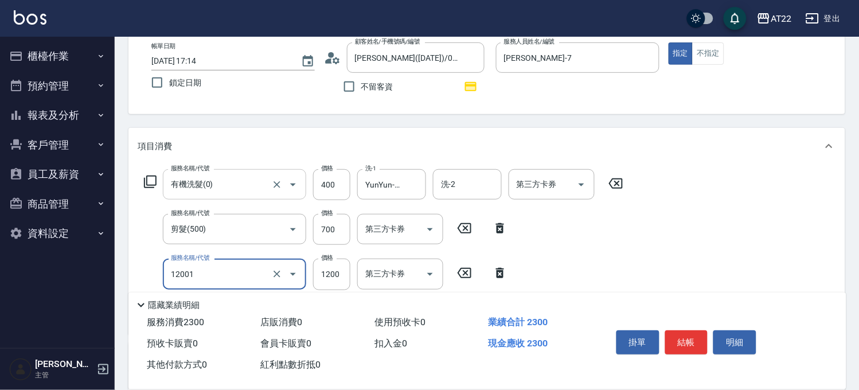
type input "燙髮S(12001)"
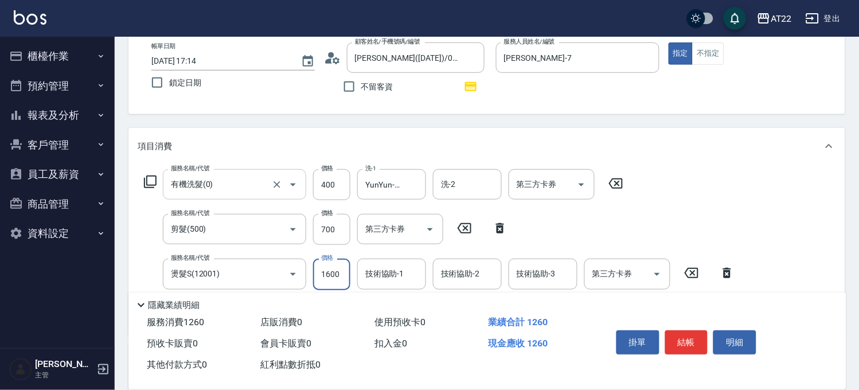
type input "1600"
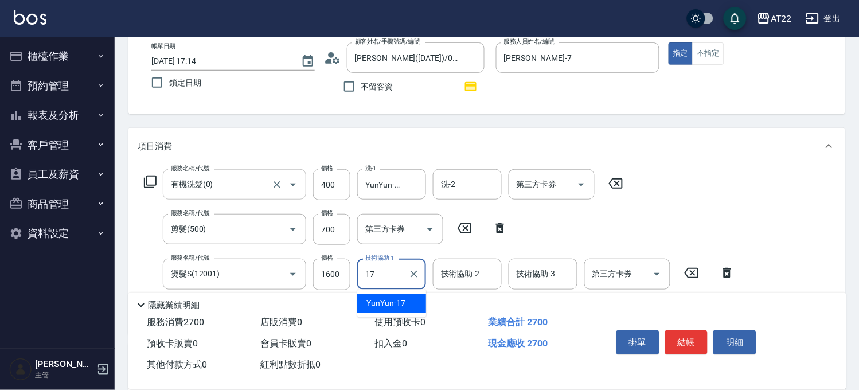
type input "YunYun-17"
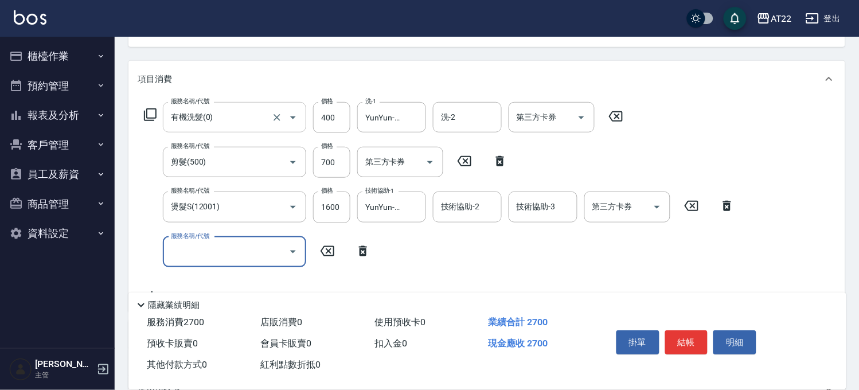
scroll to position [191, 0]
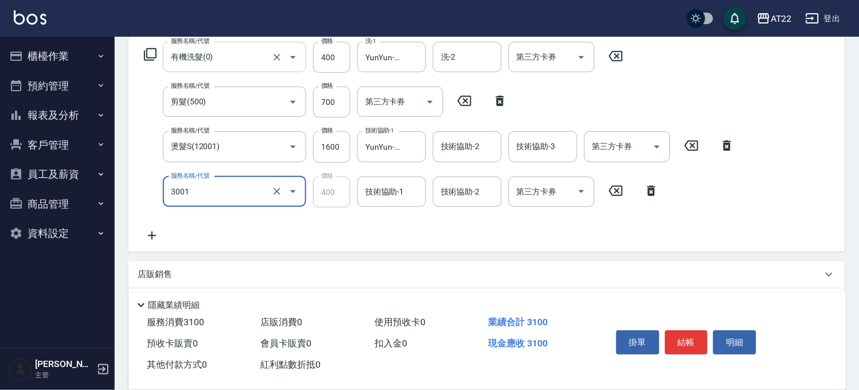
type input "側邊燙貼(3001)"
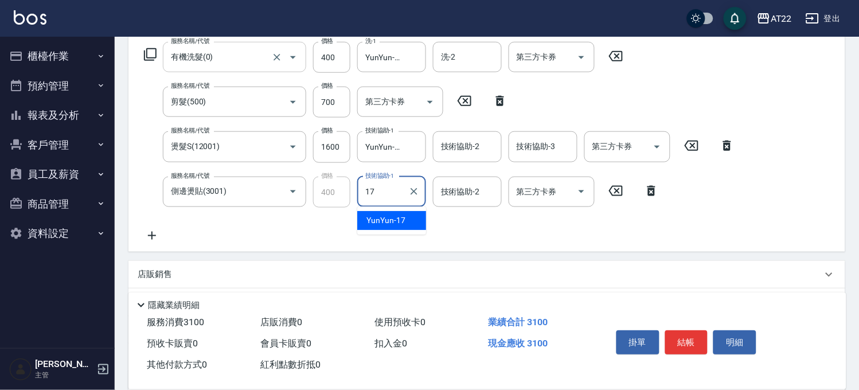
type input "YunYun-17"
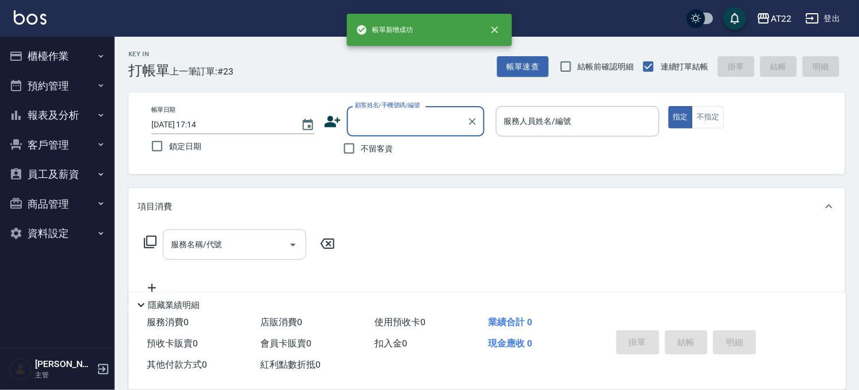
scroll to position [0, 0]
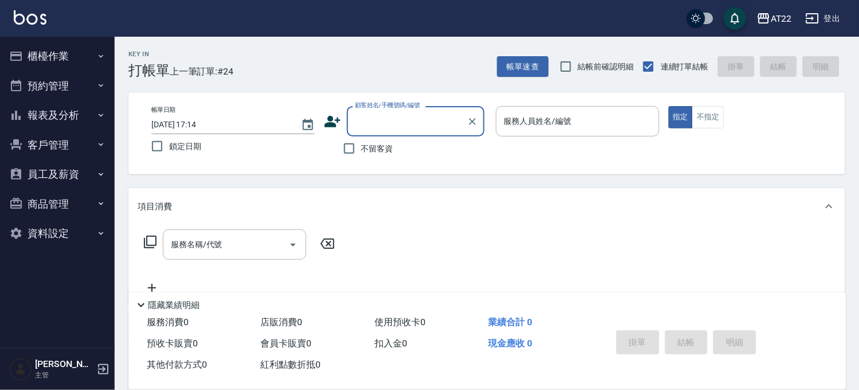
click at [493, 77] on div "Key In 打帳單 上一筆訂單:#24 帳單速查 結帳前確認明細 連續打單結帳 掛單 結帳 明細" at bounding box center [480, 58] width 731 height 42
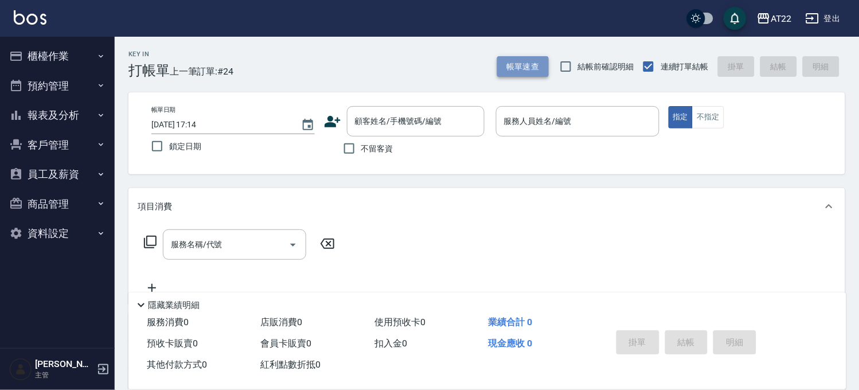
click at [519, 67] on button "帳單速查" at bounding box center [523, 66] width 52 height 21
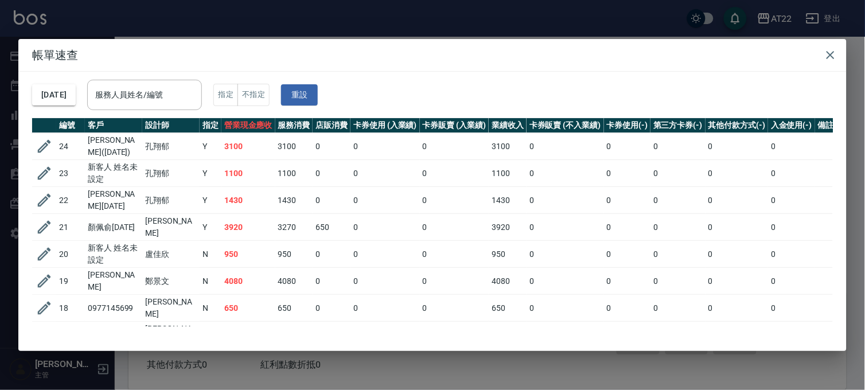
click at [373, 20] on div "帳單速查 2025/08/17 服務人員姓名/編號 服務人員姓名/編號 指定 不指定 重設 編號 客戶 設計師 指定 營業現金應收 服務消費 店販消費 卡券使…" at bounding box center [432, 195] width 865 height 390
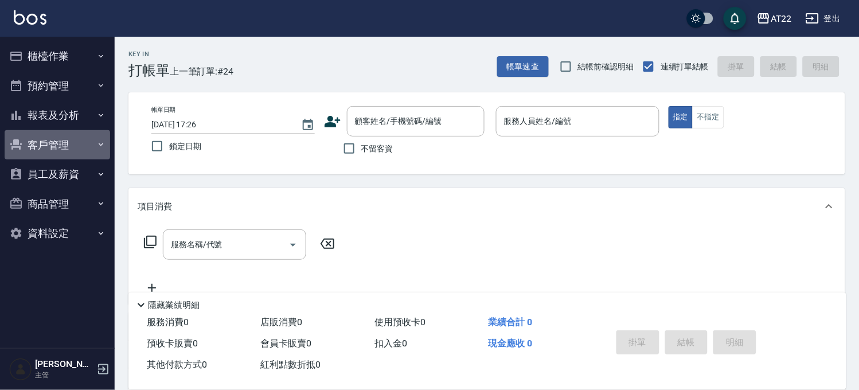
click at [61, 143] on button "客戶管理" at bounding box center [58, 145] width 106 height 30
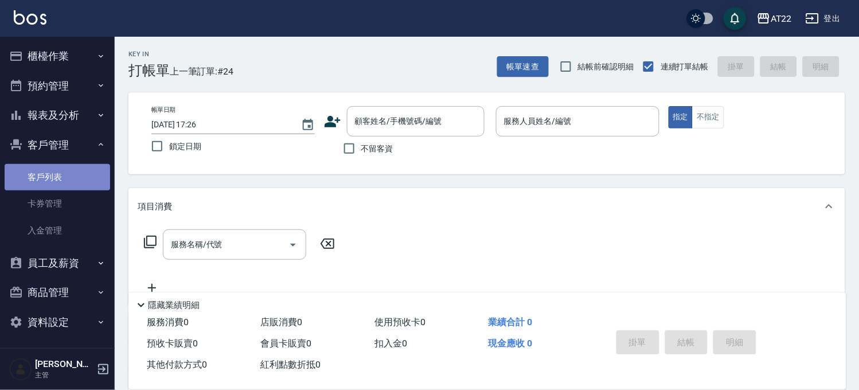
click at [65, 174] on link "客戶列表" at bounding box center [58, 177] width 106 height 26
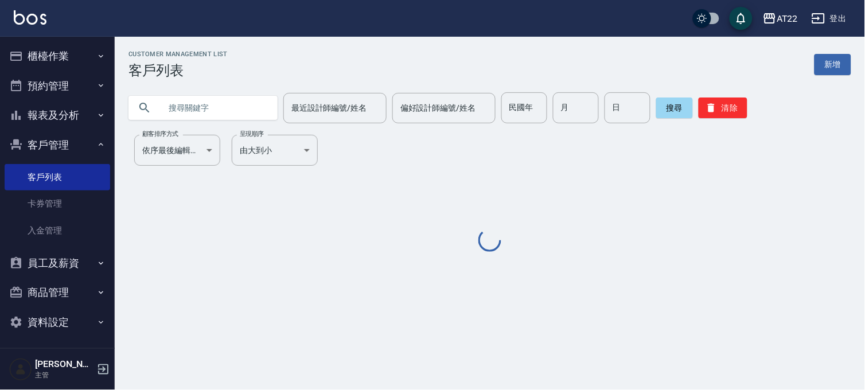
click at [219, 110] on input "text" at bounding box center [215, 107] width 108 height 31
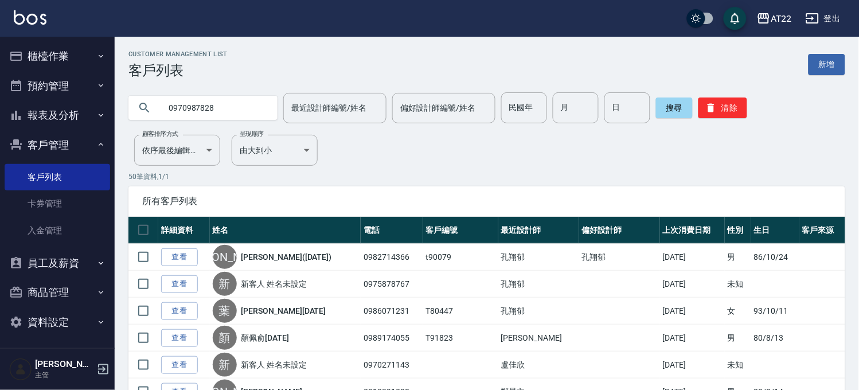
type input "0970987828"
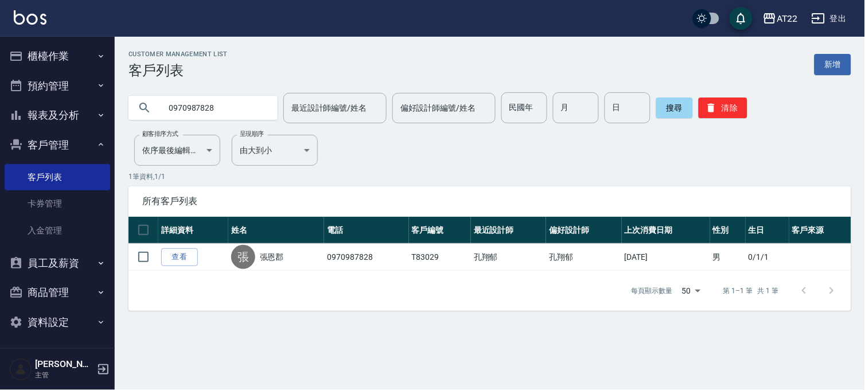
click at [219, 110] on input "0970987828" at bounding box center [215, 107] width 108 height 31
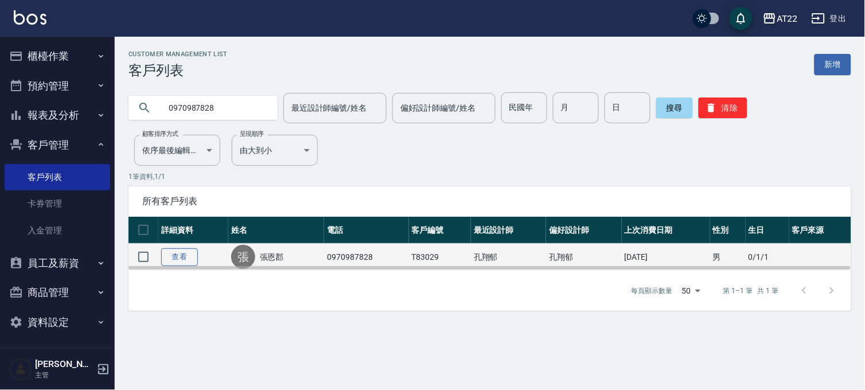
click at [169, 255] on link "查看" at bounding box center [179, 257] width 37 height 18
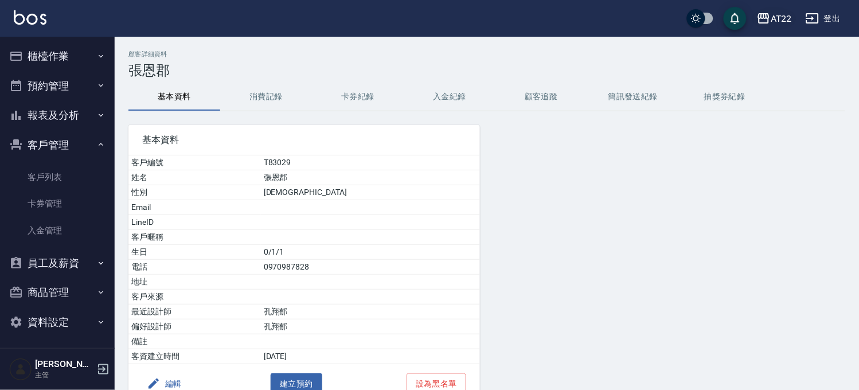
click at [782, 11] on div "AT22" at bounding box center [781, 18] width 21 height 14
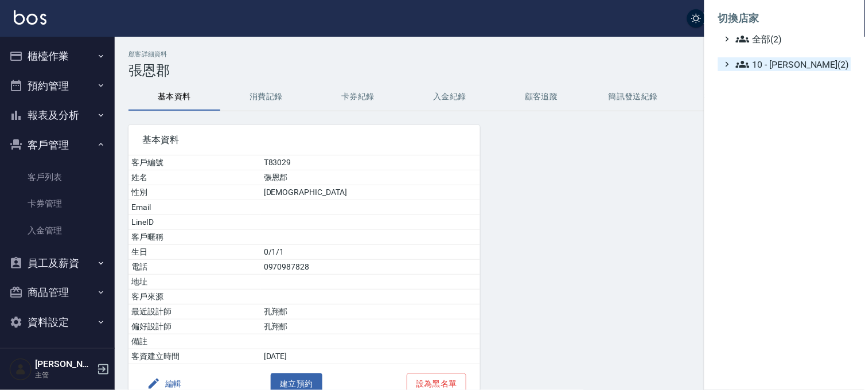
click at [772, 63] on span "10 - [PERSON_NAME](2)" at bounding box center [791, 64] width 111 height 14
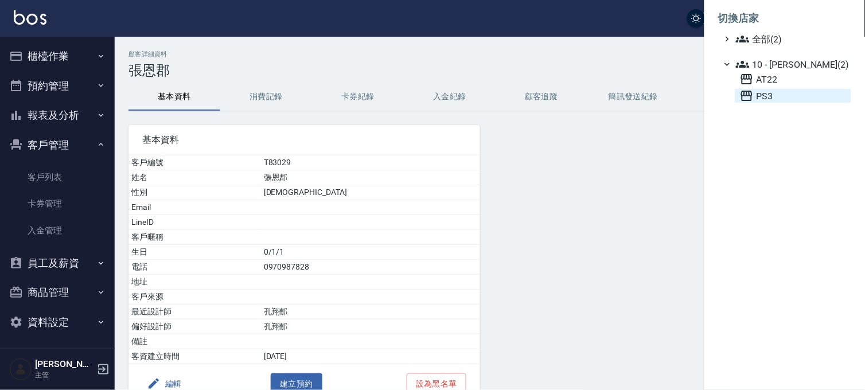
click at [767, 99] on span "PS3" at bounding box center [793, 96] width 107 height 14
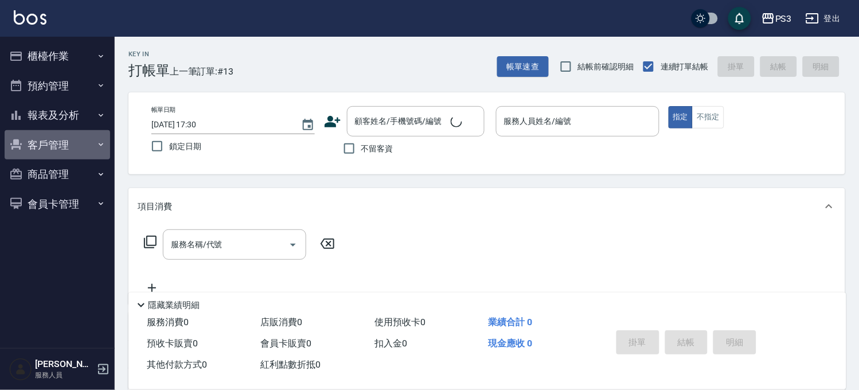
click at [53, 145] on button "客戶管理" at bounding box center [58, 145] width 106 height 30
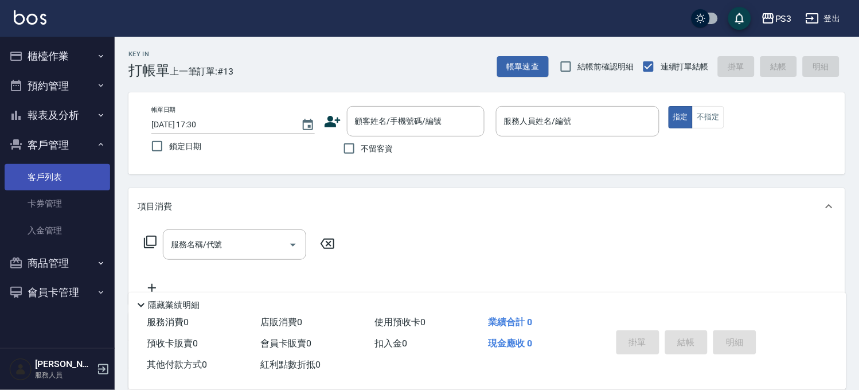
click at [44, 175] on link "客戶列表" at bounding box center [58, 177] width 106 height 26
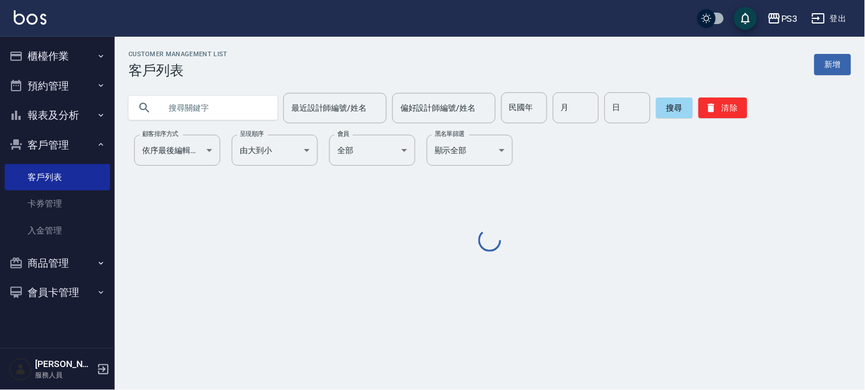
click at [204, 106] on input "text" at bounding box center [215, 107] width 108 height 31
paste input "0970987828"
type input "0970987828"
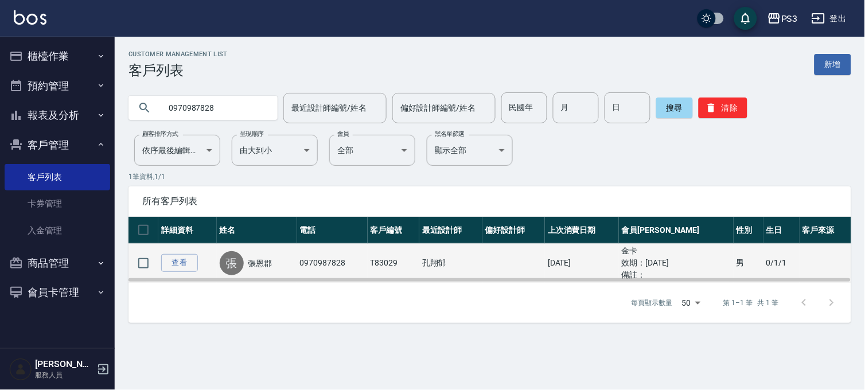
drag, startPoint x: 663, startPoint y: 264, endPoint x: 710, endPoint y: 261, distance: 47.1
click at [710, 261] on ul "效期： [DATE]" at bounding box center [676, 263] width 109 height 12
drag, startPoint x: 371, startPoint y: 260, endPoint x: 408, endPoint y: 262, distance: 37.3
click at [408, 262] on tr "查看 [PERSON_NAME] 0970987828 T83029 [PERSON_NAME][DATE] 金卡 效期： [DATE] 備註： 男 0/1/1" at bounding box center [490, 263] width 723 height 39
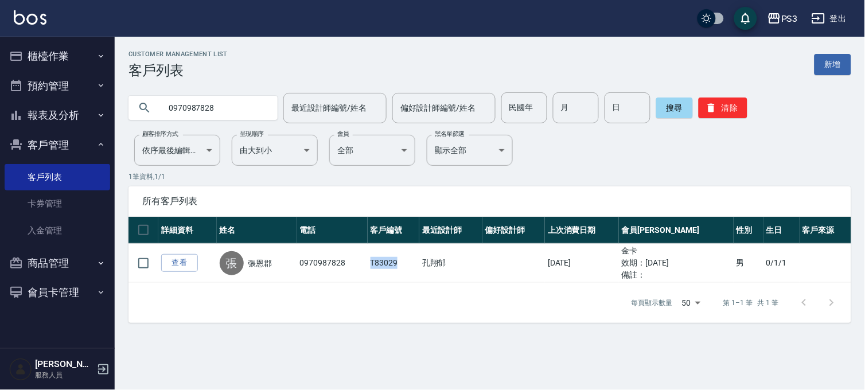
copy tr "T83029"
click at [792, 14] on div "PS3" at bounding box center [789, 18] width 17 height 14
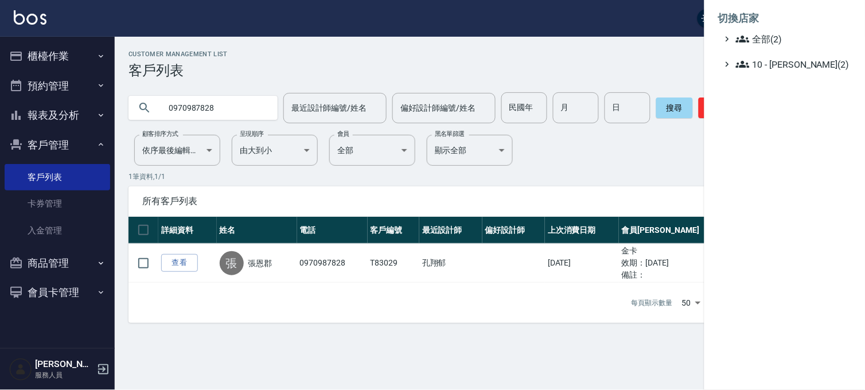
click at [325, 268] on div at bounding box center [432, 195] width 865 height 390
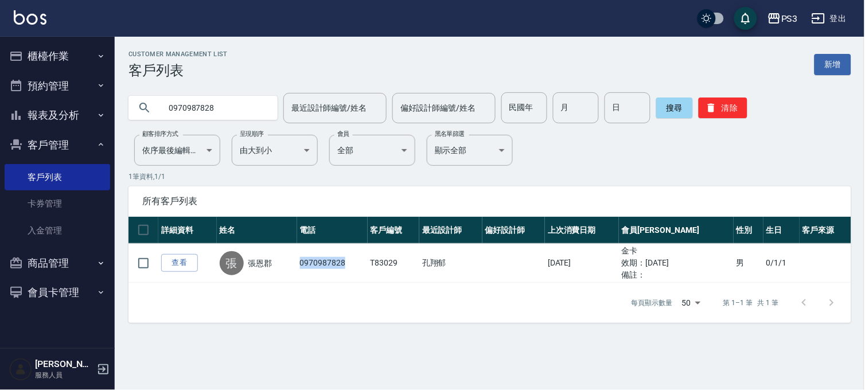
click at [326, 260] on td "0970987828" at bounding box center [332, 263] width 71 height 39
copy td "0970987828"
click at [776, 27] on button "PS3" at bounding box center [783, 19] width 40 height 24
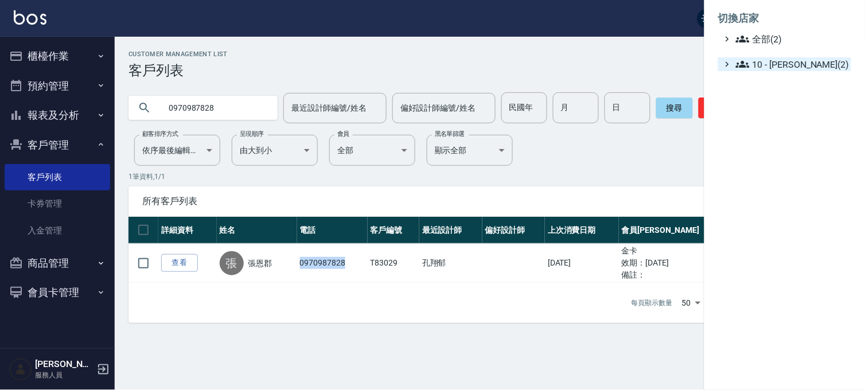
click at [775, 60] on span "10 - [PERSON_NAME](2)" at bounding box center [791, 64] width 111 height 14
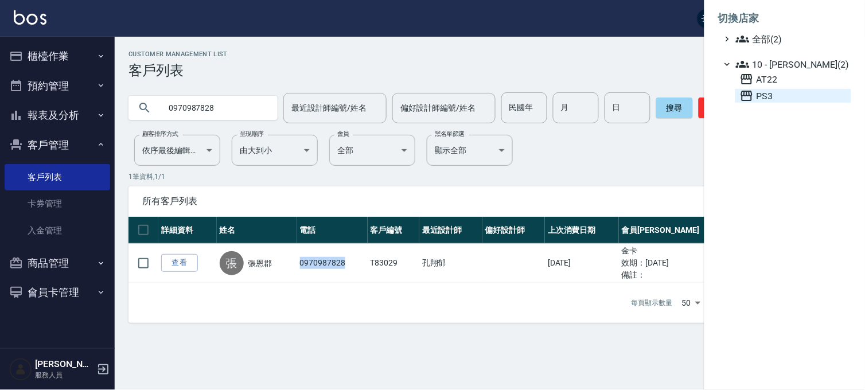
click at [756, 95] on span "PS3" at bounding box center [793, 96] width 107 height 14
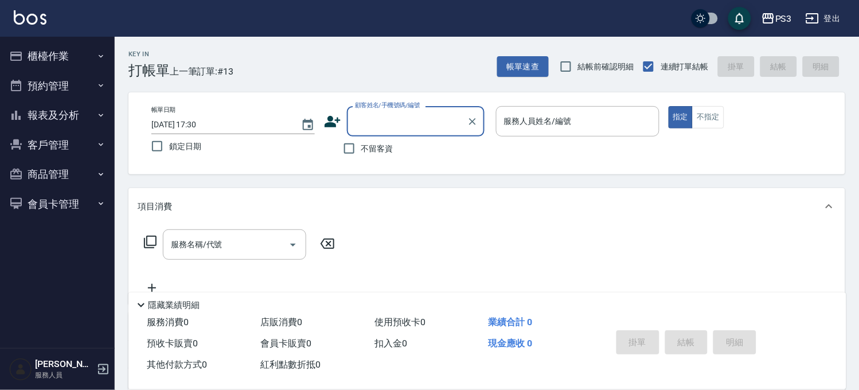
drag, startPoint x: 56, startPoint y: 149, endPoint x: 44, endPoint y: 172, distance: 25.9
click at [56, 149] on button "客戶管理" at bounding box center [58, 145] width 106 height 30
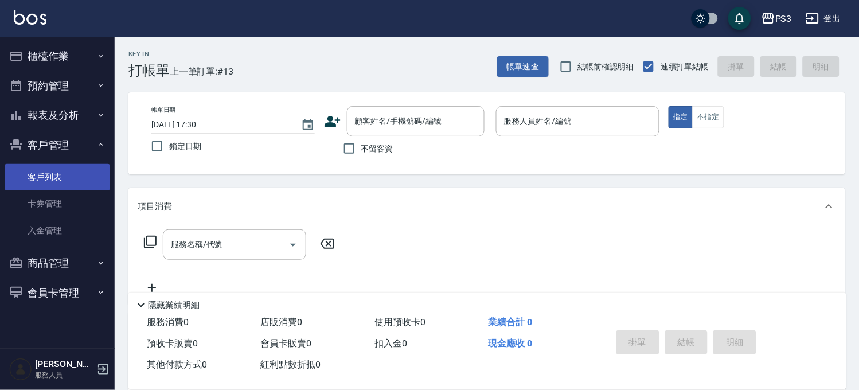
click at [44, 172] on link "客戶列表" at bounding box center [58, 177] width 106 height 26
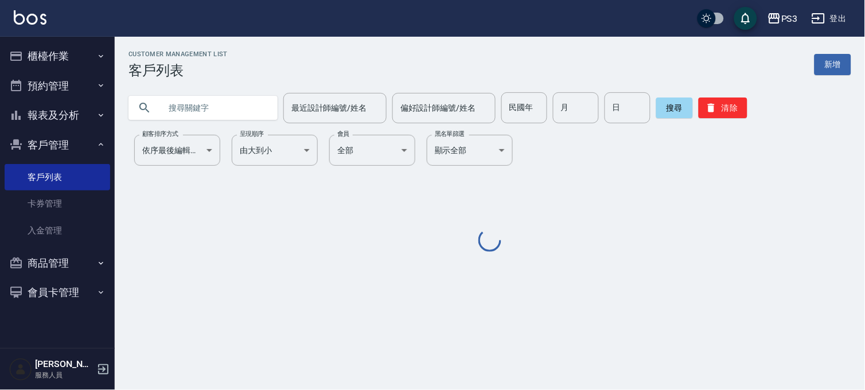
click at [234, 112] on input "text" at bounding box center [215, 107] width 108 height 31
paste input "0970987828"
type input "0970987828"
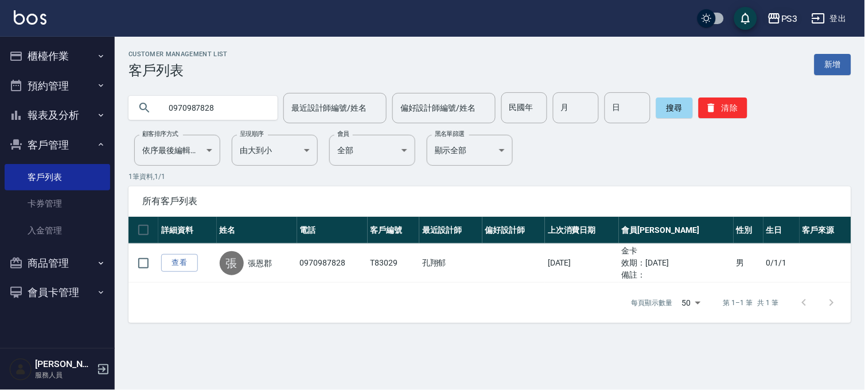
click at [795, 16] on div "PS3" at bounding box center [789, 18] width 17 height 14
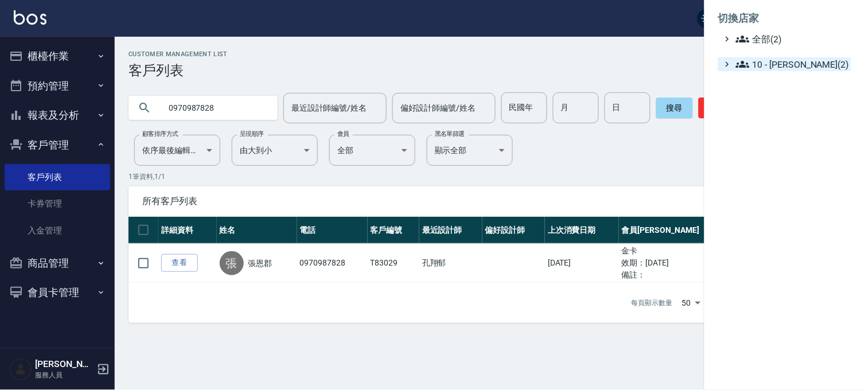
click at [777, 65] on span "10 - 楊家昕(2)" at bounding box center [791, 64] width 111 height 14
click at [764, 85] on span "AT22" at bounding box center [793, 79] width 107 height 14
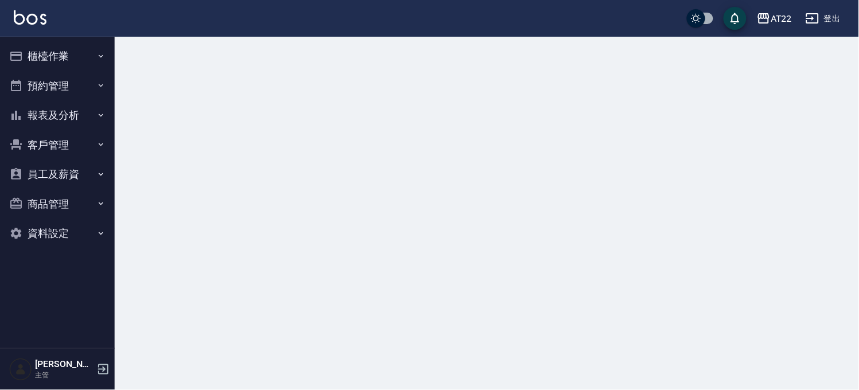
click at [43, 146] on button "客戶管理" at bounding box center [58, 145] width 106 height 30
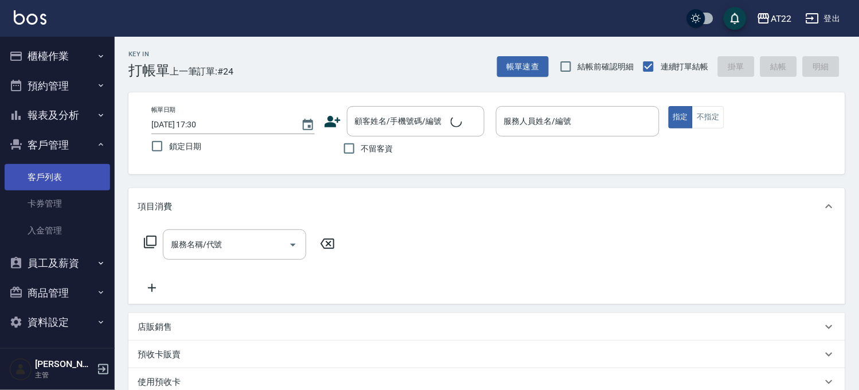
click at [38, 168] on link "客戶列表" at bounding box center [58, 177] width 106 height 26
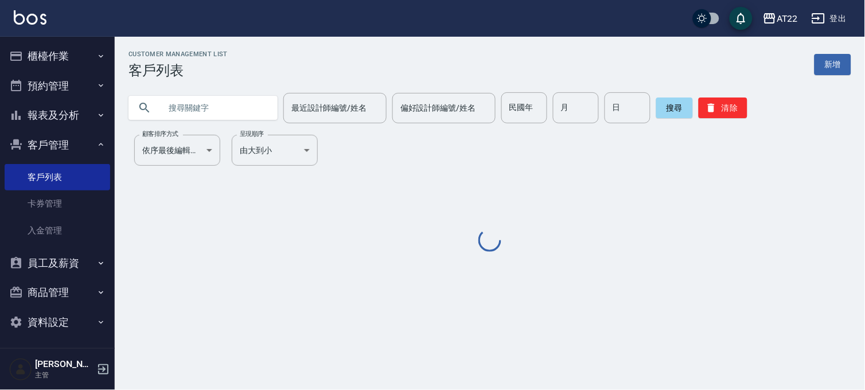
click at [199, 111] on input "text" at bounding box center [215, 107] width 108 height 31
paste input "0970987828"
type input "0970987828"
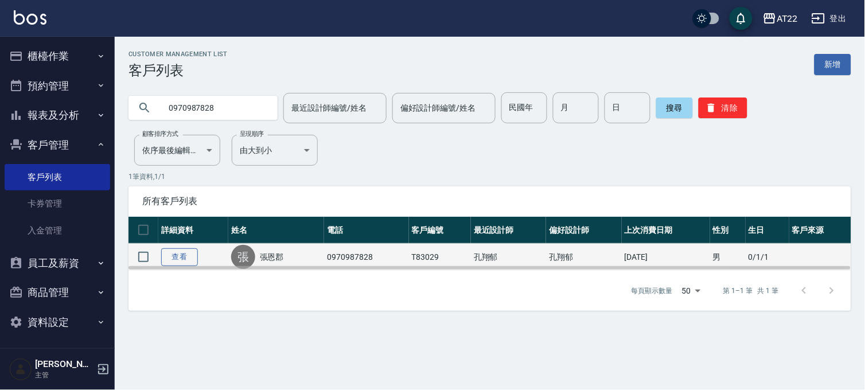
click at [180, 255] on link "查看" at bounding box center [179, 257] width 37 height 18
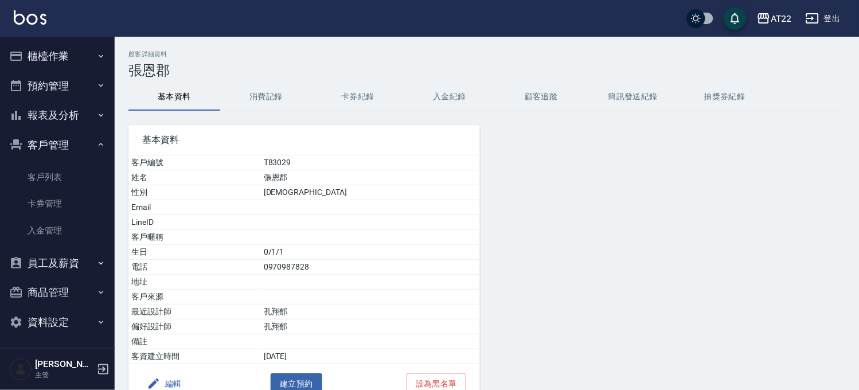
click at [174, 384] on button "編輯" at bounding box center [164, 383] width 44 height 21
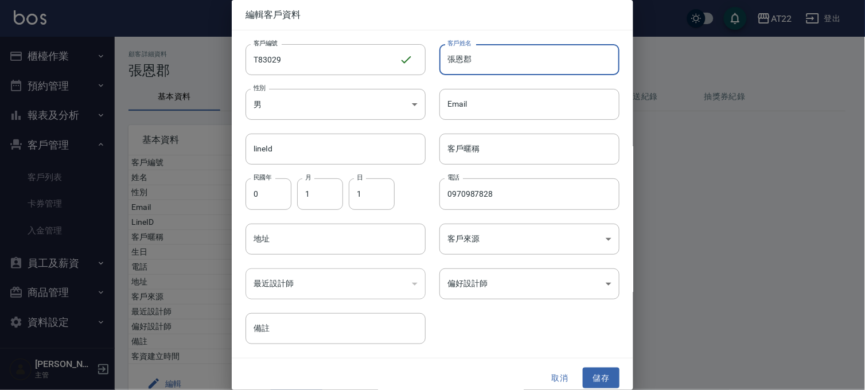
click at [546, 63] on input "張恩郡" at bounding box center [529, 59] width 180 height 31
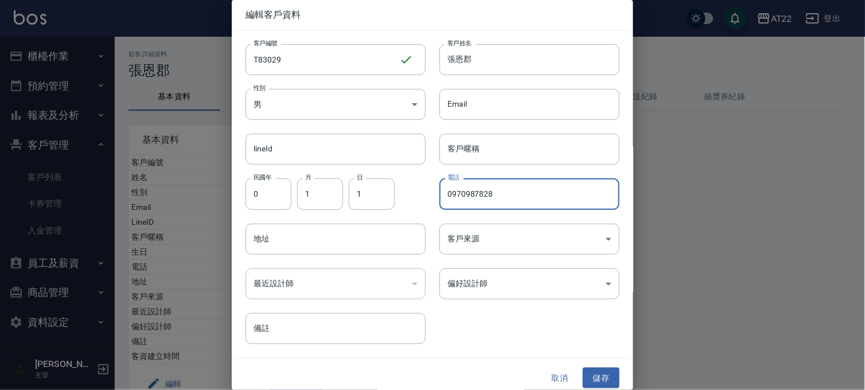
drag, startPoint x: 489, startPoint y: 190, endPoint x: 412, endPoint y: 194, distance: 77.0
click at [412, 194] on div "客戶編號 T83029 ​ 客戶編號 客戶姓名 張恩郡 客戶姓名 性別 男 MALE 性別 Email Email lineId lineId 客戶暱稱 客戶…" at bounding box center [426, 187] width 388 height 314
type input "0909907828"
click at [525, 73] on input "張恩郡" at bounding box center [529, 59] width 180 height 31
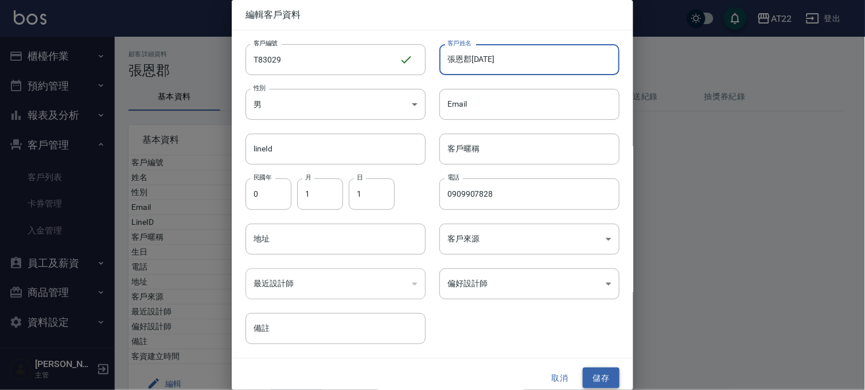
type input "張恩郡25.10.19"
click at [605, 372] on button "儲存" at bounding box center [601, 378] width 37 height 21
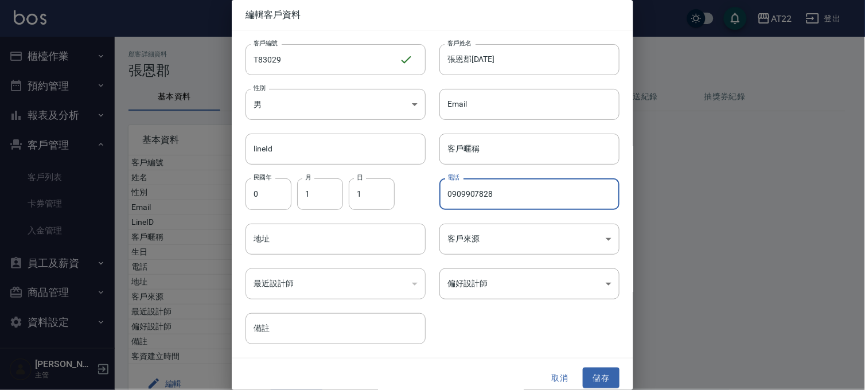
click at [509, 201] on input "0909907828" at bounding box center [529, 193] width 180 height 31
click at [555, 380] on button "取消" at bounding box center [560, 378] width 37 height 21
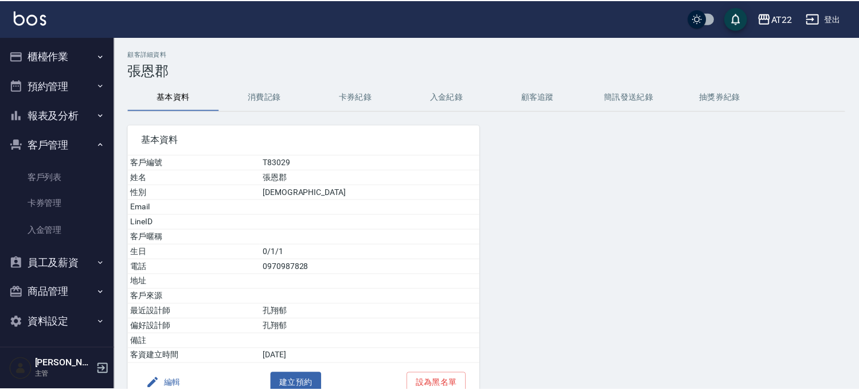
scroll to position [5, 0]
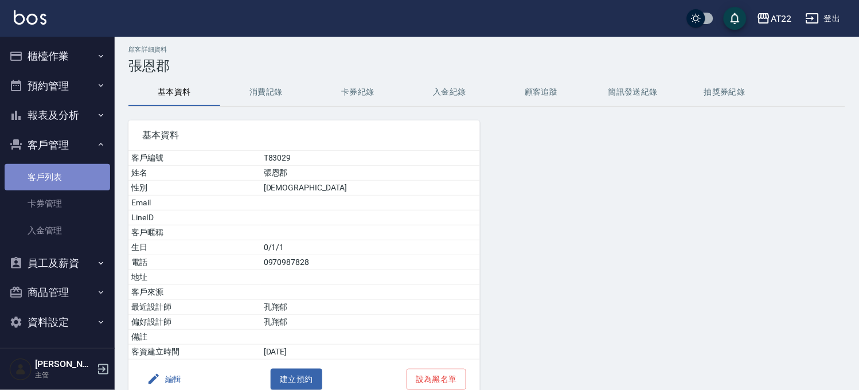
click at [76, 176] on link "客戶列表" at bounding box center [58, 177] width 106 height 26
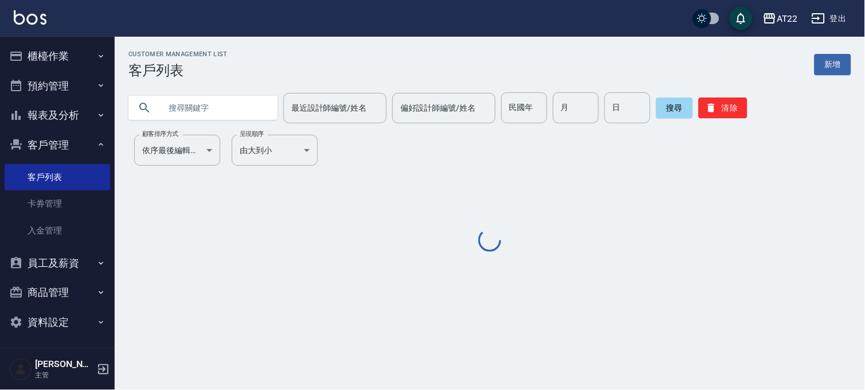
click at [178, 104] on input "text" at bounding box center [215, 107] width 108 height 31
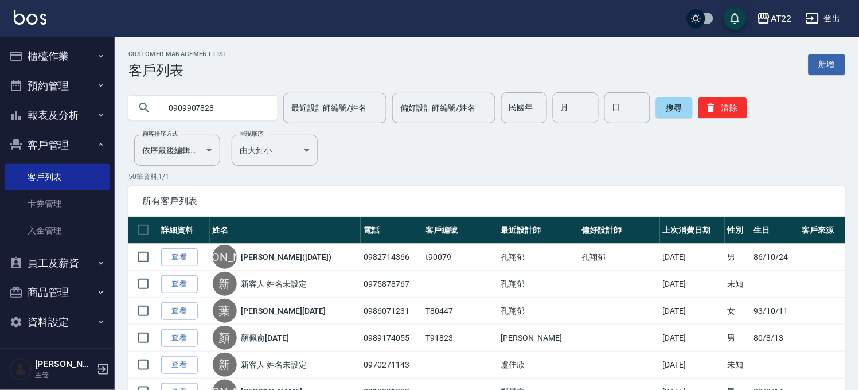
type input "0909907828"
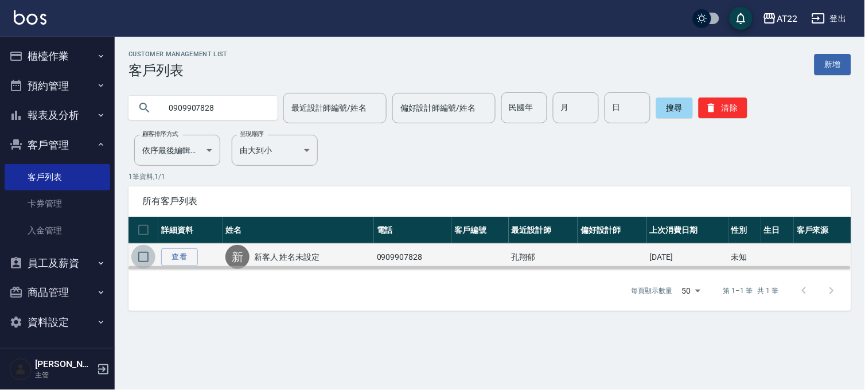
click at [138, 255] on input "checkbox" at bounding box center [143, 257] width 24 height 24
checkbox input "true"
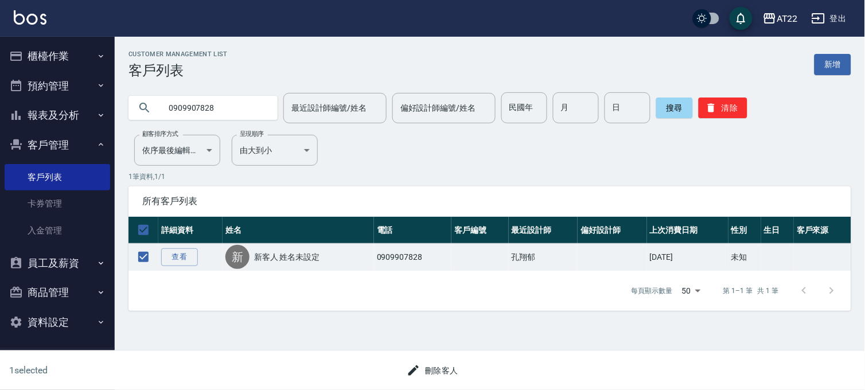
click at [465, 373] on div "刪除客人" at bounding box center [432, 370] width 419 height 21
click at [418, 368] on icon "button" at bounding box center [414, 371] width 14 height 14
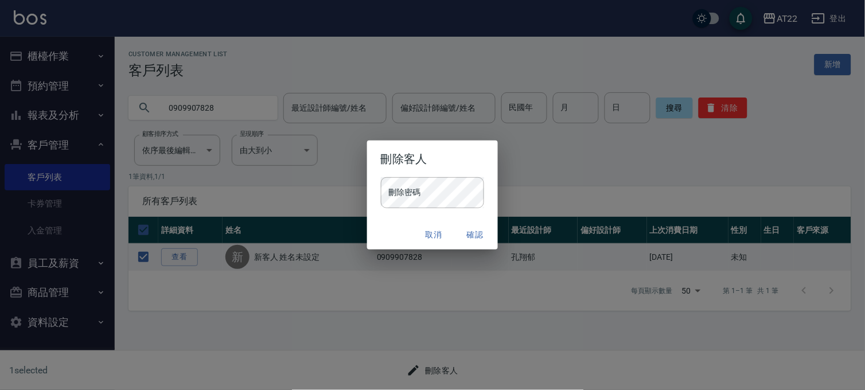
click at [436, 208] on div "刪除密碼 刪除密碼" at bounding box center [432, 198] width 131 height 42
click at [473, 231] on button "確認" at bounding box center [475, 234] width 37 height 21
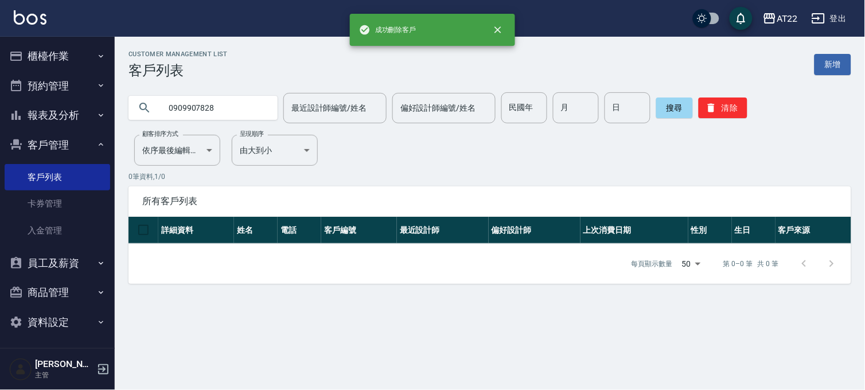
click at [220, 106] on input "0909907828" at bounding box center [215, 107] width 108 height 31
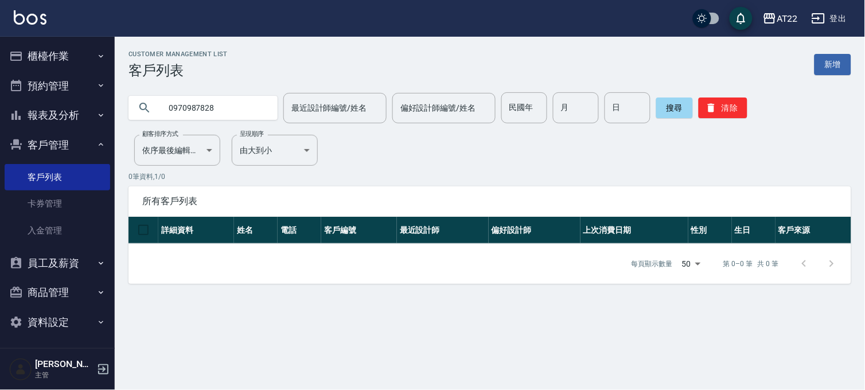
type input "0970987828"
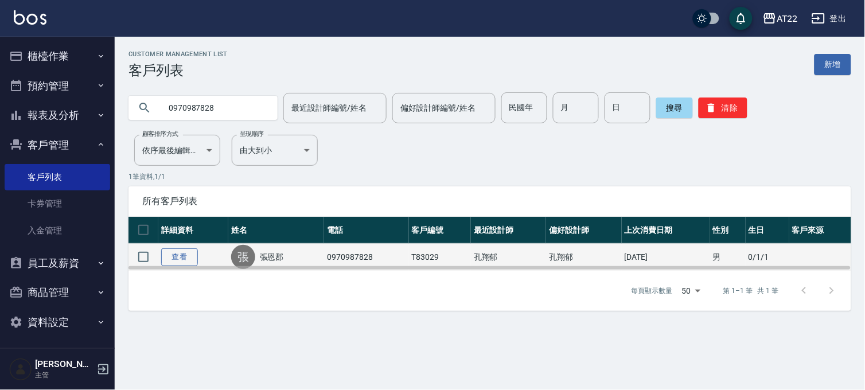
click at [182, 250] on link "查看" at bounding box center [179, 257] width 37 height 18
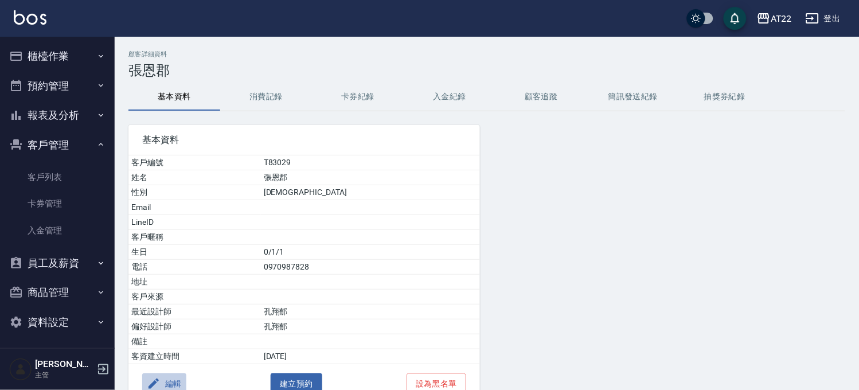
click at [176, 377] on button "編輯" at bounding box center [164, 383] width 44 height 21
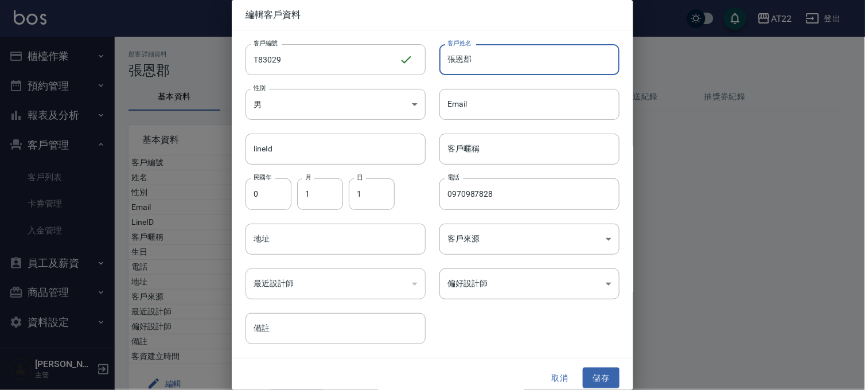
click at [564, 62] on input "張恩郡" at bounding box center [529, 59] width 180 height 31
type input "張恩郡25.10.19"
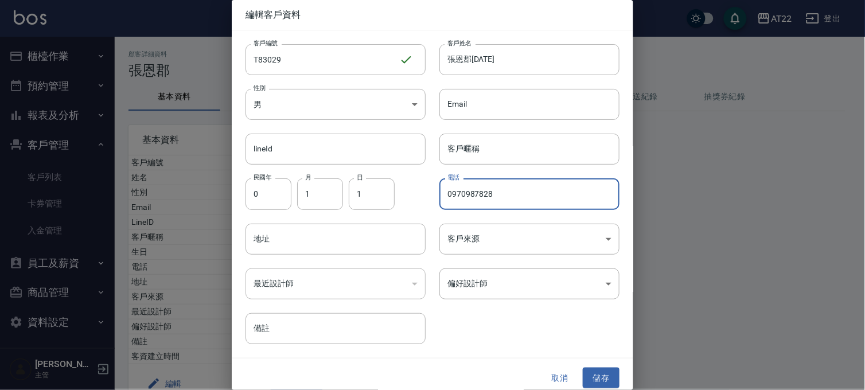
drag, startPoint x: 375, startPoint y: 185, endPoint x: 196, endPoint y: 153, distance: 182.4
click at [196, 153] on div "編輯客戶資料 客戶編號 T83029 ​ 客戶編號 客戶姓名 張恩郡25.10.19 客戶姓名 性別 男 MALE 性別 Email Email lineId…" at bounding box center [432, 195] width 865 height 390
type input "0909907828"
click at [612, 387] on button "儲存" at bounding box center [601, 378] width 37 height 21
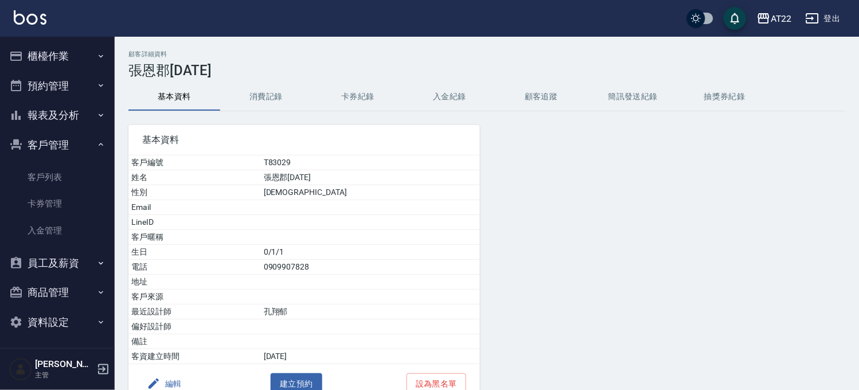
drag, startPoint x: 50, startPoint y: 172, endPoint x: 50, endPoint y: 159, distance: 12.6
click at [50, 172] on link "客戶列表" at bounding box center [58, 177] width 106 height 26
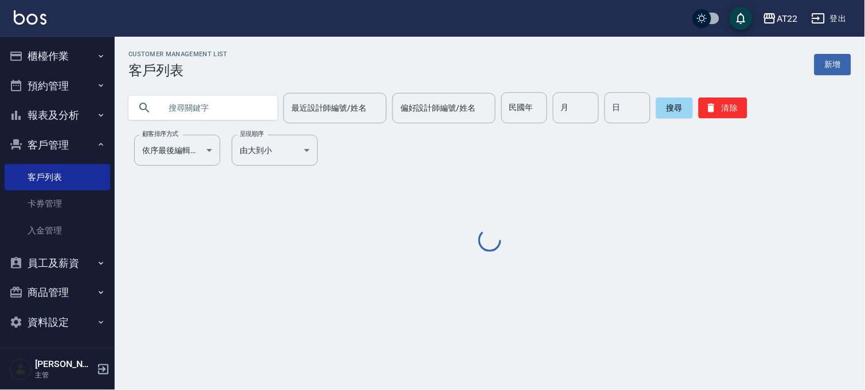
click at [50, 53] on button "櫃檯作業" at bounding box center [58, 56] width 106 height 30
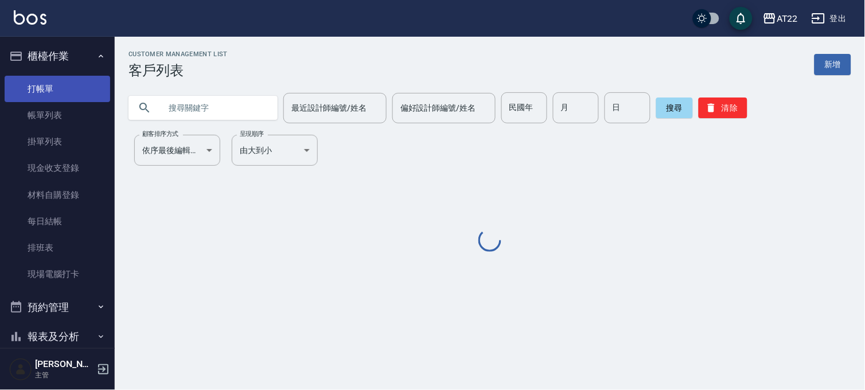
click at [42, 85] on link "打帳單" at bounding box center [58, 89] width 106 height 26
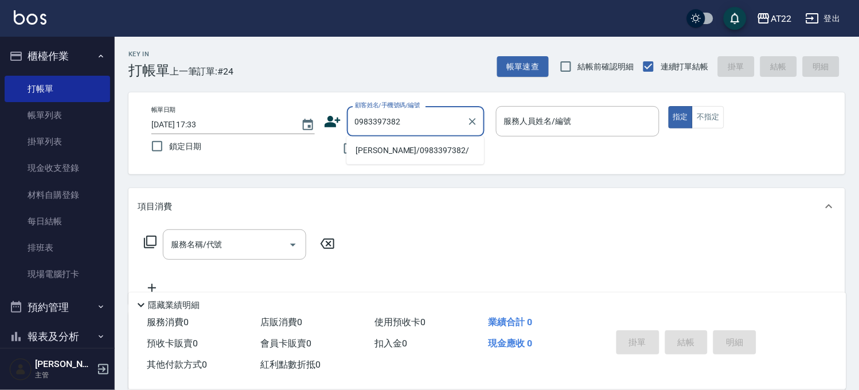
click at [403, 150] on li "蔡昇峰/0983397382/" at bounding box center [416, 150] width 138 height 19
type input "蔡昇峰/0983397382/"
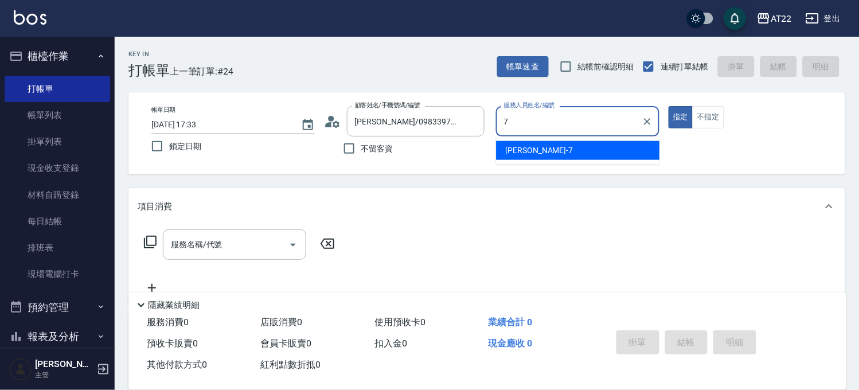
type input "Allen-7"
type button "true"
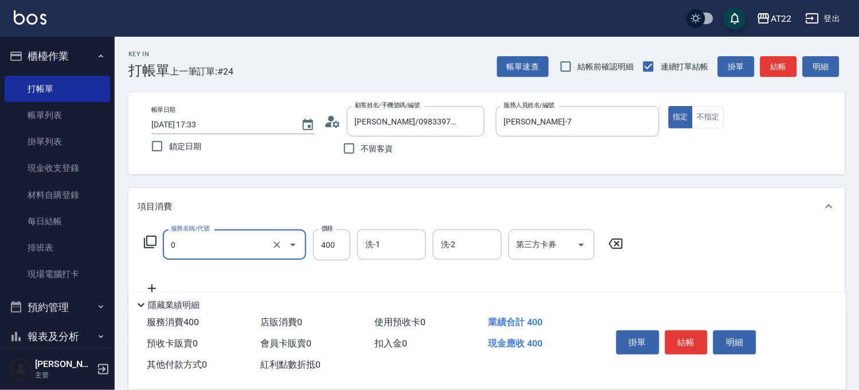
type input "有機洗髮(0)"
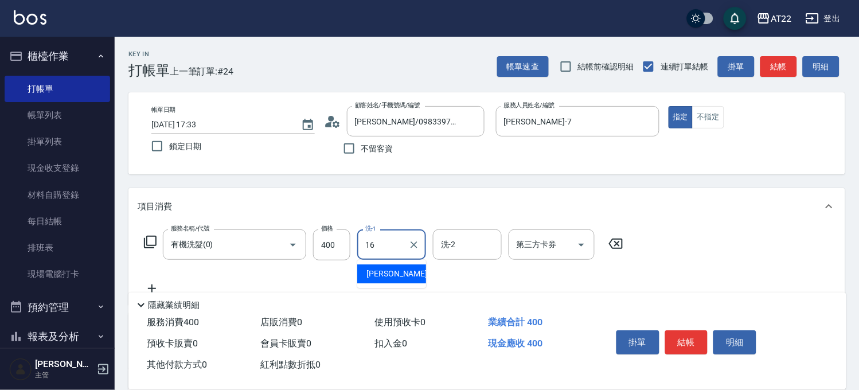
type input "Joe-16"
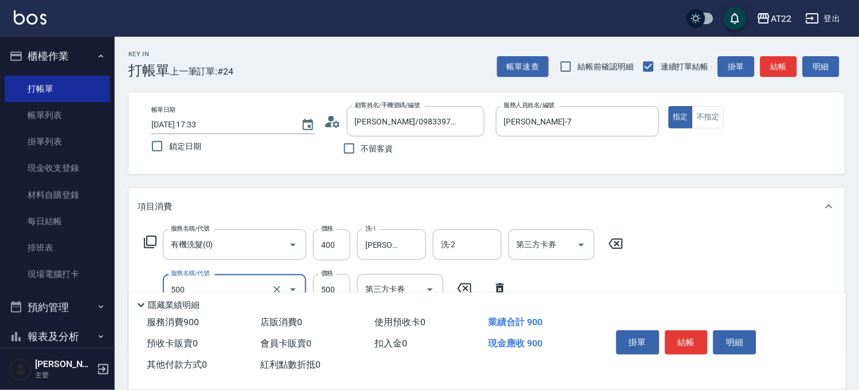
type input "剪髮(500)"
type input "700"
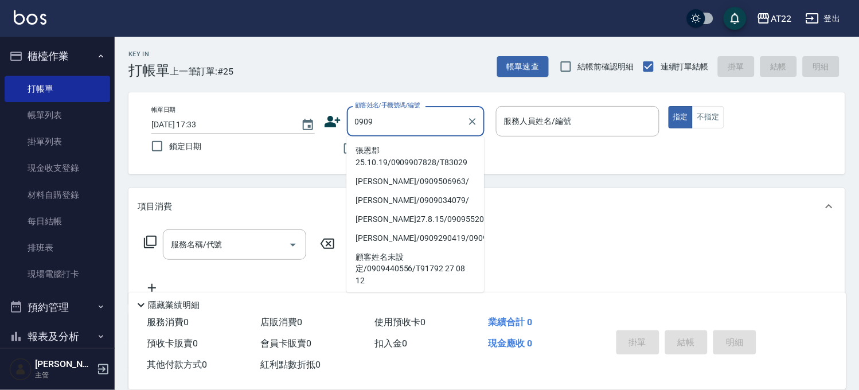
click at [403, 158] on li "張恩郡25.10.19/0909907828/T83029" at bounding box center [416, 156] width 138 height 31
type input "張恩郡25.10.19/0909907828/T83029"
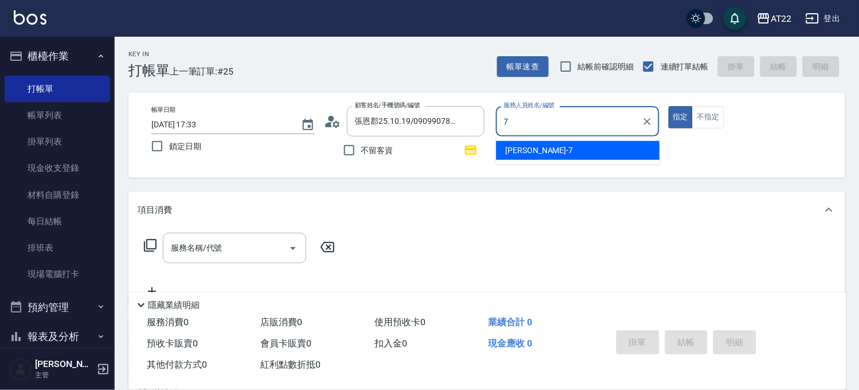
type input "Allen-7"
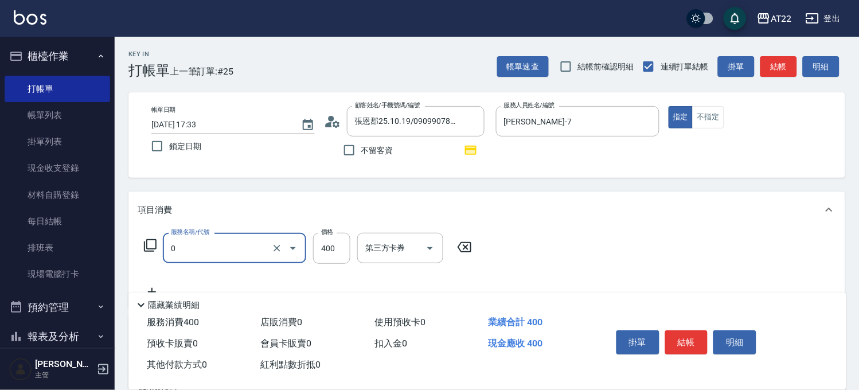
type input "有機洗髮(0)"
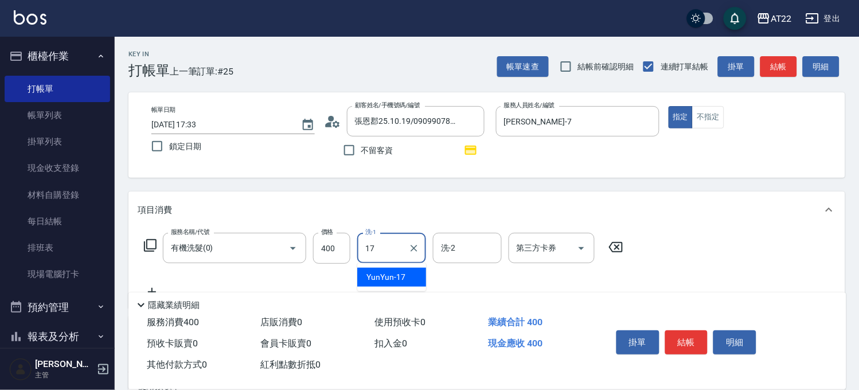
type input "YunYun-17"
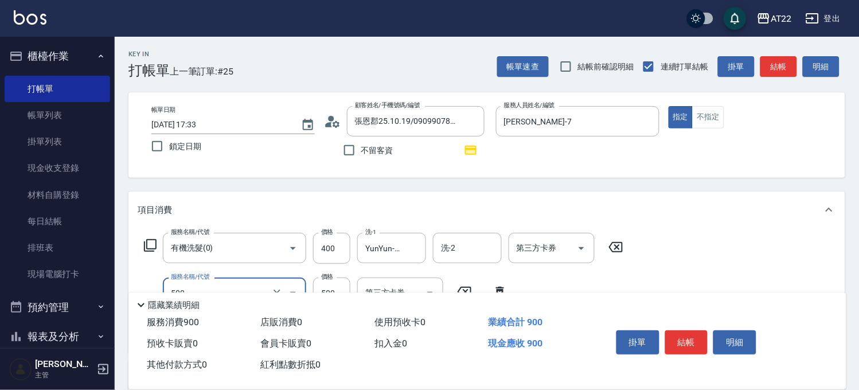
type input "剪髮(500)"
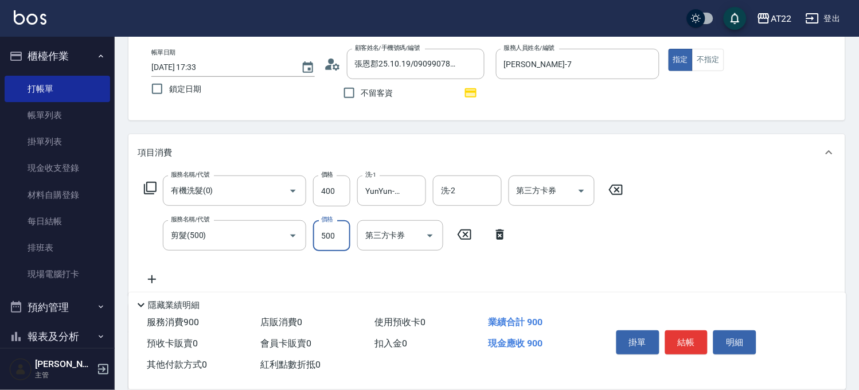
scroll to position [127, 0]
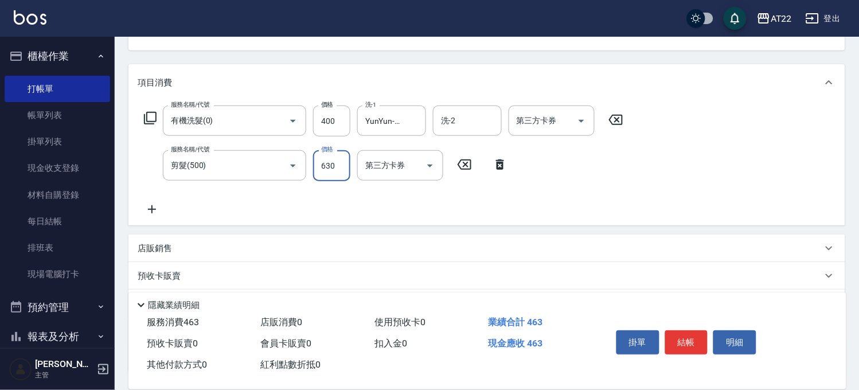
type input "630"
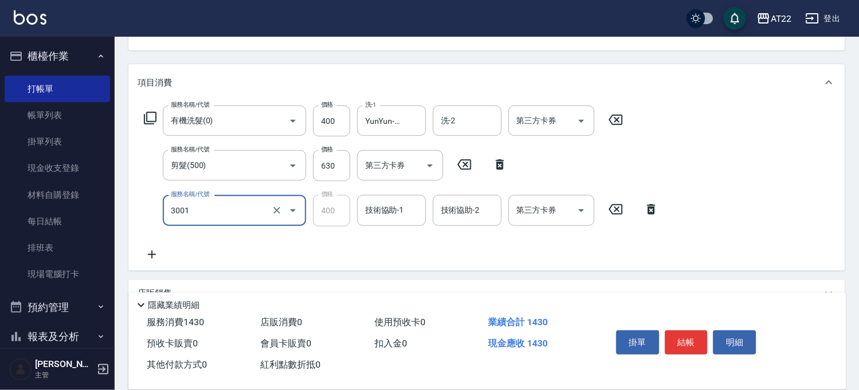
type input "側邊燙貼(3001)"
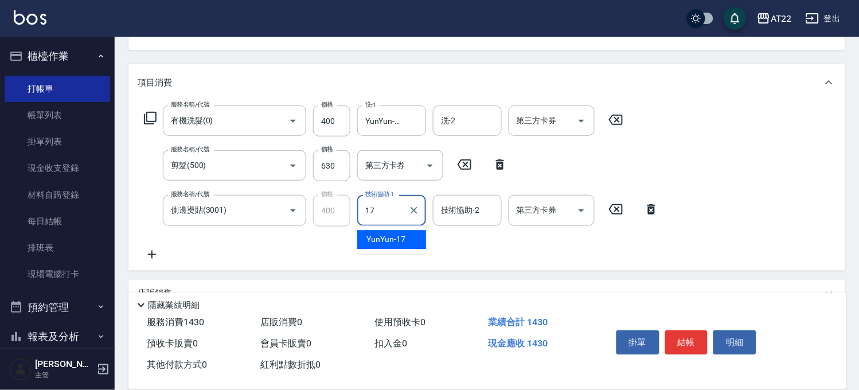
type input "YunYun-17"
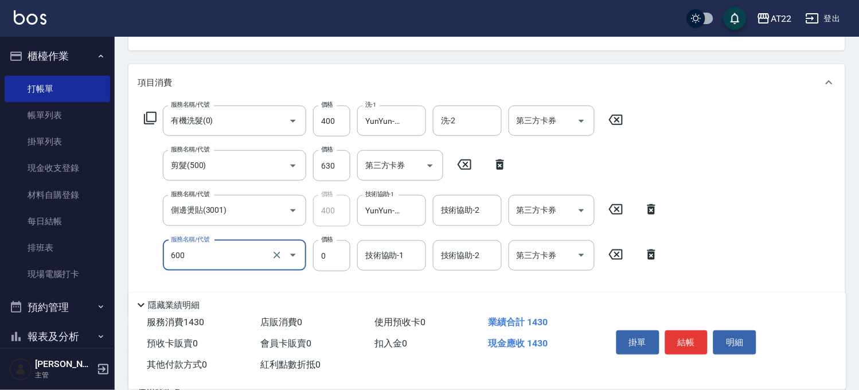
type input "燙瀏海(600)"
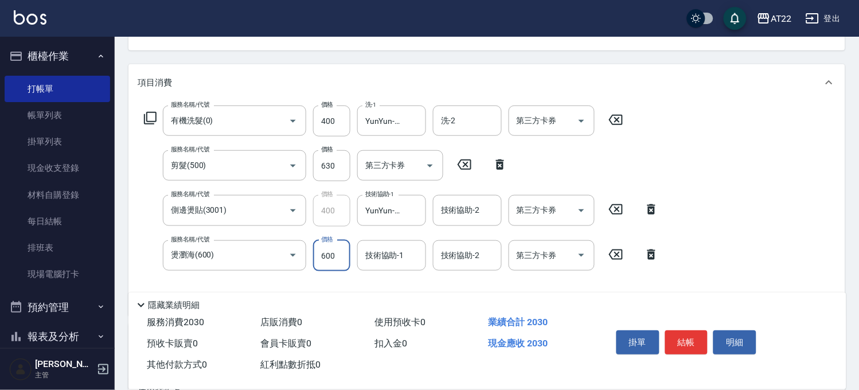
type input "600"
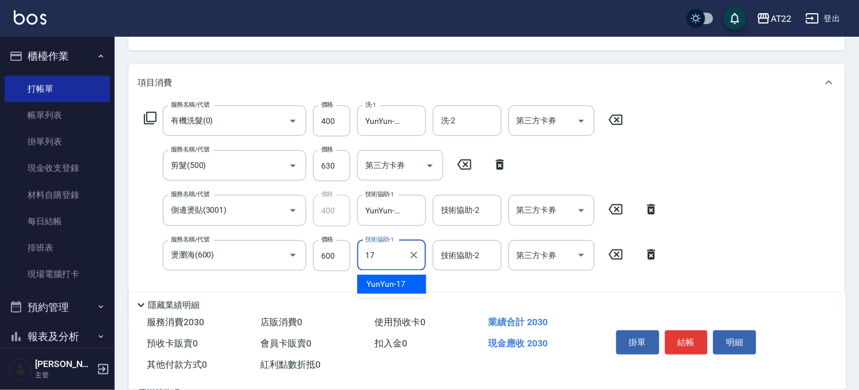
type input "YunYun-17"
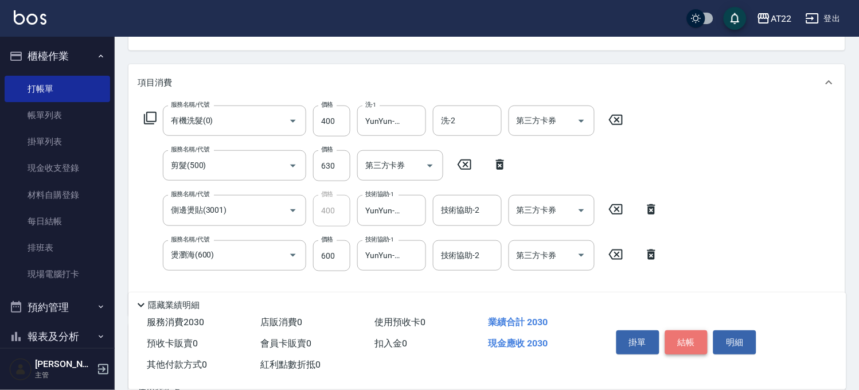
click at [692, 336] on button "結帳" at bounding box center [687, 342] width 43 height 24
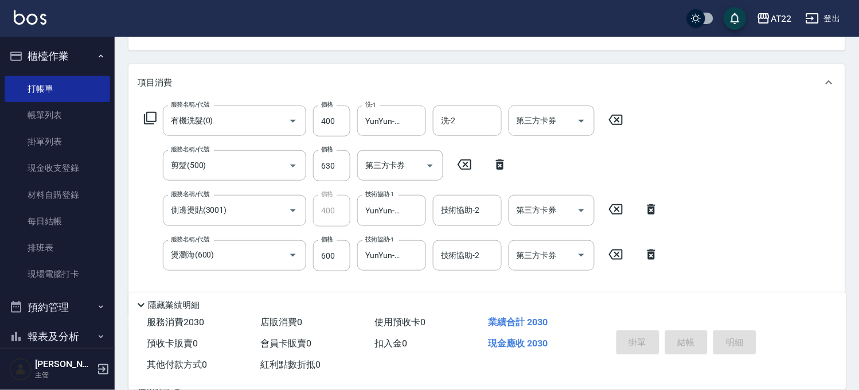
type input "2025/08/17 17:34"
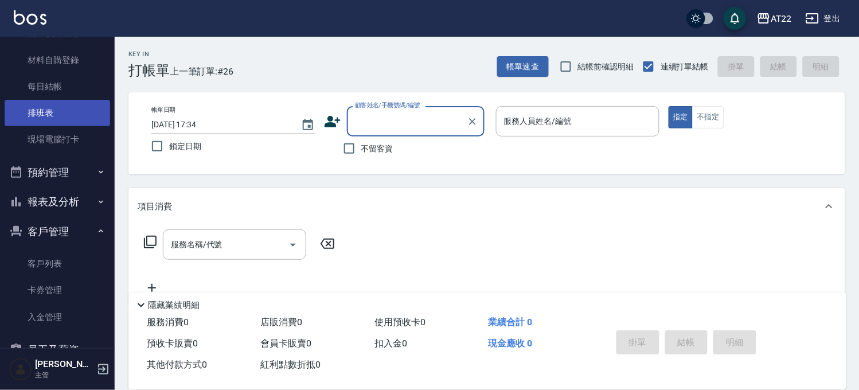
scroll to position [191, 0]
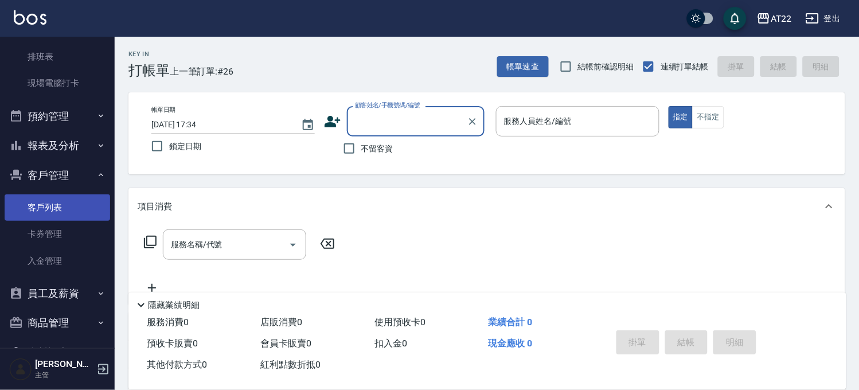
click at [53, 200] on link "客戶列表" at bounding box center [58, 207] width 106 height 26
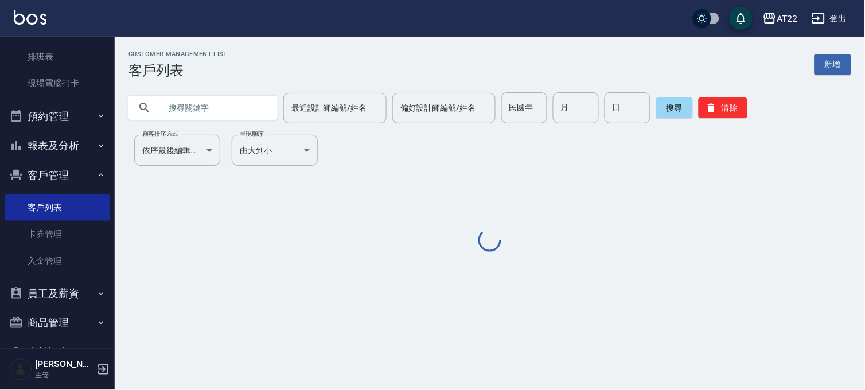
click at [209, 98] on input "text" at bounding box center [215, 107] width 108 height 31
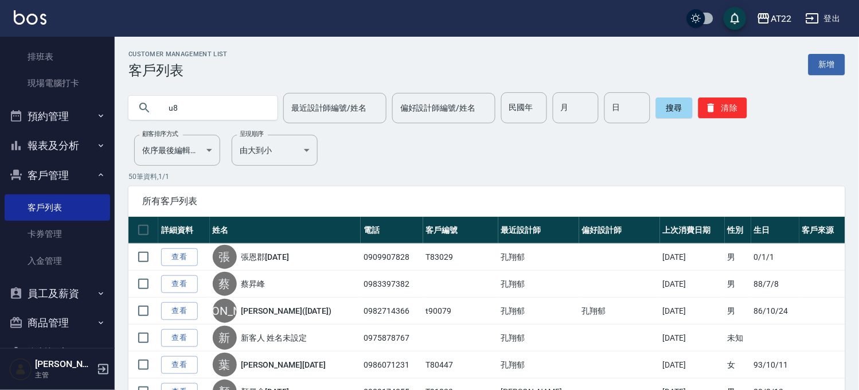
type input "u"
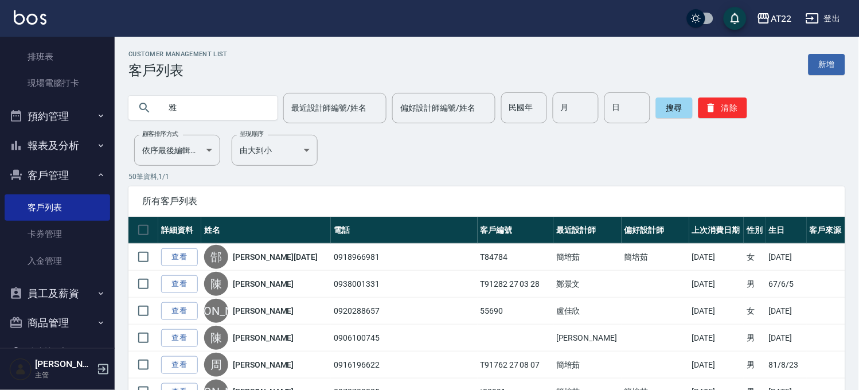
click at [162, 106] on input "雅" at bounding box center [215, 107] width 108 height 31
type input "張雅"
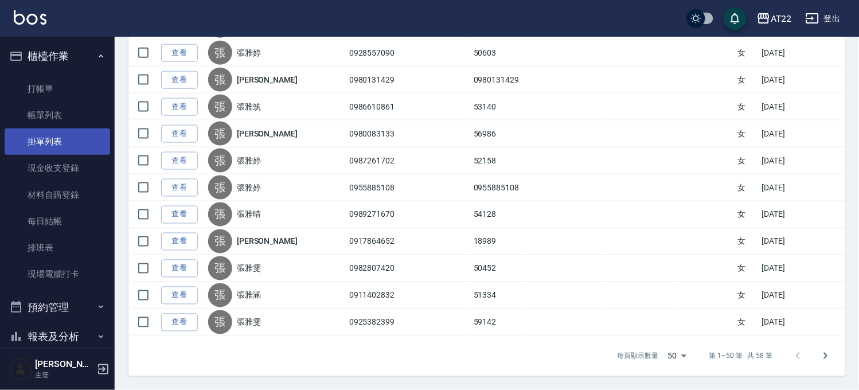
scroll to position [1068, 0]
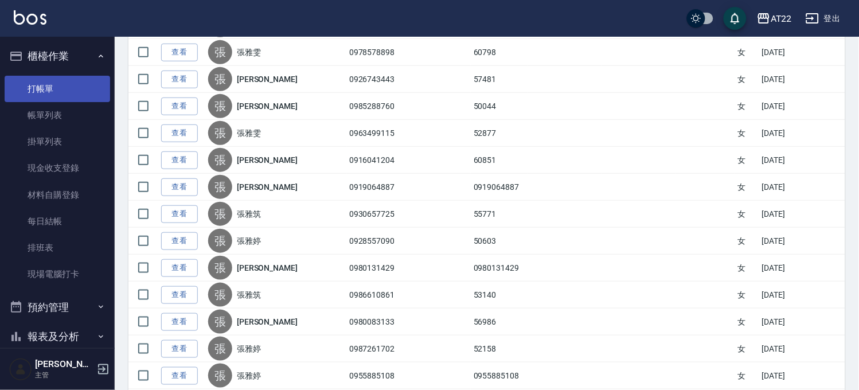
click at [58, 83] on link "打帳單" at bounding box center [58, 89] width 106 height 26
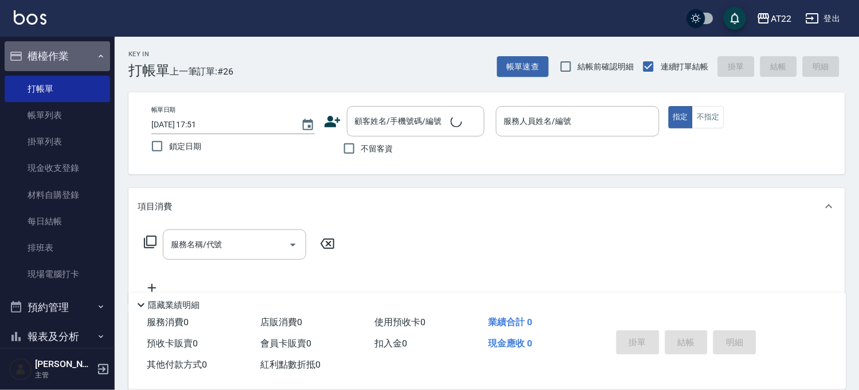
click at [62, 58] on button "櫃檯作業" at bounding box center [58, 56] width 106 height 30
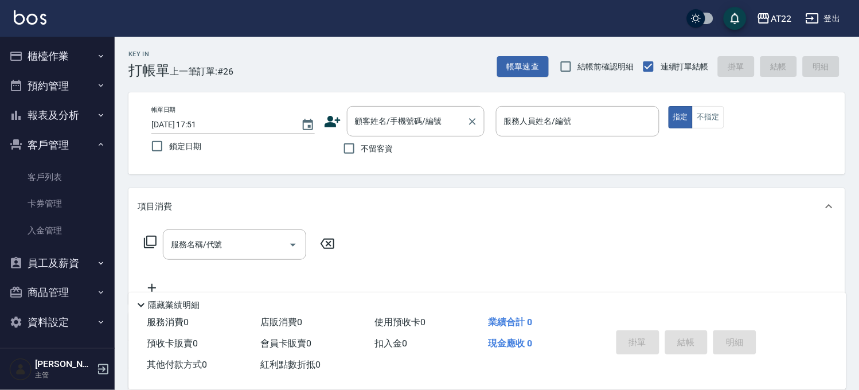
click at [435, 123] on input "顧客姓名/手機號碼/編號" at bounding box center [407, 121] width 110 height 20
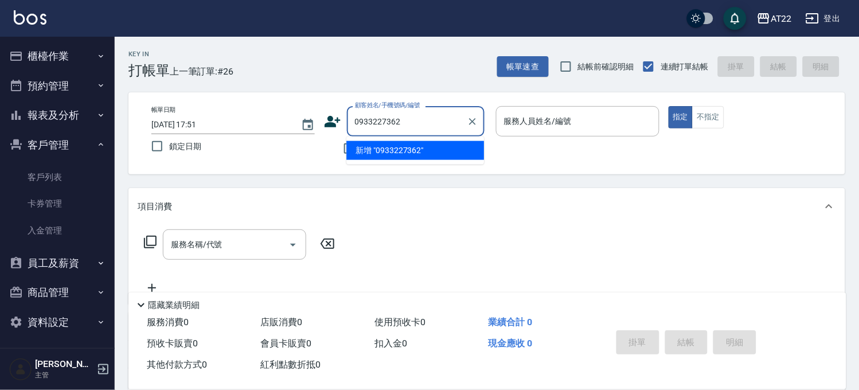
click at [397, 153] on li "新增 "0933227362"" at bounding box center [416, 150] width 138 height 19
type input "0933227362"
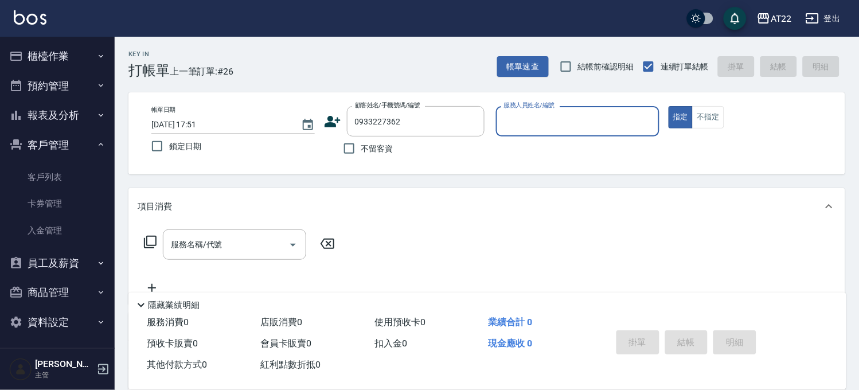
click at [329, 119] on icon at bounding box center [333, 121] width 16 height 11
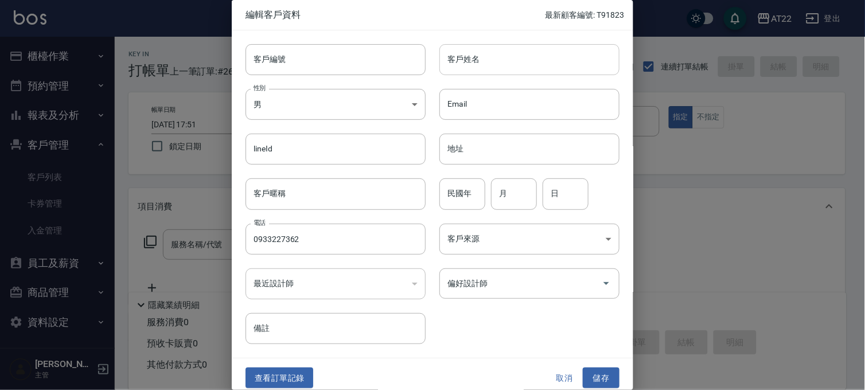
click at [485, 63] on input "客戶姓名" at bounding box center [529, 59] width 180 height 31
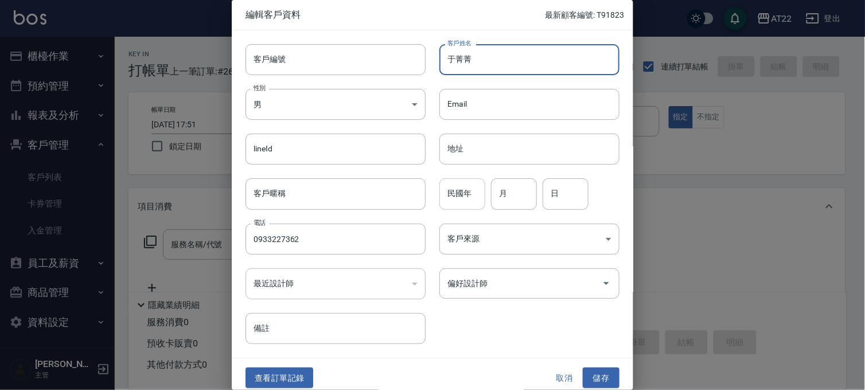
type input "于菁菁"
click at [456, 193] on input "民國年" at bounding box center [462, 193] width 46 height 31
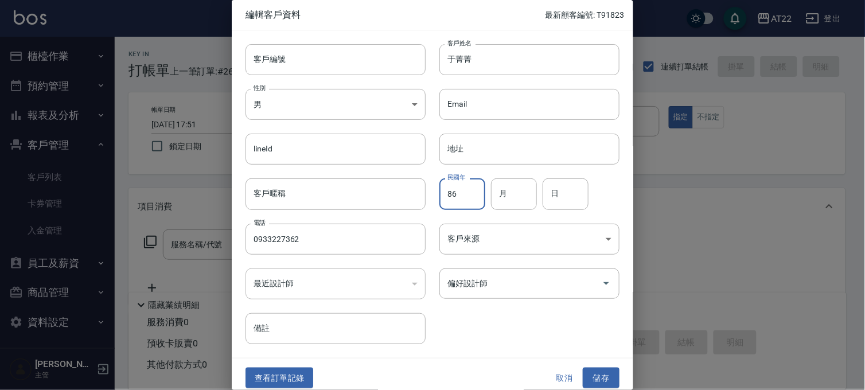
type input "86"
type input "11"
type input "10"
click at [600, 374] on button "儲存" at bounding box center [601, 378] width 37 height 21
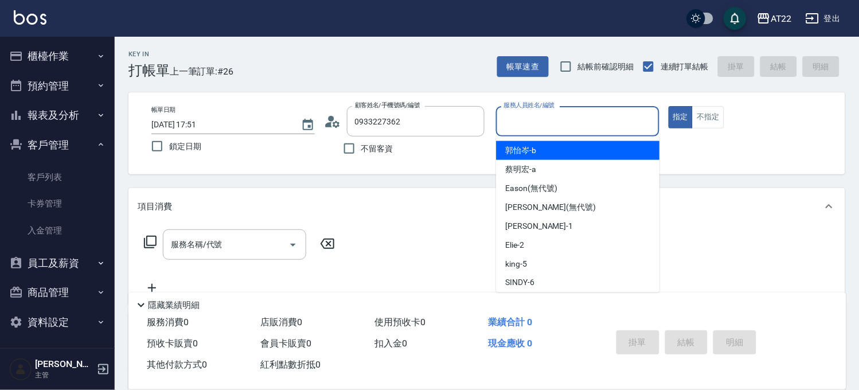
click at [608, 126] on input "服務人員姓名/編號" at bounding box center [577, 121] width 153 height 20
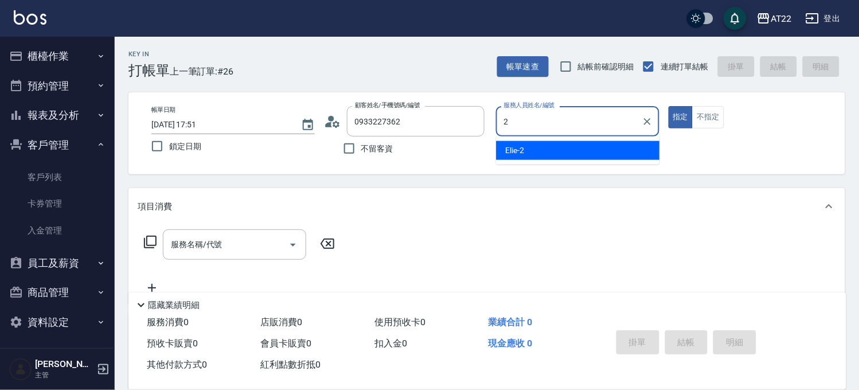
type input "Elie-2"
type button "true"
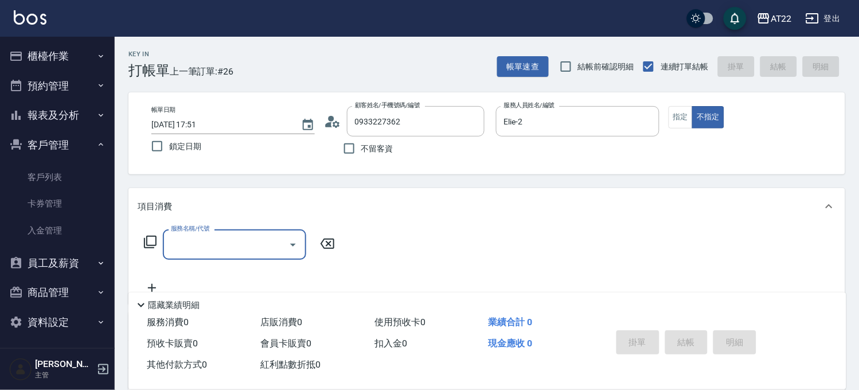
click at [205, 250] on input "服務名稱/代號" at bounding box center [226, 245] width 116 height 20
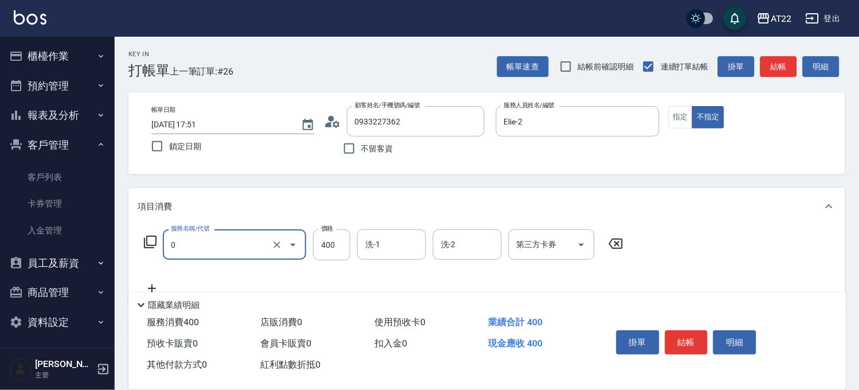
type input "有機洗髮(0)"
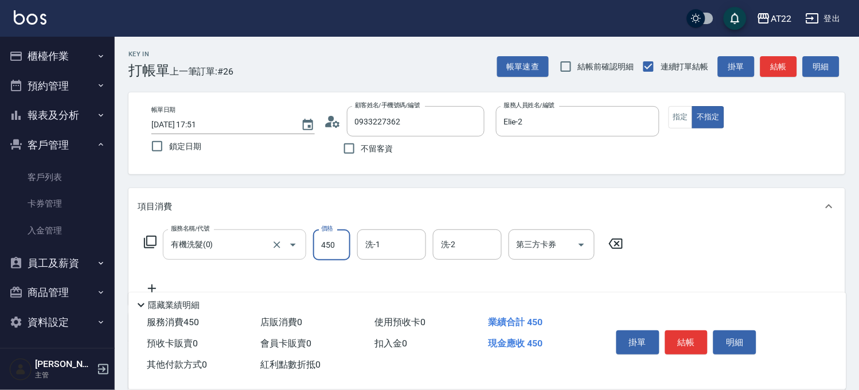
type input "450"
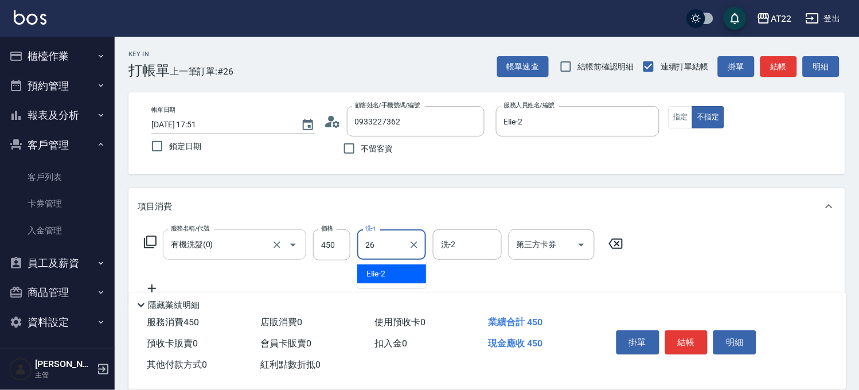
type input "Cinna-26"
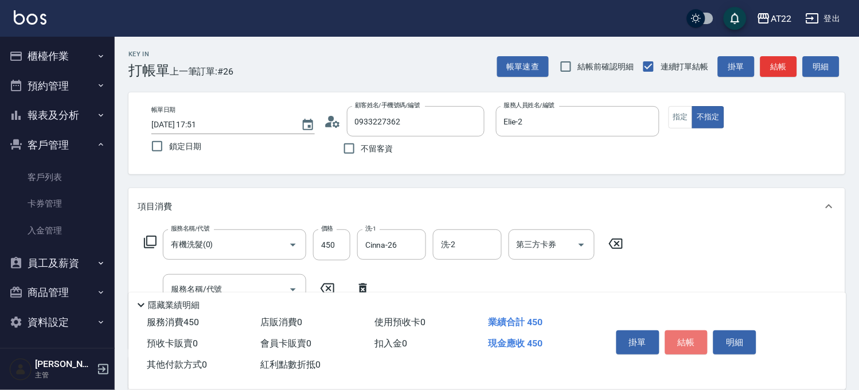
click at [690, 335] on button "結帳" at bounding box center [687, 342] width 43 height 24
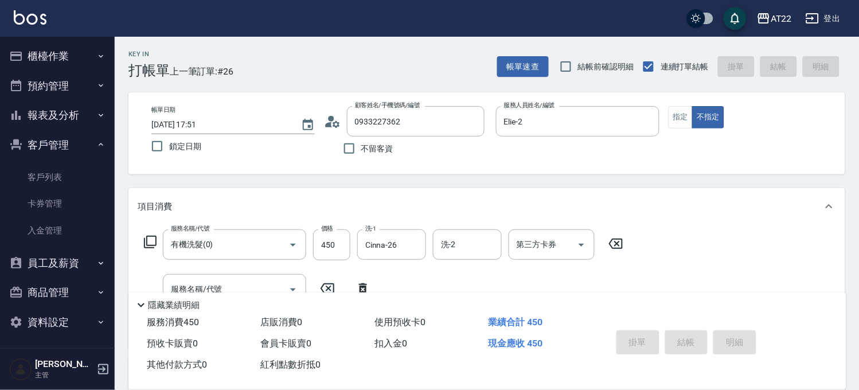
type input "2025/08/17 18:02"
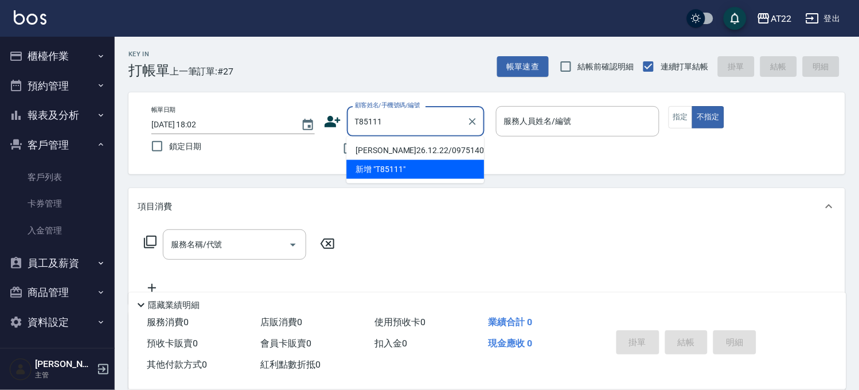
click at [409, 160] on li "蘇柏翰26.12.22/0975140221/T85111" at bounding box center [416, 150] width 138 height 19
type input "蘇柏翰26.12.22/0975140221/T85111"
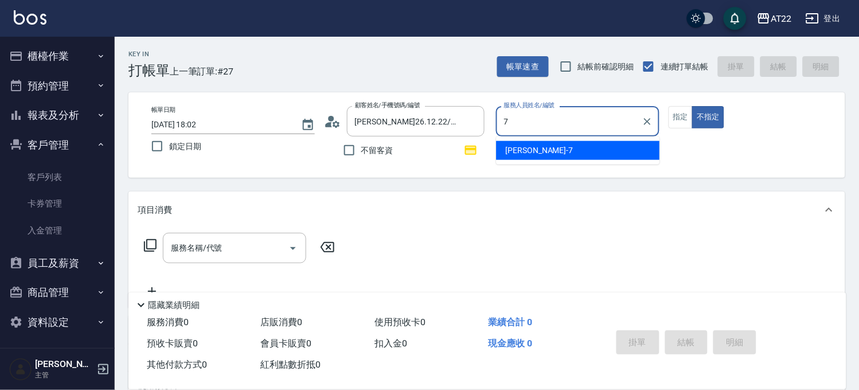
type input "Allen-7"
type button "false"
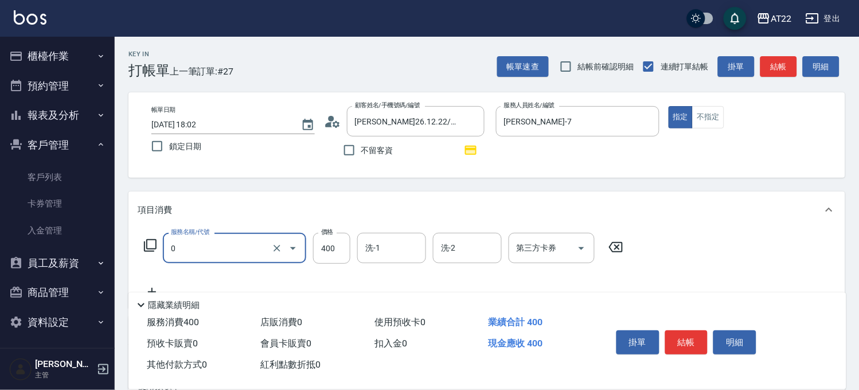
type input "有機洗髮(0)"
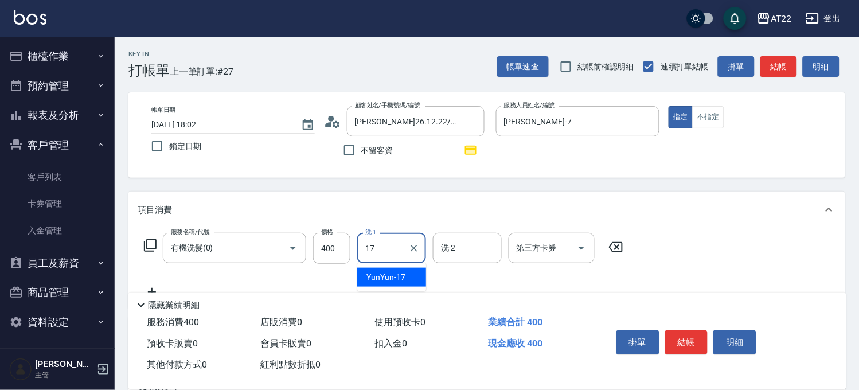
type input "YunYun-17"
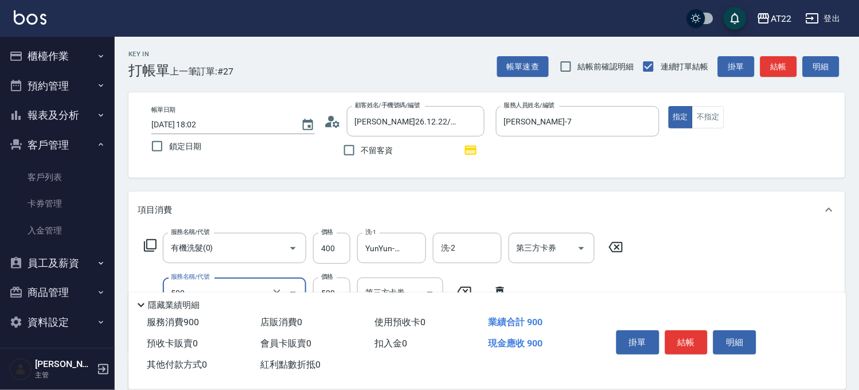
type input "剪髮(500)"
type input "630"
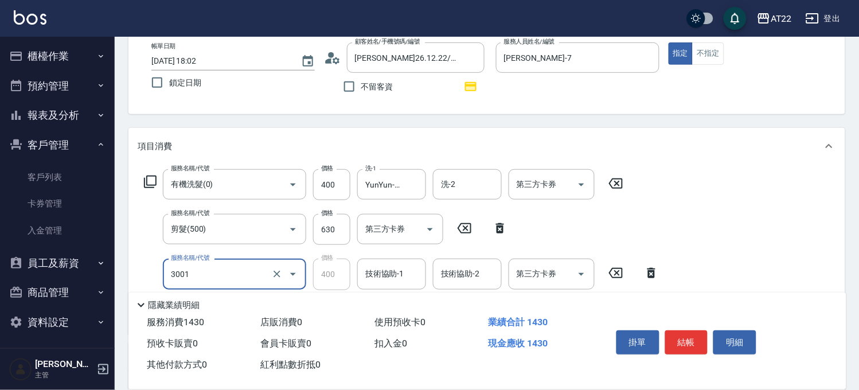
type input "側邊燙貼(3001)"
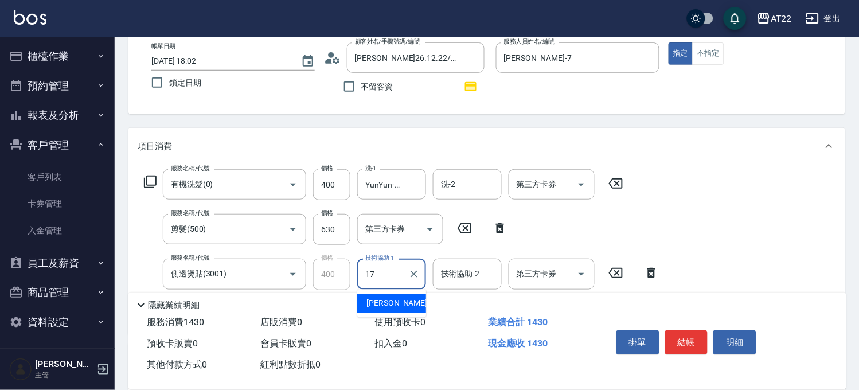
type input "YunYun-17"
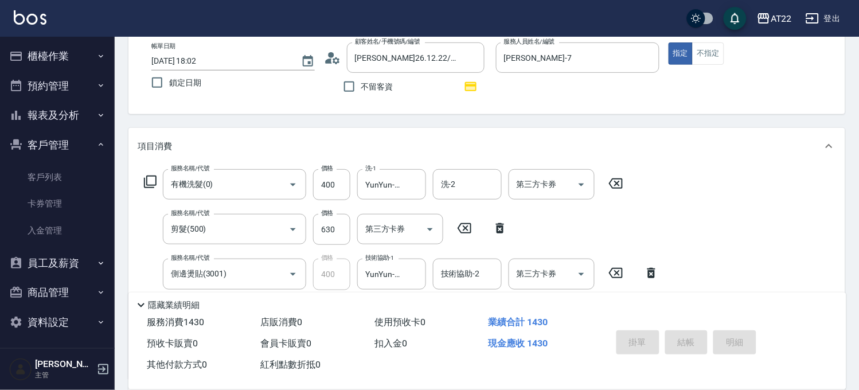
type input "2025/08/17 18:15"
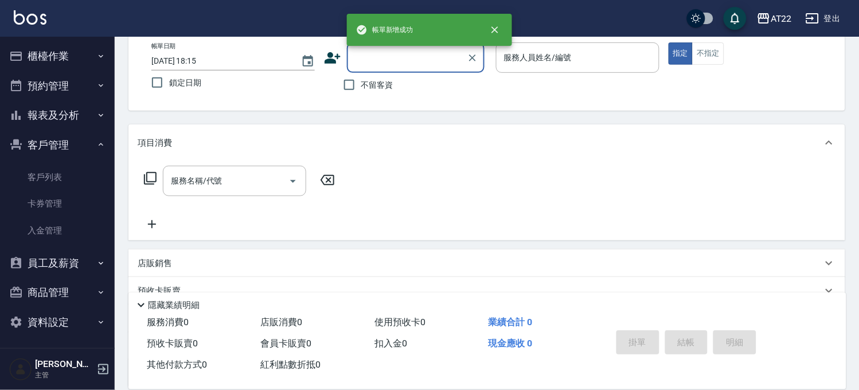
scroll to position [0, 0]
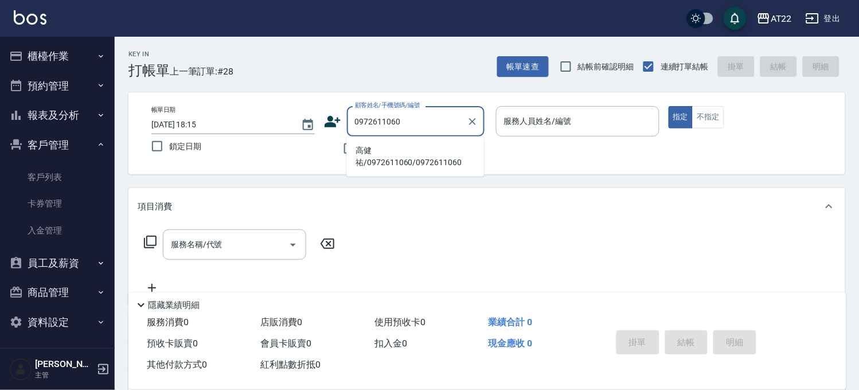
click at [375, 161] on li "高健祐/0972611060/0972611060" at bounding box center [416, 156] width 138 height 31
type input "高健祐/0972611060/0972611060"
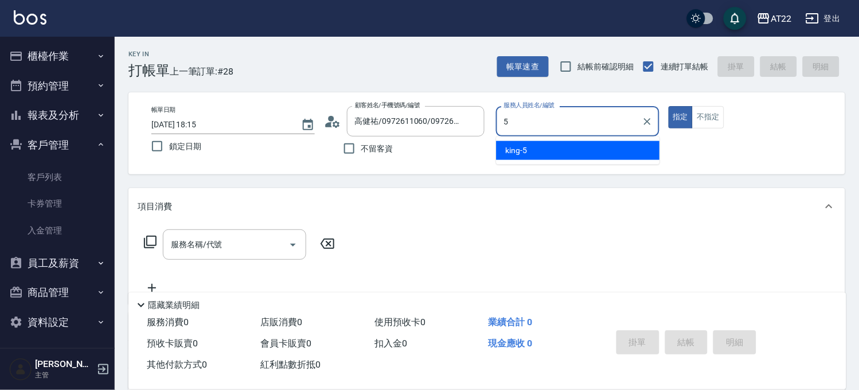
type input "king-5"
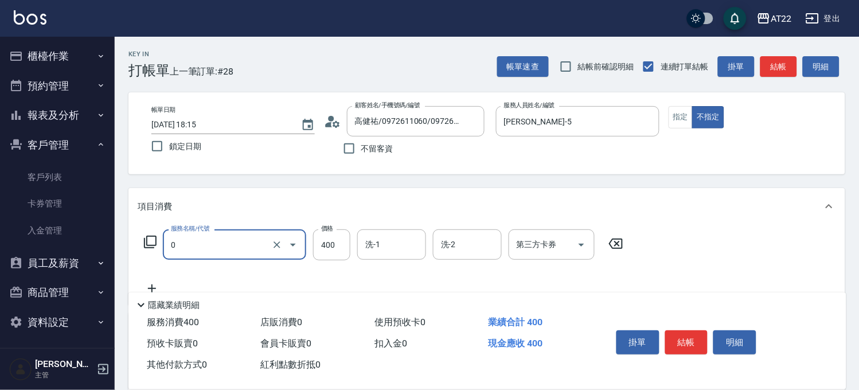
type input "有機洗髮(0)"
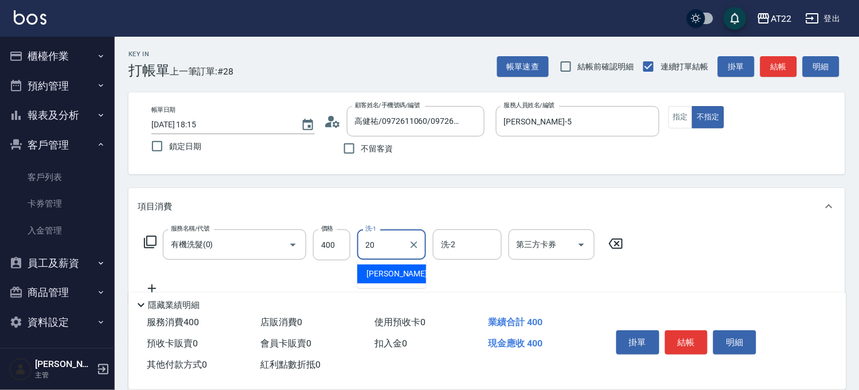
type input "Noah-20"
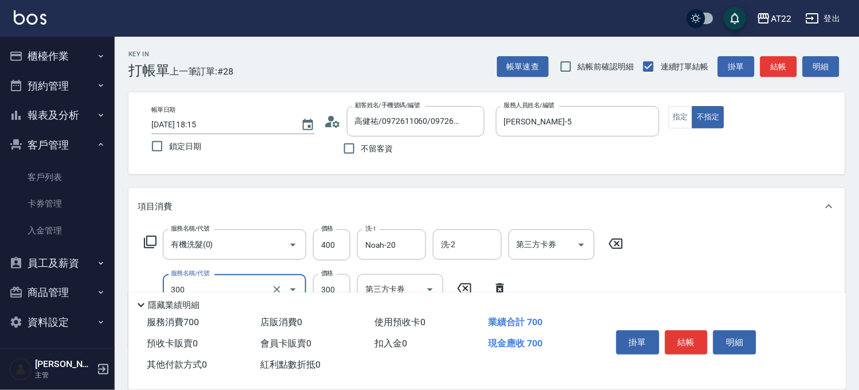
type input "剪髮(300)"
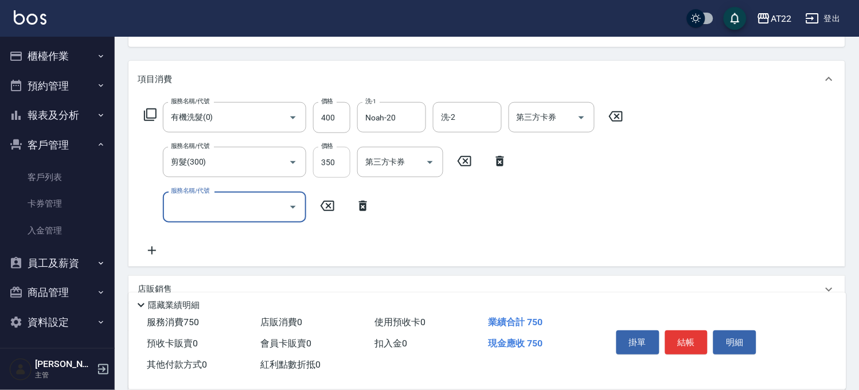
click at [340, 164] on input "350" at bounding box center [331, 162] width 37 height 31
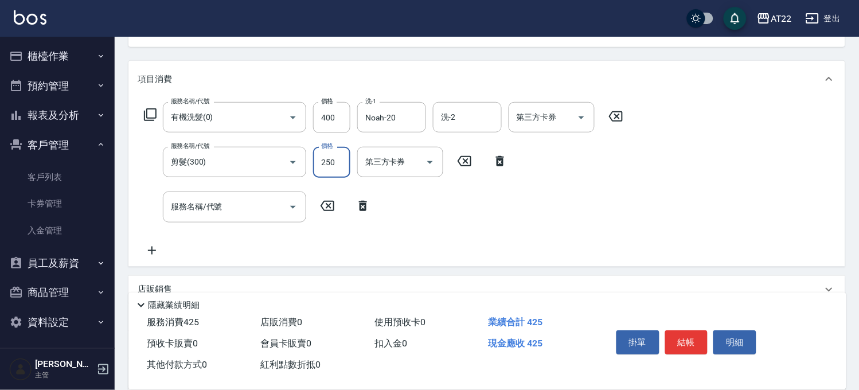
type input "250"
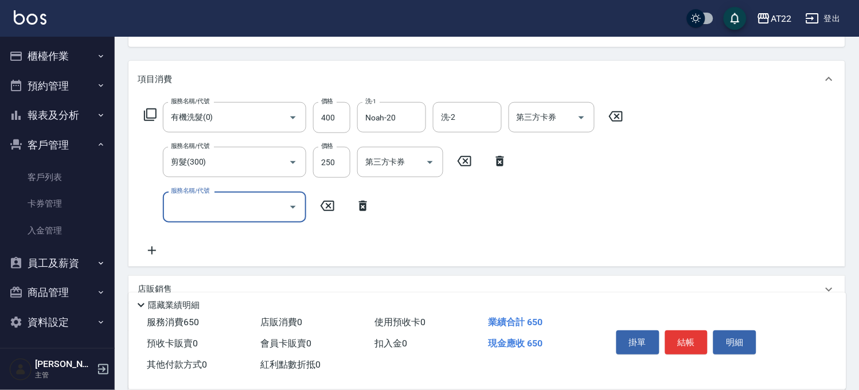
scroll to position [0, 0]
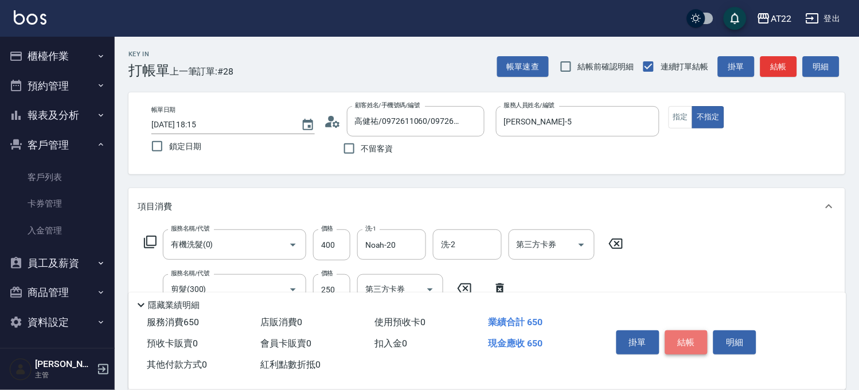
click at [685, 333] on button "結帳" at bounding box center [687, 342] width 43 height 24
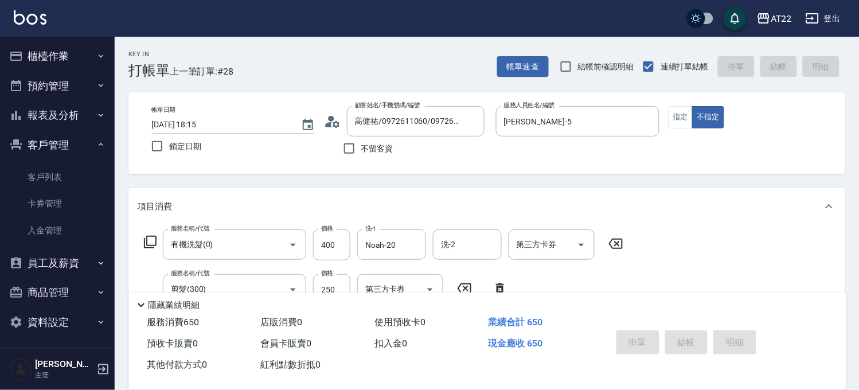
type input "2025/08/17 18:16"
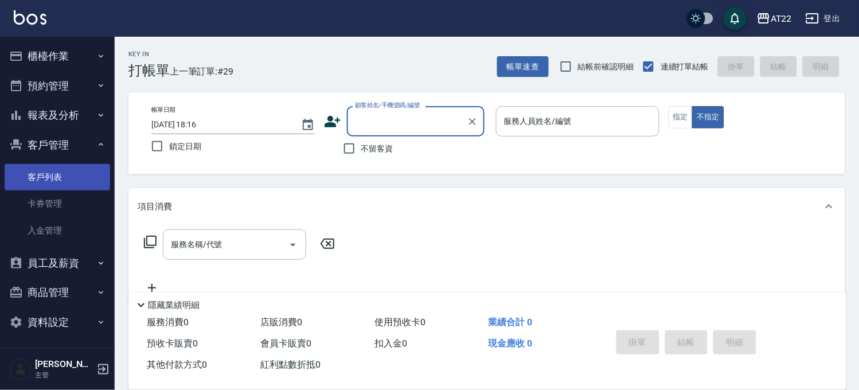
click at [81, 168] on link "客戶列表" at bounding box center [58, 177] width 106 height 26
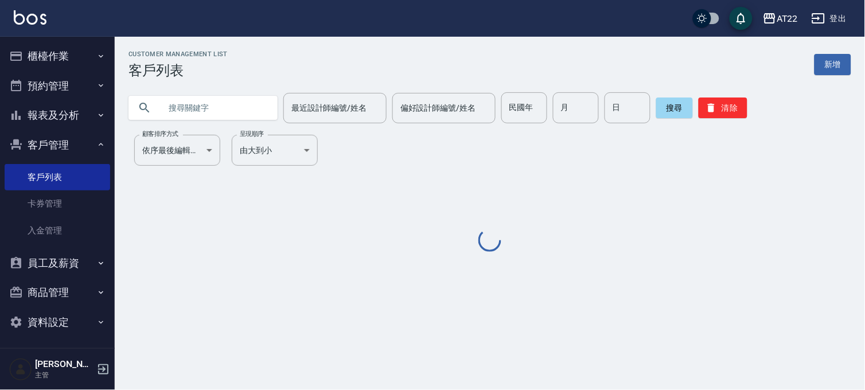
click at [174, 104] on input "text" at bounding box center [215, 107] width 108 height 31
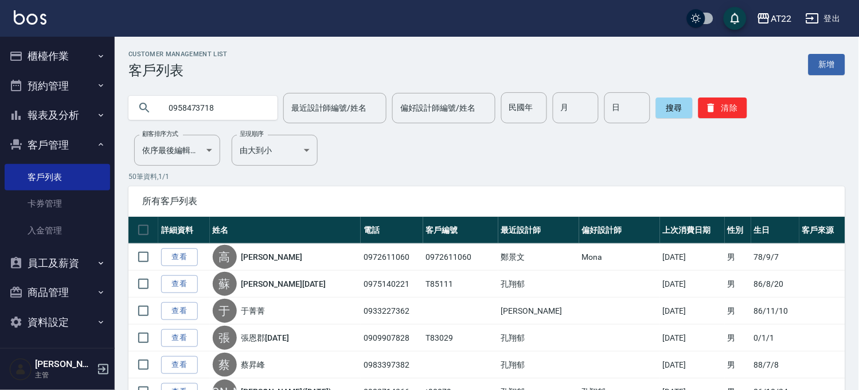
type input "0958473718"
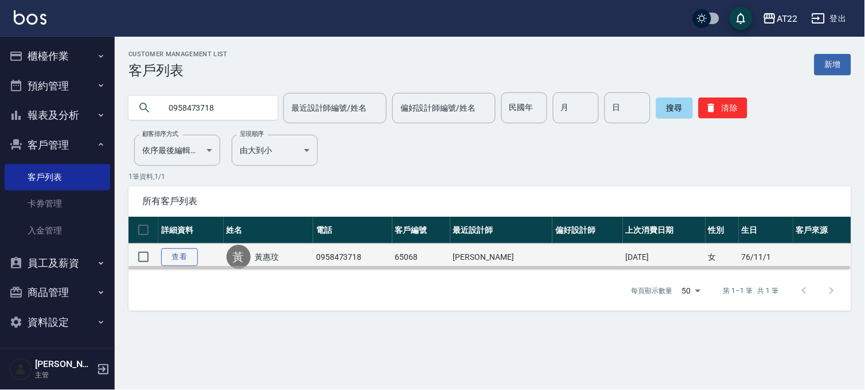
click at [176, 255] on link "查看" at bounding box center [179, 257] width 37 height 18
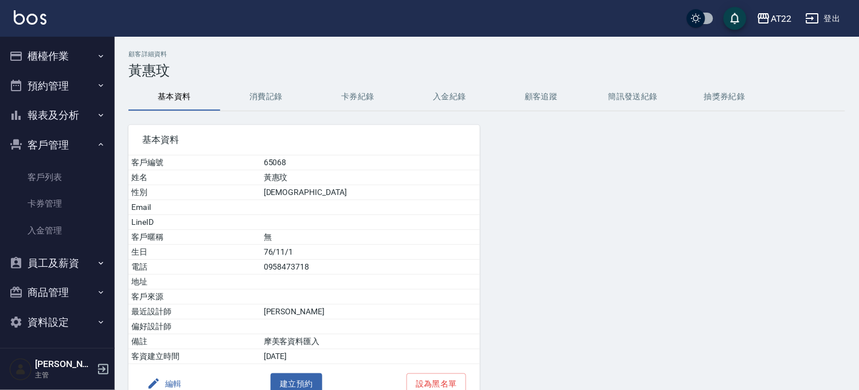
click at [272, 100] on button "消費記錄" at bounding box center [266, 97] width 92 height 28
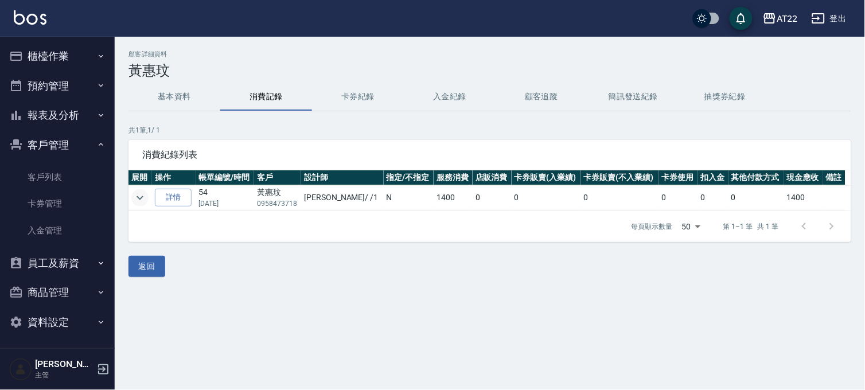
click at [133, 195] on icon "expand row" at bounding box center [140, 198] width 14 height 14
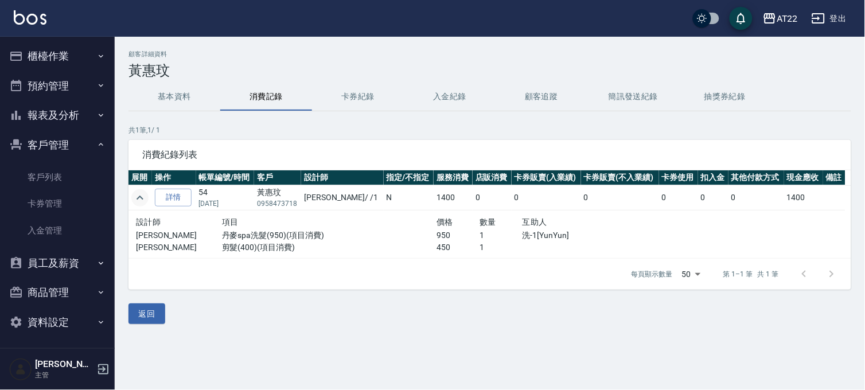
click at [76, 49] on button "櫃檯作業" at bounding box center [58, 56] width 106 height 30
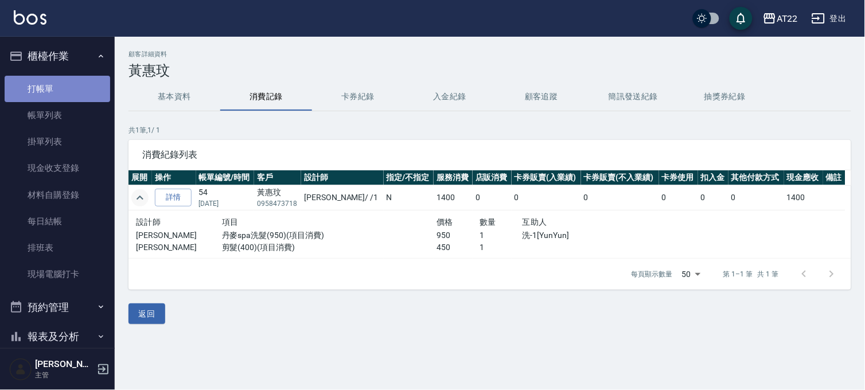
click at [66, 88] on link "打帳單" at bounding box center [58, 89] width 106 height 26
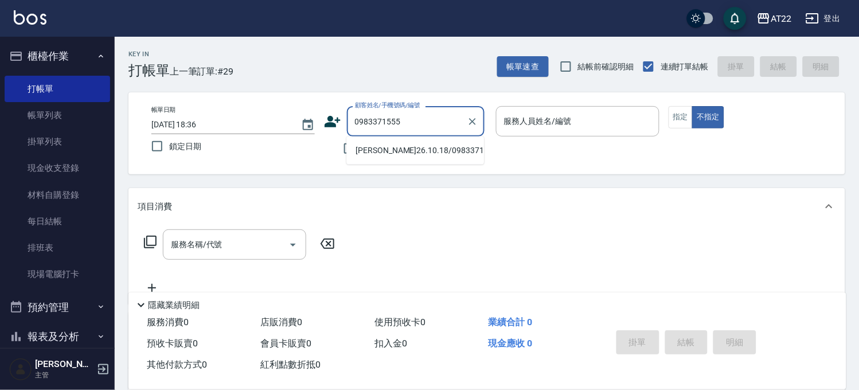
click at [381, 160] on li "龍品妤26.10.18/0983371555/T86435" at bounding box center [416, 150] width 138 height 19
type input "龍品妤26.10.18/0983371555/T86435"
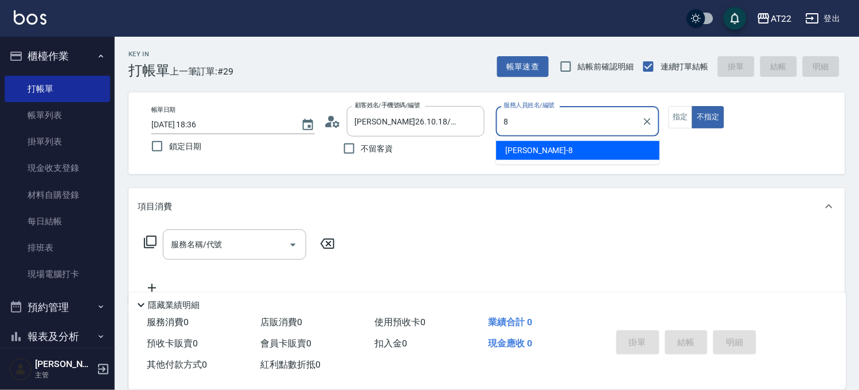
type input "Zoe-8"
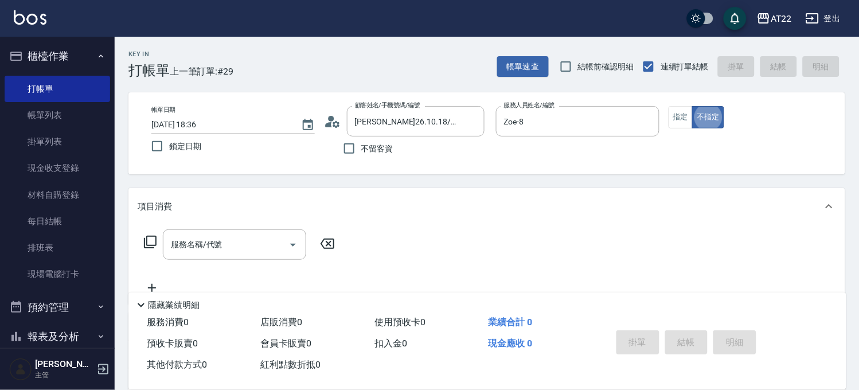
type button "false"
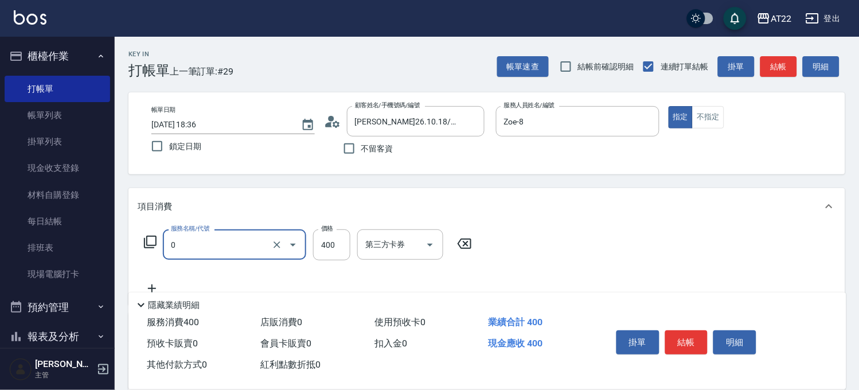
type input "有機洗髮(0)"
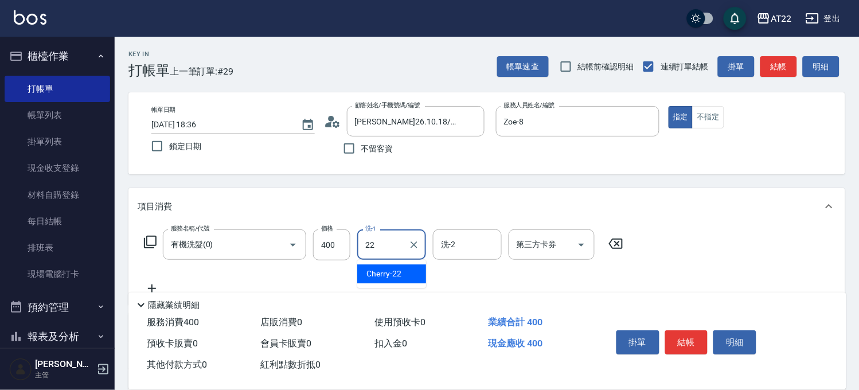
type input "Cherry-22"
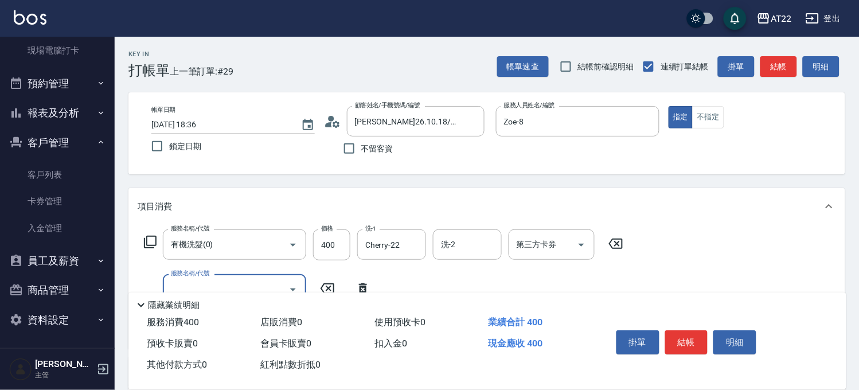
scroll to position [191, 0]
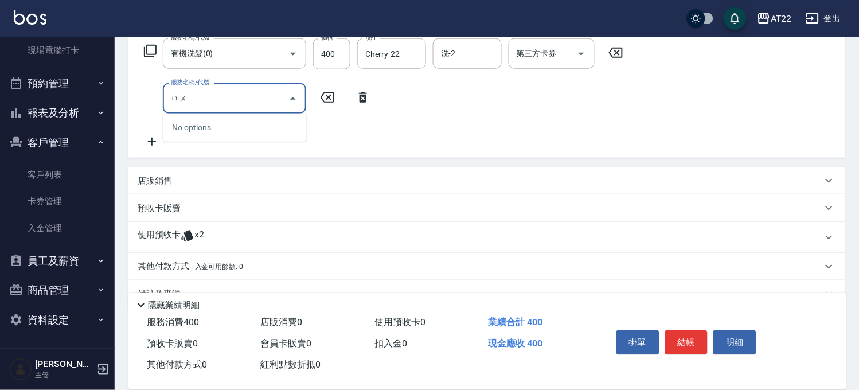
type input "木"
type input "沐浴上色(a1000)"
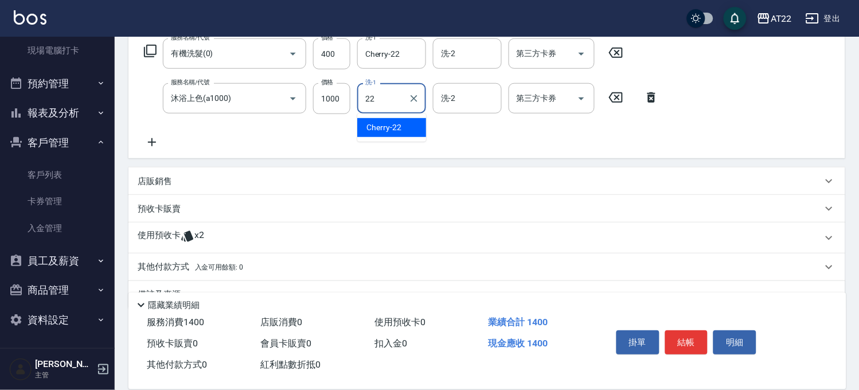
type input "Cherry-22"
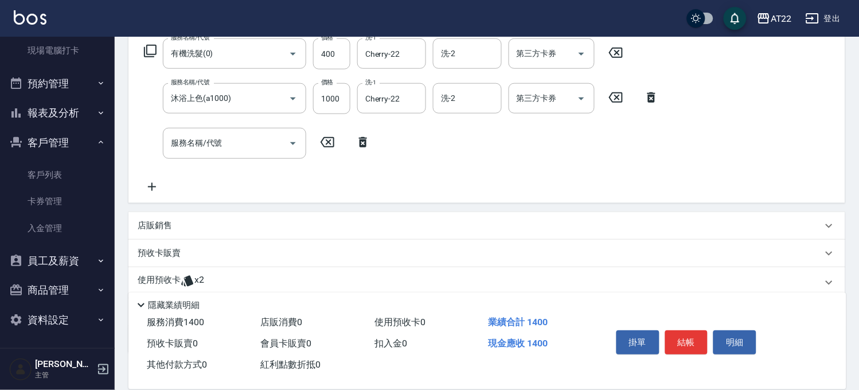
click at [199, 278] on span "x2" at bounding box center [199, 282] width 10 height 17
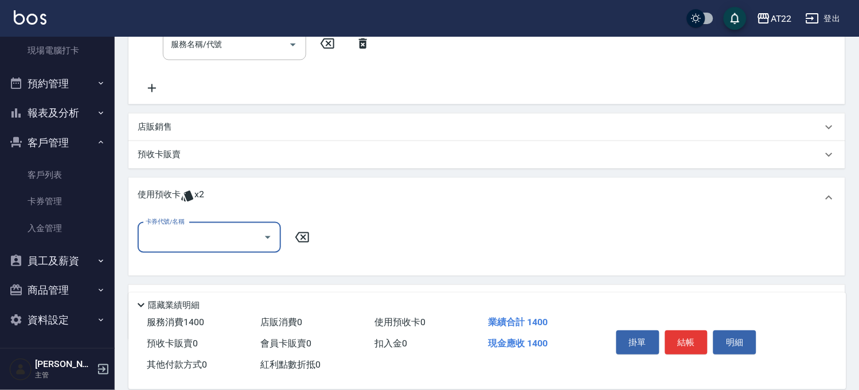
scroll to position [318, 0]
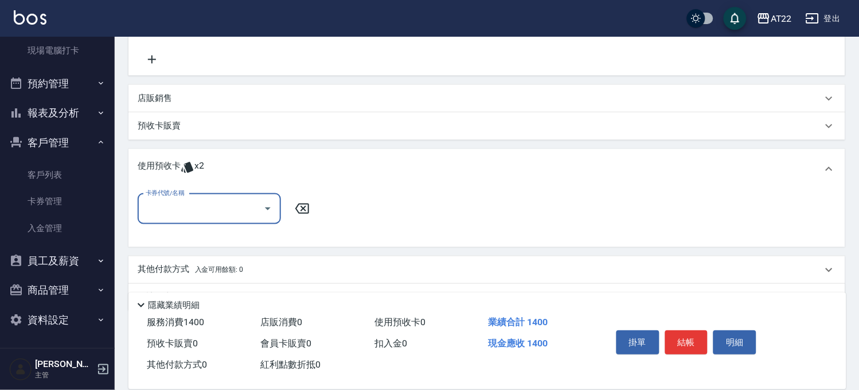
click at [213, 203] on input "卡券代號/名稱" at bounding box center [201, 209] width 116 height 20
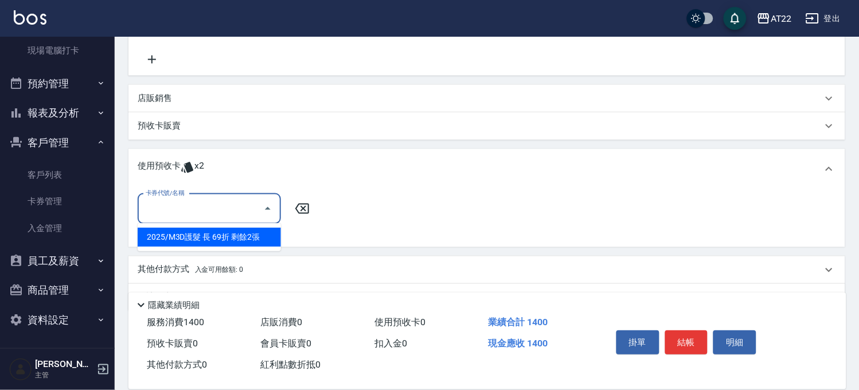
click at [200, 237] on div "2025/M3D護髮 長 69折 剩餘2張" at bounding box center [209, 237] width 143 height 19
type input "2025/M3D護髮 長 69折"
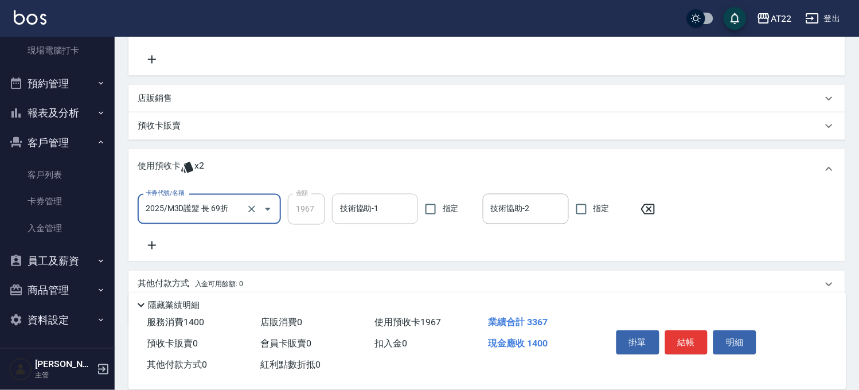
click at [363, 209] on input "技術協助-1" at bounding box center [375, 209] width 76 height 20
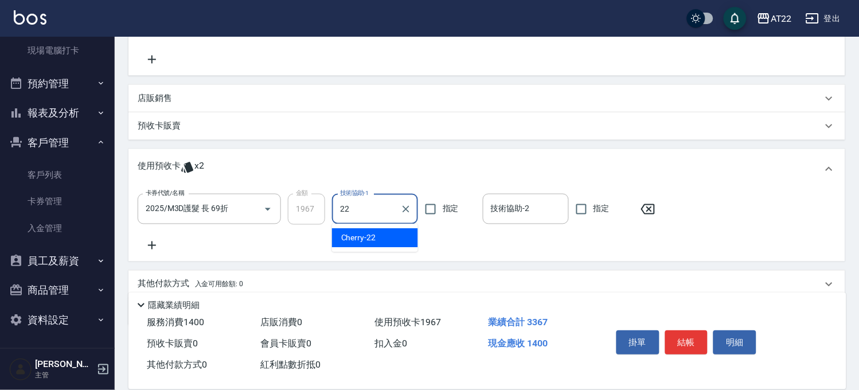
type input "Cherry-22"
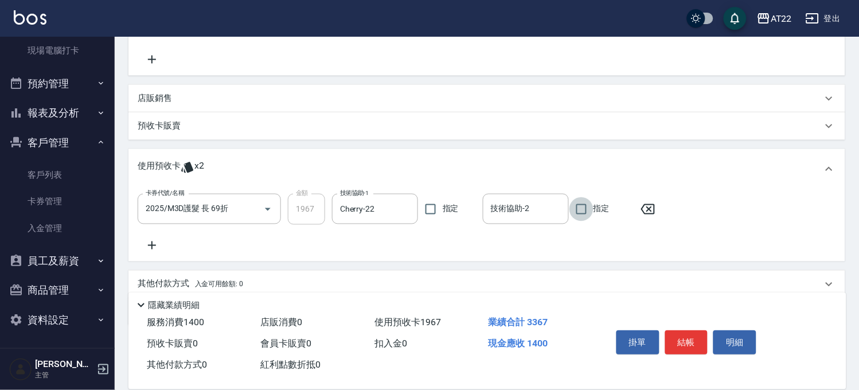
scroll to position [64, 0]
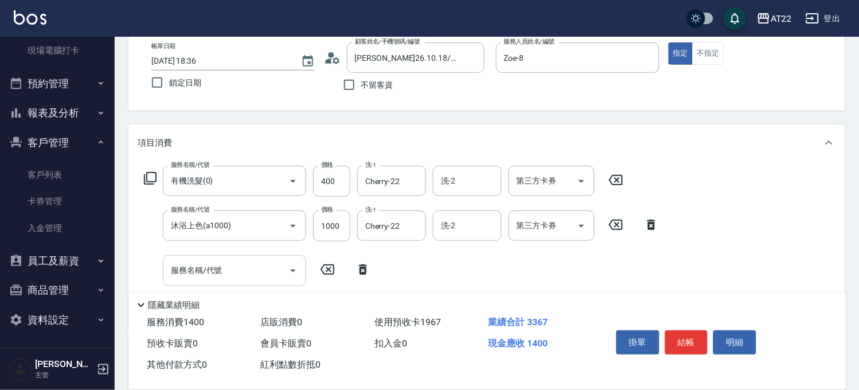
click at [220, 260] on input "服務名稱/代號" at bounding box center [226, 270] width 116 height 20
type input "剪髮(300)"
type input "230"
click at [687, 338] on button "結帳" at bounding box center [687, 342] width 43 height 24
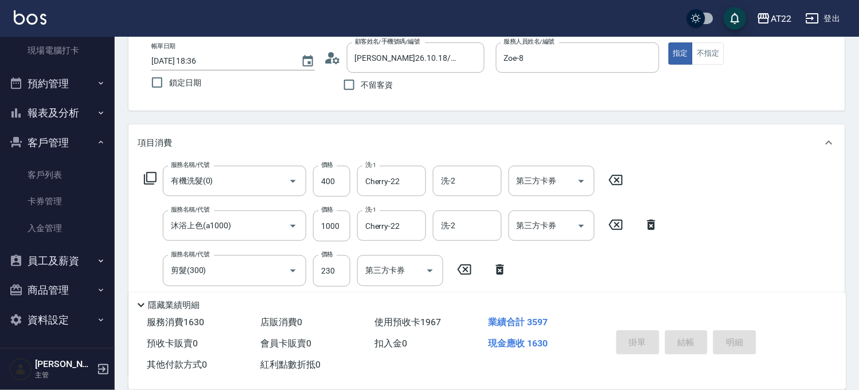
type input "2025/08/17 18:39"
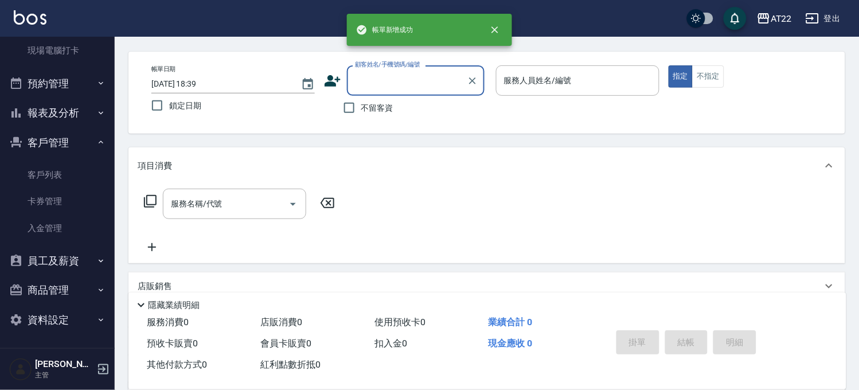
scroll to position [0, 0]
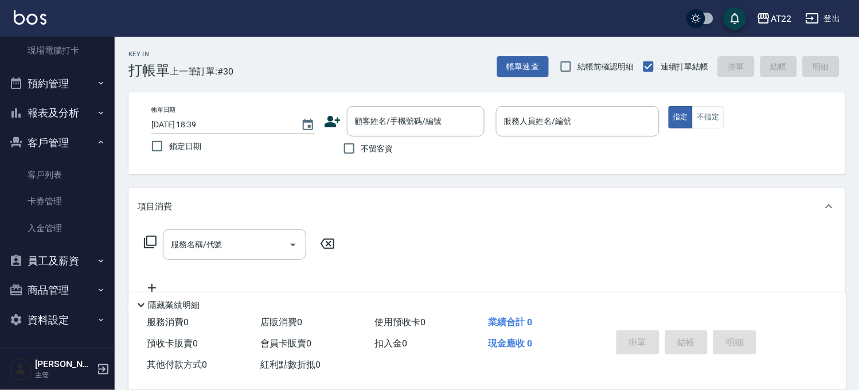
click at [382, 151] on span "不留客資" at bounding box center [377, 149] width 32 height 12
click at [361, 151] on input "不留客資" at bounding box center [349, 149] width 24 height 24
checkbox input "true"
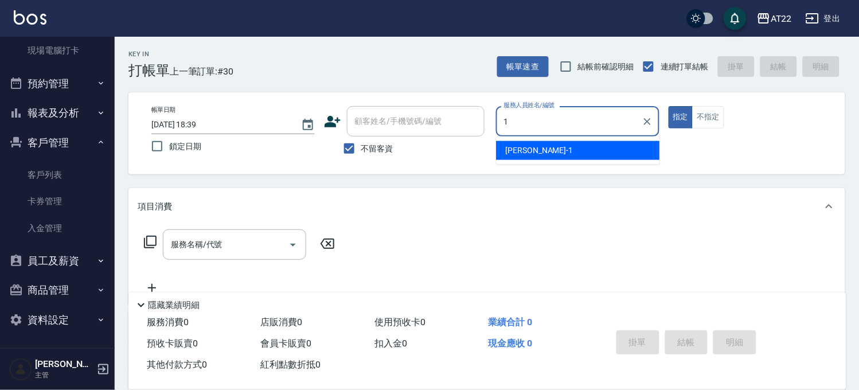
type input "孫一平-1"
type button "true"
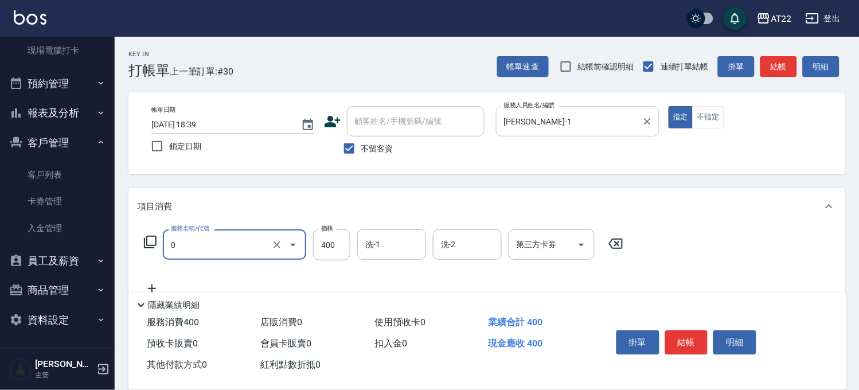
type input "有機洗髮(0)"
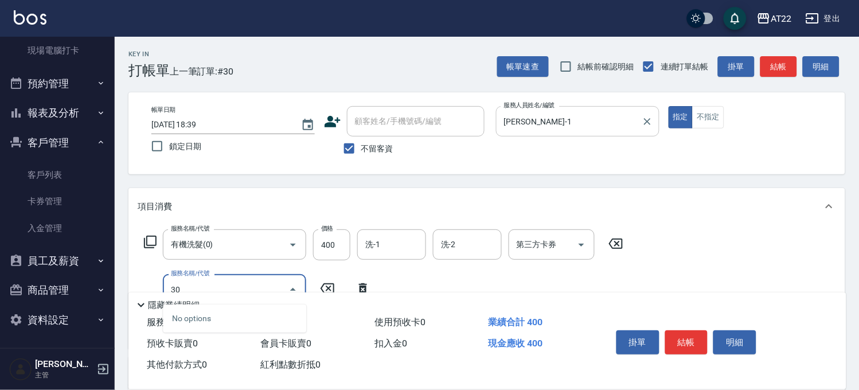
type input "3"
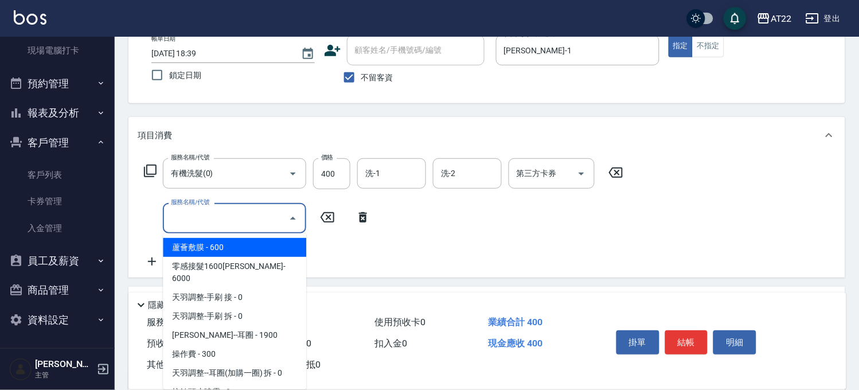
scroll to position [127, 0]
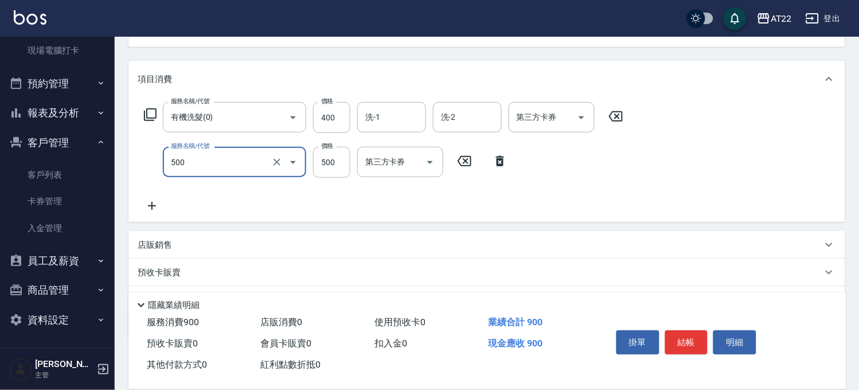
type input "剪髮(500)"
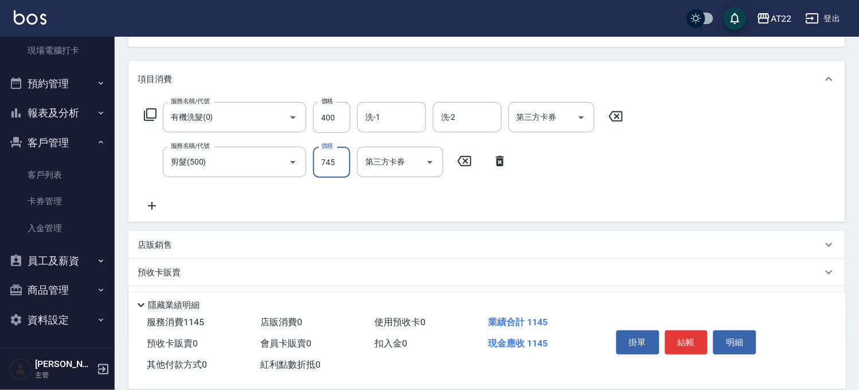
type input "745"
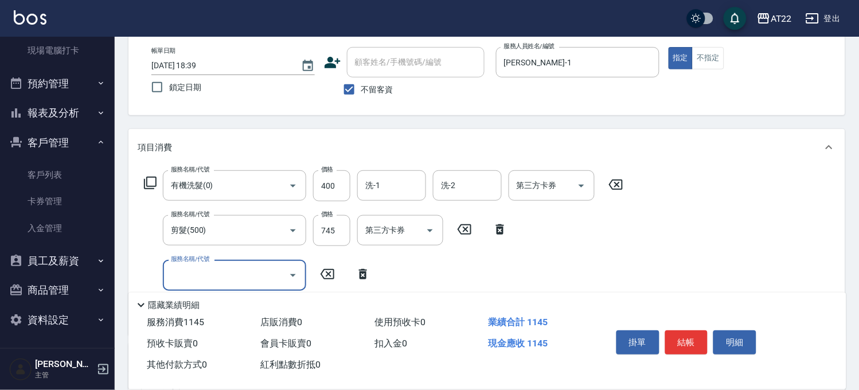
scroll to position [0, 0]
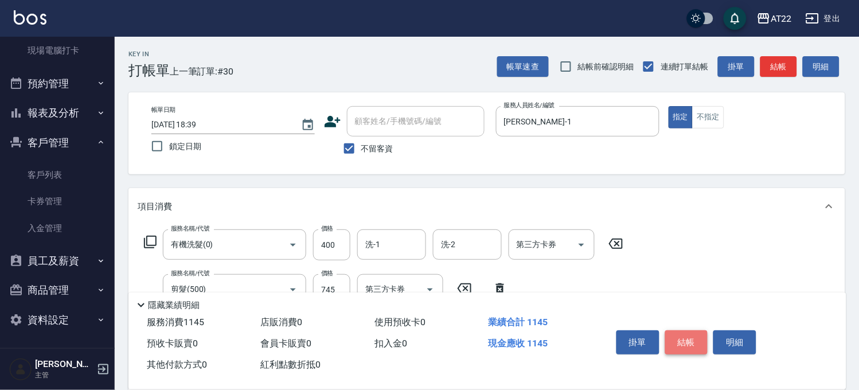
click at [691, 337] on button "結帳" at bounding box center [687, 342] width 43 height 24
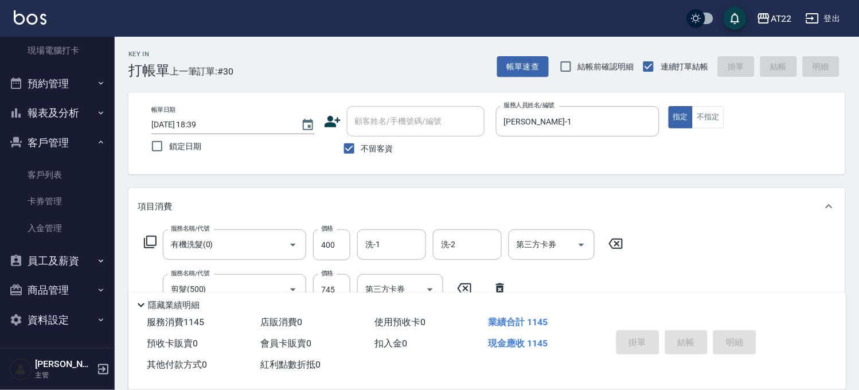
type input "2025/08/17 18:40"
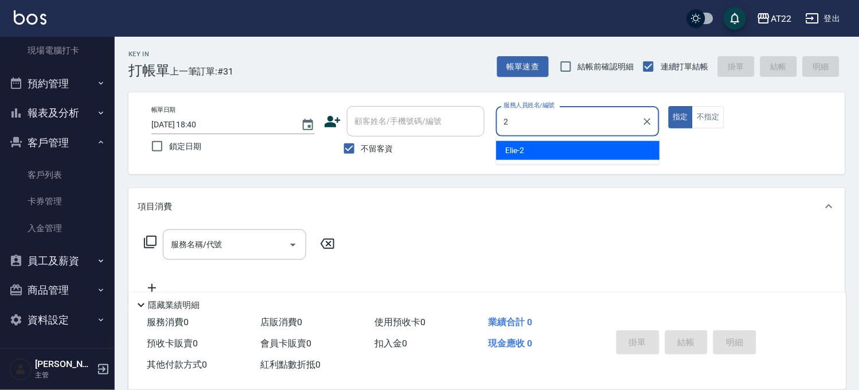
type input "Elie-2"
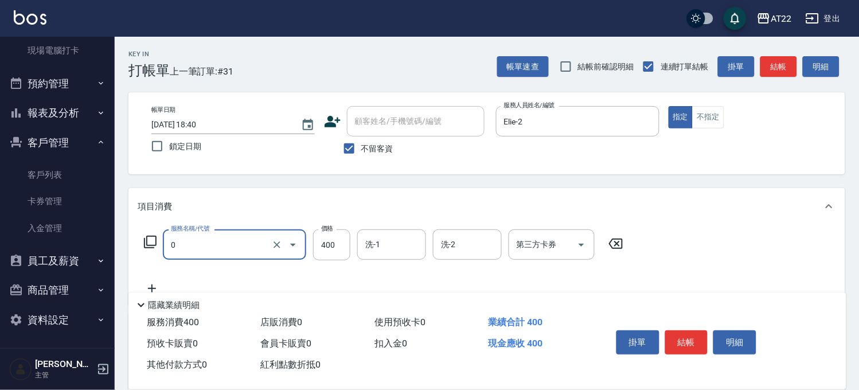
type input "有機洗髮(0)"
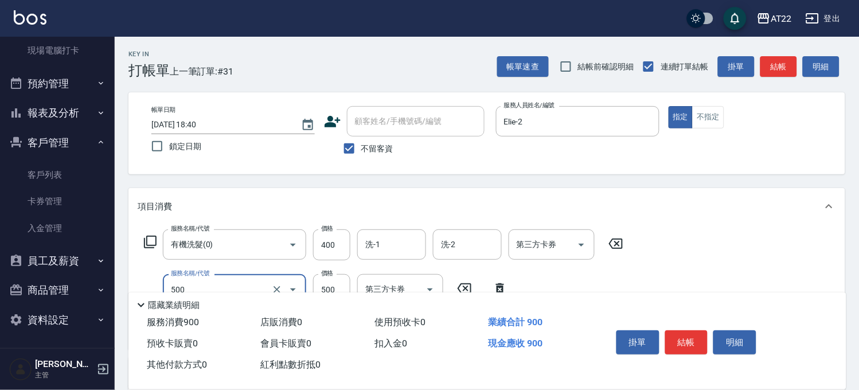
type input "剪髮(500)"
type input "745"
click at [690, 343] on button "結帳" at bounding box center [687, 342] width 43 height 24
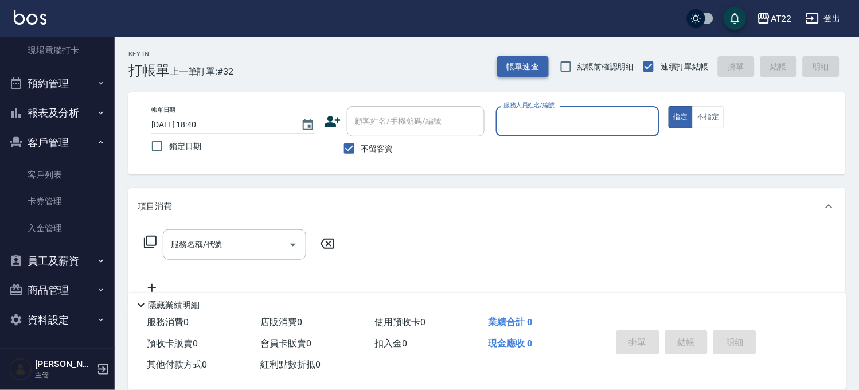
click at [509, 75] on button "帳單速查" at bounding box center [523, 66] width 52 height 21
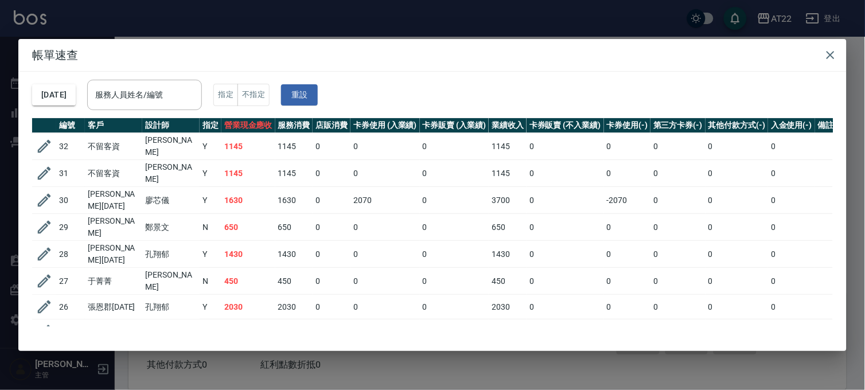
click at [525, 20] on div "帳單速查 2025/08/17 服務人員姓名/編號 服務人員姓名/編號 指定 不指定 重設 編號 客戶 設計師 指定 營業現金應收 服務消費 店販消費 卡券使…" at bounding box center [432, 195] width 865 height 390
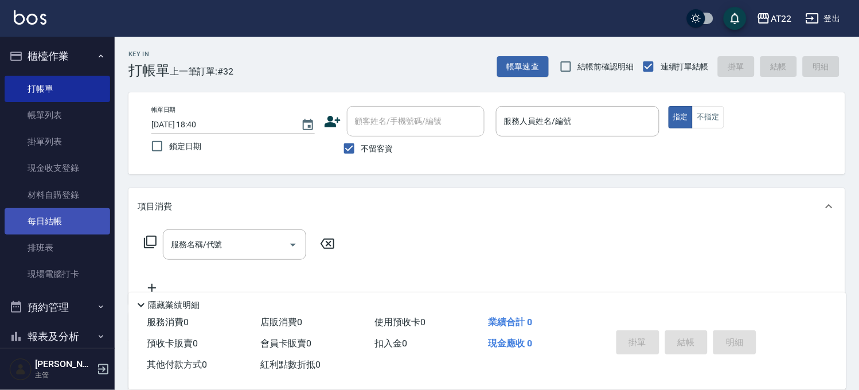
click at [40, 220] on link "每日結帳" at bounding box center [58, 221] width 106 height 26
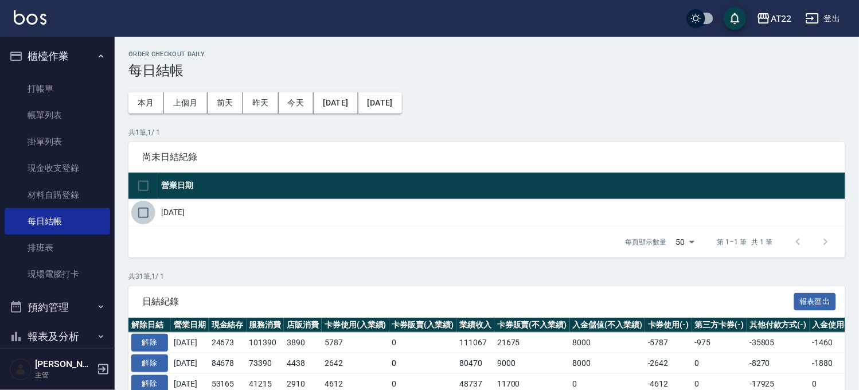
click at [144, 210] on input "checkbox" at bounding box center [143, 213] width 24 height 24
checkbox input "true"
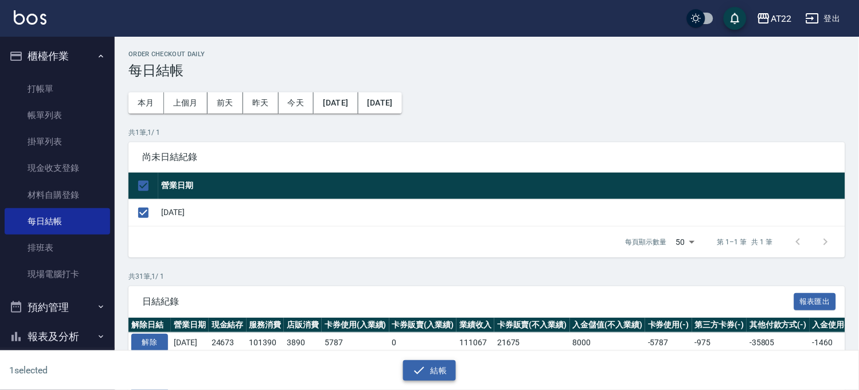
click at [437, 376] on button "結帳" at bounding box center [429, 370] width 53 height 21
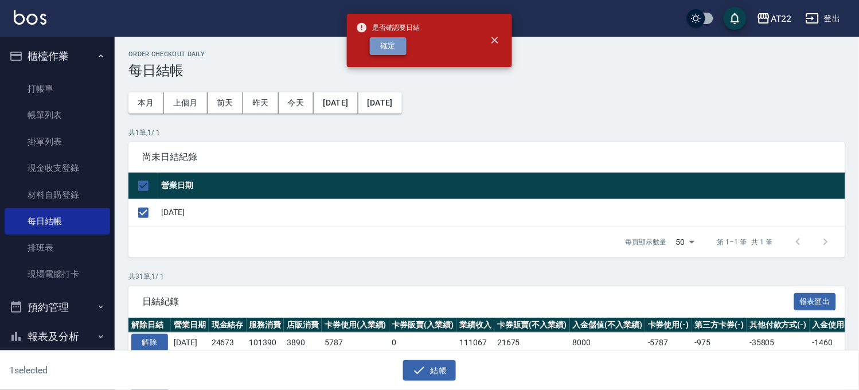
click at [374, 47] on button "確定" at bounding box center [388, 46] width 37 height 18
checkbox input "false"
